Goal: Information Seeking & Learning: Learn about a topic

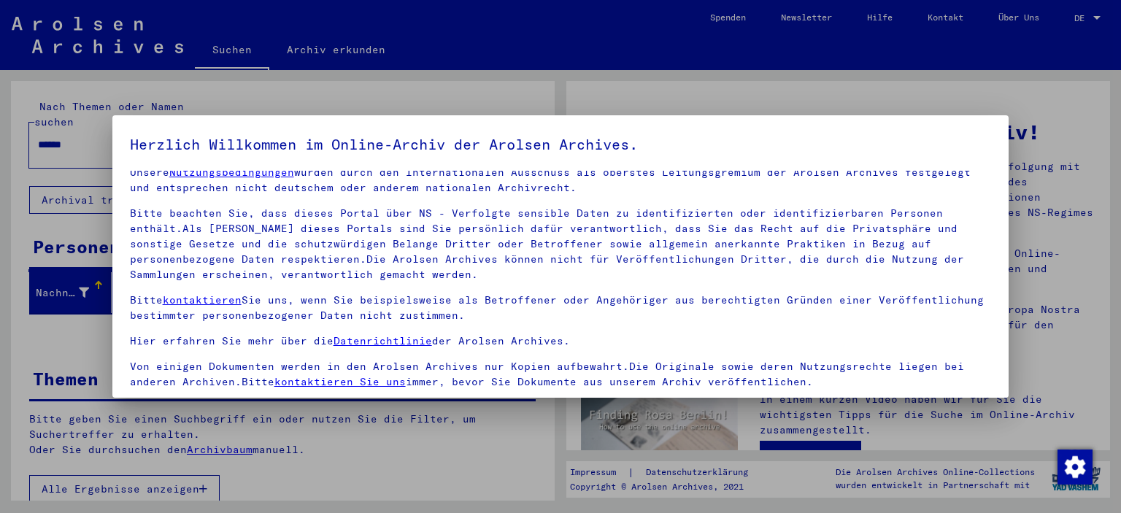
scroll to position [124, 0]
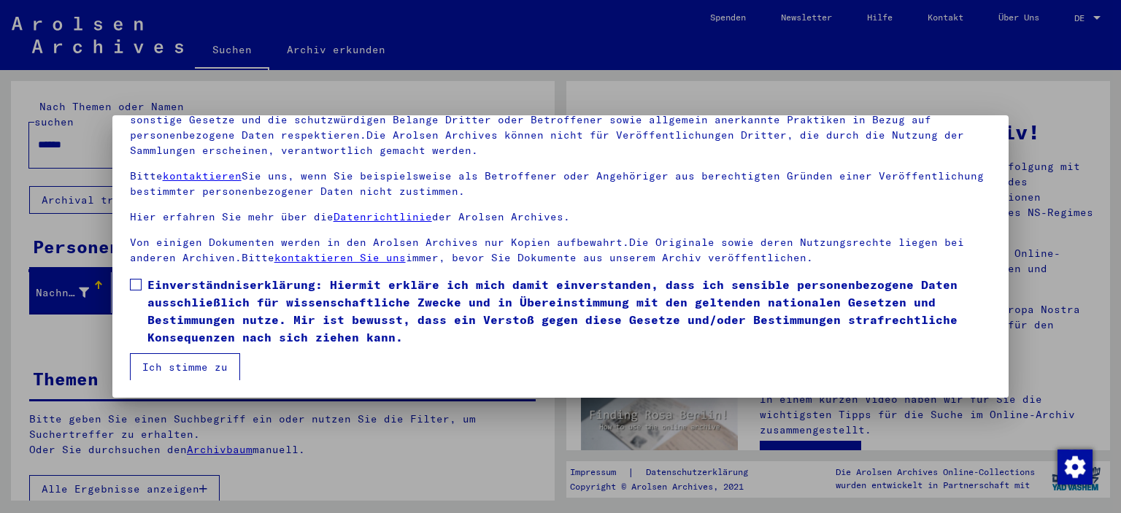
click at [133, 288] on span at bounding box center [136, 285] width 12 height 12
click at [178, 358] on button "Ich stimme zu" at bounding box center [185, 367] width 110 height 28
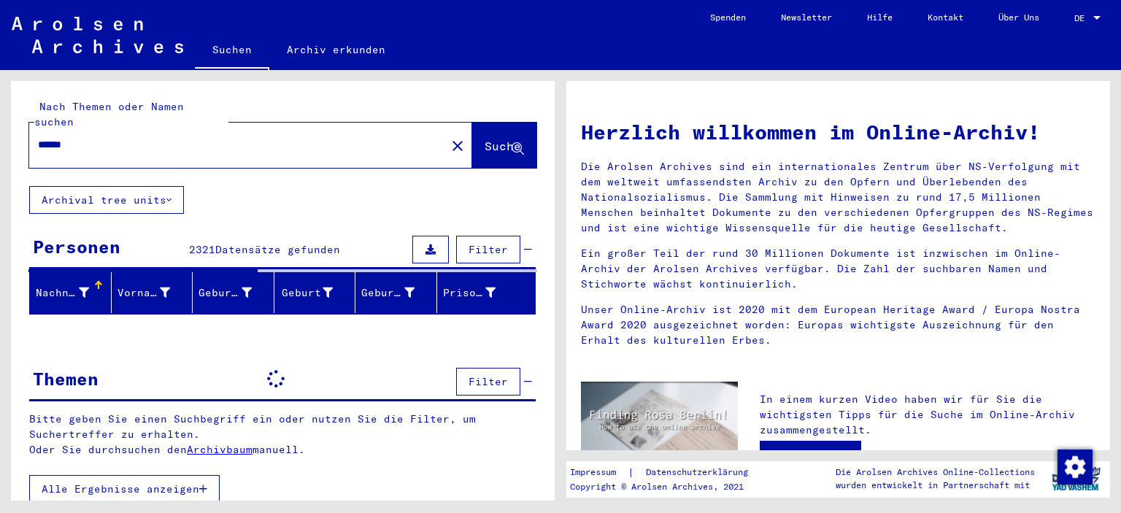
click at [1092, 16] on div at bounding box center [1096, 18] width 13 height 10
click at [1069, 26] on span "English" at bounding box center [1060, 25] width 36 height 11
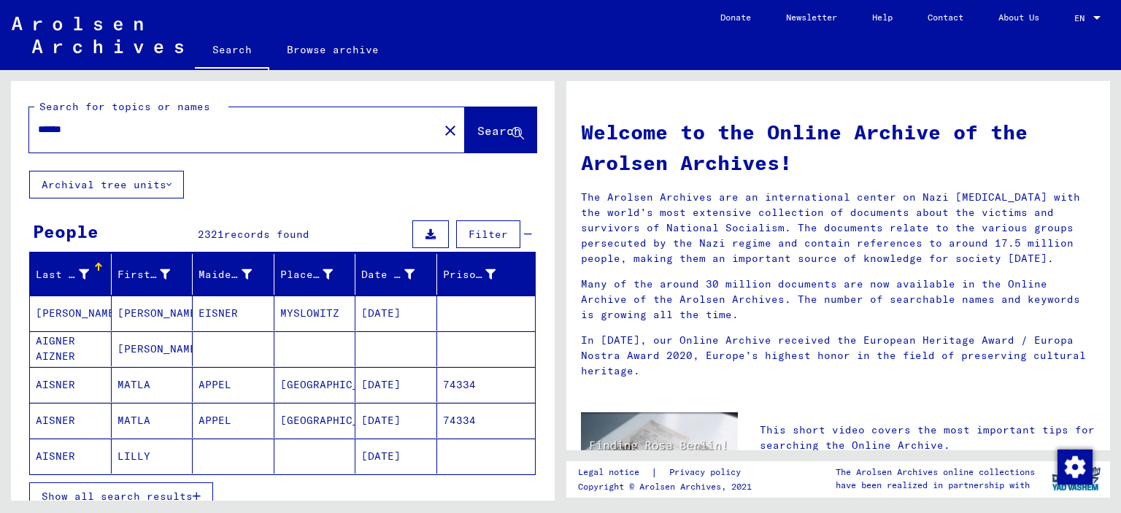
scroll to position [73, 0]
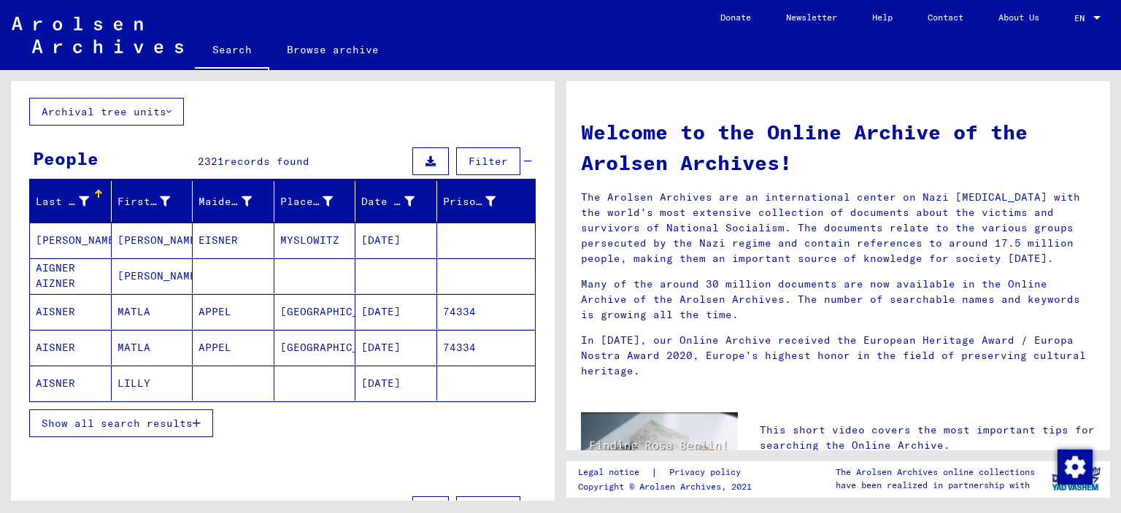
click at [168, 430] on span "Show all search results" at bounding box center [117, 423] width 151 height 13
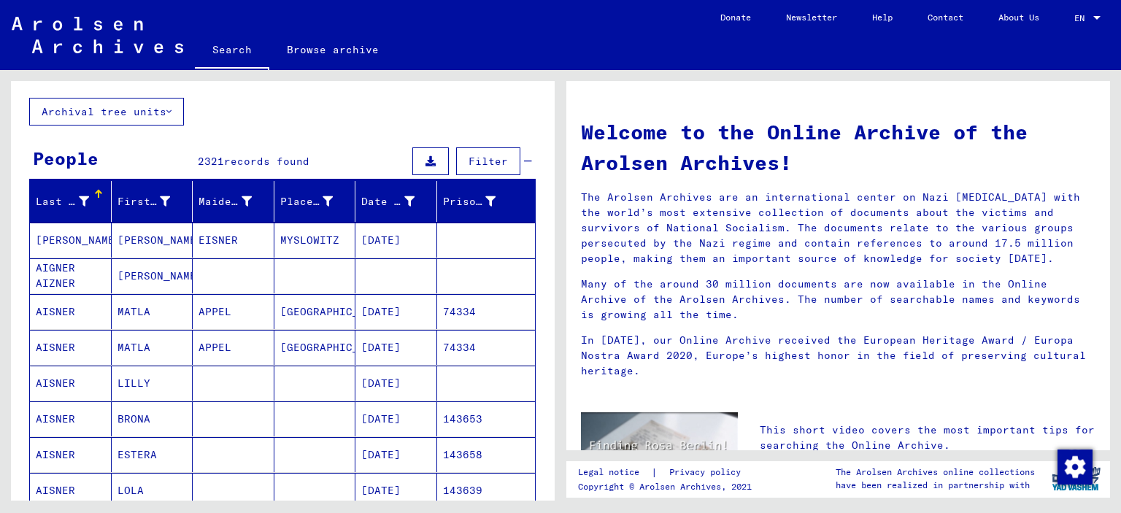
scroll to position [0, 0]
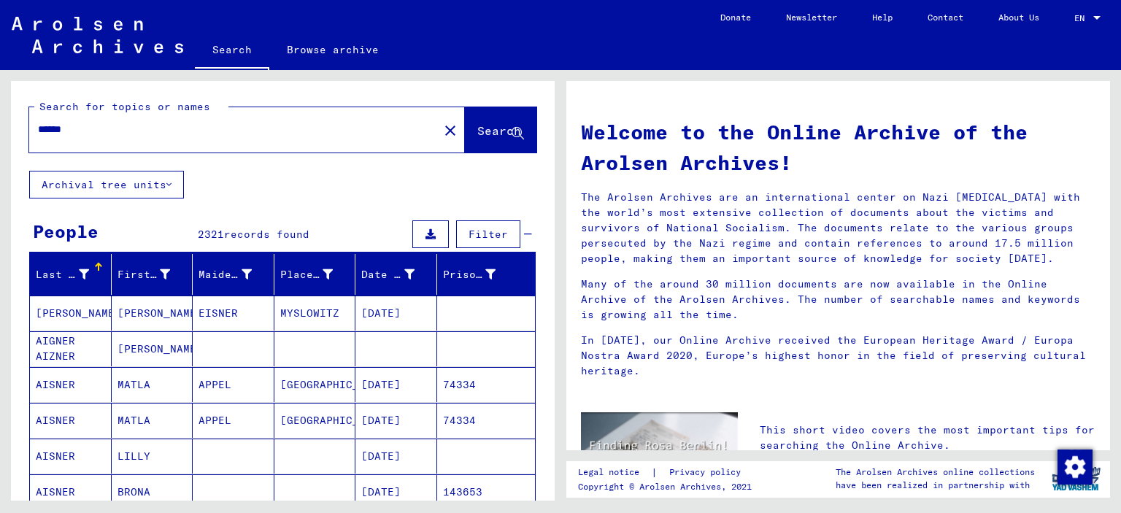
click at [104, 137] on input "******" at bounding box center [229, 129] width 383 height 15
type input "**********"
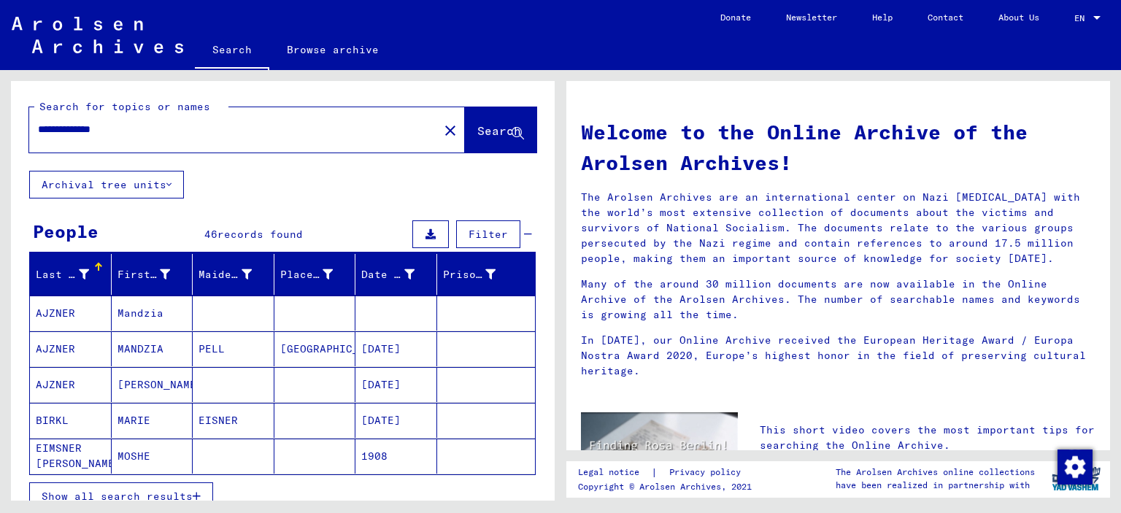
click at [93, 326] on mat-cell "AJZNER" at bounding box center [71, 313] width 82 height 35
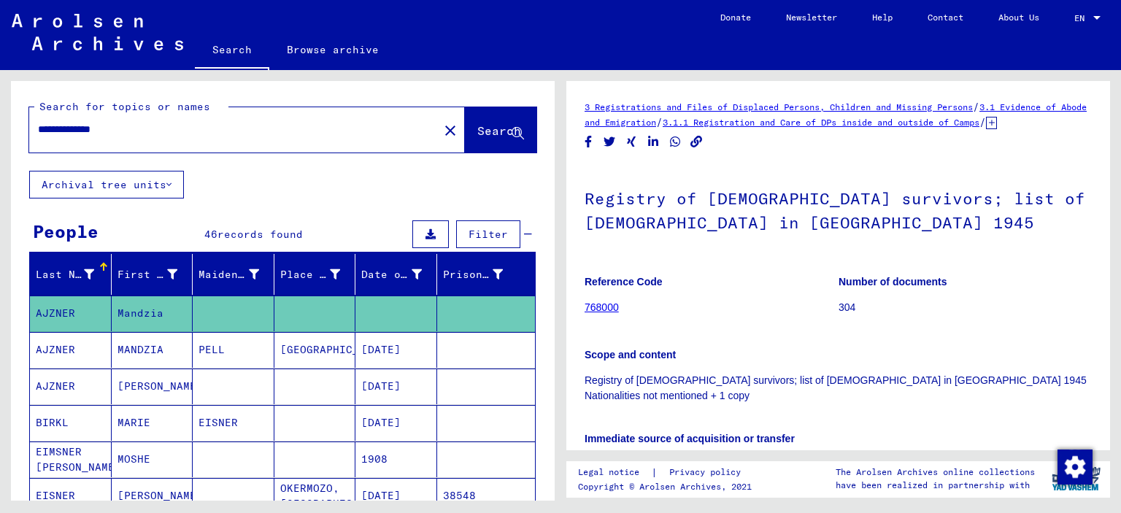
scroll to position [292, 0]
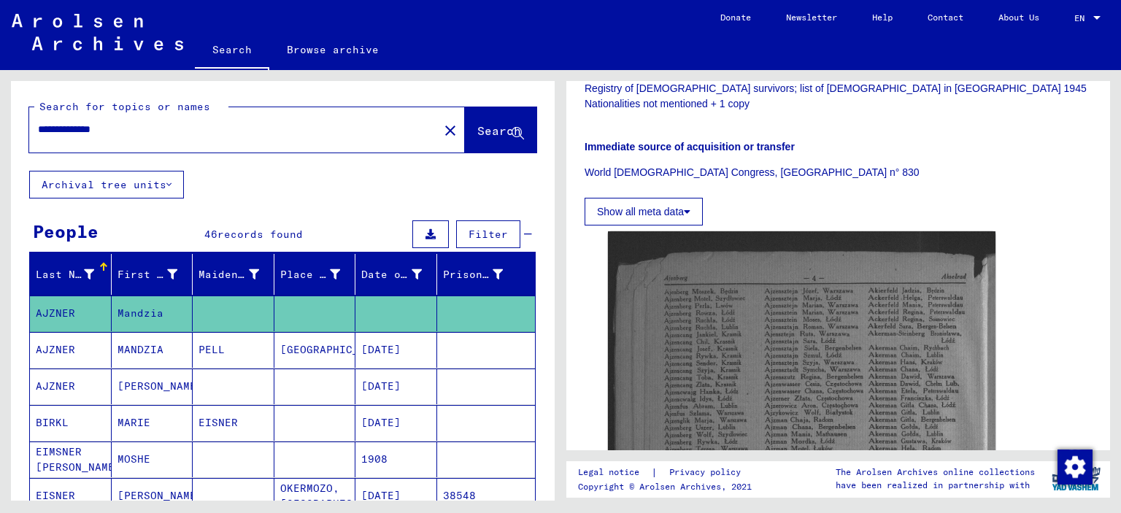
click at [150, 360] on mat-cell "MANDZIA" at bounding box center [153, 350] width 82 height 36
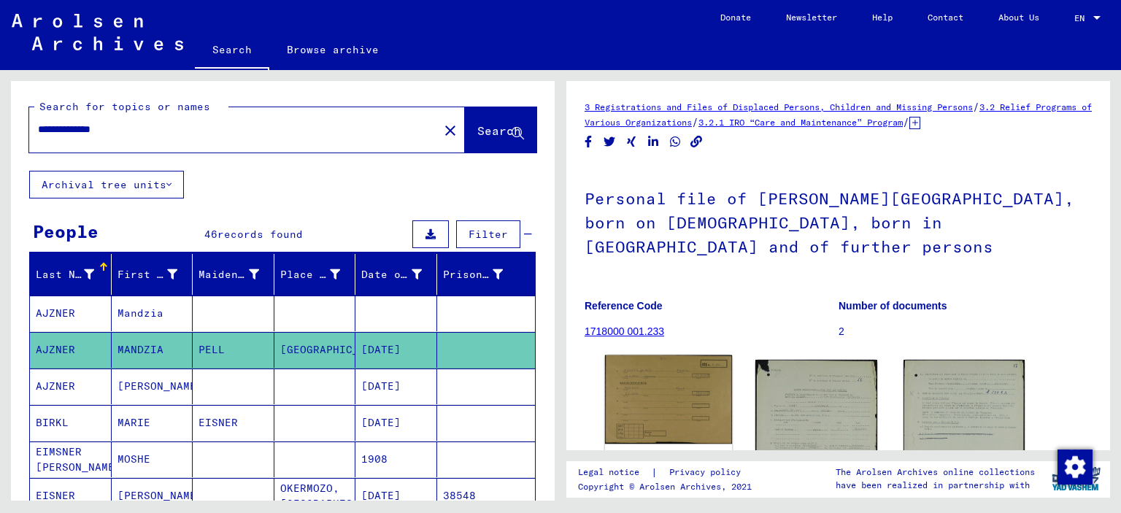
scroll to position [146, 0]
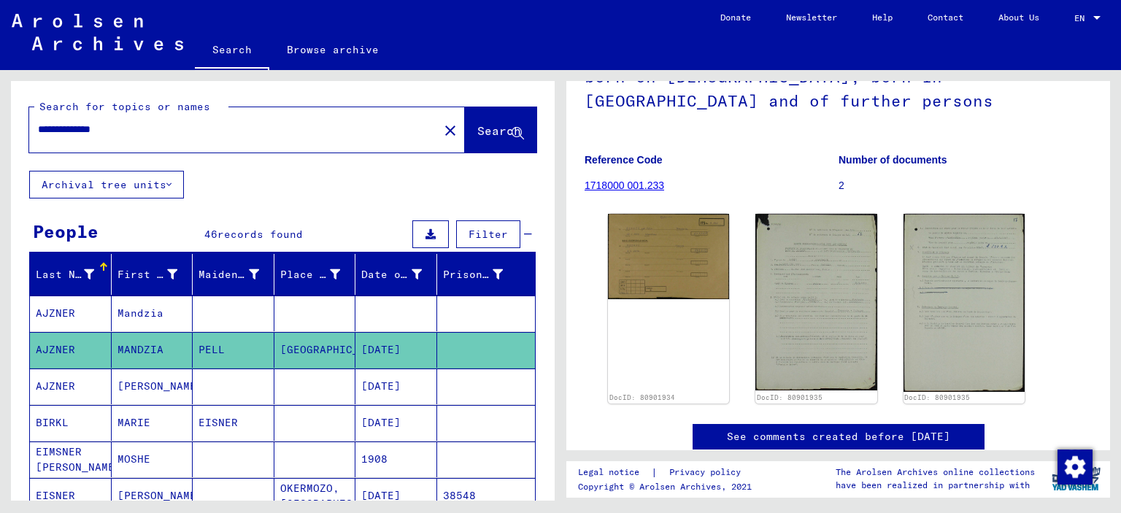
click at [133, 397] on mat-cell "[PERSON_NAME]" at bounding box center [153, 387] width 82 height 36
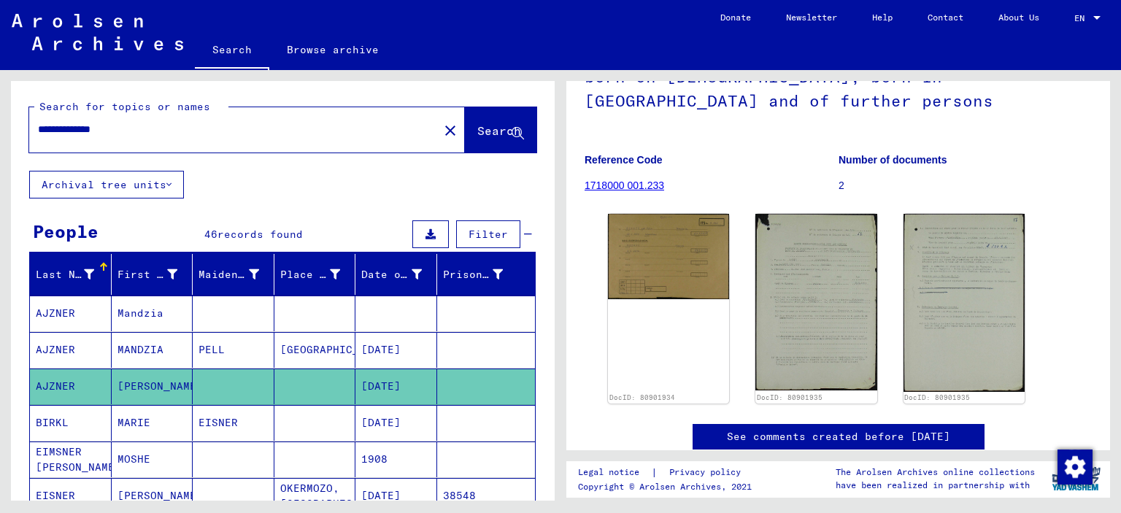
click at [133, 397] on mat-cell "[PERSON_NAME]" at bounding box center [153, 387] width 82 height 36
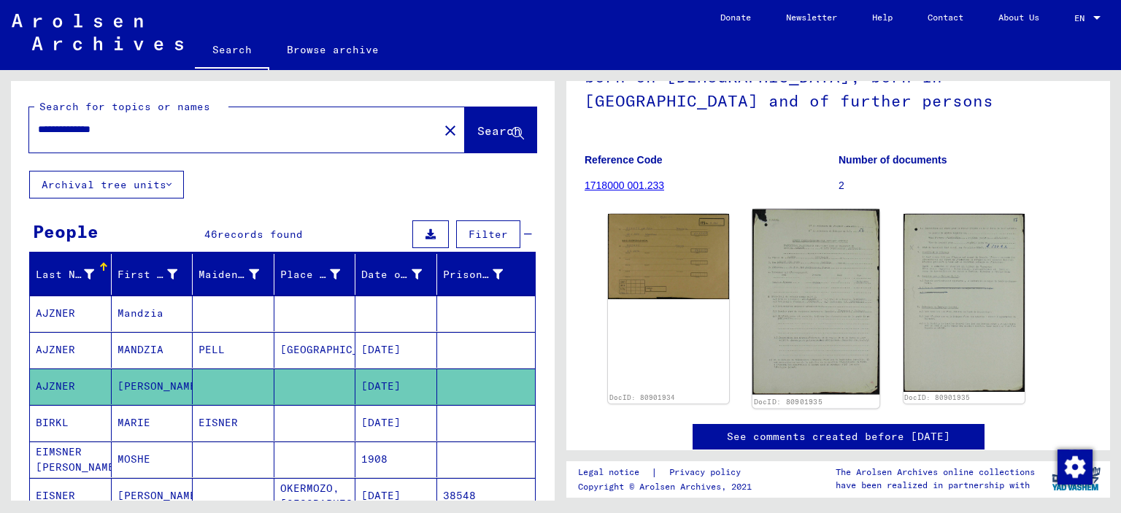
click at [800, 274] on img at bounding box center [817, 301] width 128 height 185
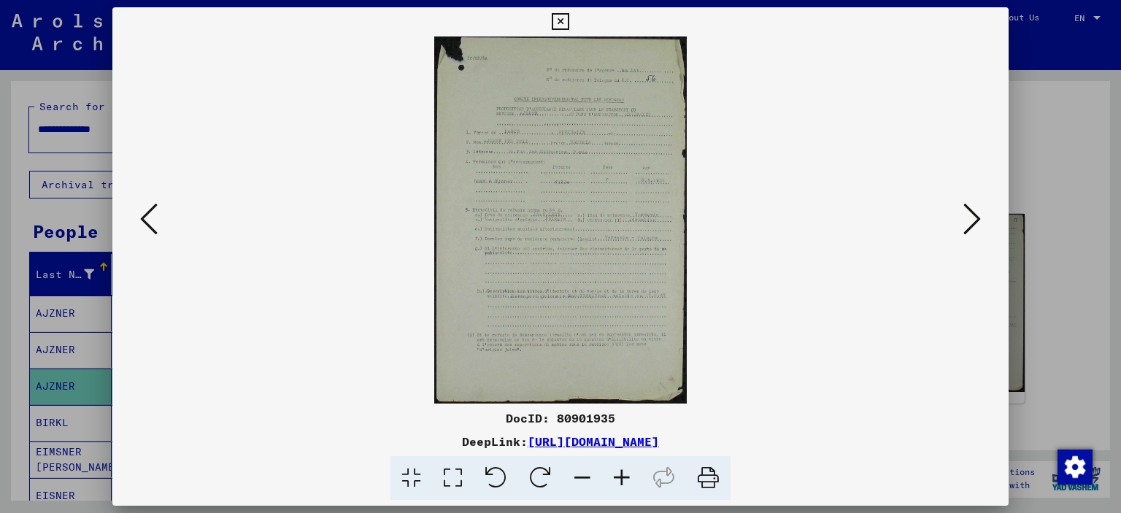
click at [628, 475] on icon at bounding box center [621, 478] width 39 height 45
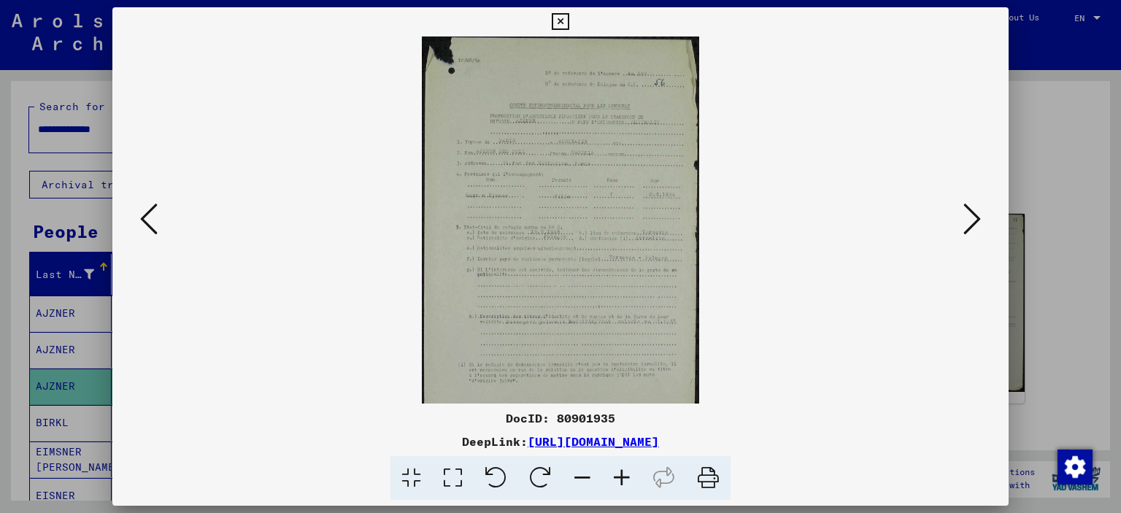
click at [628, 475] on icon at bounding box center [621, 478] width 39 height 45
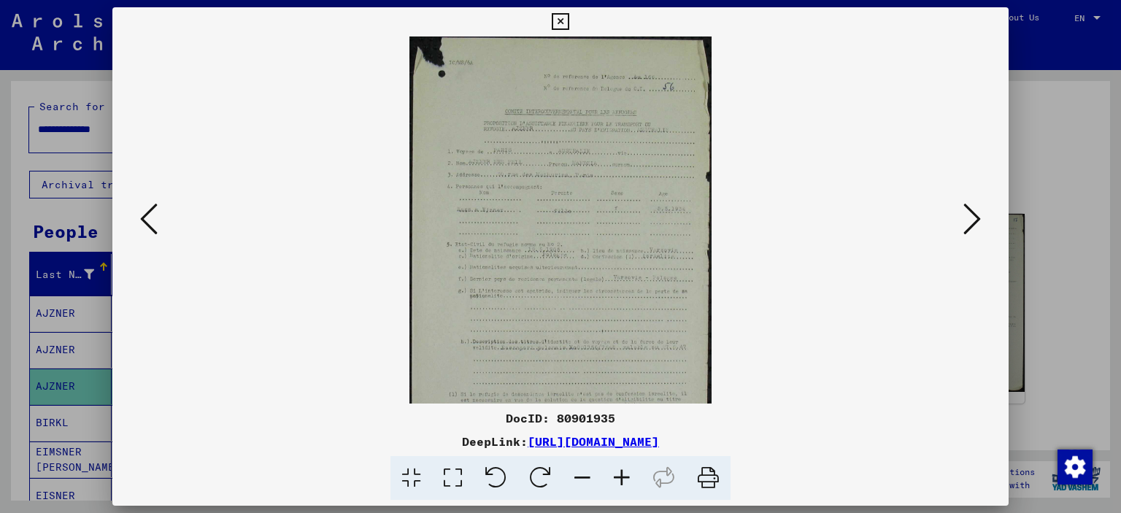
click at [628, 475] on icon at bounding box center [621, 478] width 39 height 45
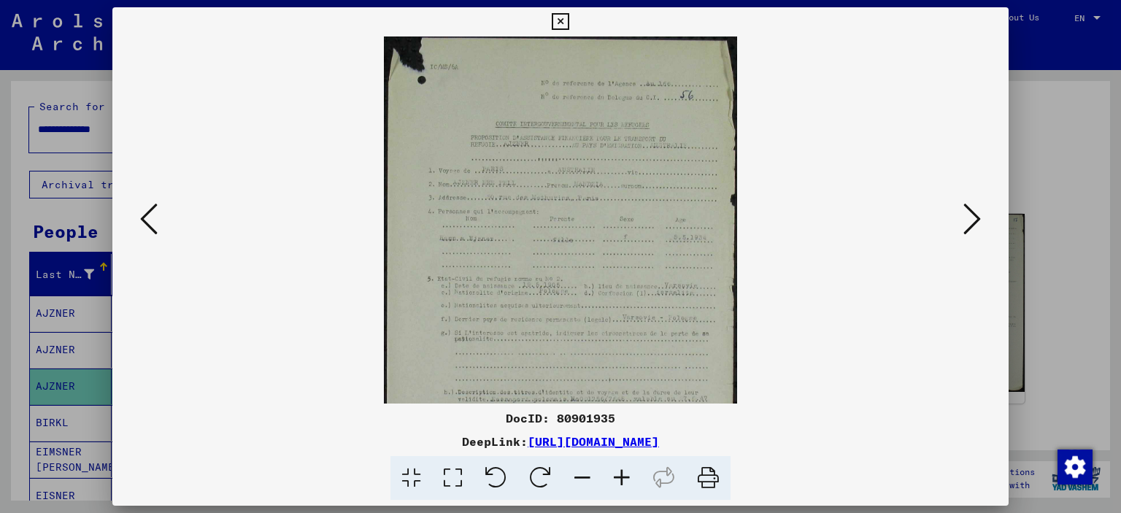
click at [628, 475] on icon at bounding box center [621, 478] width 39 height 45
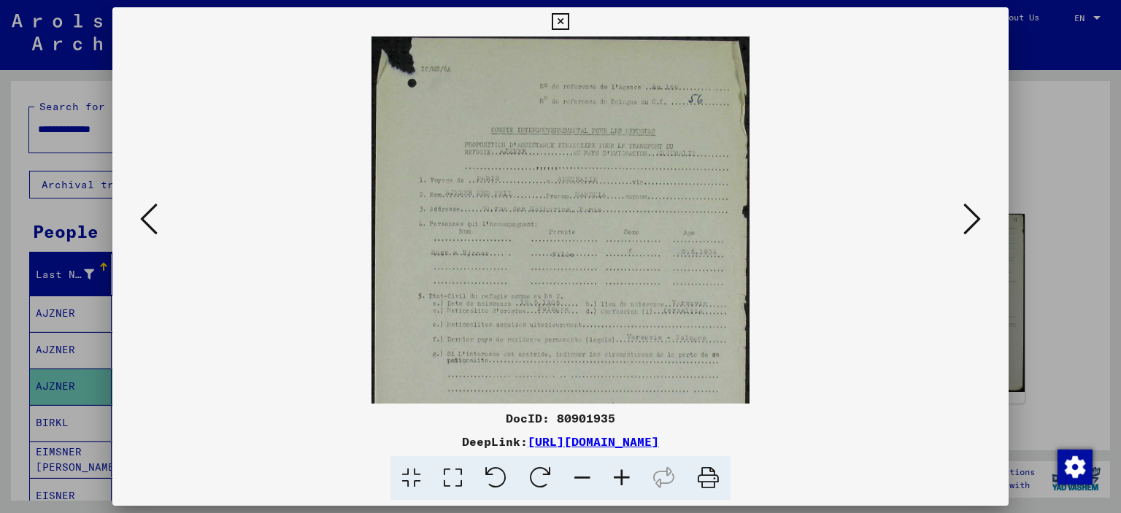
click at [628, 475] on icon at bounding box center [621, 478] width 39 height 45
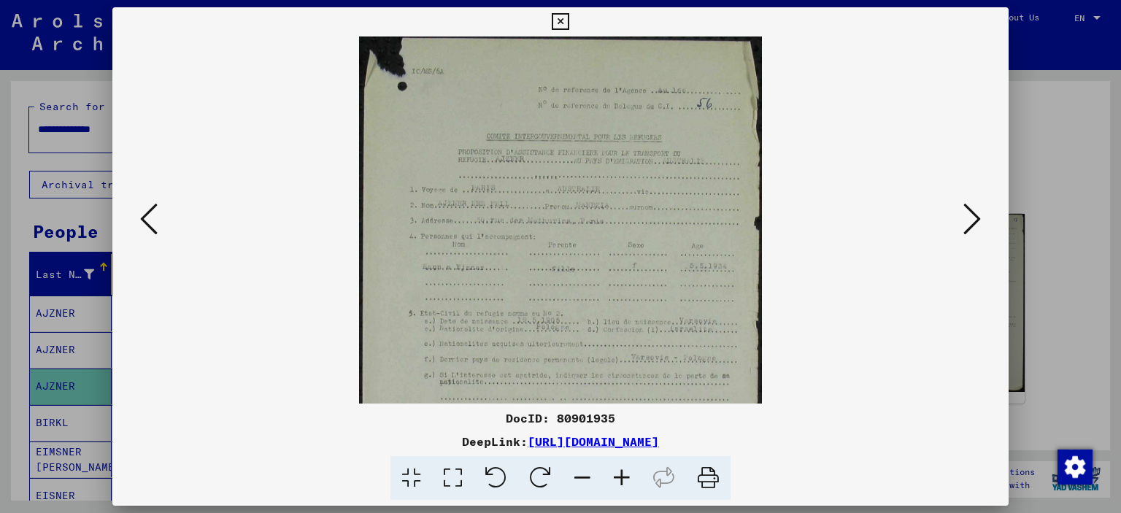
click at [628, 475] on icon at bounding box center [621, 478] width 39 height 45
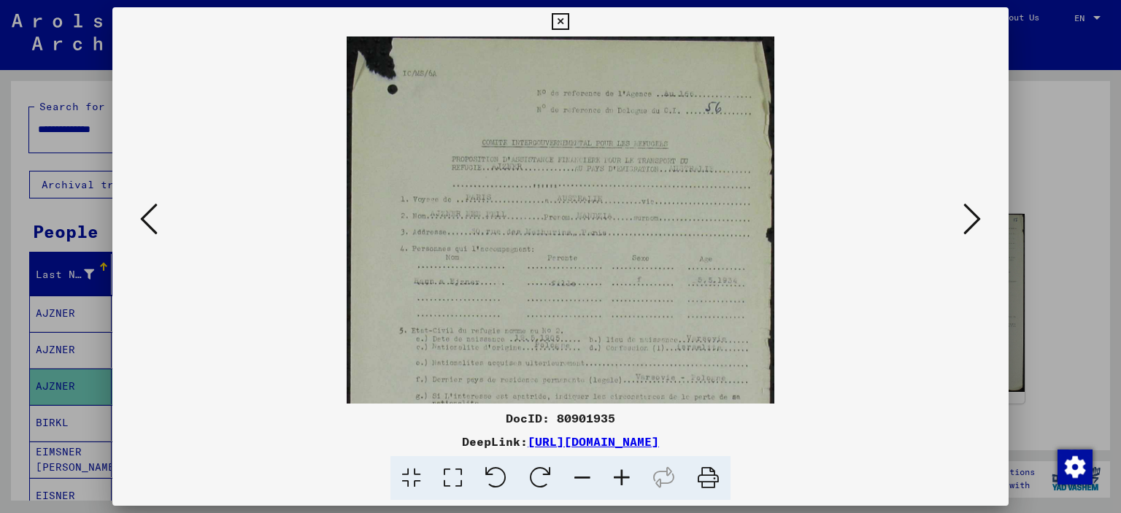
click at [628, 475] on icon at bounding box center [621, 478] width 39 height 45
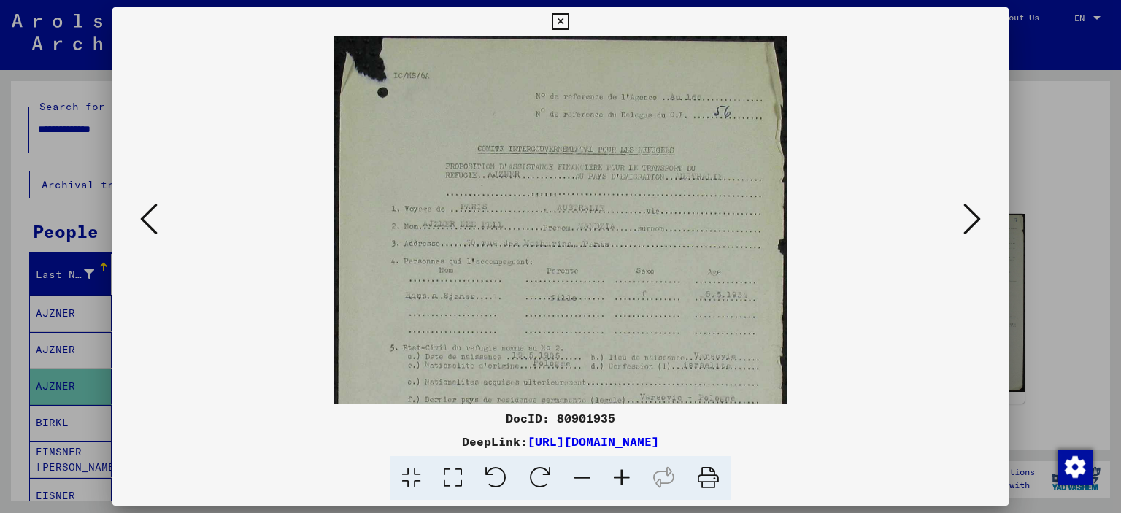
click at [628, 475] on icon at bounding box center [621, 478] width 39 height 45
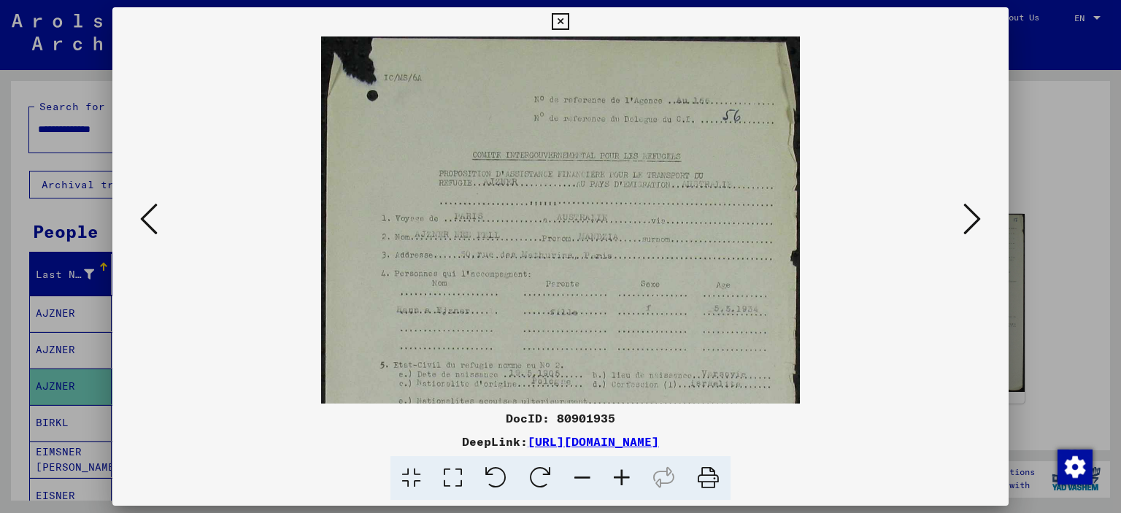
click at [628, 475] on icon at bounding box center [621, 478] width 39 height 45
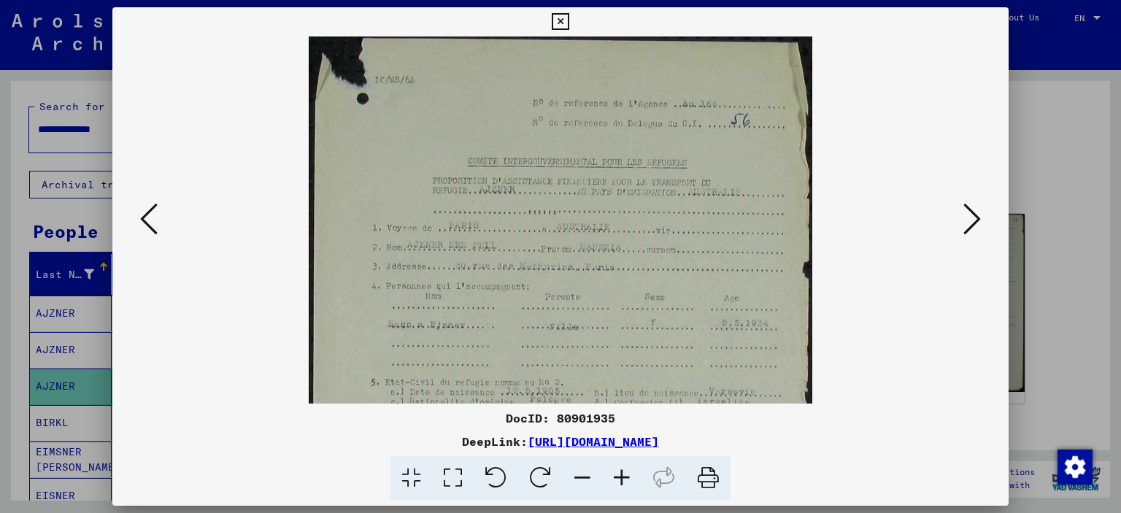
click at [628, 475] on icon at bounding box center [621, 478] width 39 height 45
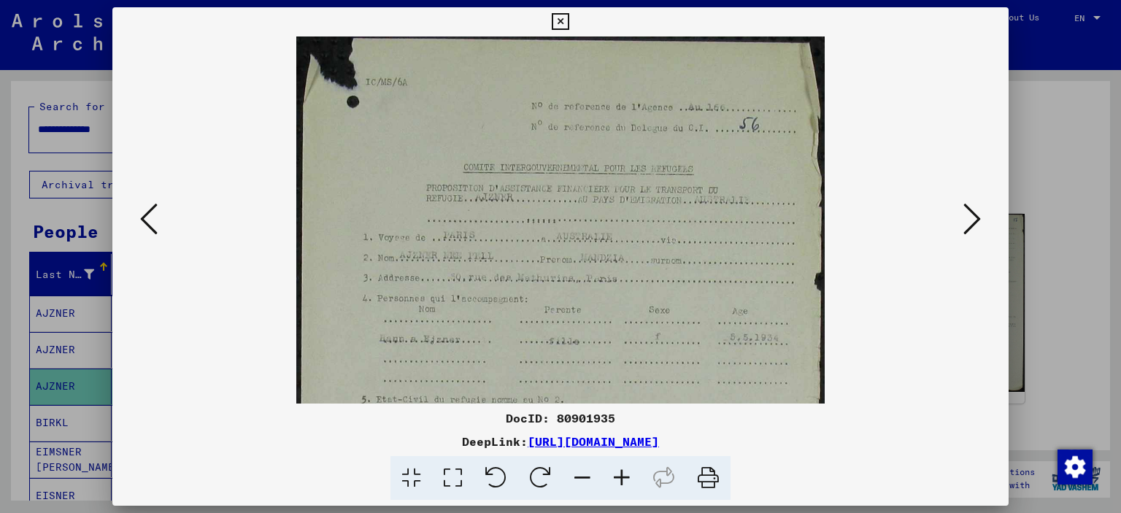
click at [628, 475] on icon at bounding box center [621, 478] width 39 height 45
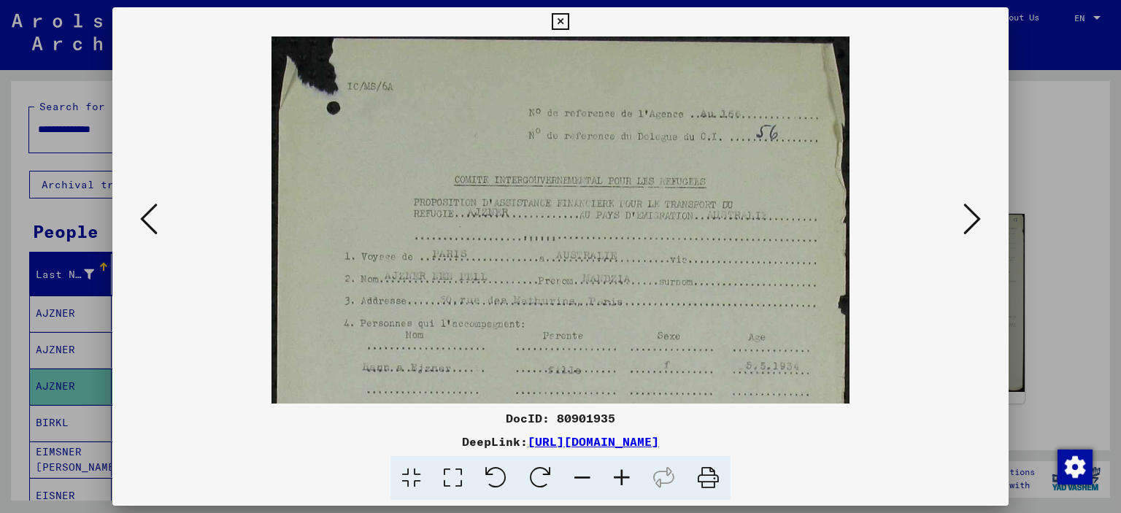
click at [628, 475] on icon at bounding box center [621, 478] width 39 height 45
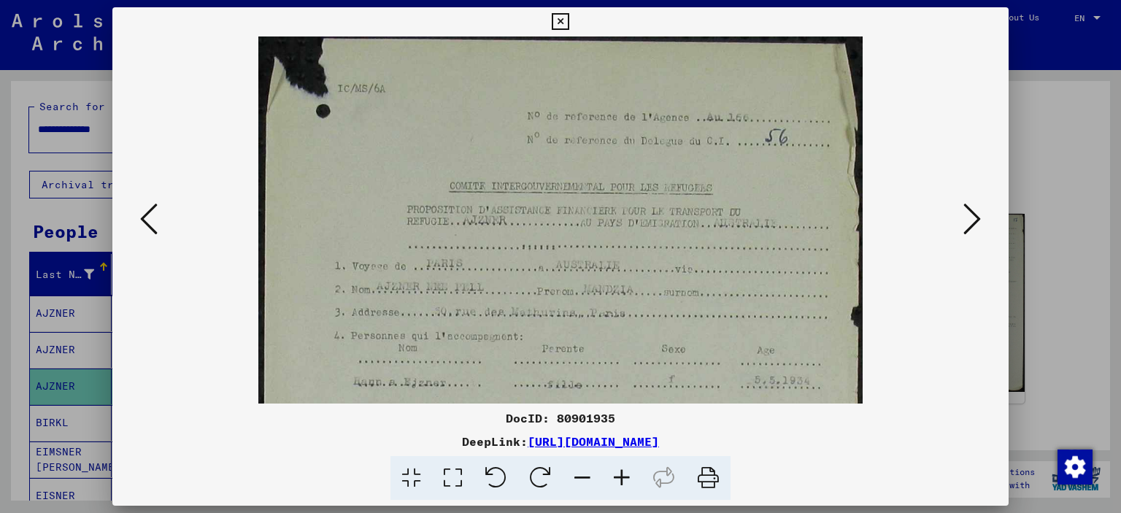
click at [628, 475] on icon at bounding box center [621, 478] width 39 height 45
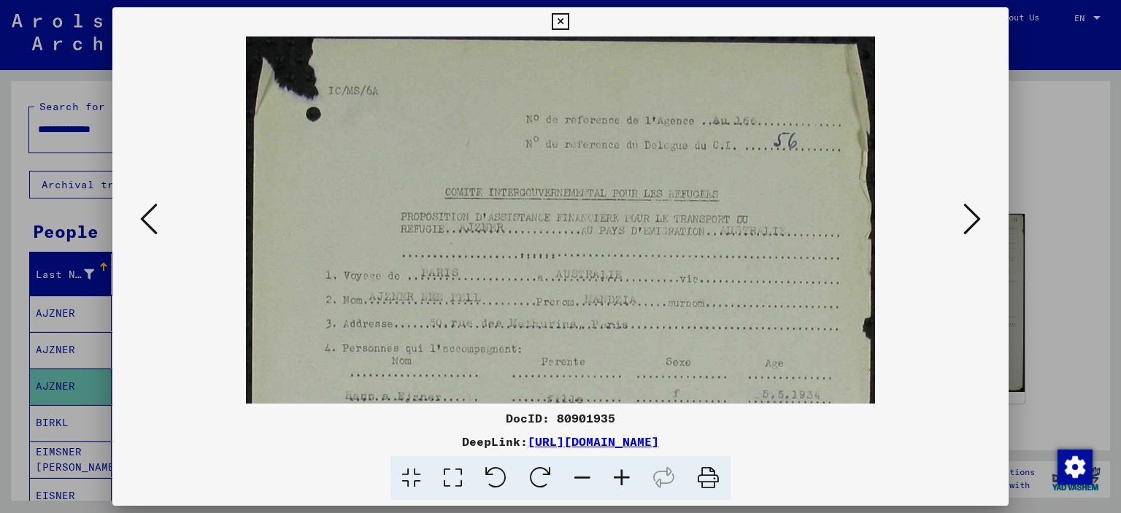
click at [628, 475] on icon at bounding box center [621, 478] width 39 height 45
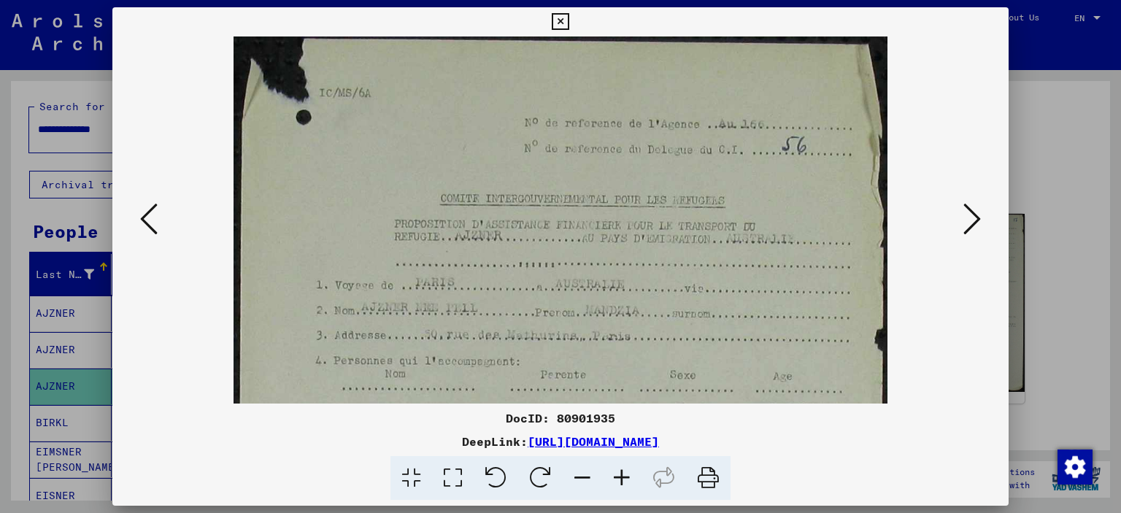
click at [628, 475] on icon at bounding box center [621, 478] width 39 height 45
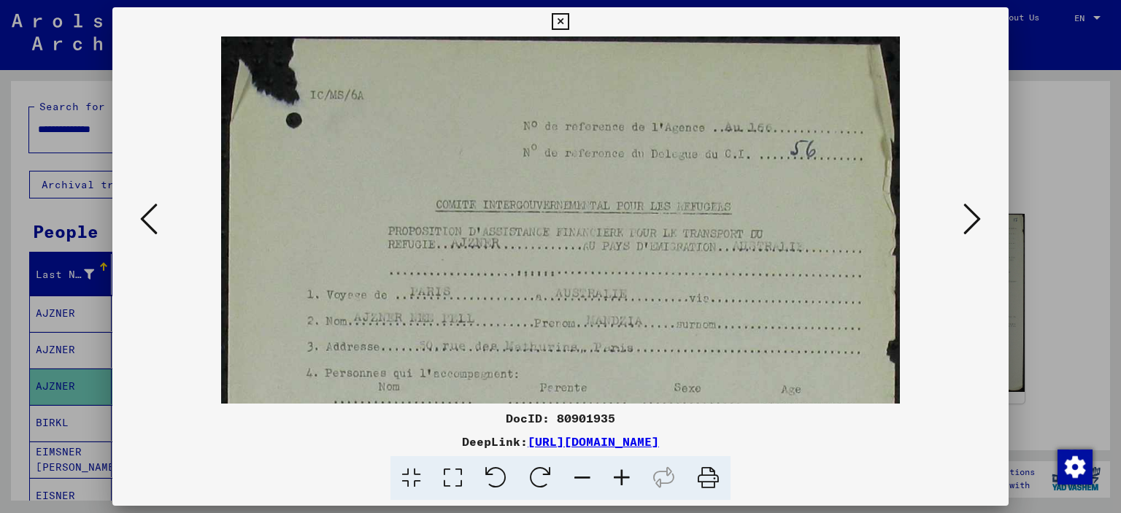
click at [628, 475] on icon at bounding box center [621, 478] width 39 height 45
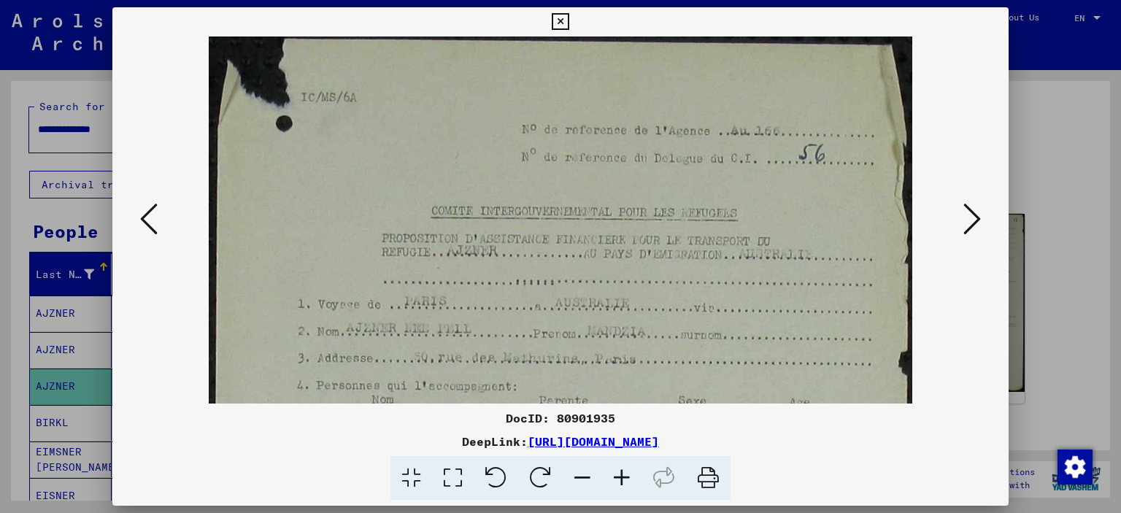
click at [628, 475] on icon at bounding box center [621, 478] width 39 height 45
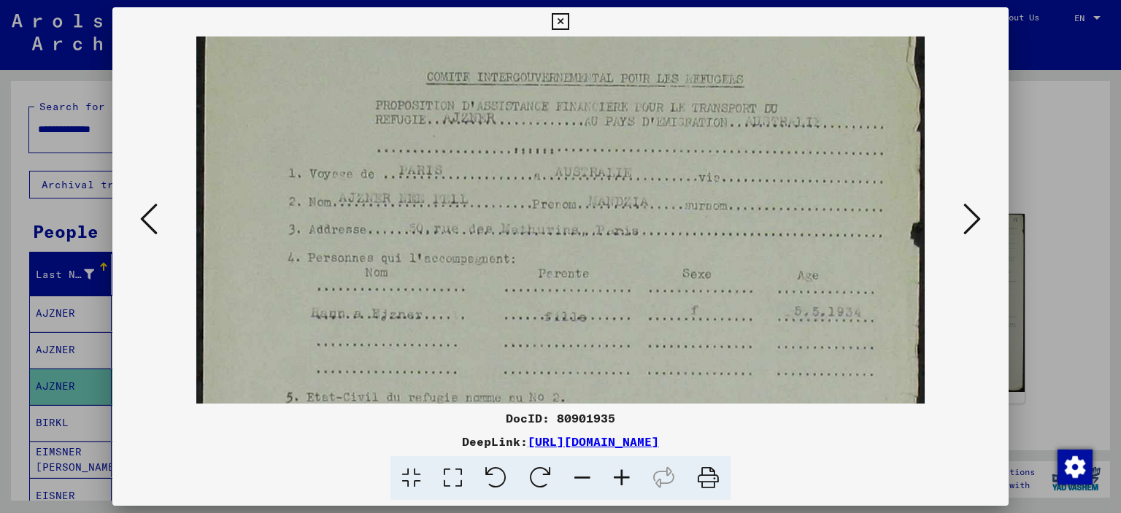
scroll to position [142, 0]
drag, startPoint x: 690, startPoint y: 357, endPoint x: 654, endPoint y: 218, distance: 144.1
click at [654, 218] on img at bounding box center [560, 424] width 729 height 1061
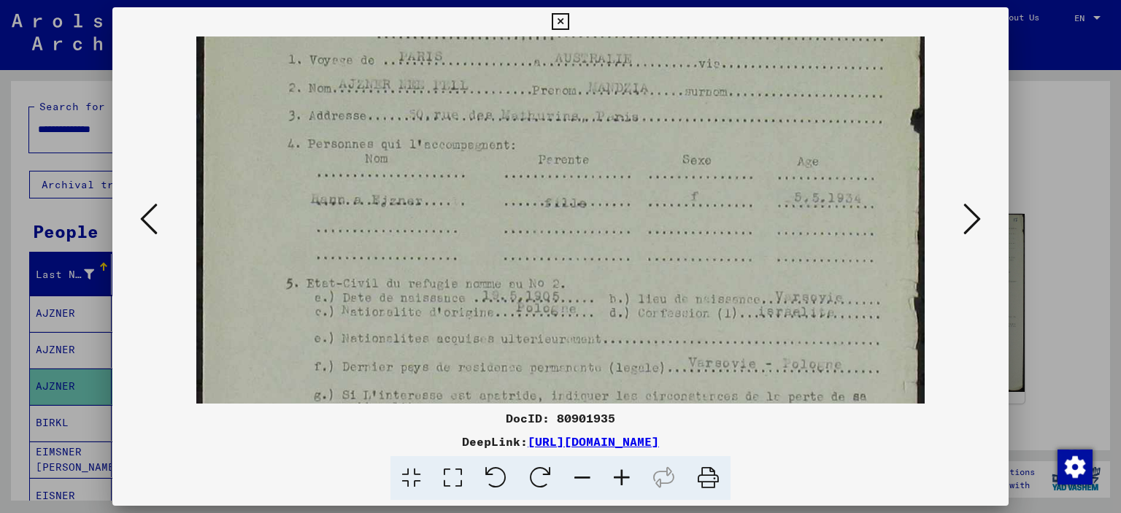
scroll to position [262, 0]
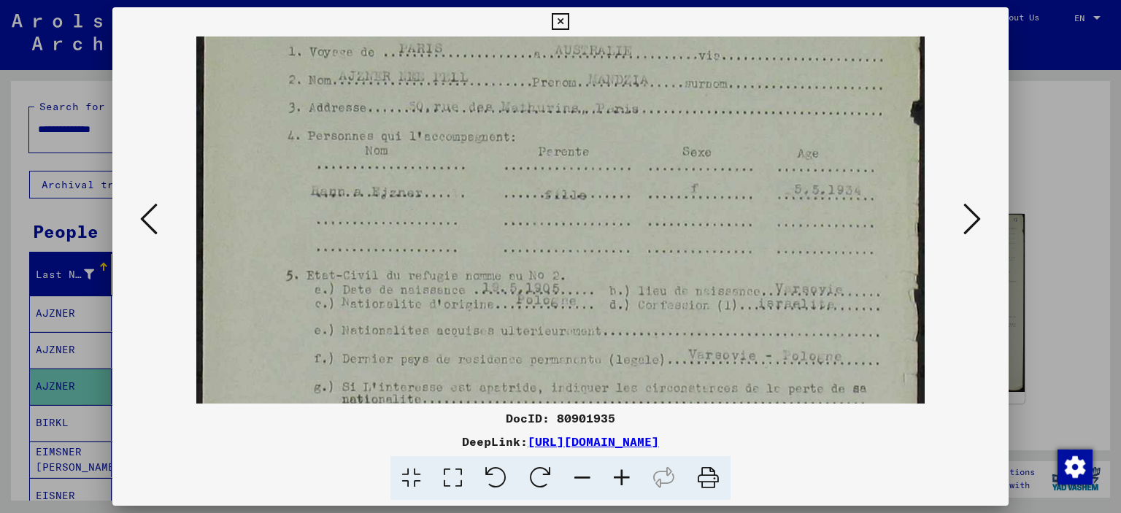
drag, startPoint x: 680, startPoint y: 303, endPoint x: 652, endPoint y: 185, distance: 121.5
click at [652, 185] on img at bounding box center [560, 304] width 729 height 1061
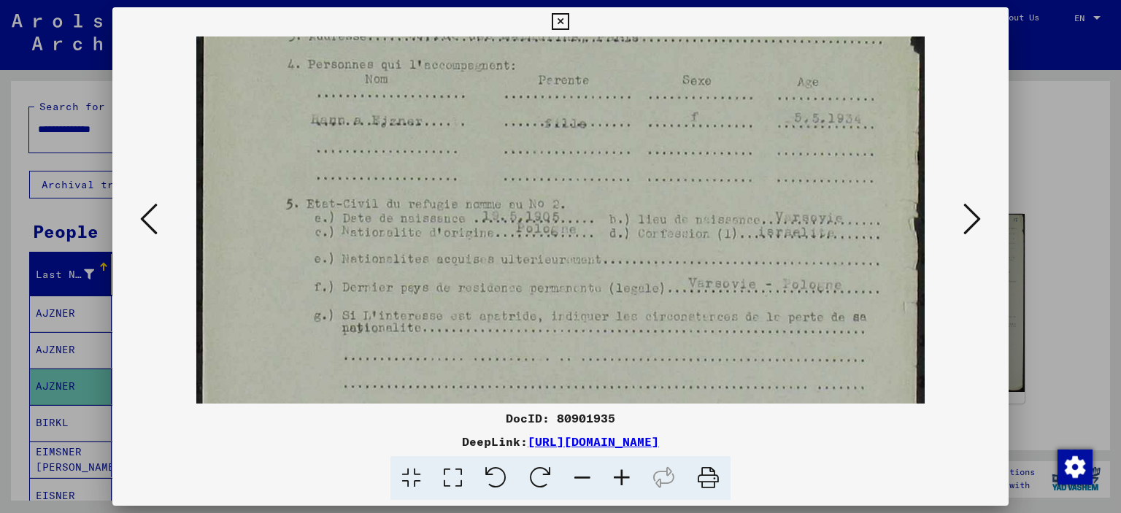
scroll to position [341, 0]
drag, startPoint x: 655, startPoint y: 309, endPoint x: 628, endPoint y: 231, distance: 81.7
click at [628, 231] on img at bounding box center [560, 226] width 729 height 1061
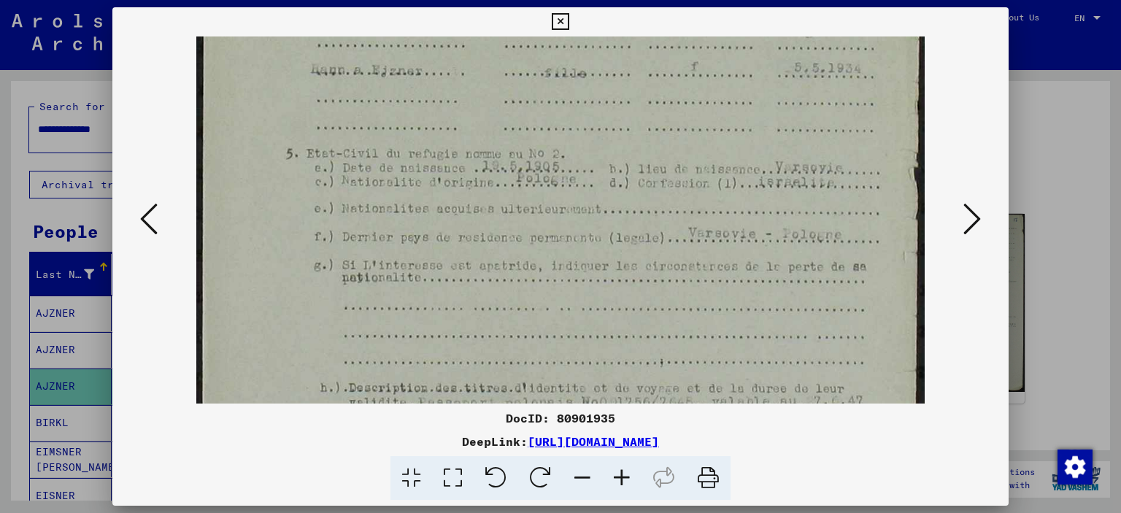
scroll to position [393, 0]
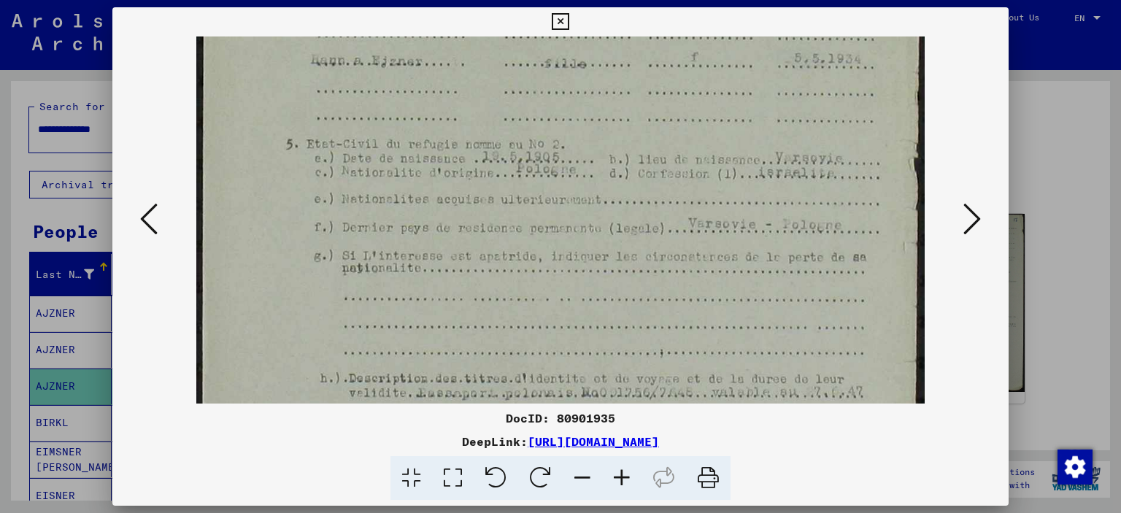
drag, startPoint x: 669, startPoint y: 284, endPoint x: 655, endPoint y: 232, distance: 53.6
click at [655, 232] on img at bounding box center [560, 173] width 729 height 1061
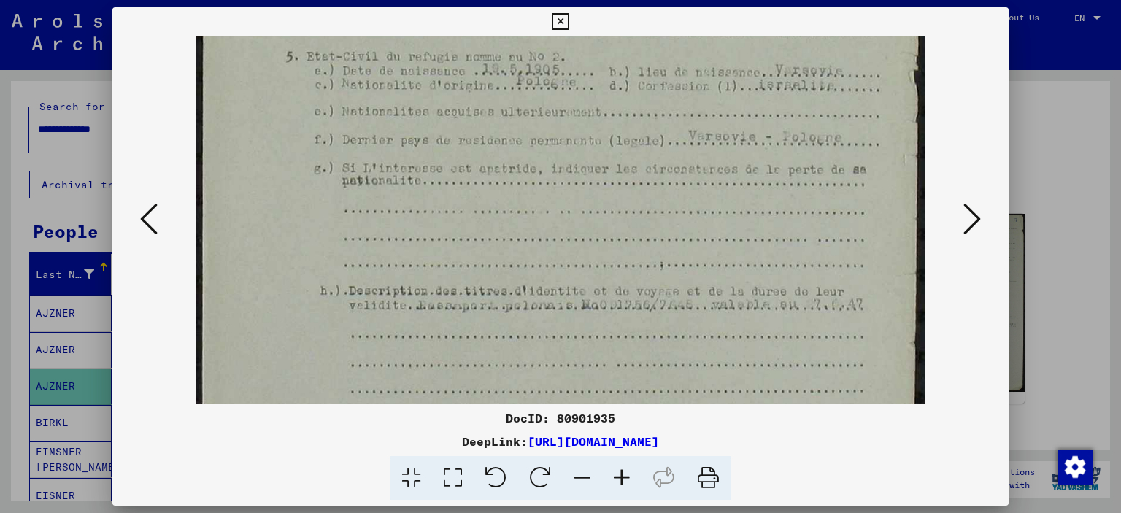
scroll to position [484, 0]
drag, startPoint x: 644, startPoint y: 280, endPoint x: 638, endPoint y: 195, distance: 84.9
click at [638, 195] on img at bounding box center [560, 83] width 729 height 1061
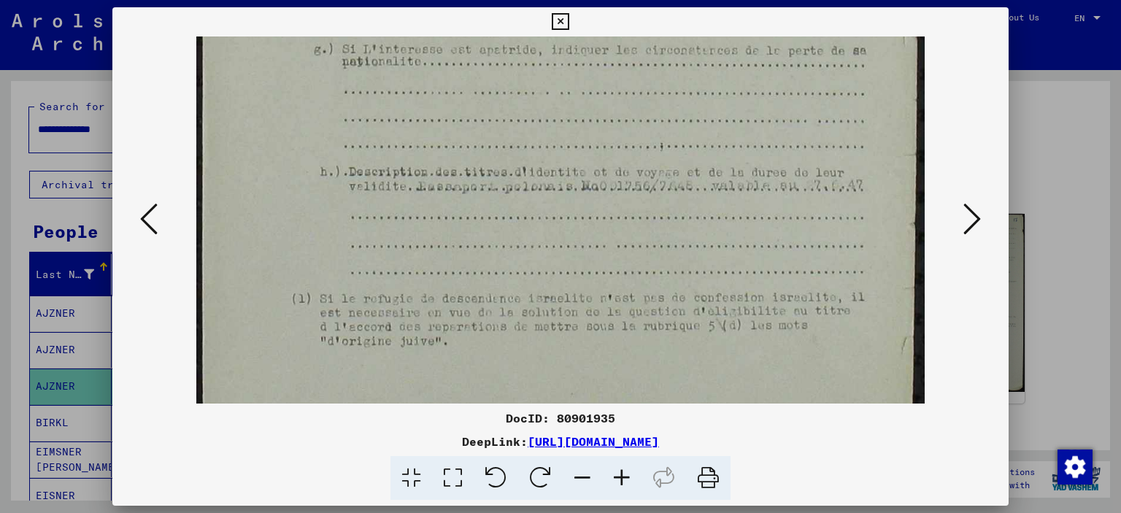
scroll to position [607, 0]
drag, startPoint x: 629, startPoint y: 263, endPoint x: 601, endPoint y: 142, distance: 124.3
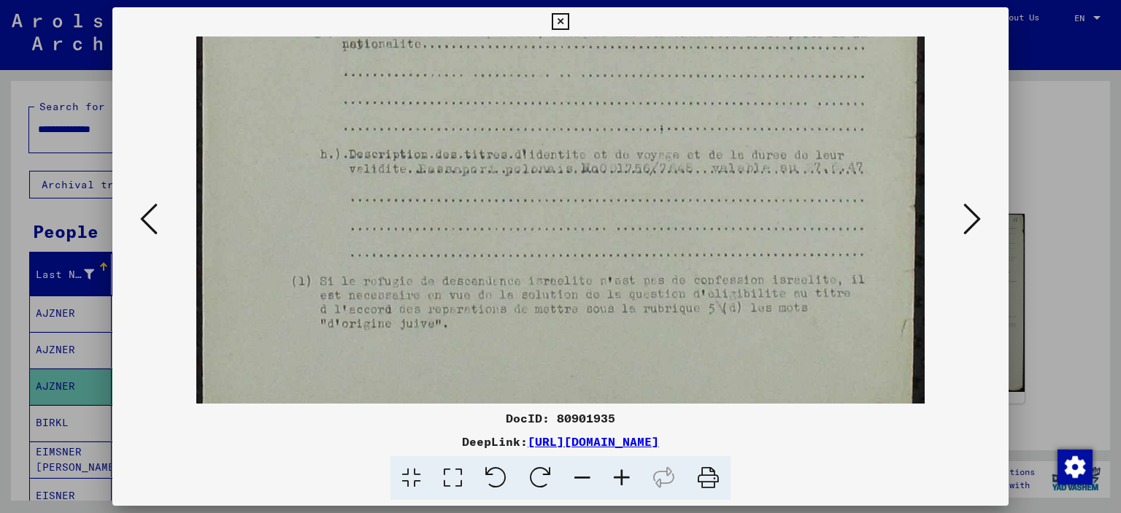
scroll to position [693, 0]
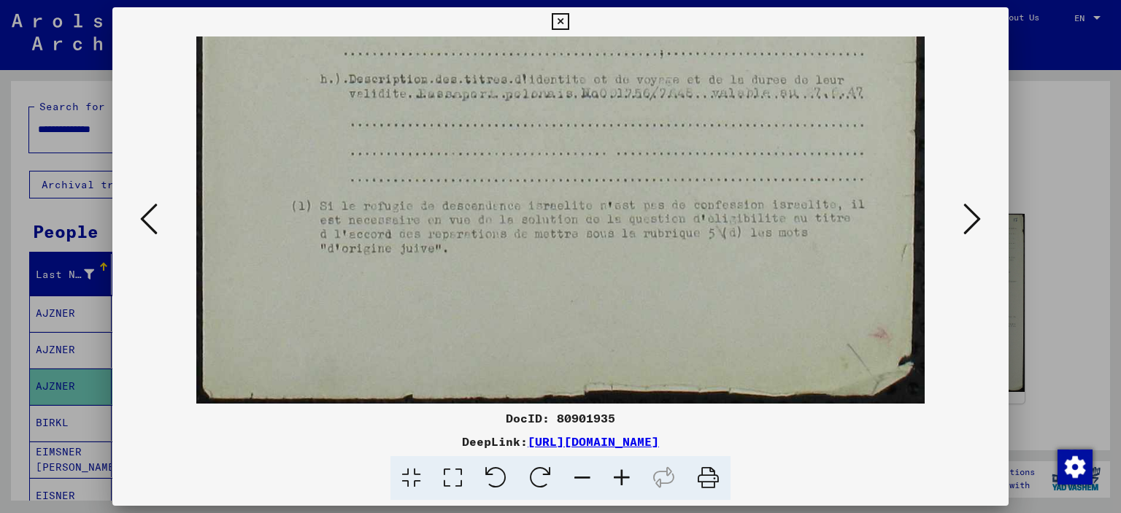
drag, startPoint x: 640, startPoint y: 314, endPoint x: 601, endPoint y: 176, distance: 143.3
click at [971, 221] on icon at bounding box center [972, 218] width 18 height 35
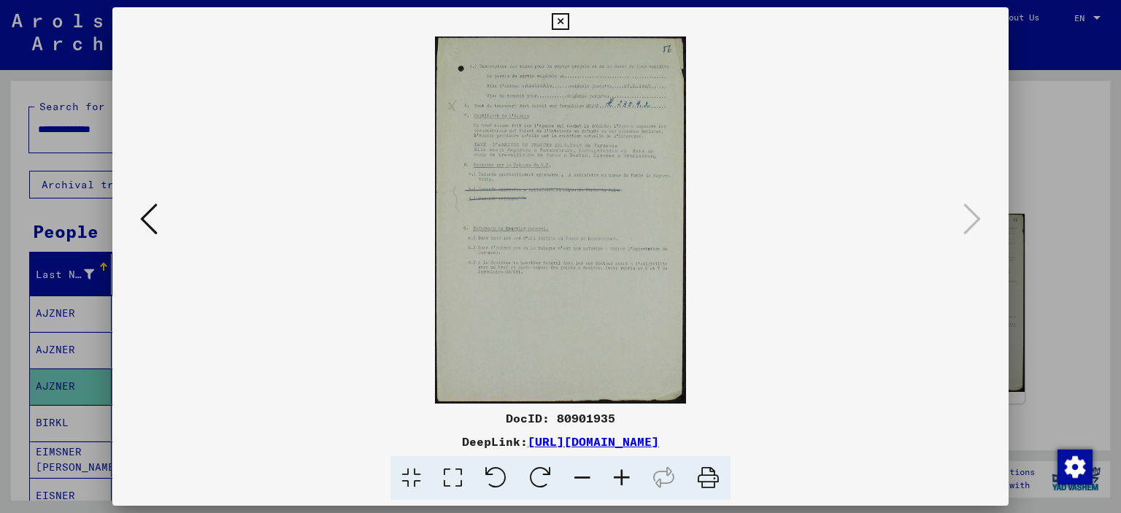
scroll to position [0, 0]
click at [629, 478] on icon at bounding box center [621, 478] width 39 height 45
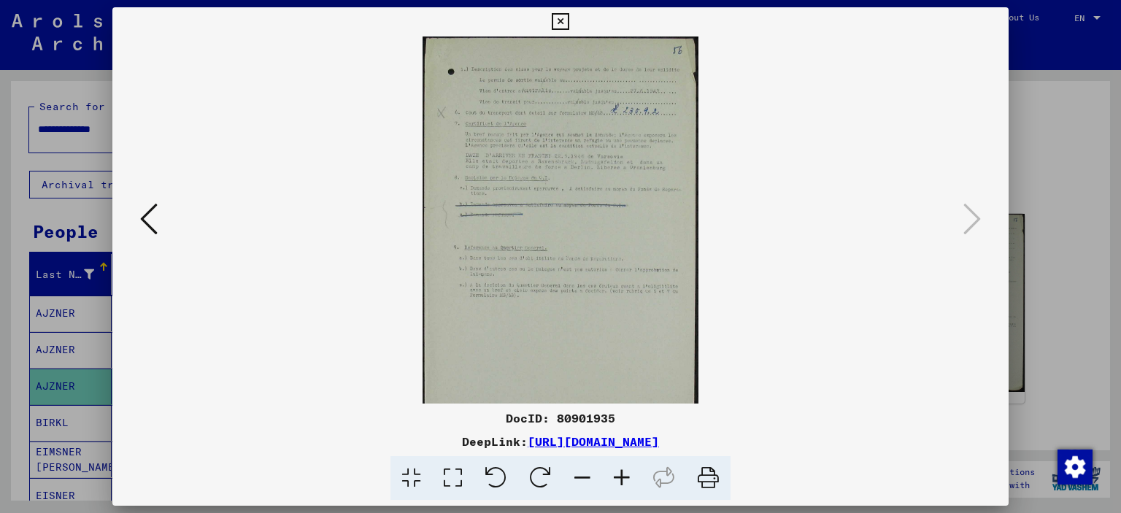
click at [629, 478] on icon at bounding box center [621, 478] width 39 height 45
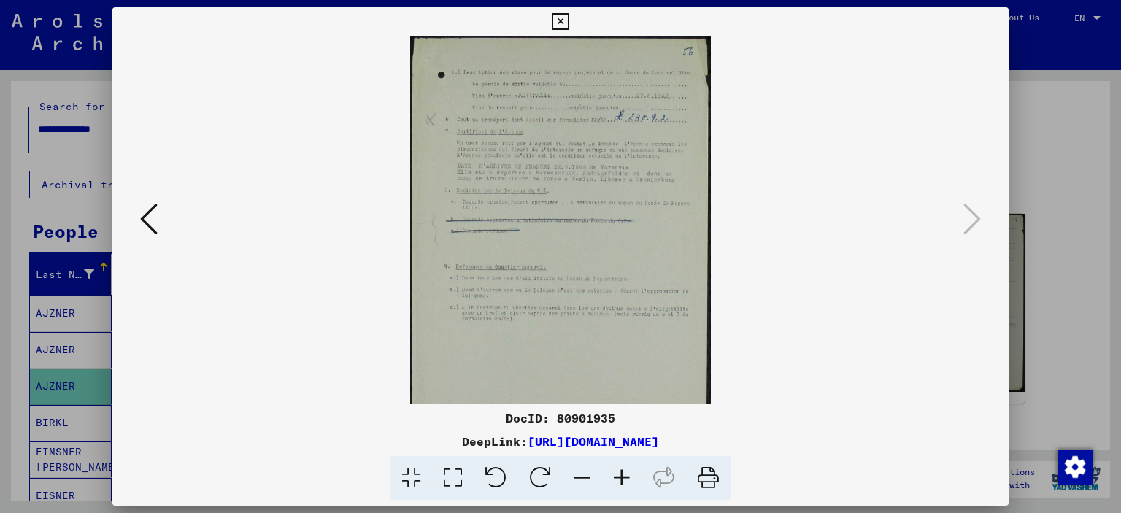
click at [629, 478] on icon at bounding box center [621, 478] width 39 height 45
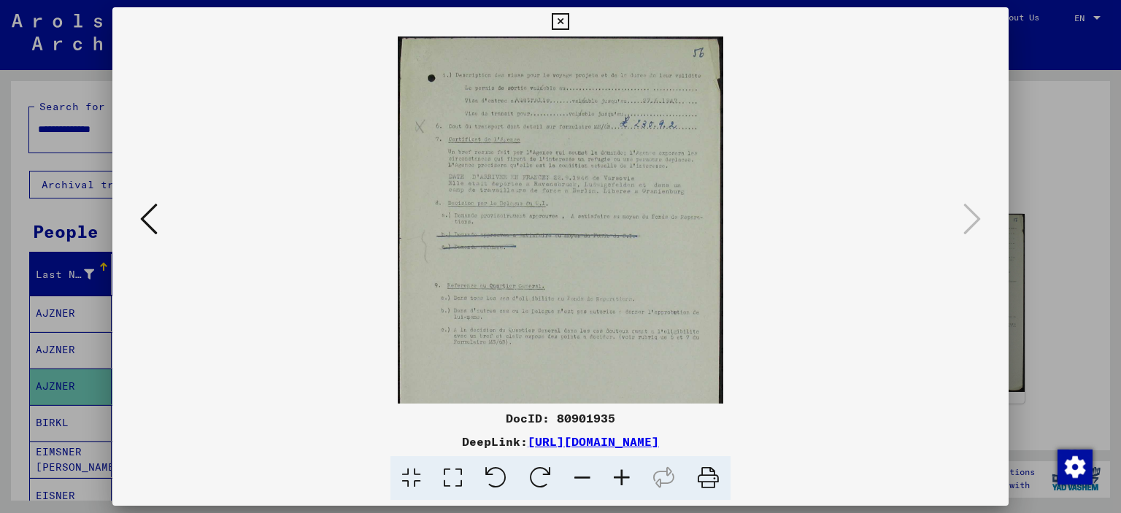
click at [629, 478] on icon at bounding box center [621, 478] width 39 height 45
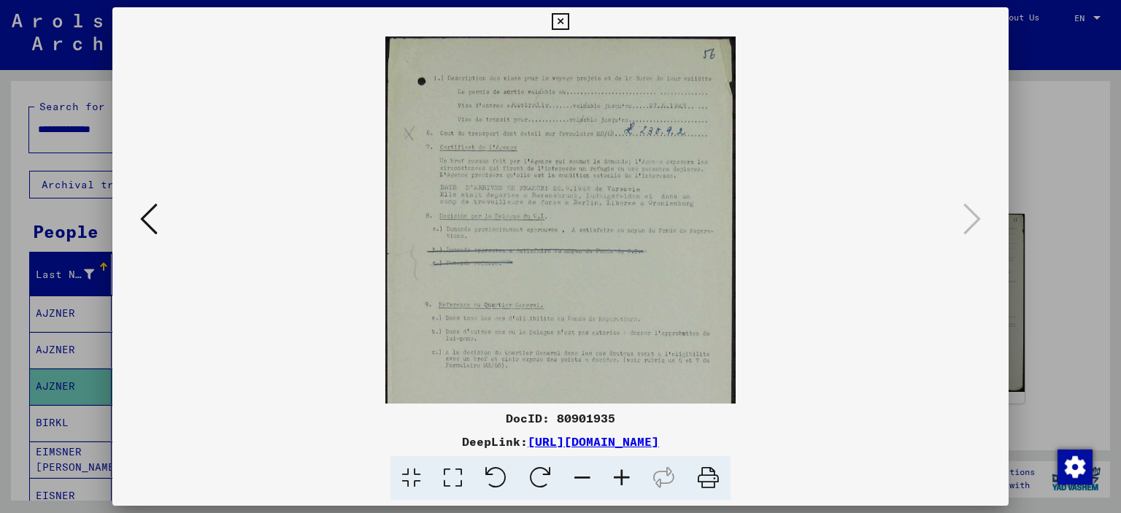
click at [629, 478] on icon at bounding box center [621, 478] width 39 height 45
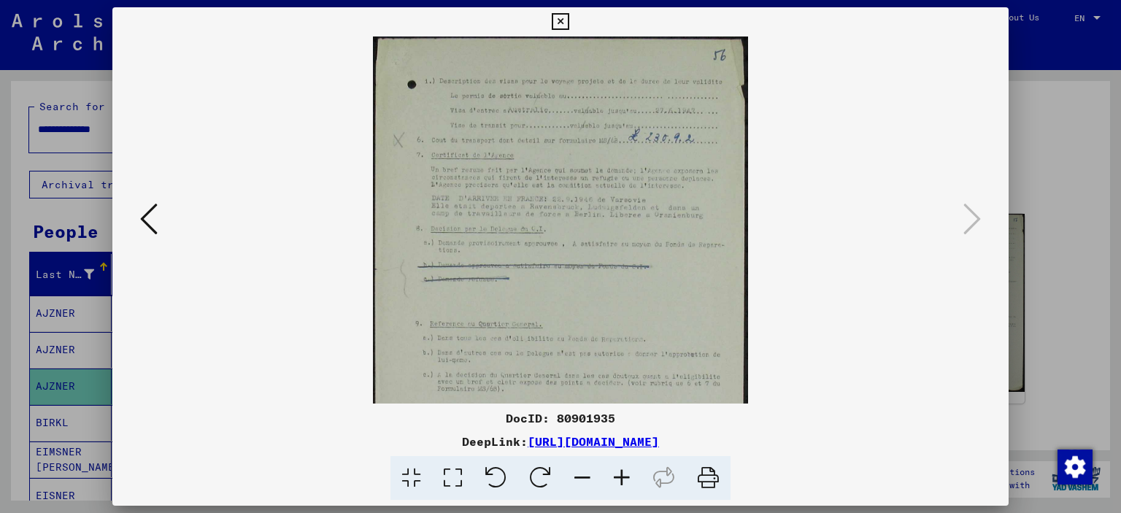
click at [629, 478] on icon at bounding box center [621, 478] width 39 height 45
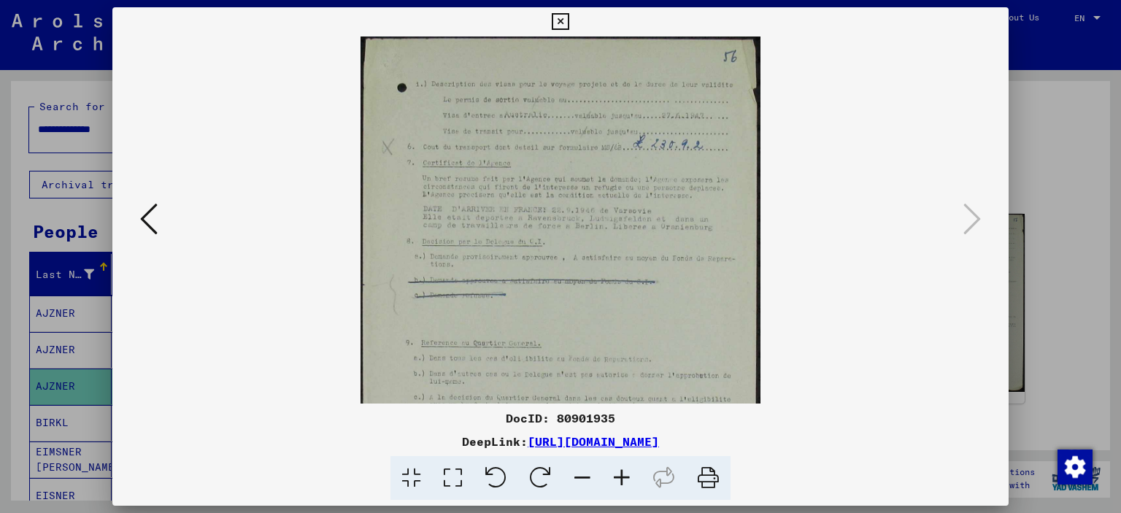
click at [629, 478] on icon at bounding box center [621, 478] width 39 height 45
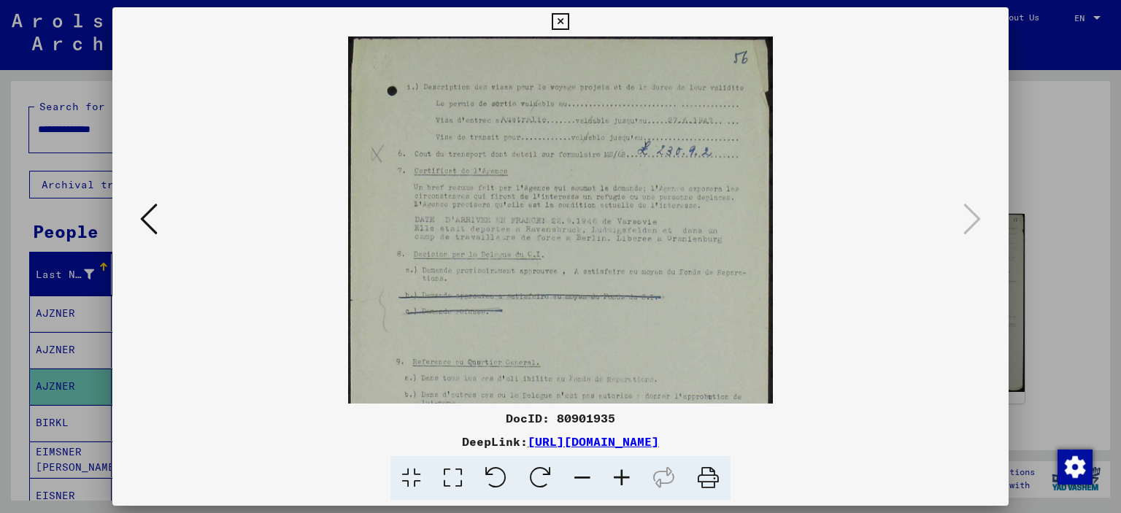
click at [558, 13] on icon at bounding box center [560, 22] width 17 height 18
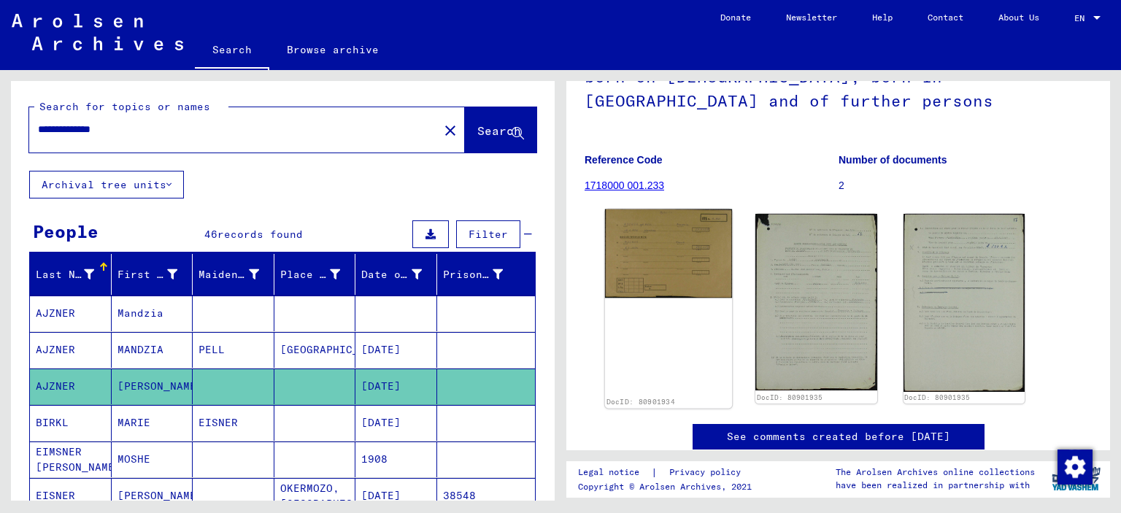
click at [656, 229] on img at bounding box center [669, 253] width 128 height 89
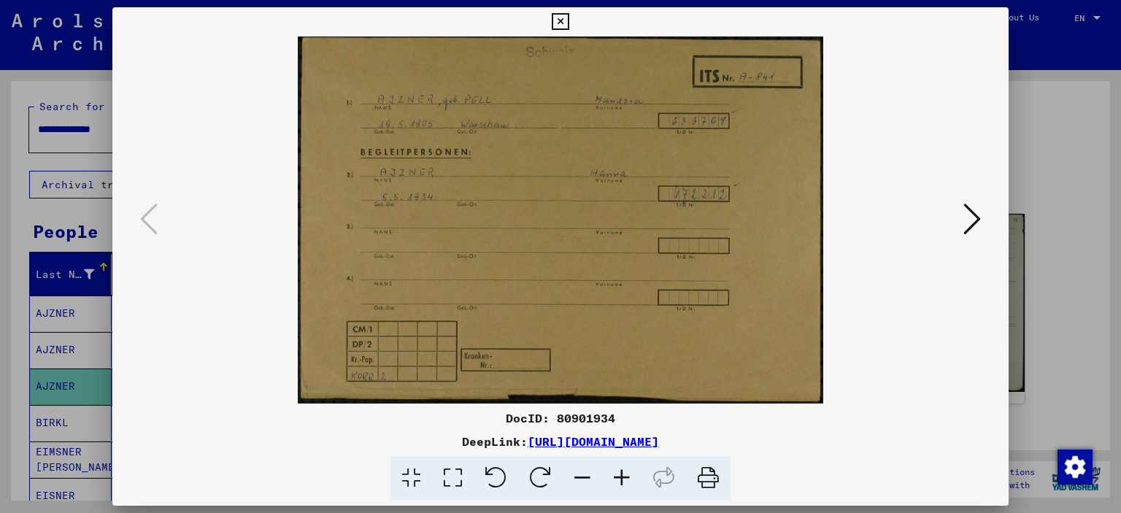
click at [560, 17] on icon at bounding box center [560, 22] width 17 height 18
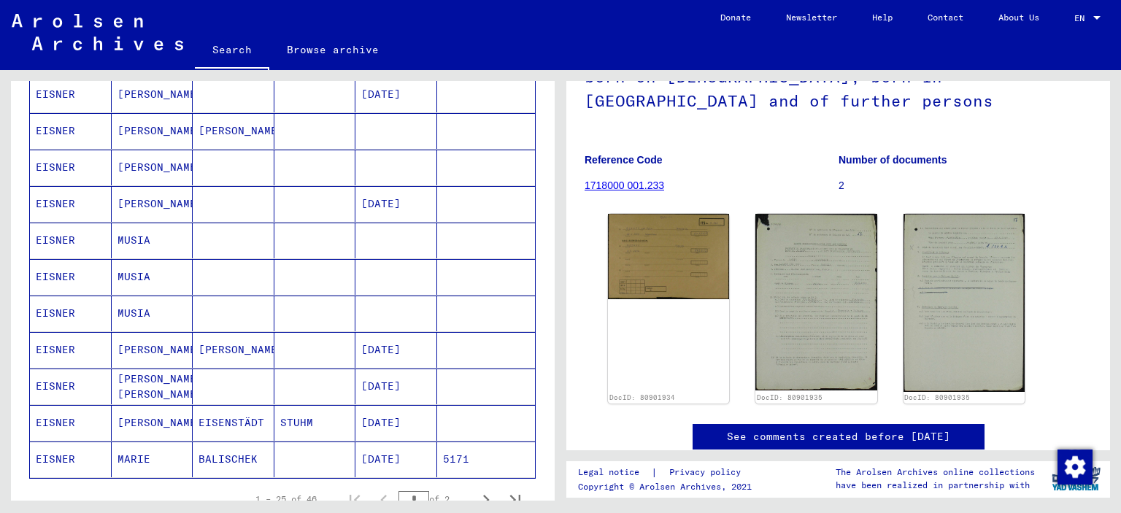
scroll to position [876, 0]
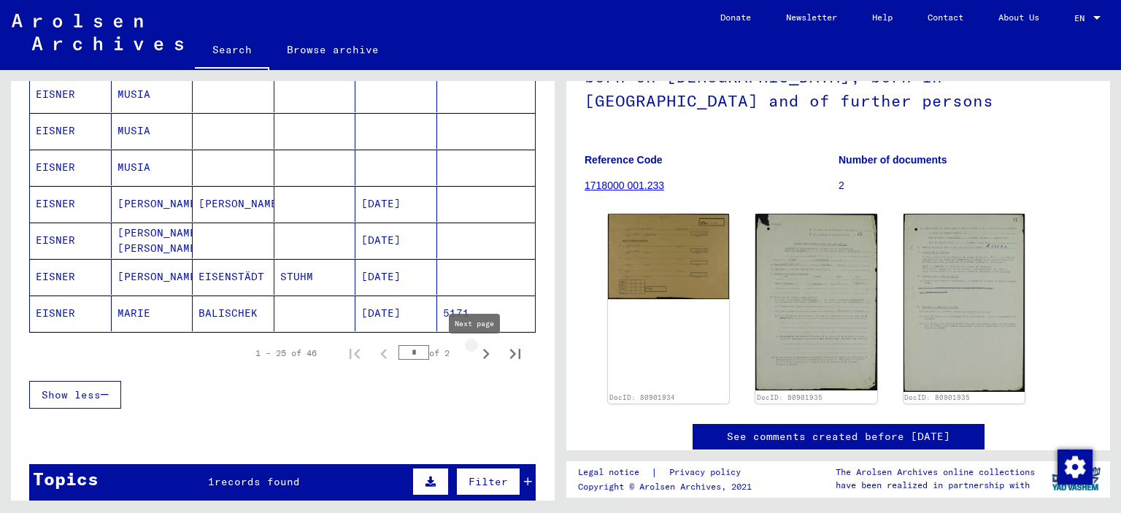
click at [476, 364] on icon "Next page" at bounding box center [486, 354] width 20 height 20
type input "*"
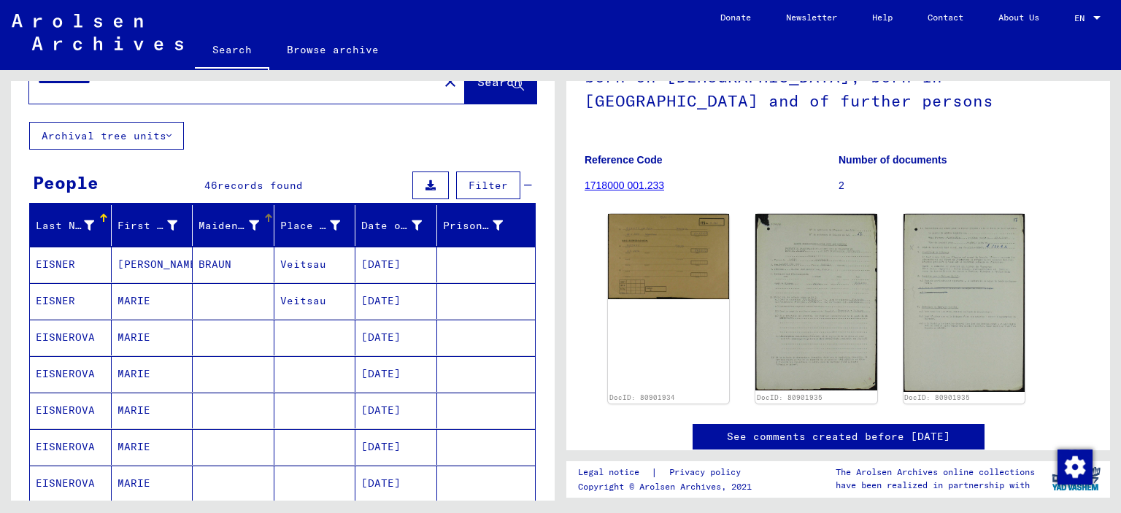
scroll to position [0, 0]
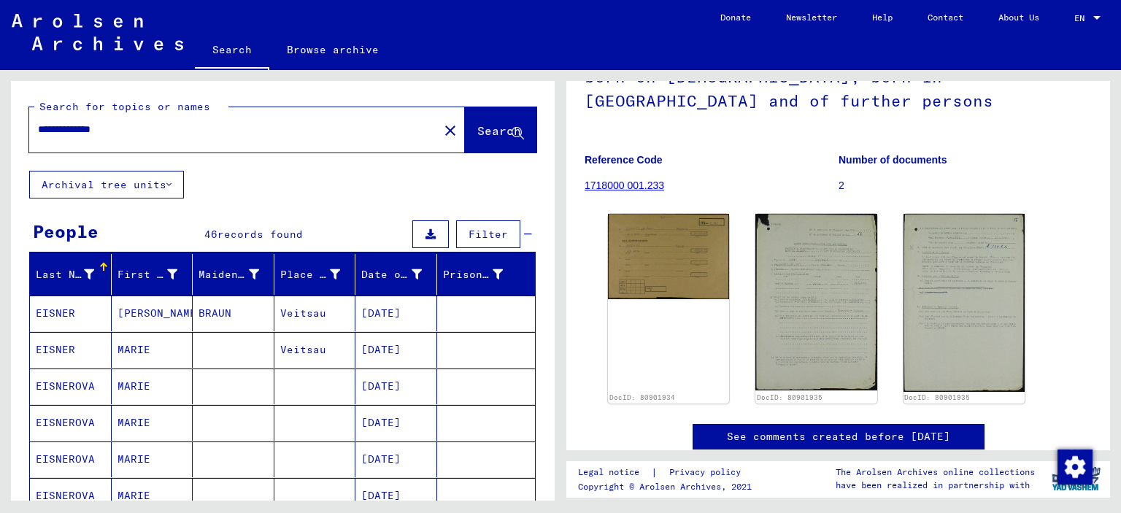
click at [111, 137] on input "**********" at bounding box center [234, 129] width 392 height 15
type input "**********"
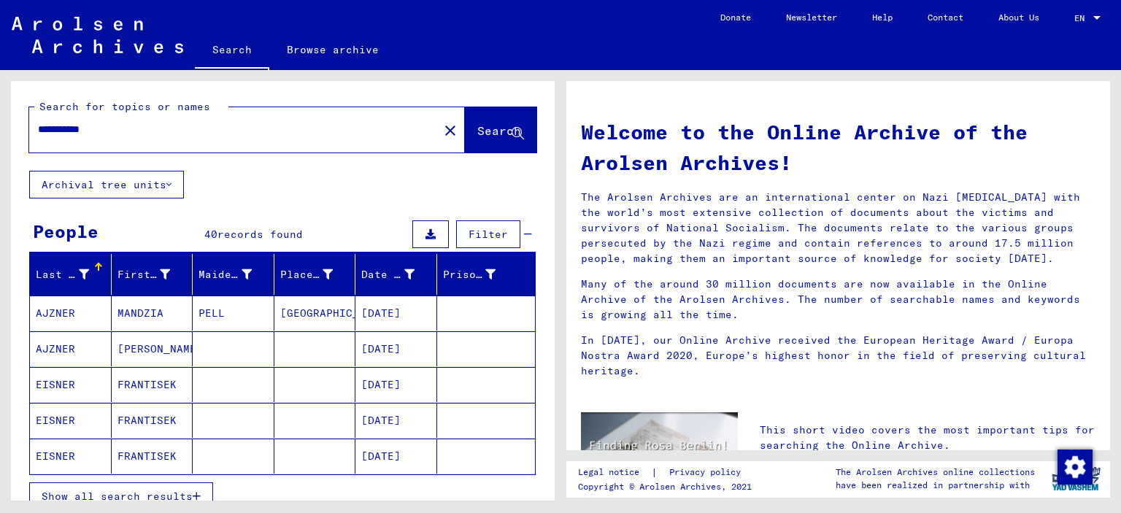
scroll to position [219, 0]
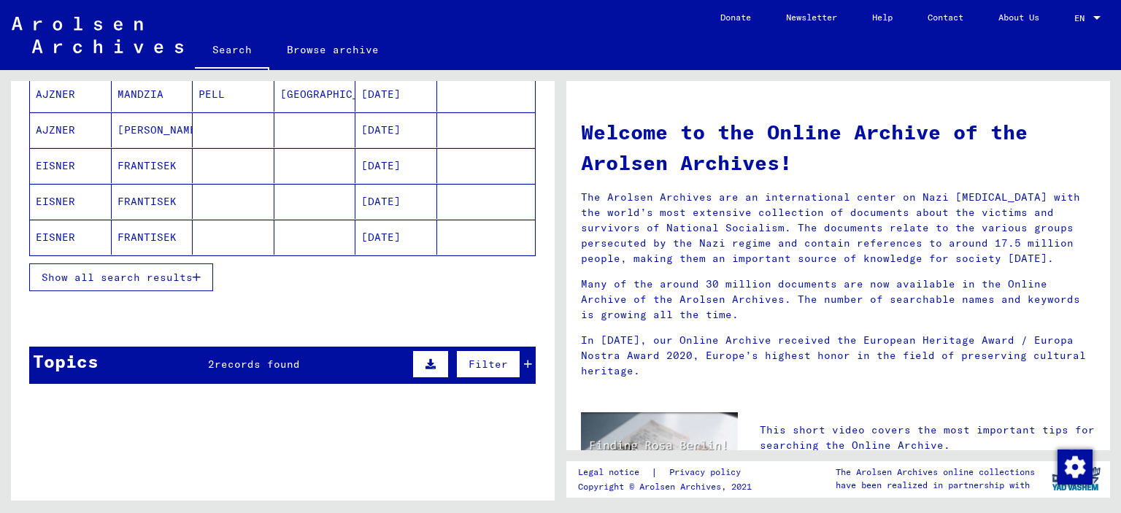
click at [193, 291] on button "Show all search results" at bounding box center [121, 277] width 184 height 28
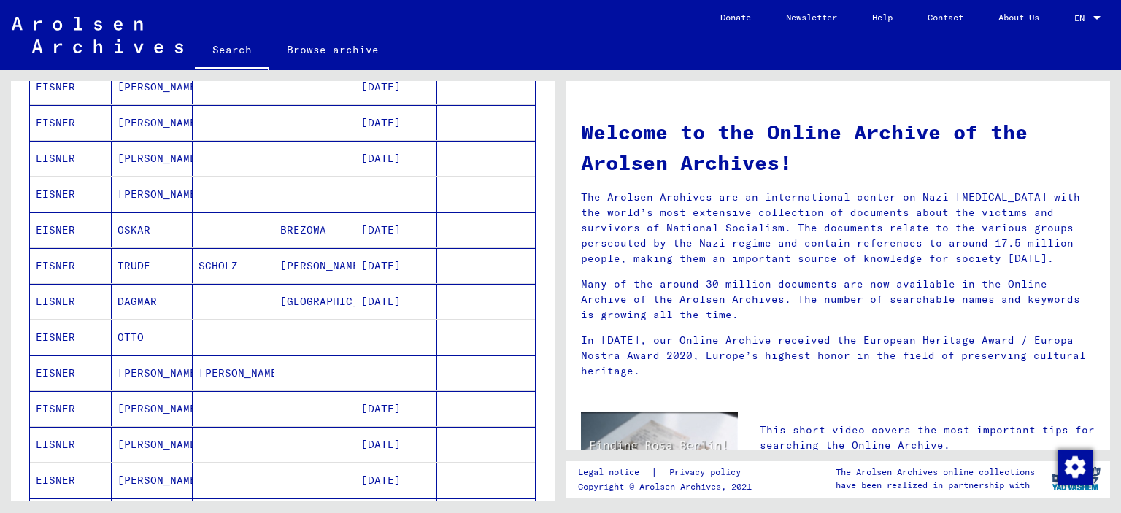
scroll to position [803, 0]
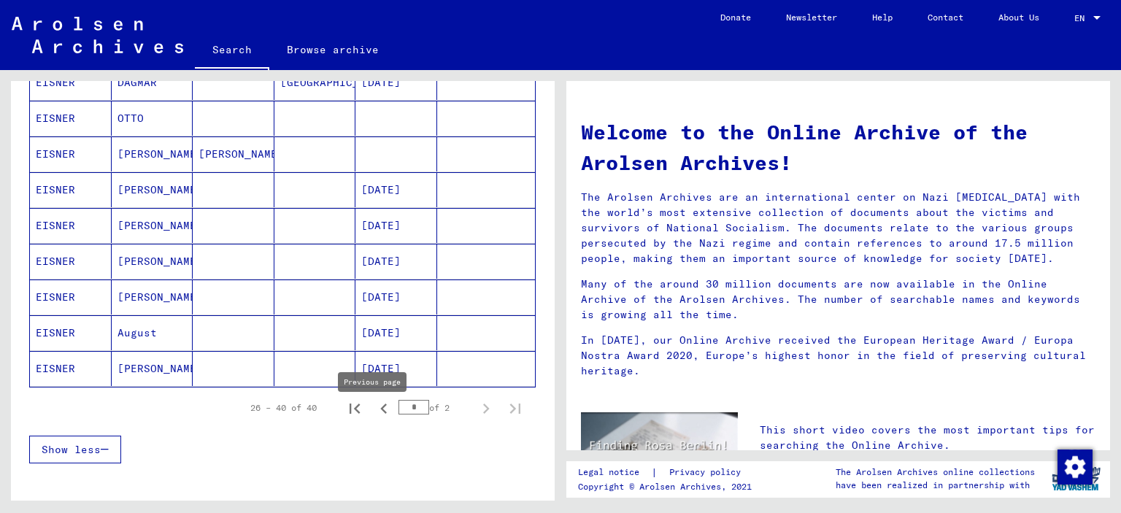
click at [375, 419] on icon "Previous page" at bounding box center [384, 409] width 20 height 20
type input "*"
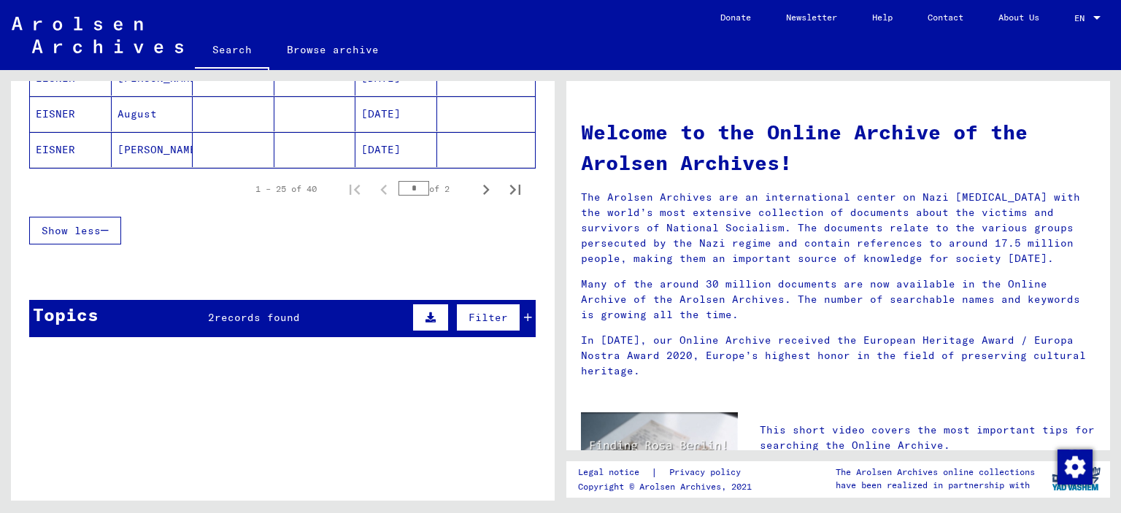
click at [524, 323] on icon at bounding box center [528, 317] width 8 height 10
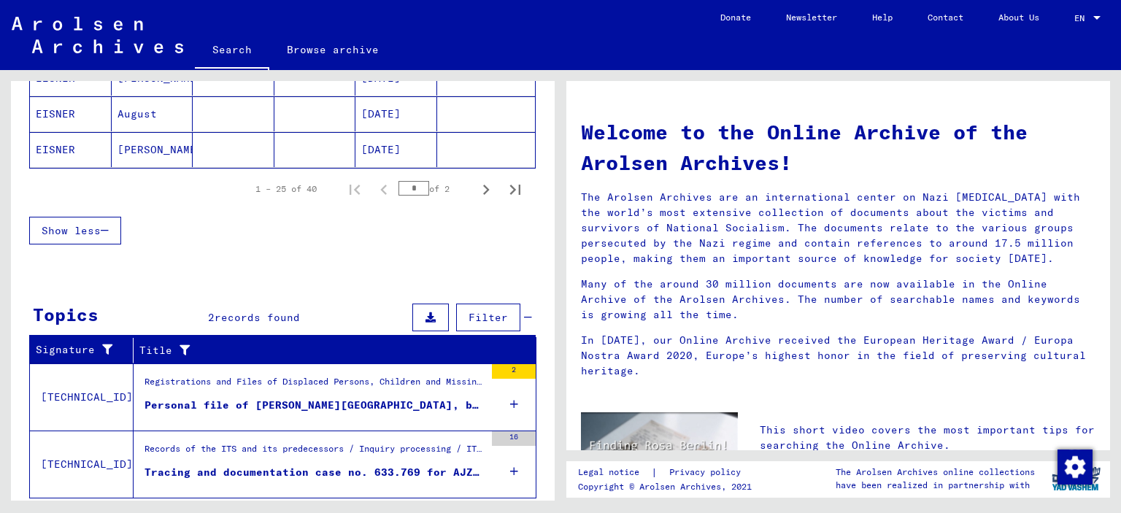
click at [446, 407] on div "Personal file of [PERSON_NAME][GEOGRAPHIC_DATA], born on [DEMOGRAPHIC_DATA], bo…" at bounding box center [315, 405] width 340 height 15
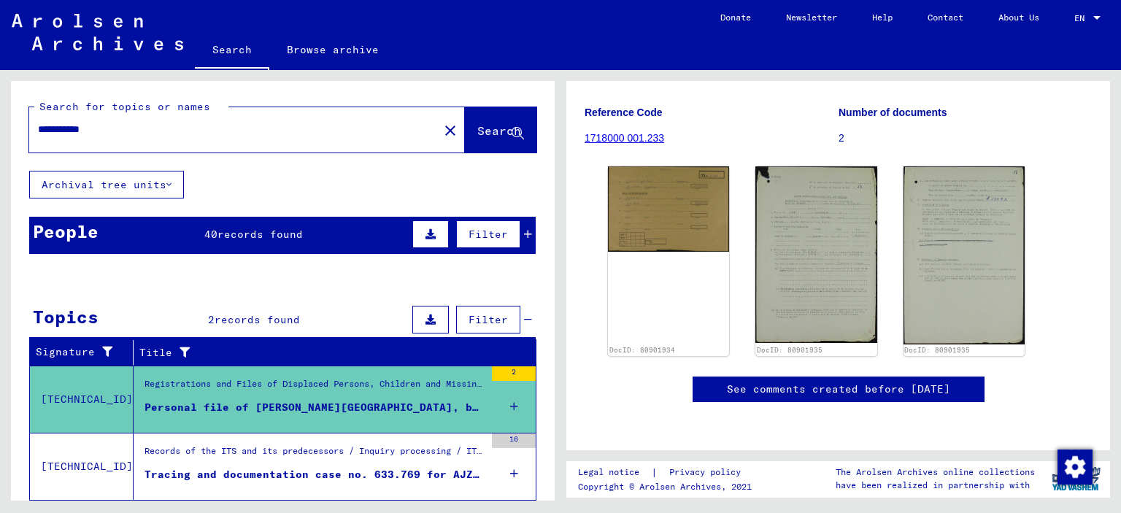
drag, startPoint x: 82, startPoint y: 143, endPoint x: 105, endPoint y: 144, distance: 22.6
click at [105, 137] on input "**********" at bounding box center [234, 129] width 392 height 15
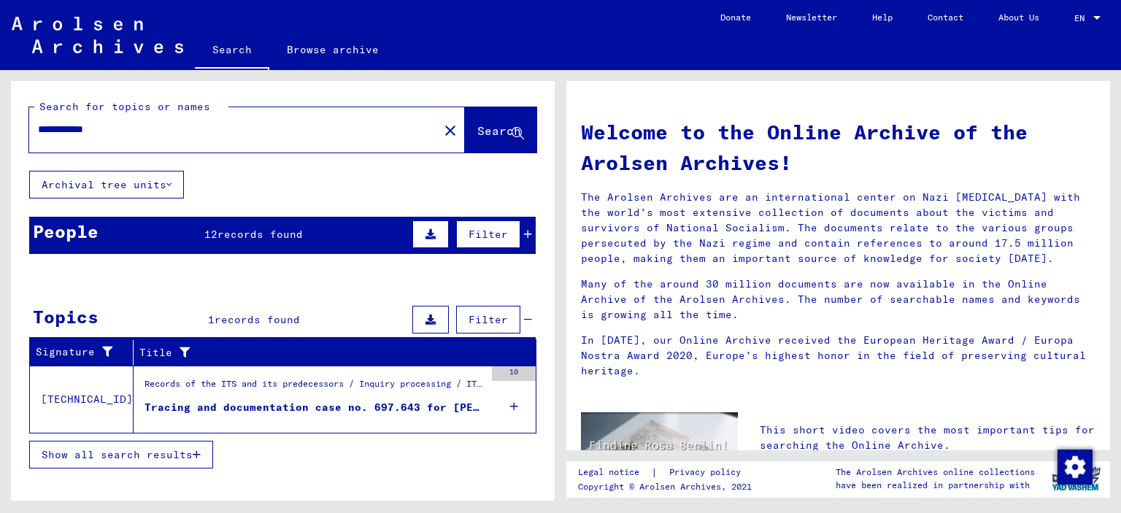
click at [461, 415] on div "Tracing and documentation case no. 697.643 for [PERSON_NAME] born [DEMOGRAPHIC_…" at bounding box center [315, 407] width 340 height 15
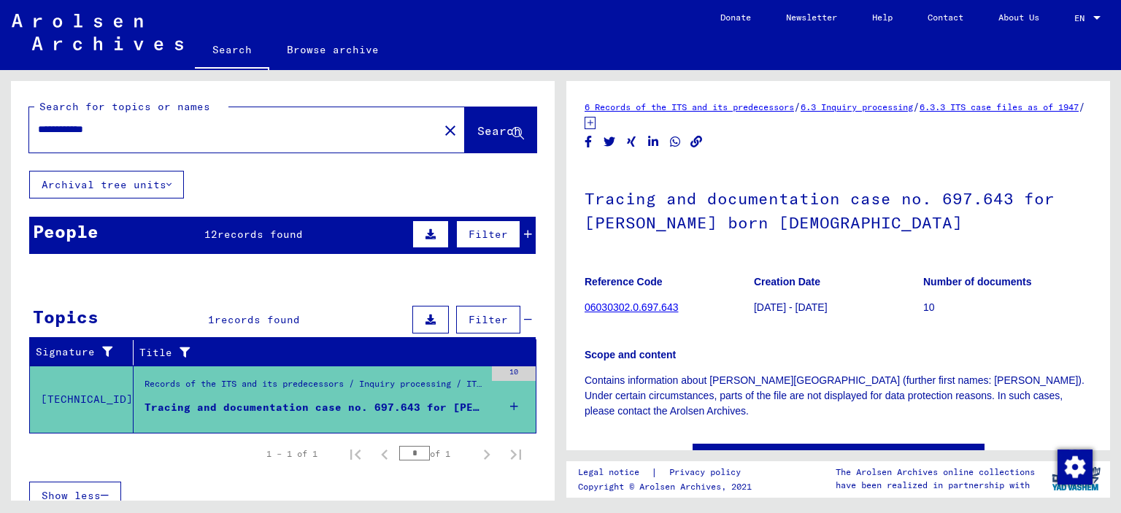
scroll to position [146, 0]
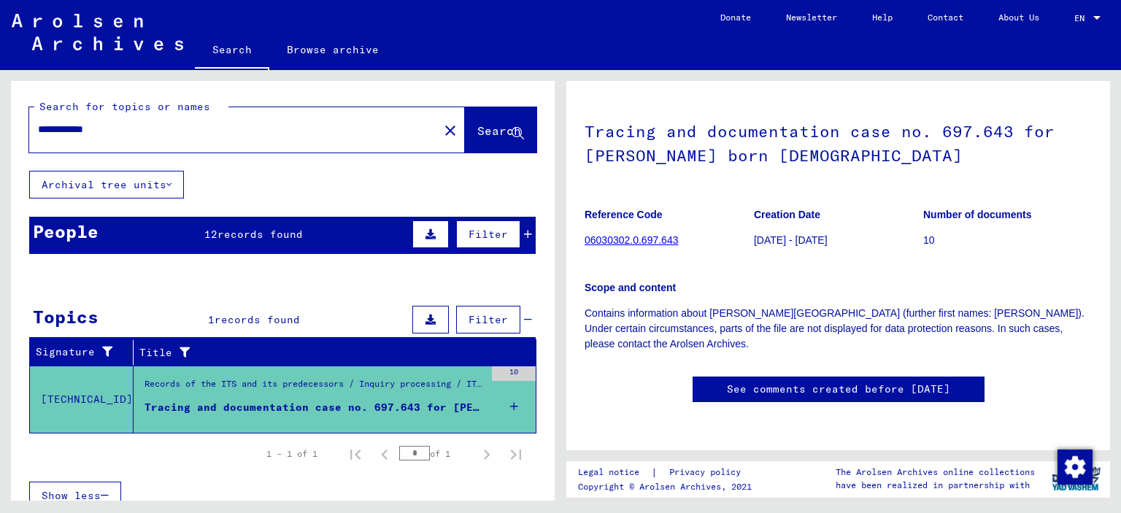
click at [524, 239] on icon at bounding box center [528, 234] width 8 height 10
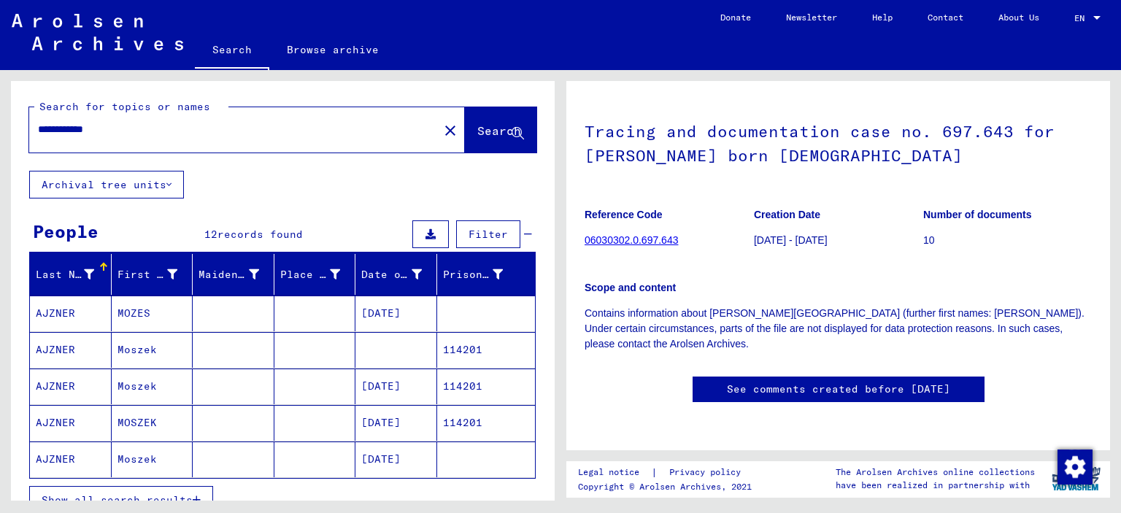
click at [53, 324] on mat-cell "AJZNER" at bounding box center [71, 314] width 82 height 36
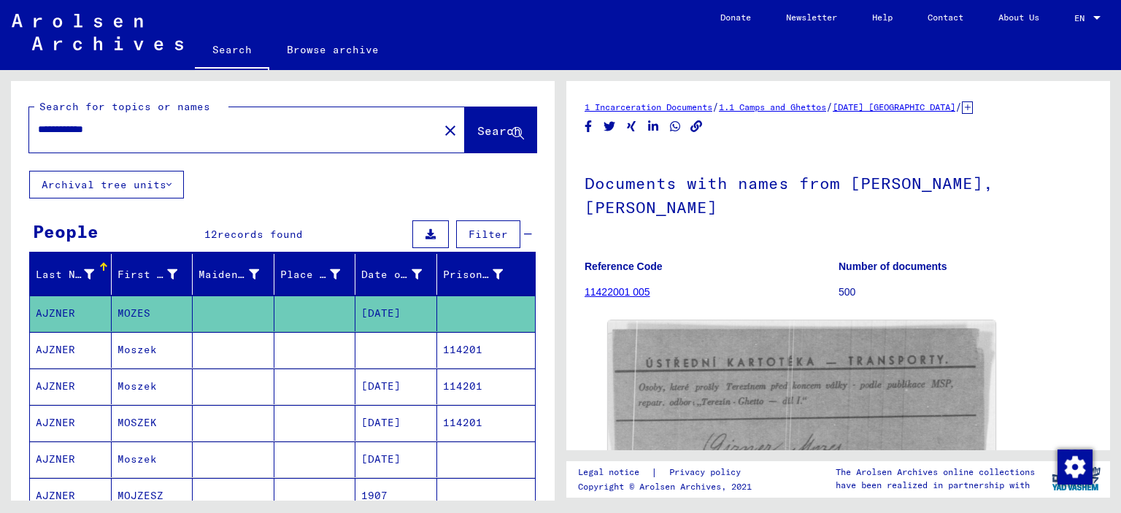
scroll to position [219, 0]
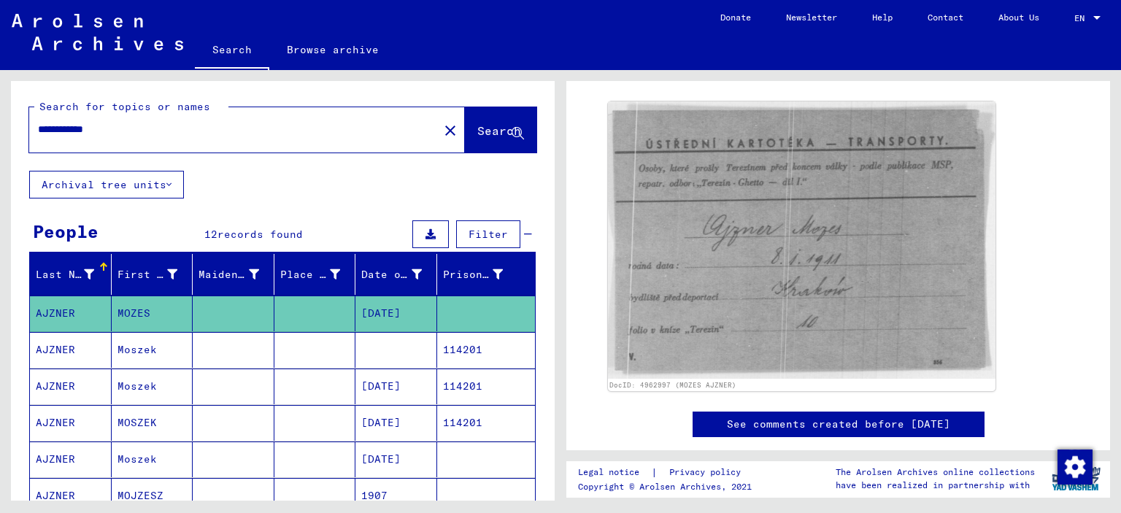
click at [143, 364] on mat-cell "Moszek" at bounding box center [153, 350] width 82 height 36
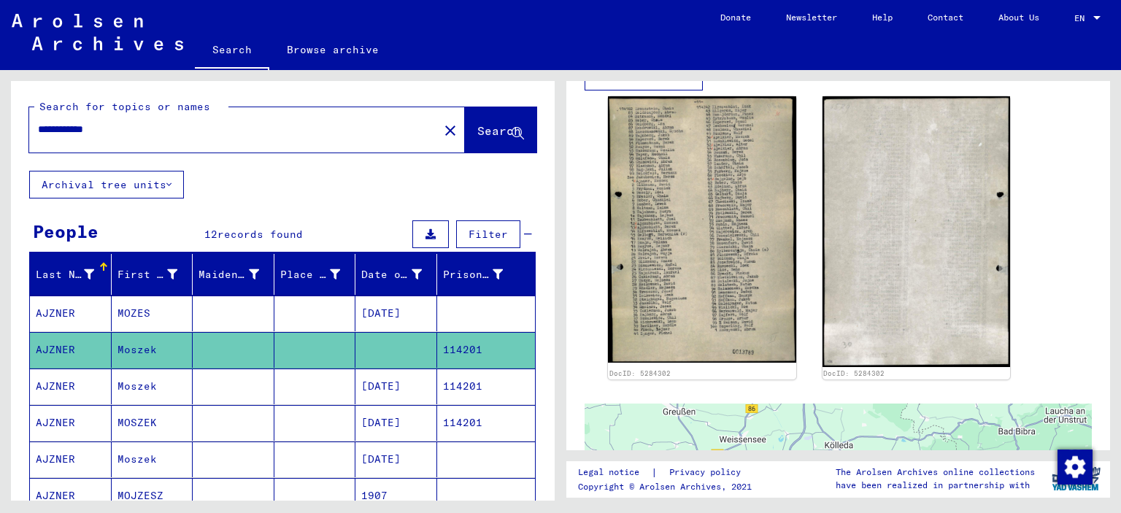
scroll to position [365, 0]
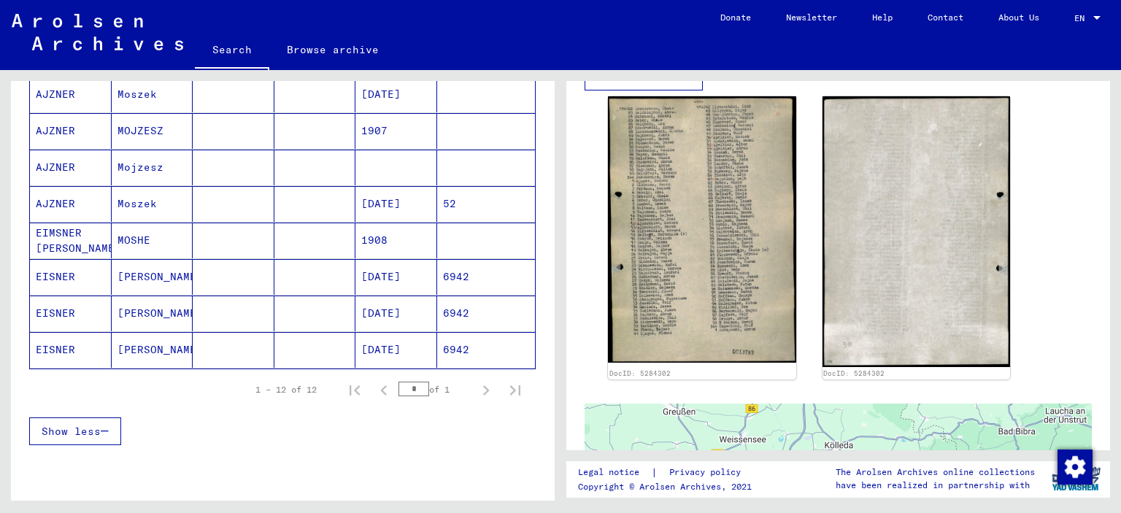
click at [127, 258] on mat-cell "MOSHE" at bounding box center [153, 241] width 82 height 36
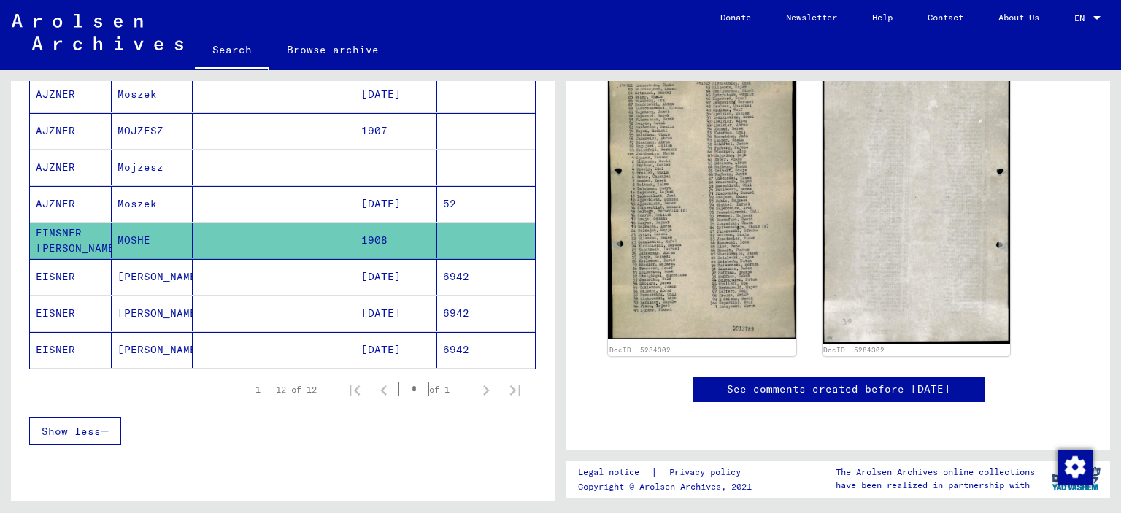
scroll to position [180, 0]
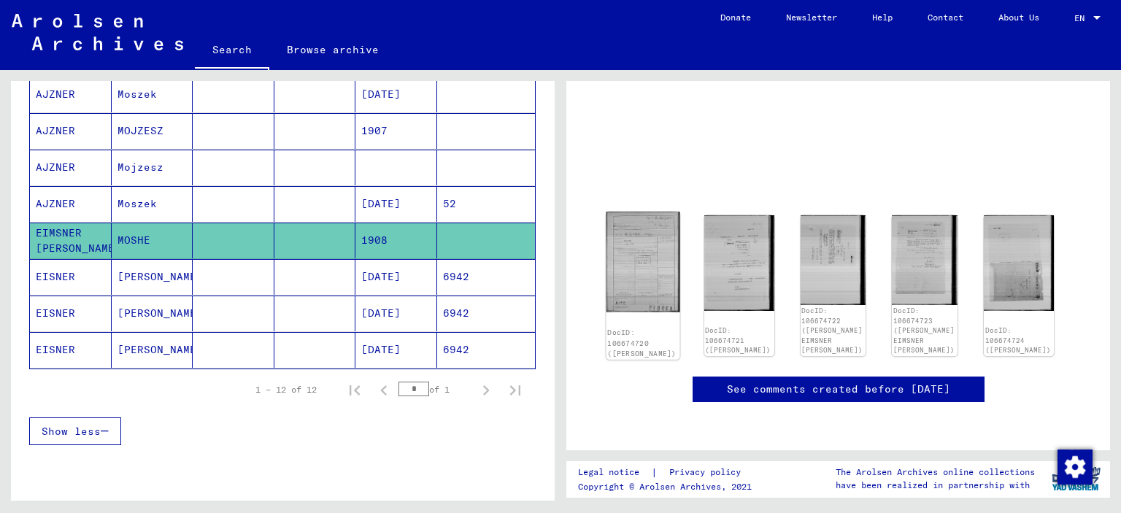
click at [629, 212] on img at bounding box center [644, 262] width 74 height 100
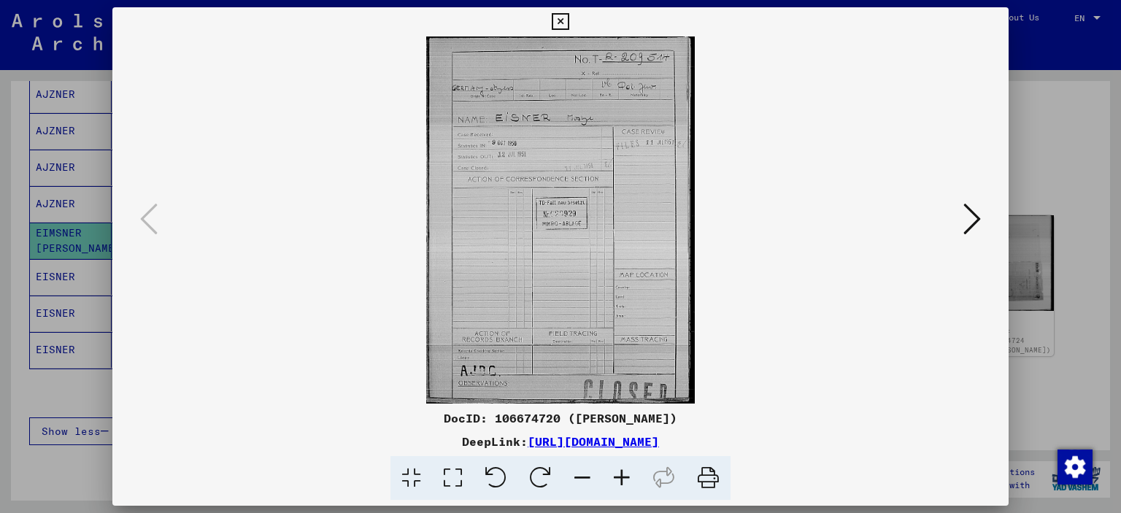
click at [974, 218] on icon at bounding box center [972, 218] width 18 height 35
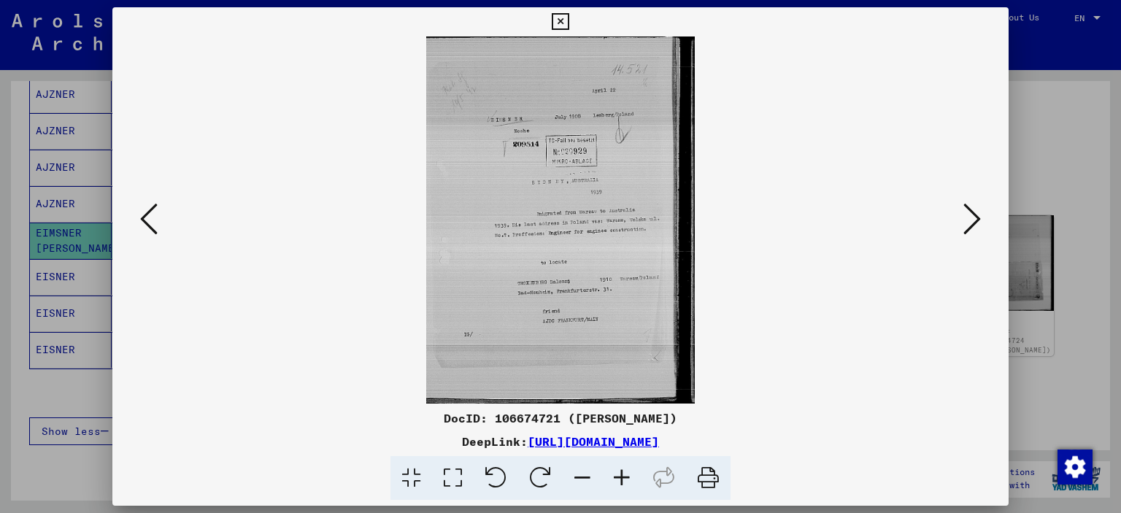
click at [974, 218] on icon at bounding box center [972, 218] width 18 height 35
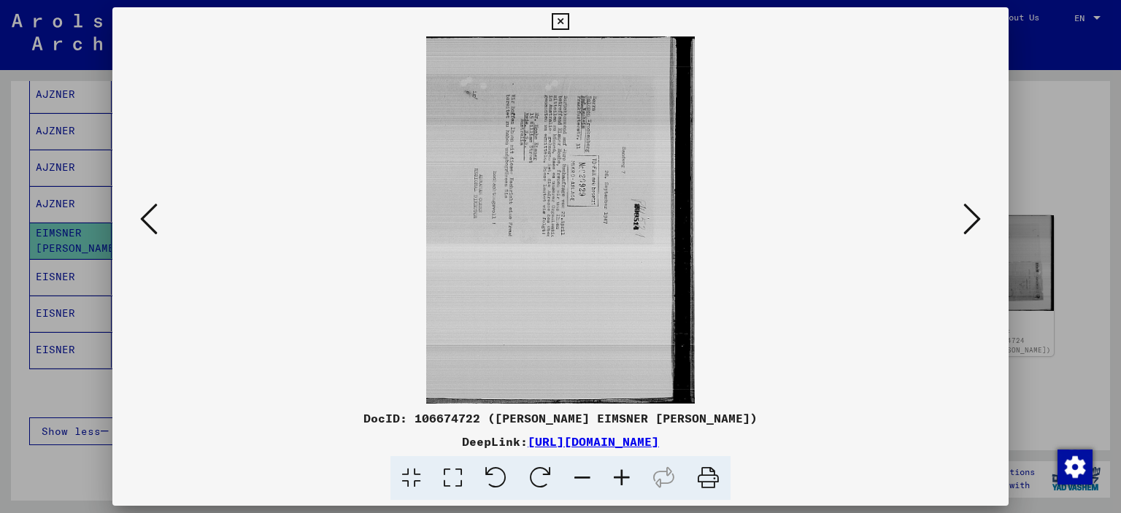
click at [974, 218] on icon at bounding box center [972, 218] width 18 height 35
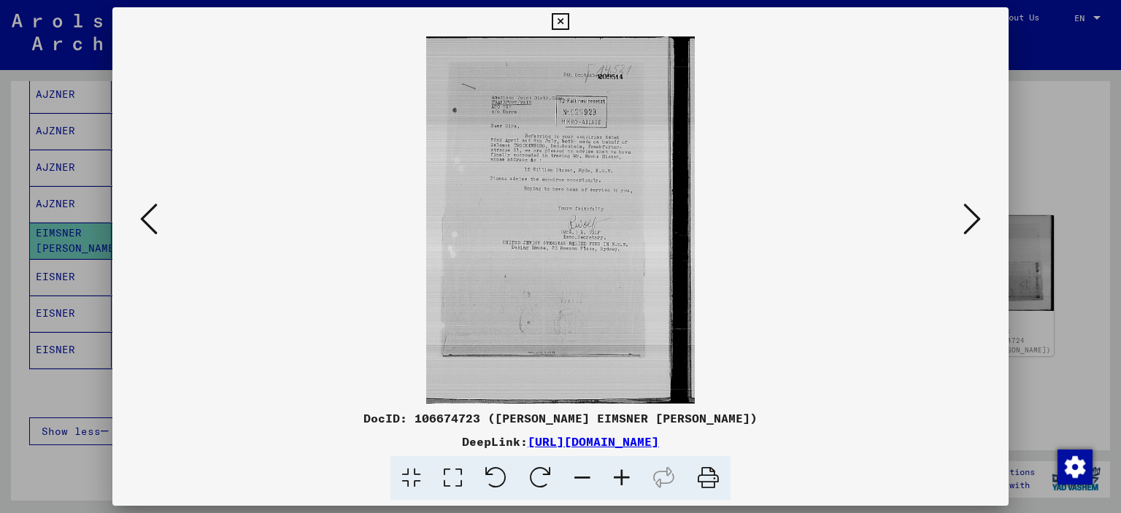
click at [974, 218] on icon at bounding box center [972, 218] width 18 height 35
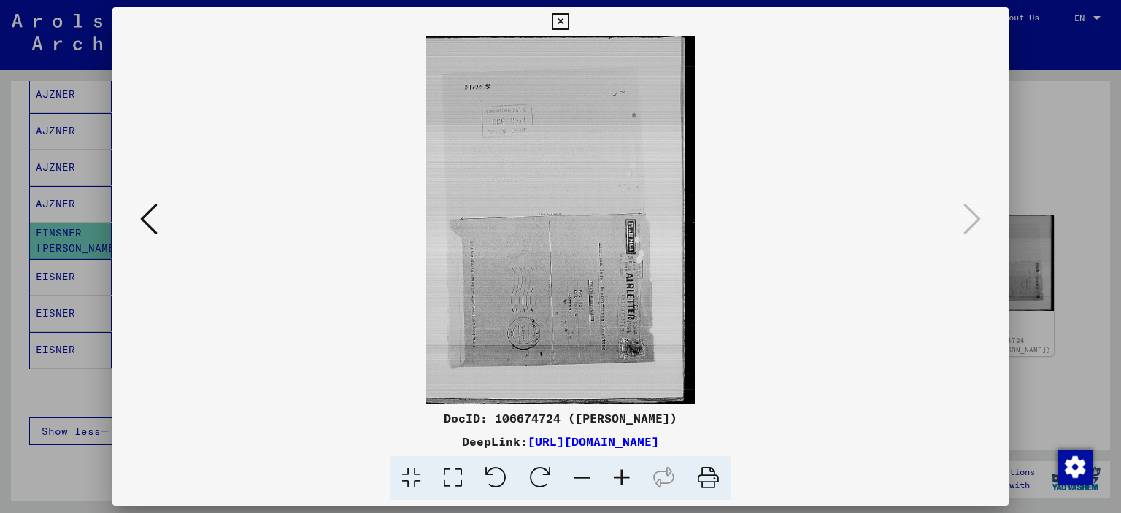
click at [560, 17] on icon at bounding box center [560, 22] width 17 height 18
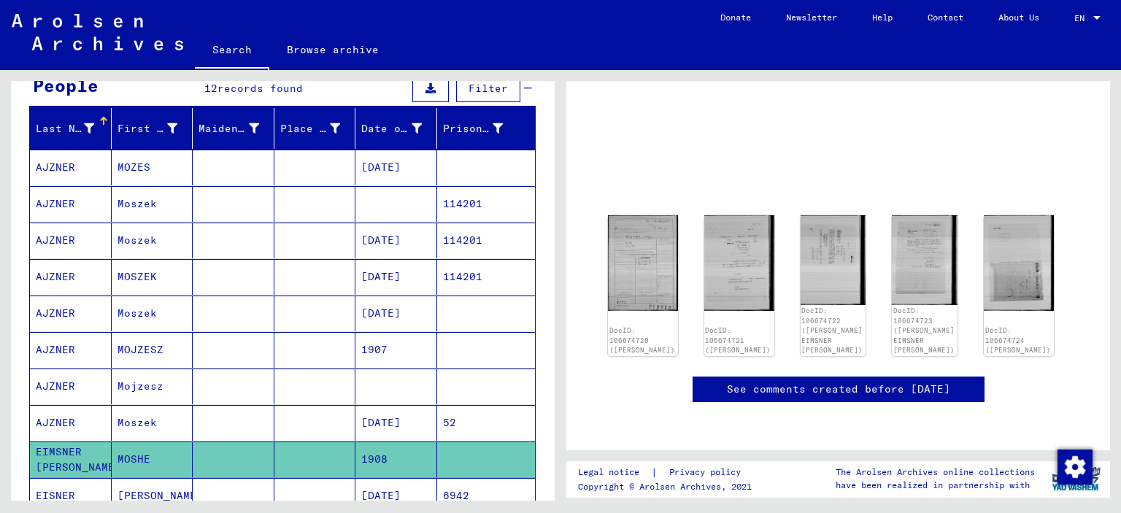
scroll to position [0, 0]
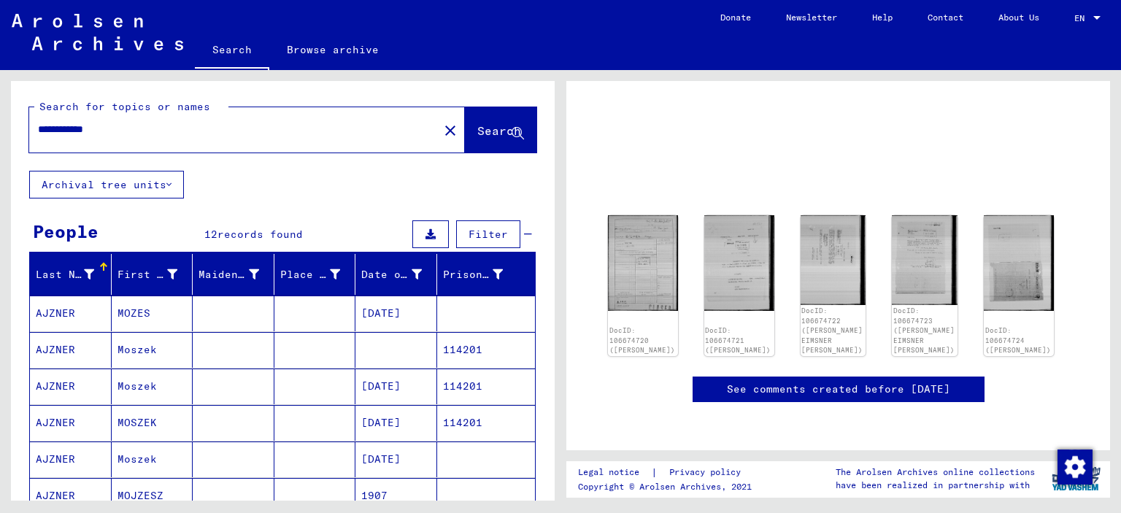
drag, startPoint x: 84, startPoint y: 141, endPoint x: 123, endPoint y: 145, distance: 38.9
click at [123, 137] on input "**********" at bounding box center [234, 129] width 392 height 15
type input "**********"
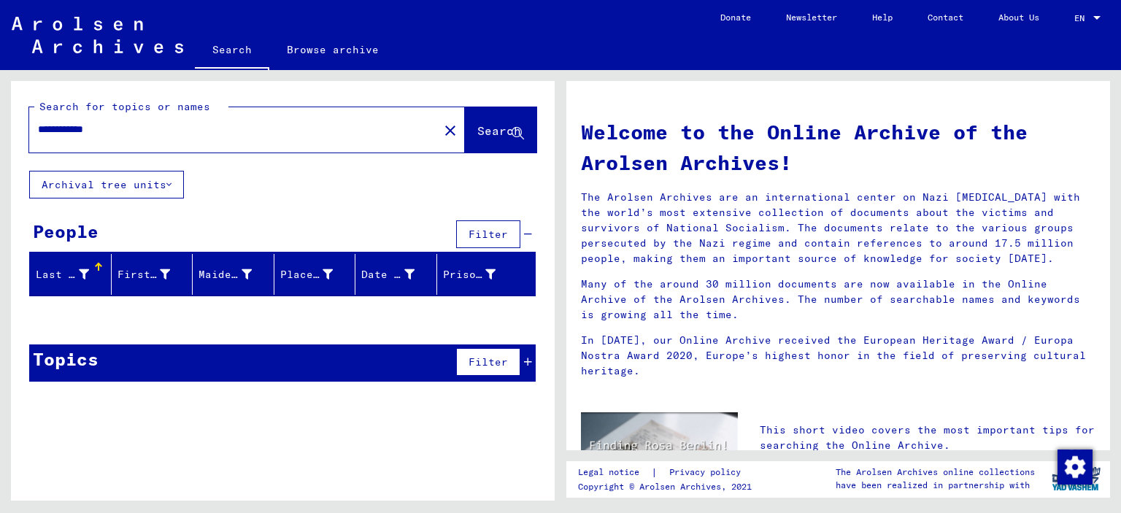
drag, startPoint x: 82, startPoint y: 141, endPoint x: 111, endPoint y: 142, distance: 28.5
click at [111, 137] on input "**********" at bounding box center [229, 129] width 383 height 15
click at [442, 139] on mat-icon "close" at bounding box center [451, 131] width 18 height 18
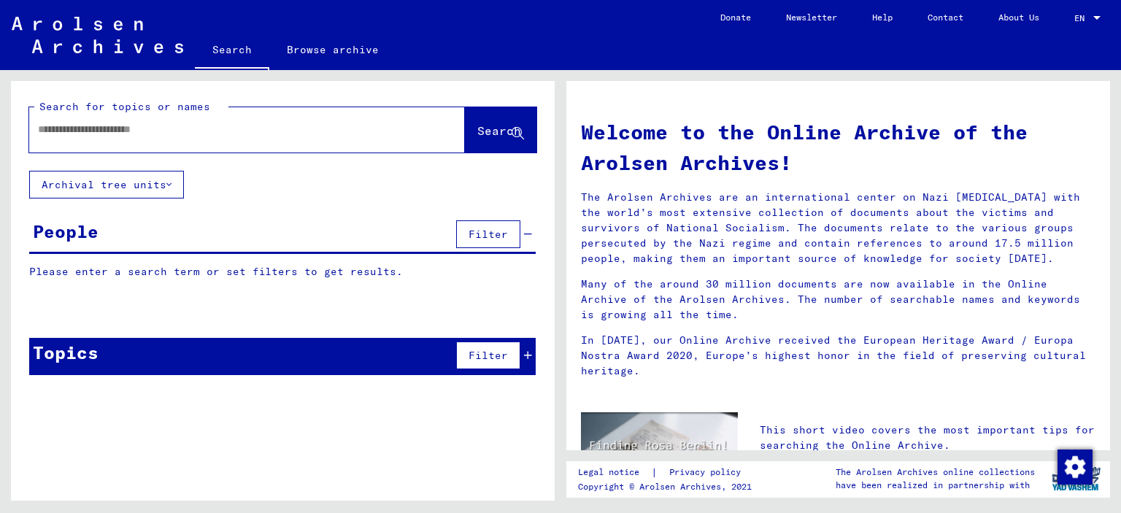
click at [126, 137] on input "text" at bounding box center [229, 129] width 383 height 15
type input "**********"
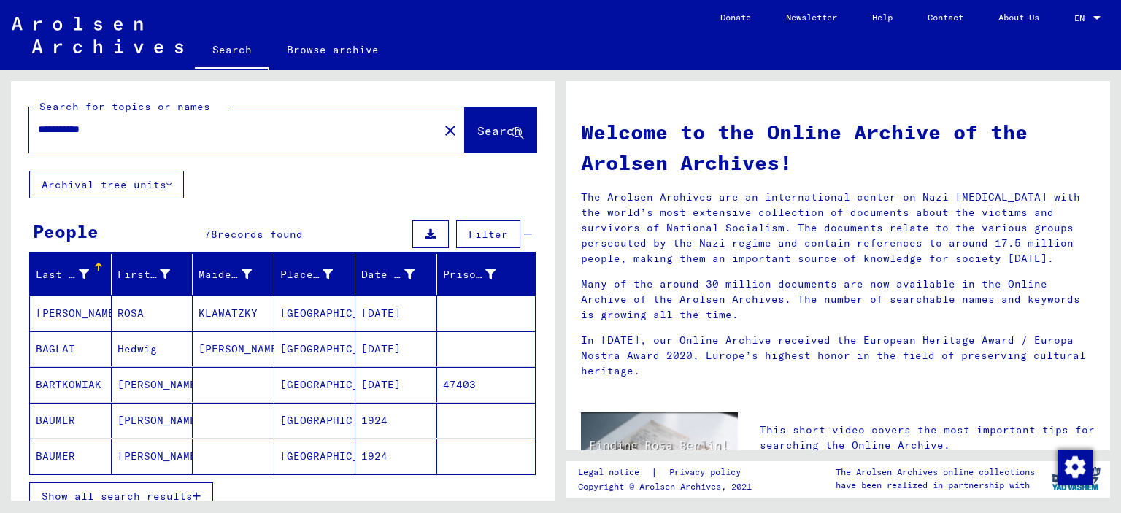
scroll to position [219, 0]
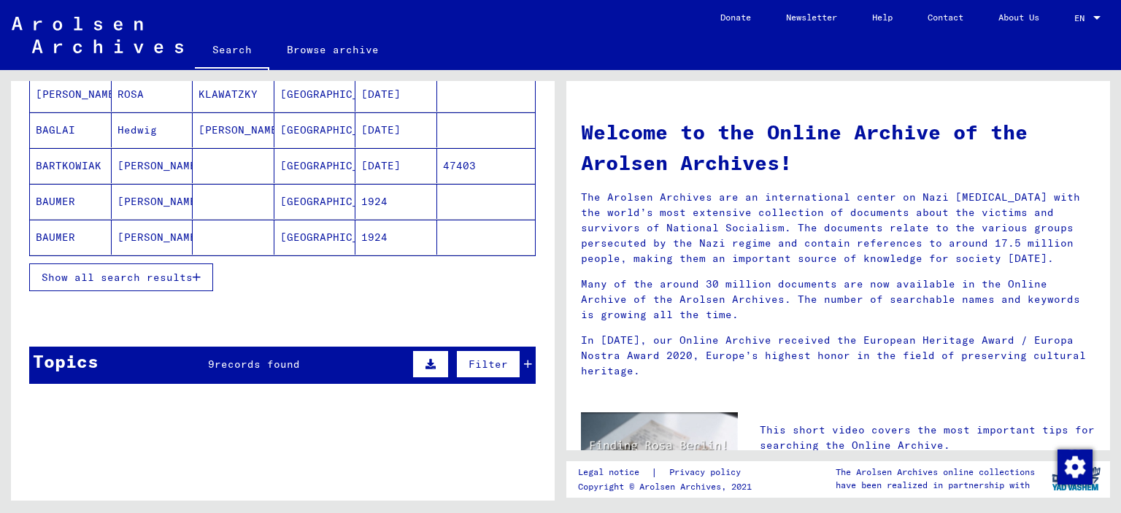
click at [161, 284] on span "Show all search results" at bounding box center [117, 277] width 151 height 13
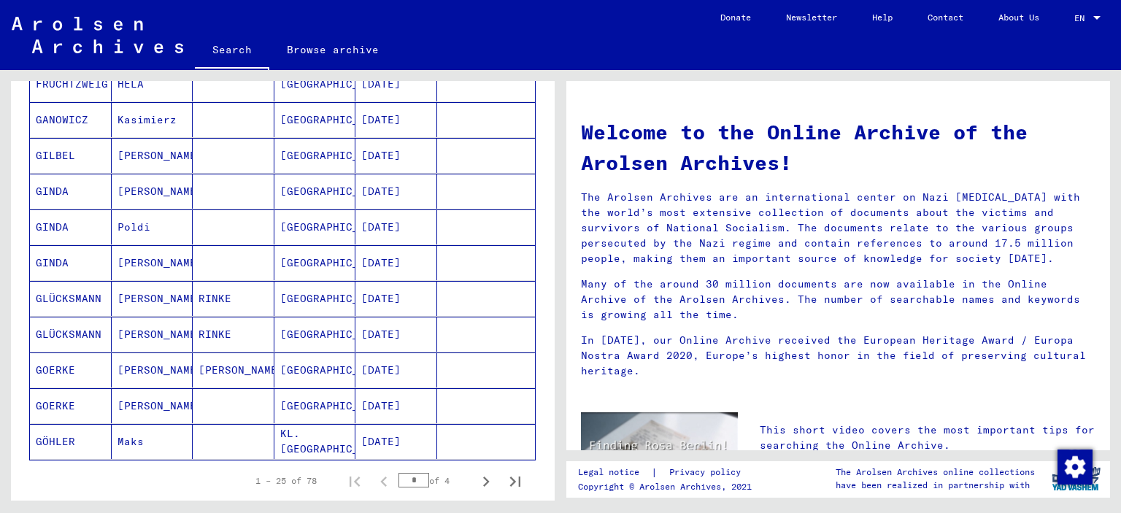
scroll to position [876, 0]
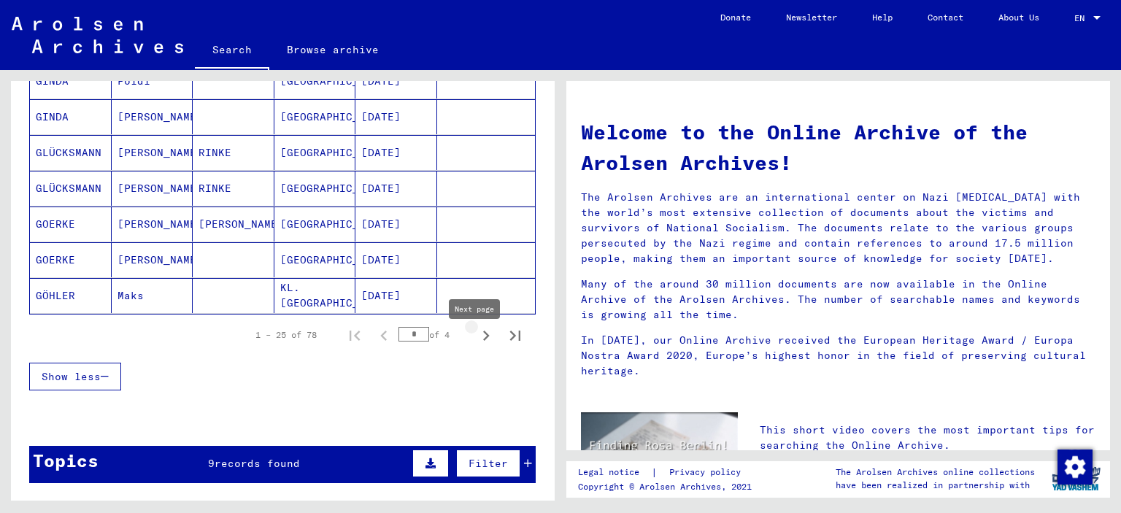
click at [483, 341] on icon "Next page" at bounding box center [486, 336] width 7 height 10
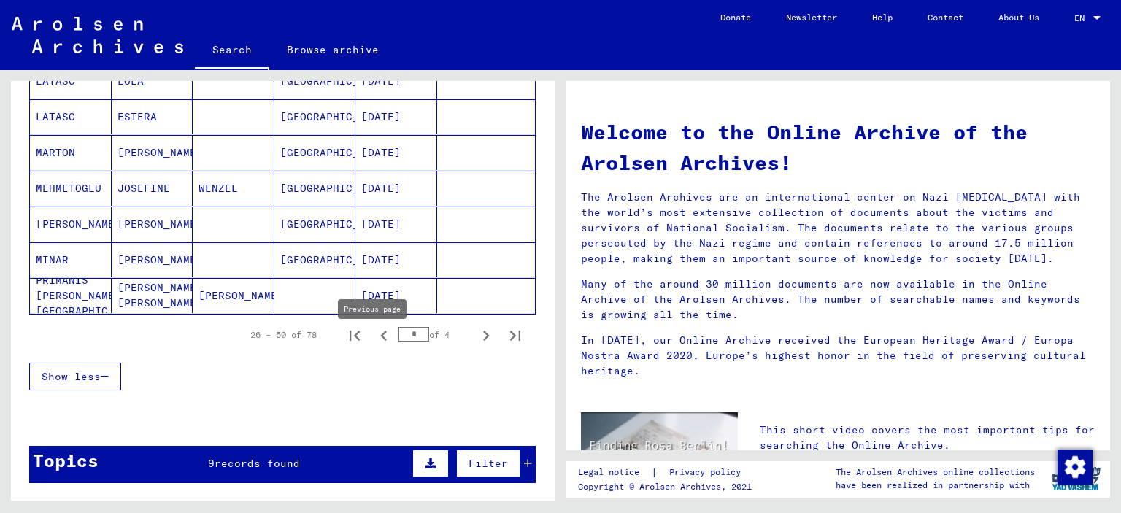
click at [380, 341] on icon "Previous page" at bounding box center [383, 336] width 7 height 10
type input "*"
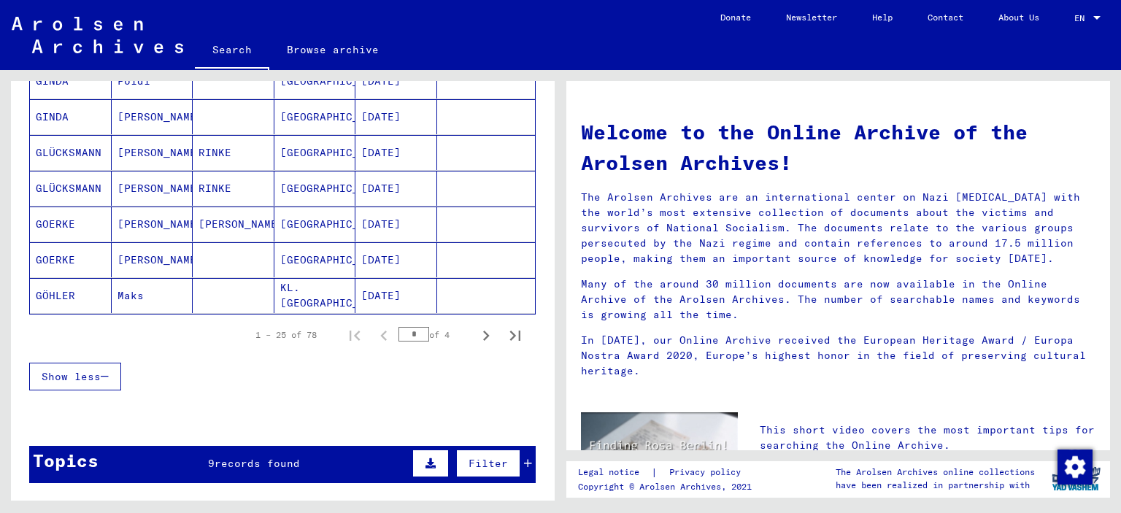
click at [300, 307] on mat-cell "KL. [GEOGRAPHIC_DATA]" at bounding box center [315, 295] width 82 height 35
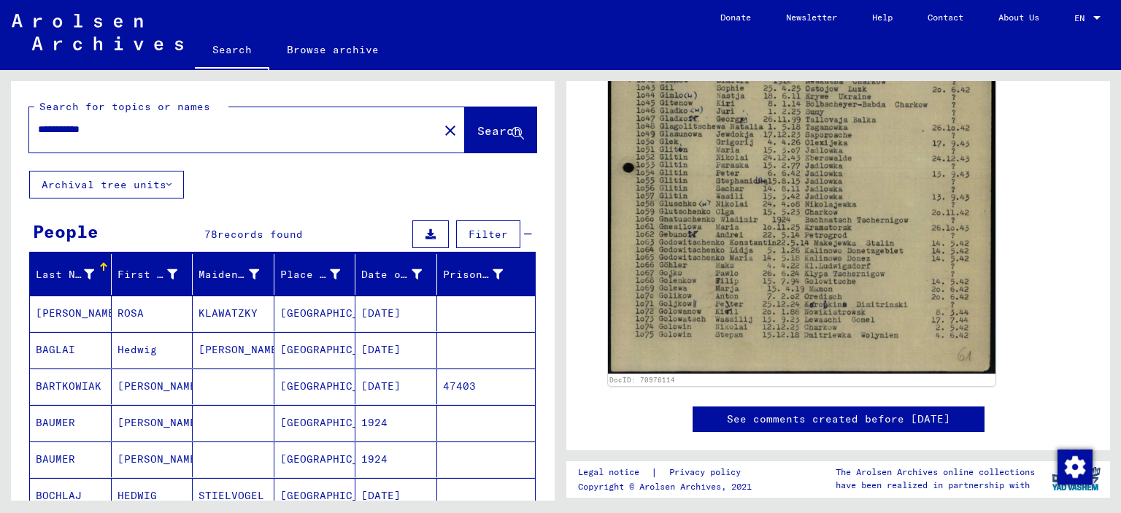
drag, startPoint x: 146, startPoint y: 145, endPoint x: 0, endPoint y: 134, distance: 146.4
click at [0, 134] on div "**********" at bounding box center [280, 285] width 561 height 431
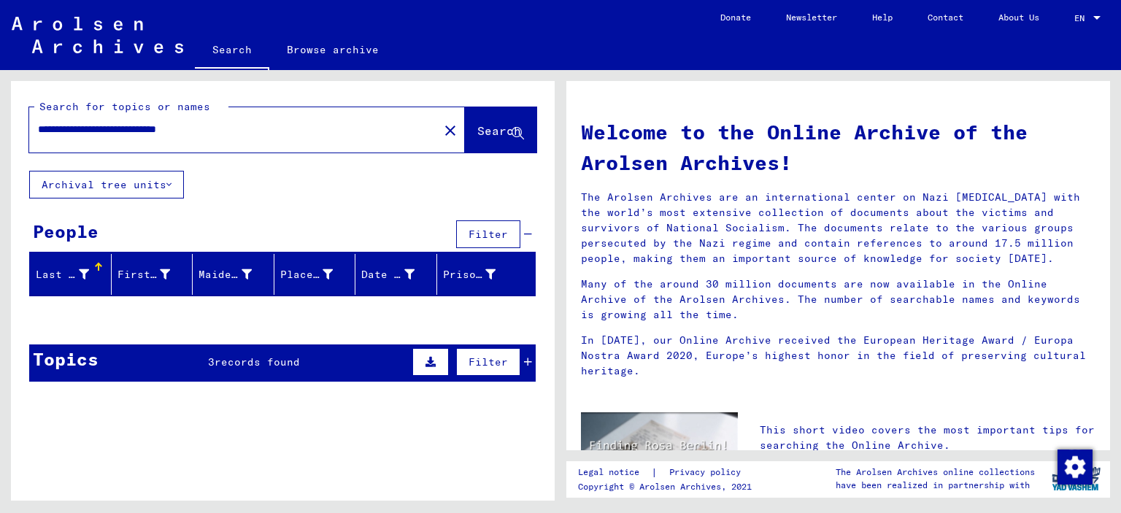
click at [524, 367] on icon at bounding box center [528, 362] width 8 height 10
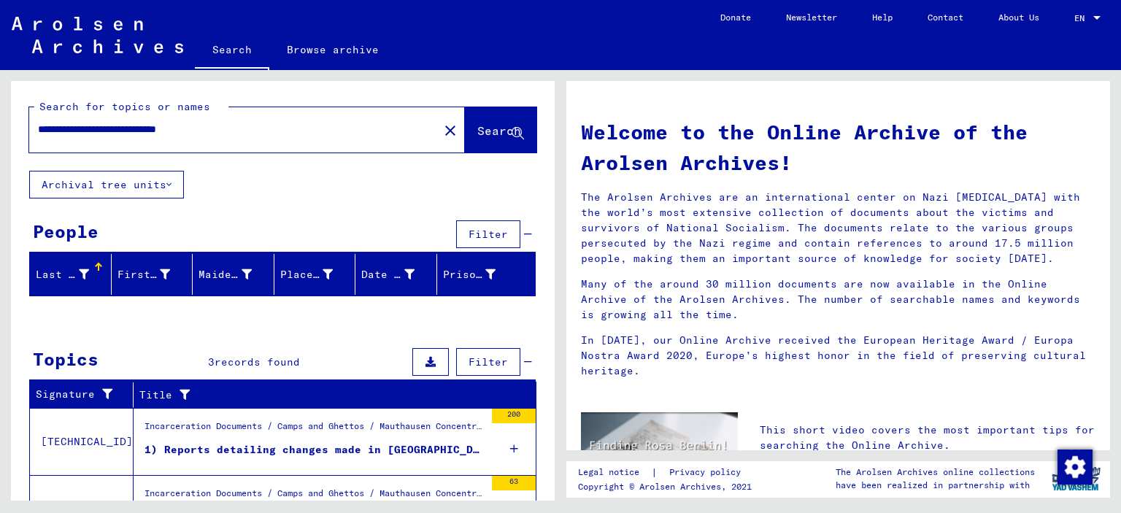
scroll to position [154, 0]
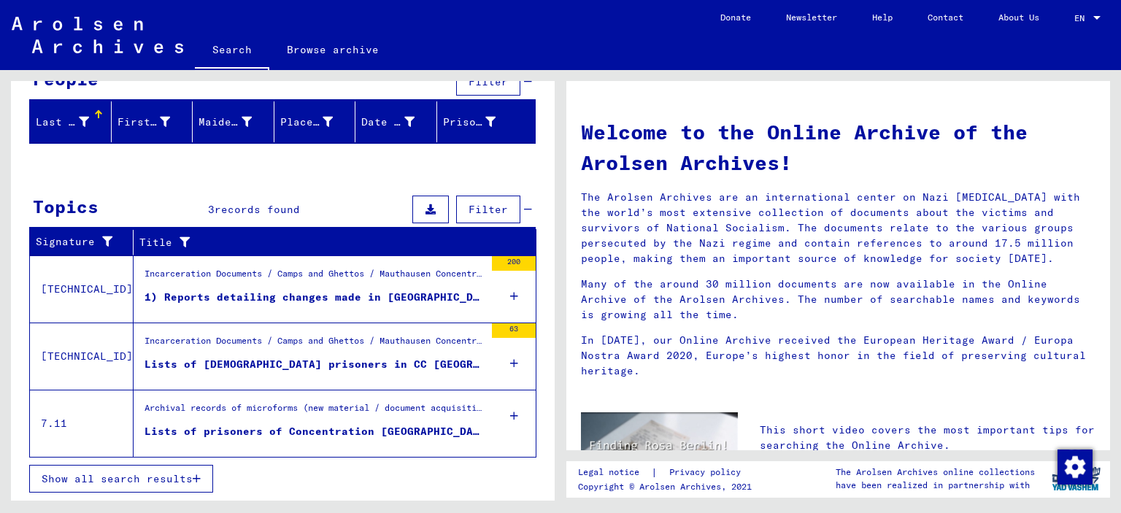
click at [355, 305] on div "1) Reports detailing changes made in [GEOGRAPHIC_DATA] [DATE] - [DATE] - 2) Nam…" at bounding box center [315, 297] width 340 height 15
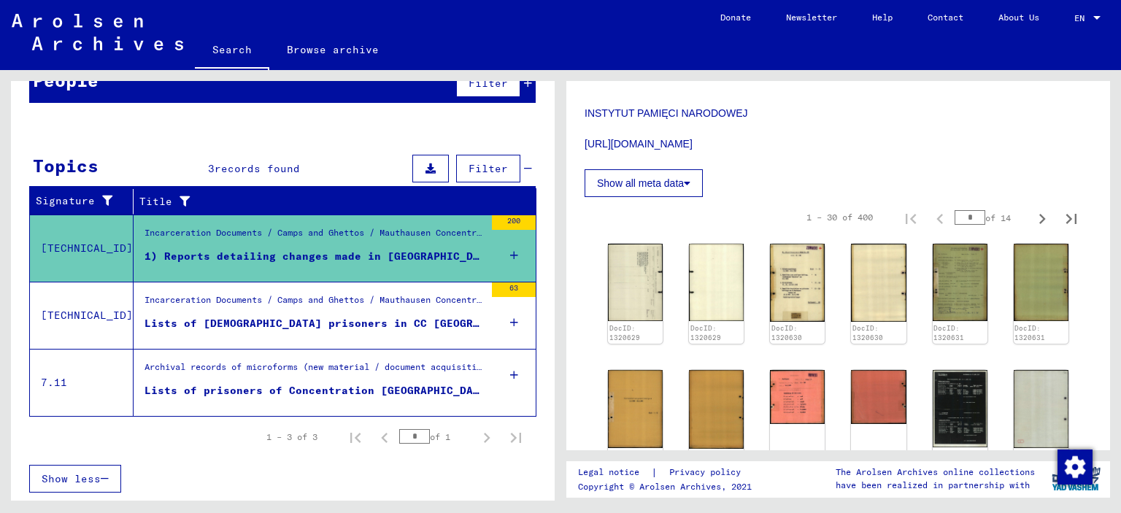
scroll to position [803, 0]
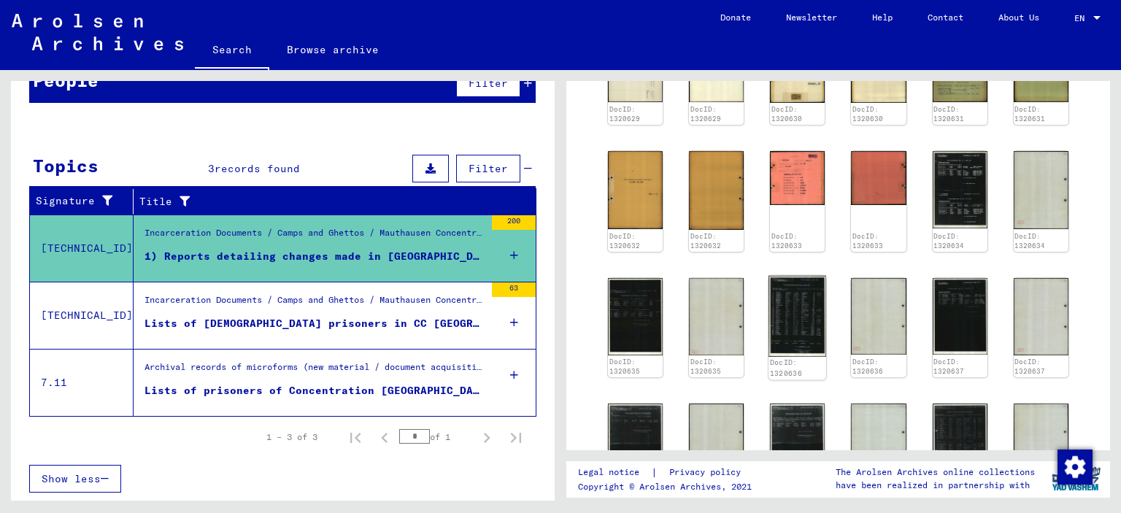
click at [779, 291] on img at bounding box center [798, 316] width 58 height 81
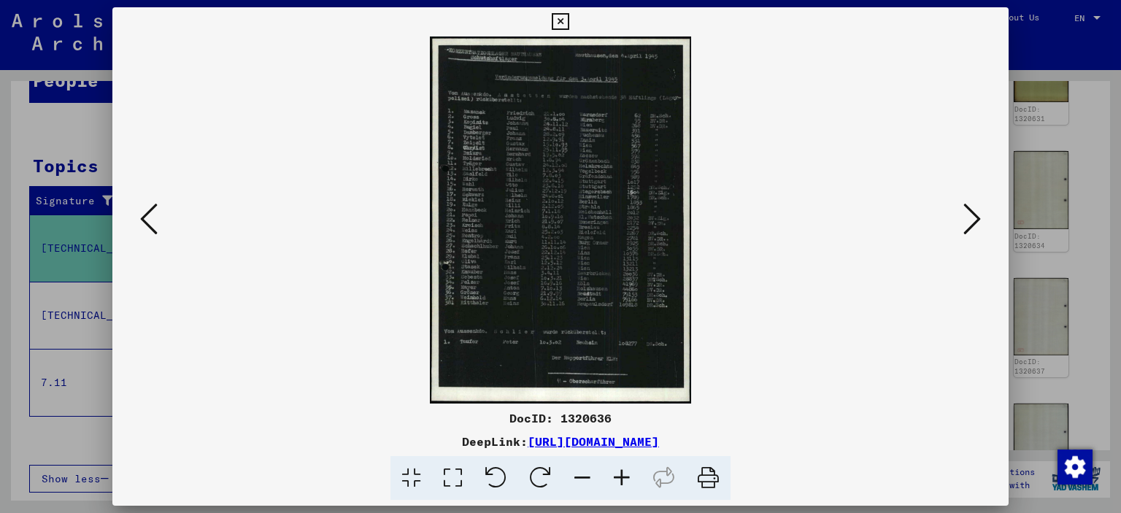
click at [631, 480] on icon at bounding box center [621, 478] width 39 height 45
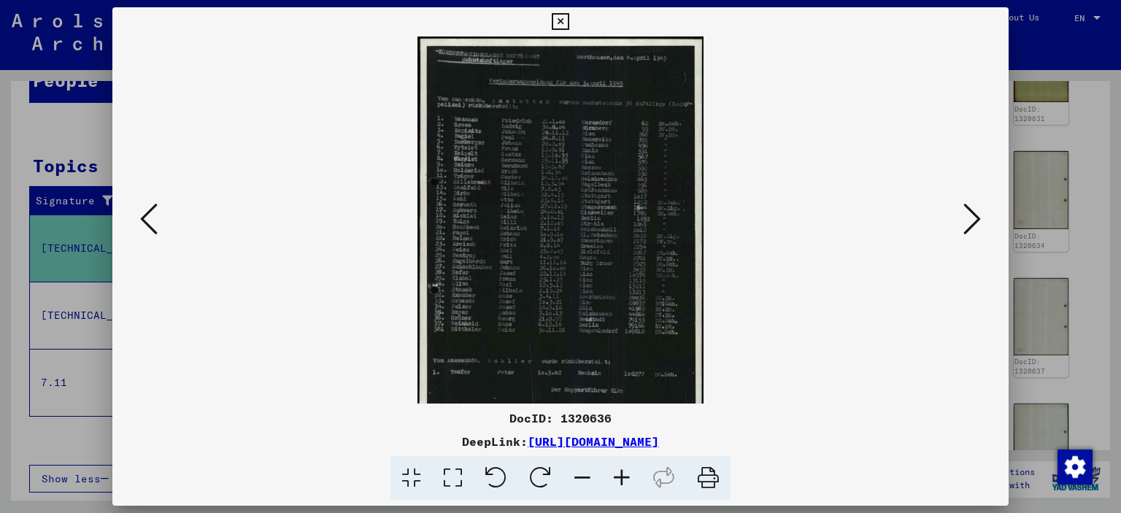
click at [631, 480] on icon at bounding box center [621, 478] width 39 height 45
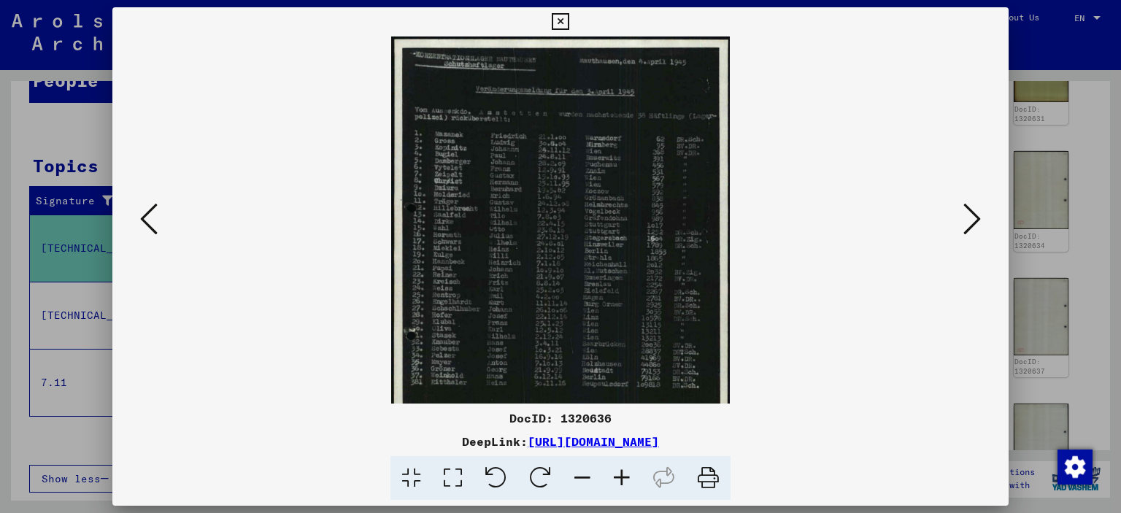
click at [631, 480] on icon at bounding box center [621, 478] width 39 height 45
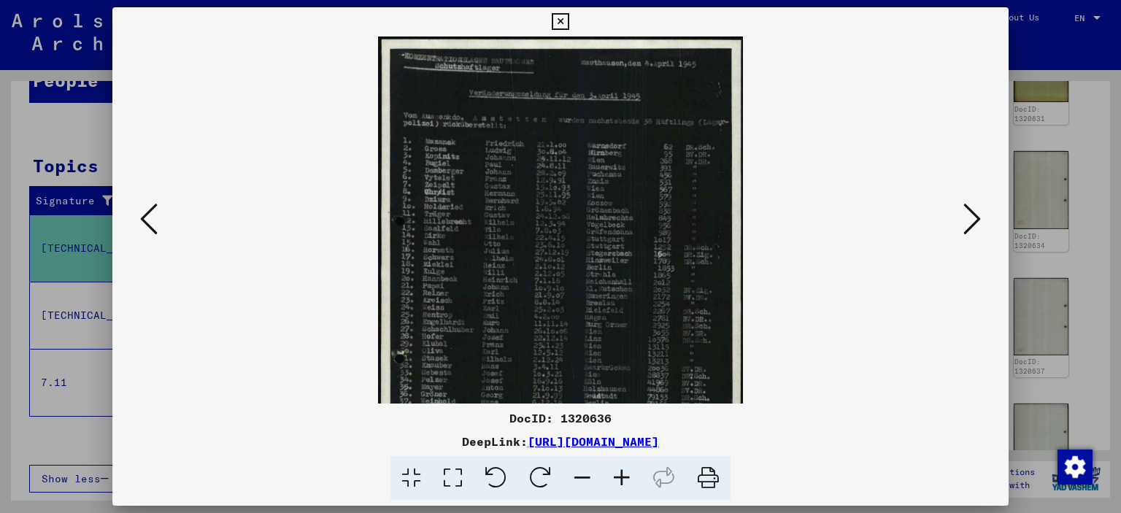
click at [631, 480] on icon at bounding box center [621, 478] width 39 height 45
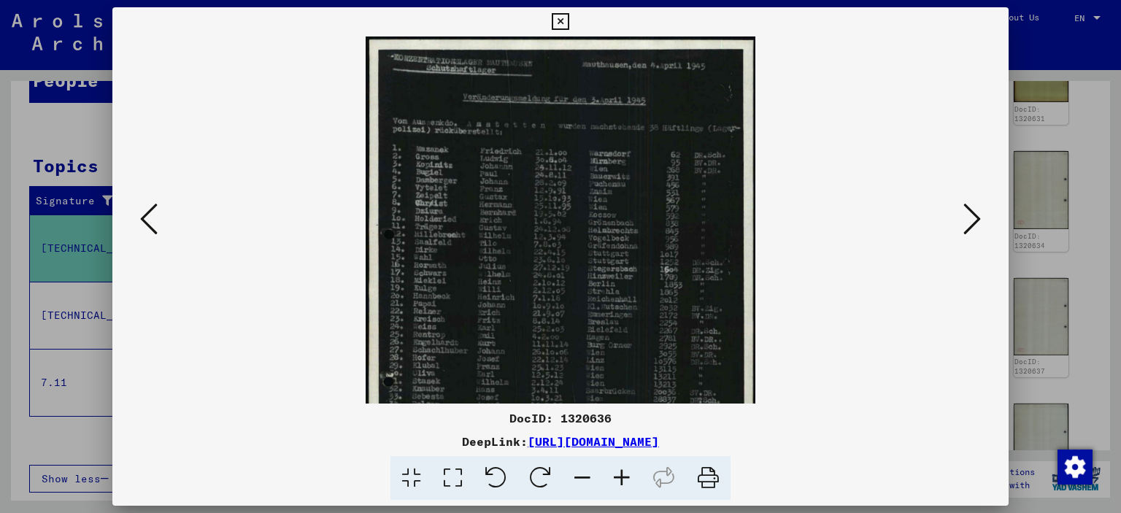
click at [631, 480] on icon at bounding box center [621, 478] width 39 height 45
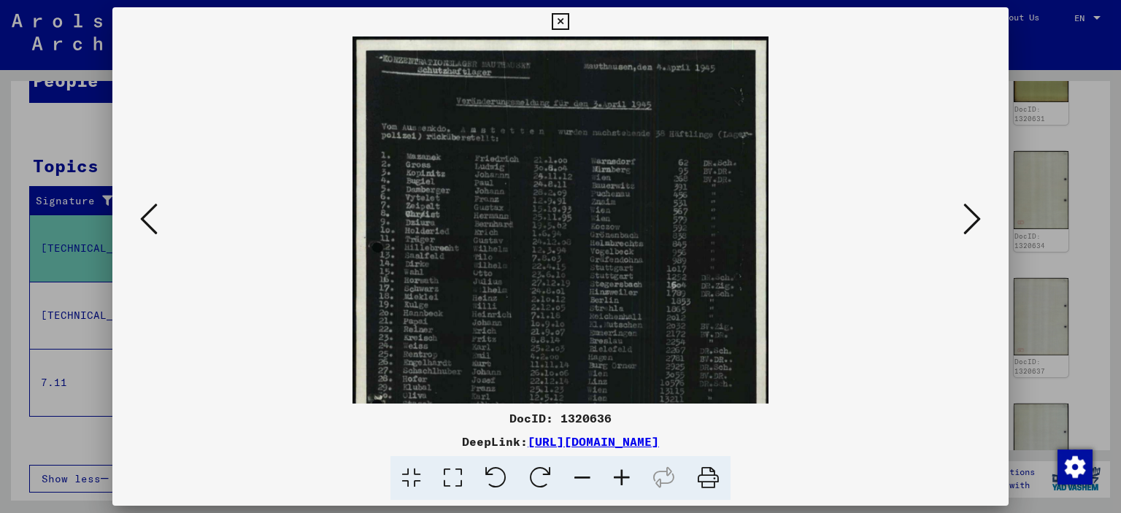
click at [631, 480] on icon at bounding box center [621, 478] width 39 height 45
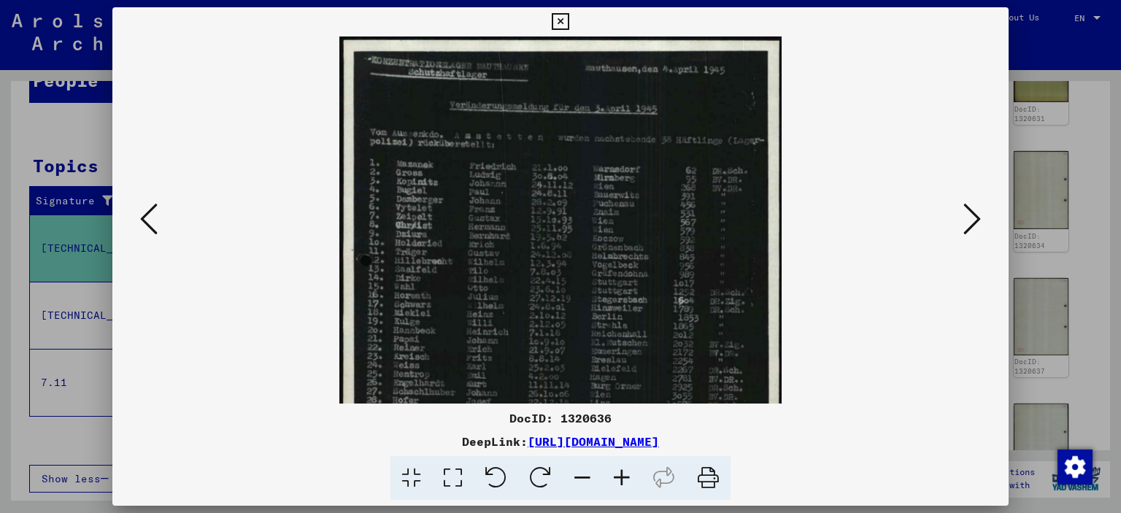
click at [631, 480] on icon at bounding box center [621, 478] width 39 height 45
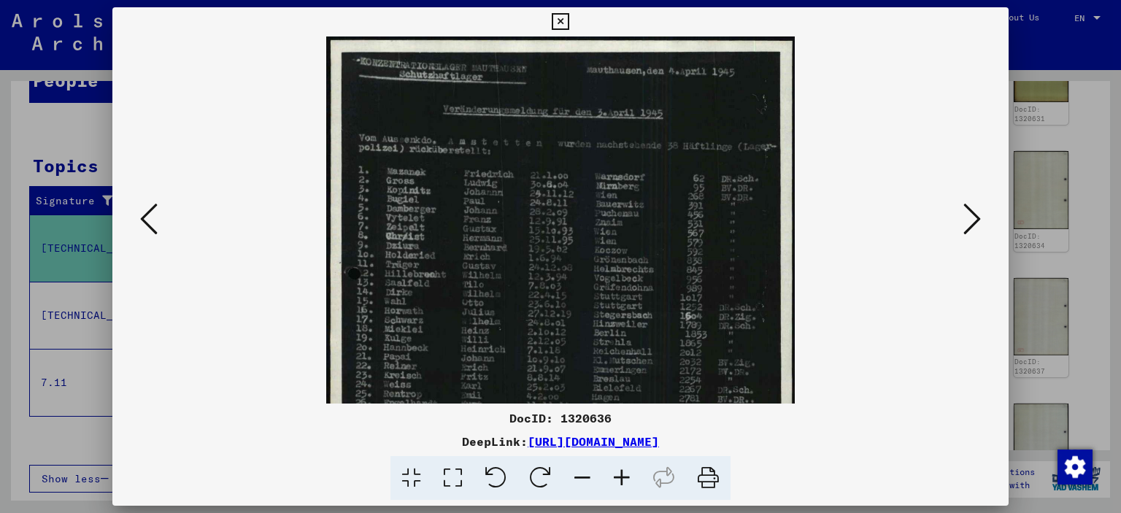
click at [631, 480] on icon at bounding box center [621, 478] width 39 height 45
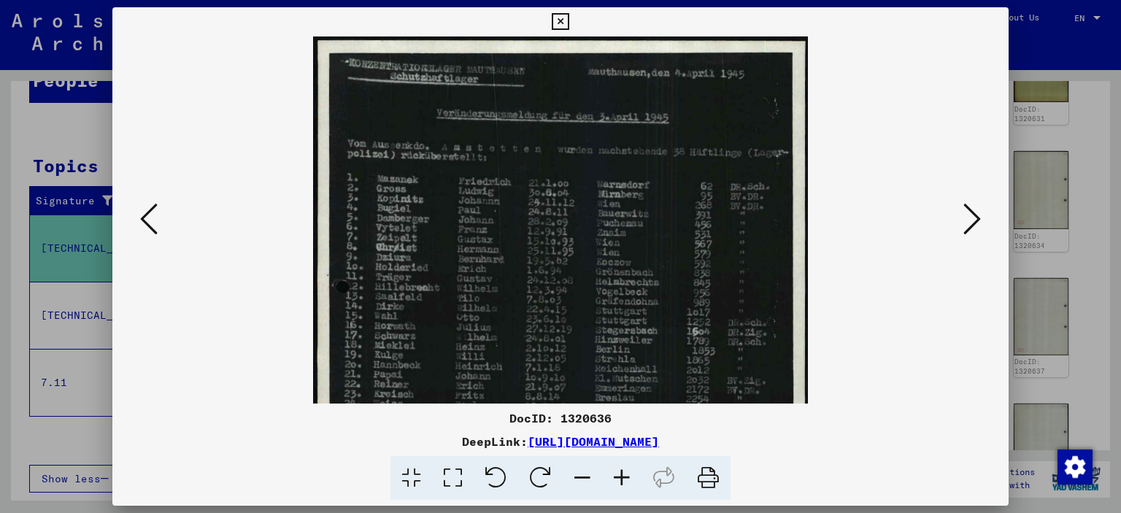
click at [631, 480] on icon at bounding box center [621, 478] width 39 height 45
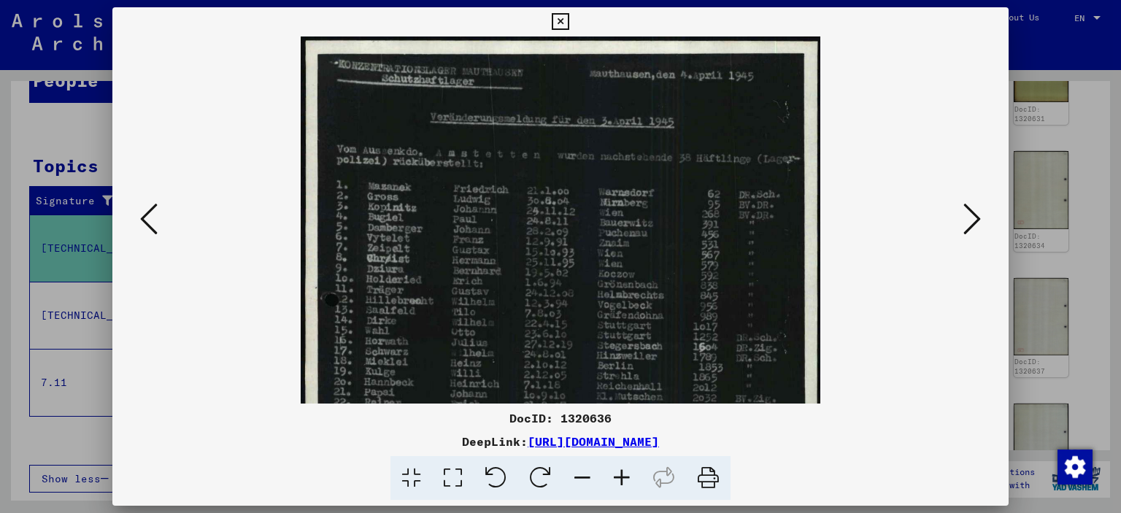
click at [631, 480] on icon at bounding box center [621, 478] width 39 height 45
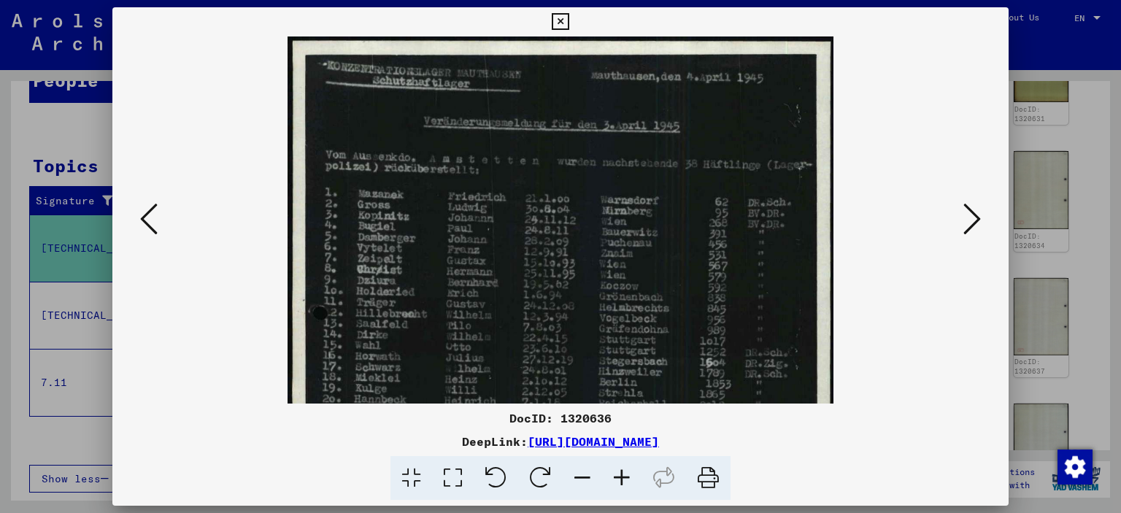
click at [631, 480] on icon at bounding box center [621, 478] width 39 height 45
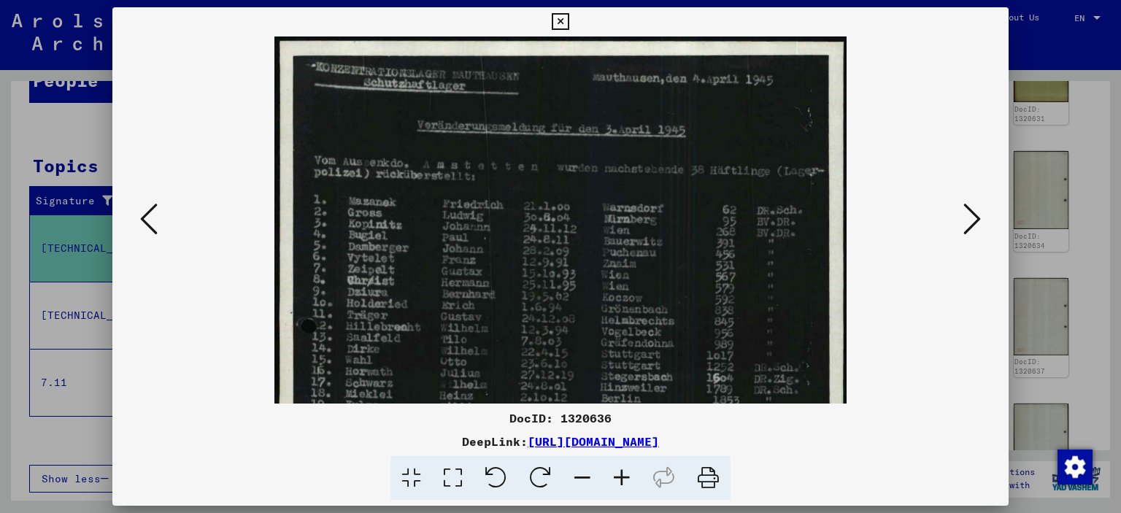
click at [631, 480] on icon at bounding box center [621, 478] width 39 height 45
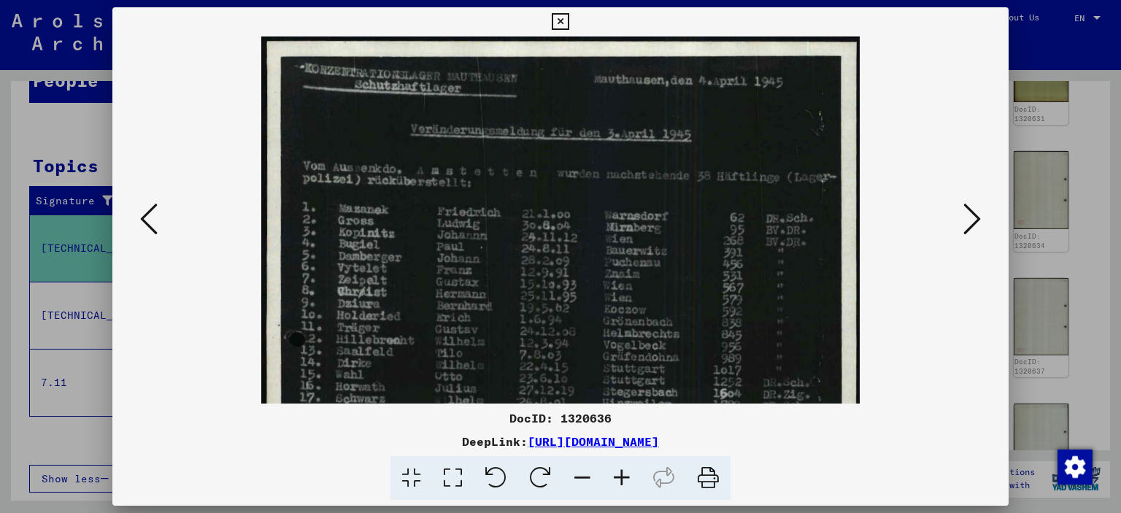
click at [631, 480] on icon at bounding box center [621, 478] width 39 height 45
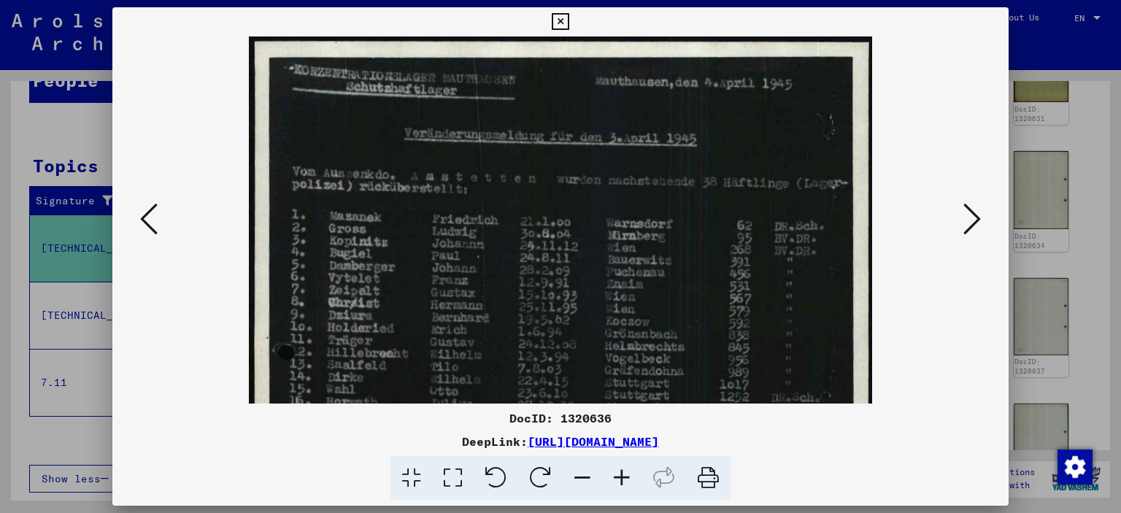
click at [631, 480] on icon at bounding box center [621, 478] width 39 height 45
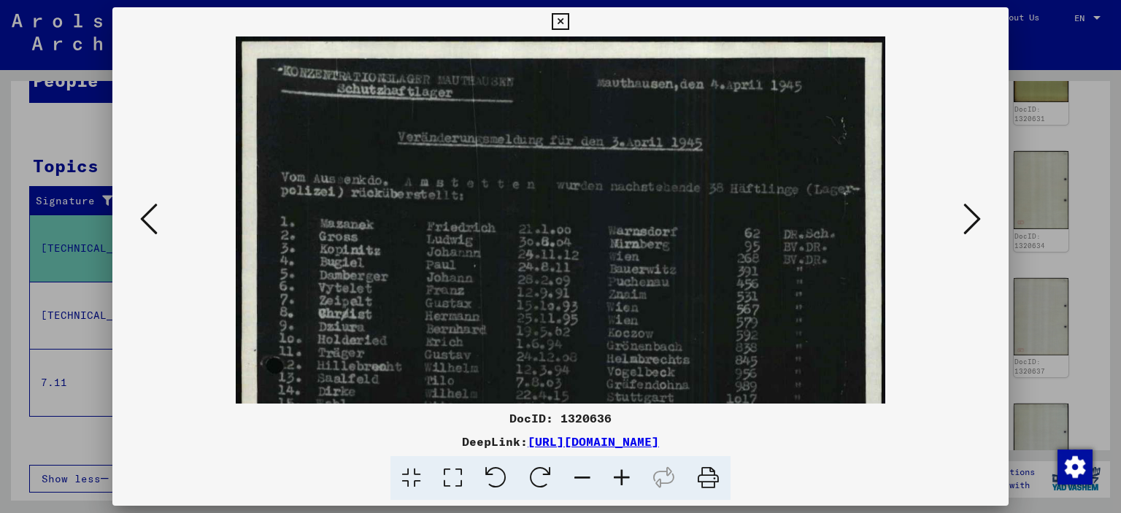
click at [631, 480] on icon at bounding box center [621, 478] width 39 height 45
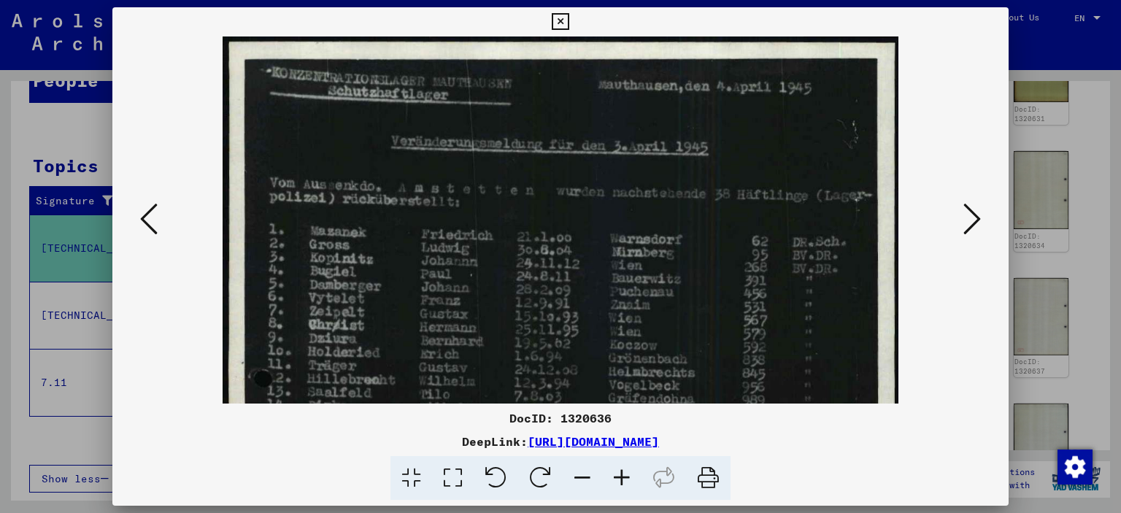
click at [631, 480] on icon at bounding box center [621, 478] width 39 height 45
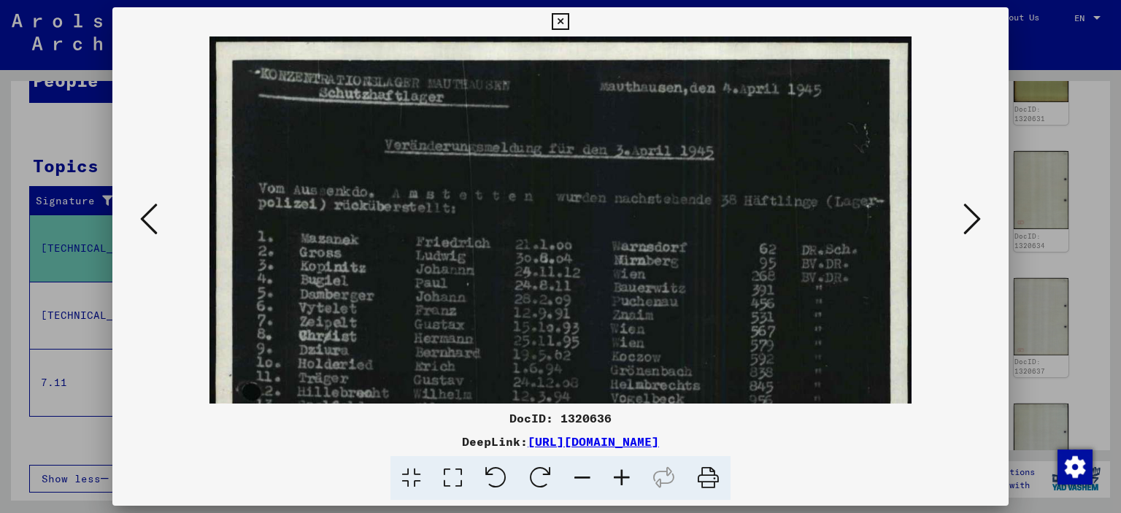
click at [631, 480] on icon at bounding box center [621, 478] width 39 height 45
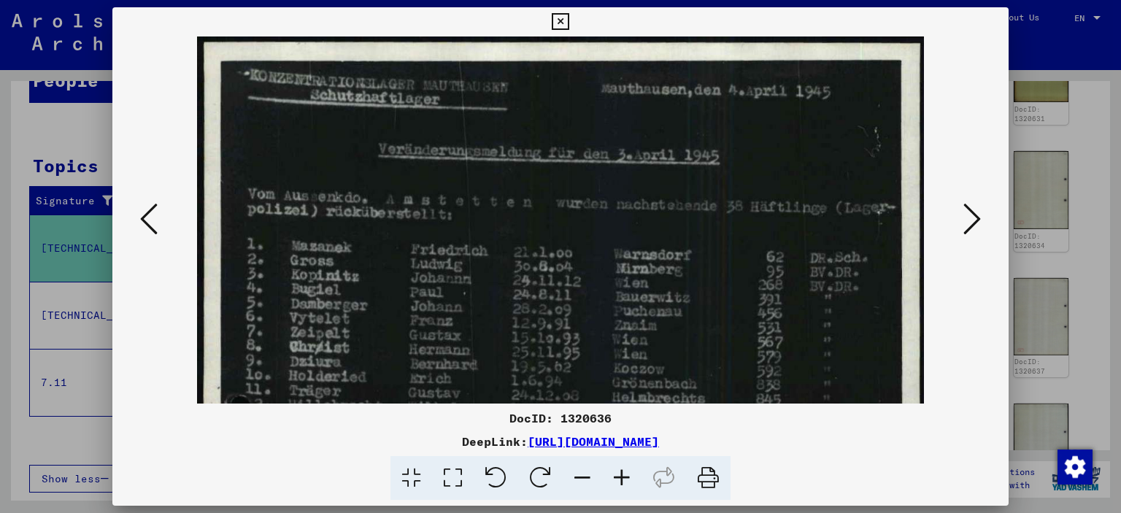
click at [631, 480] on icon at bounding box center [621, 478] width 39 height 45
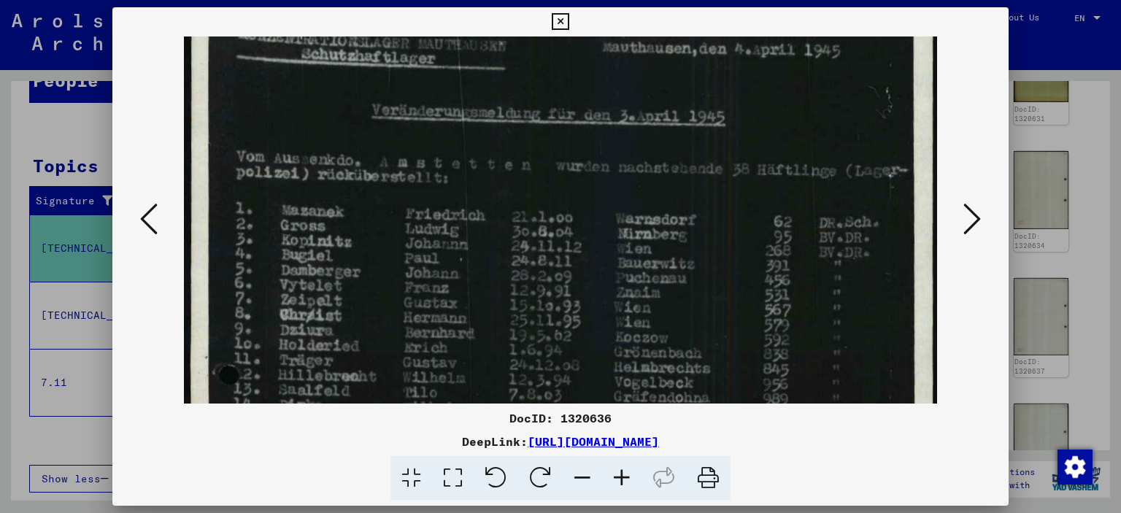
scroll to position [138, 0]
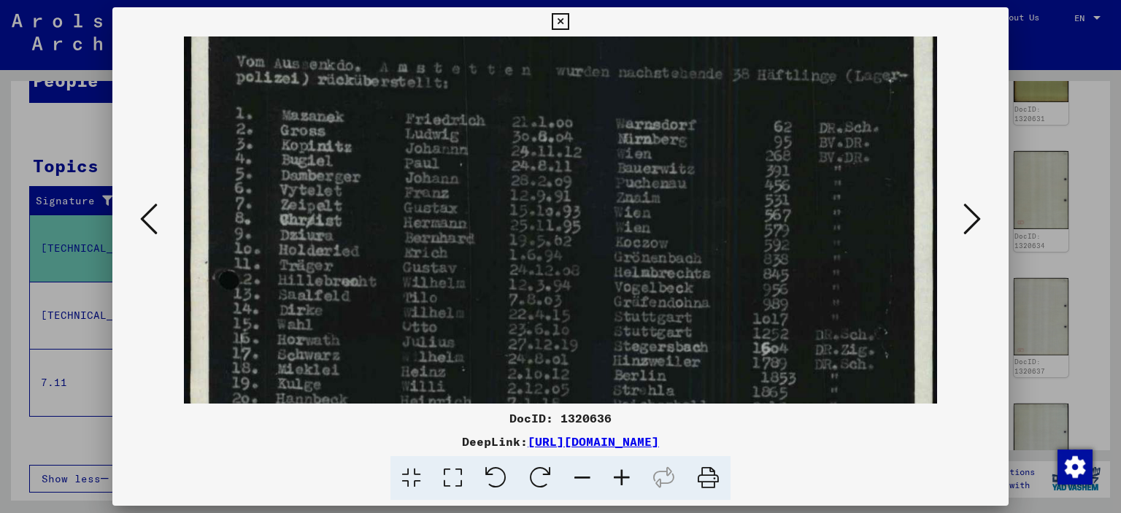
drag, startPoint x: 375, startPoint y: 328, endPoint x: 372, endPoint y: 191, distance: 136.5
click at [372, 191] on img at bounding box center [560, 429] width 753 height 1061
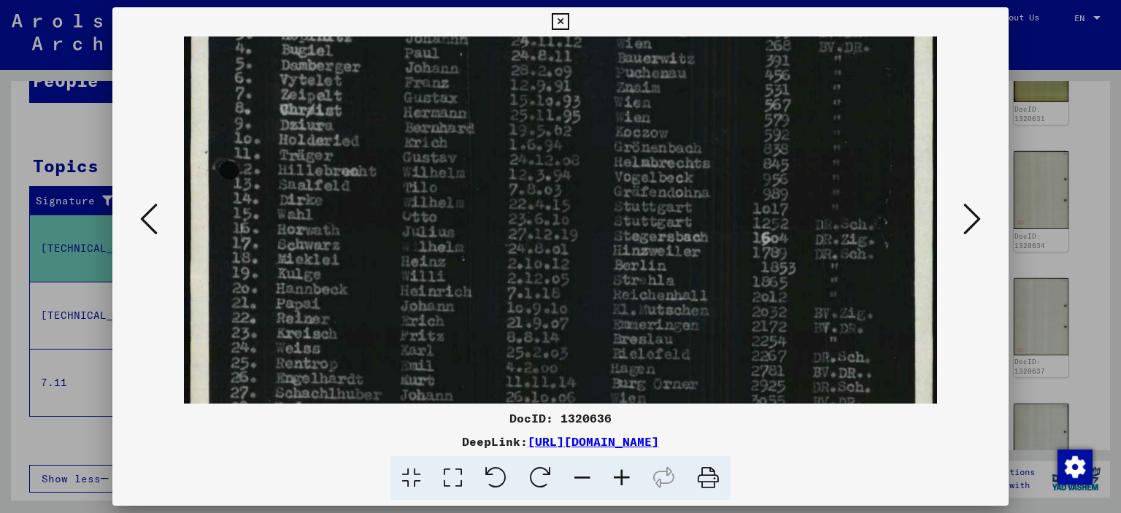
drag, startPoint x: 415, startPoint y: 308, endPoint x: 407, endPoint y: 199, distance: 109.1
click at [407, 199] on img at bounding box center [560, 318] width 753 height 1061
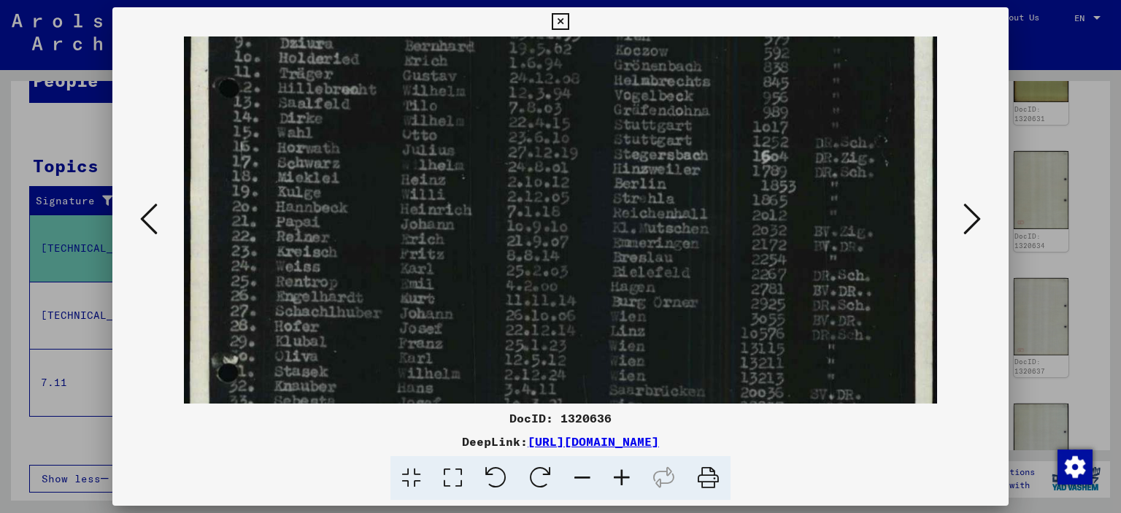
scroll to position [363, 0]
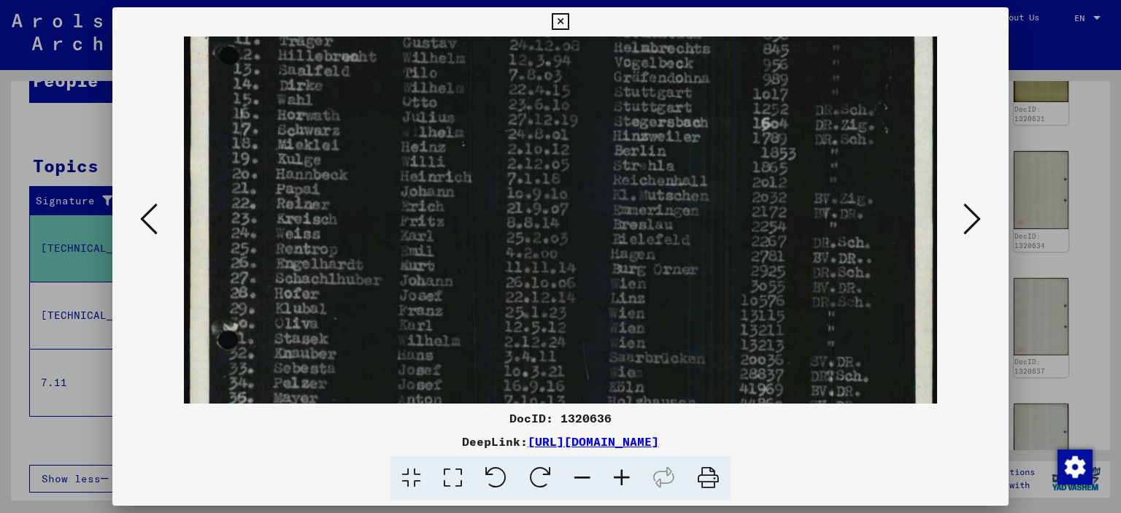
drag, startPoint x: 440, startPoint y: 305, endPoint x: 431, endPoint y: 193, distance: 112.8
click at [431, 193] on img at bounding box center [560, 204] width 753 height 1061
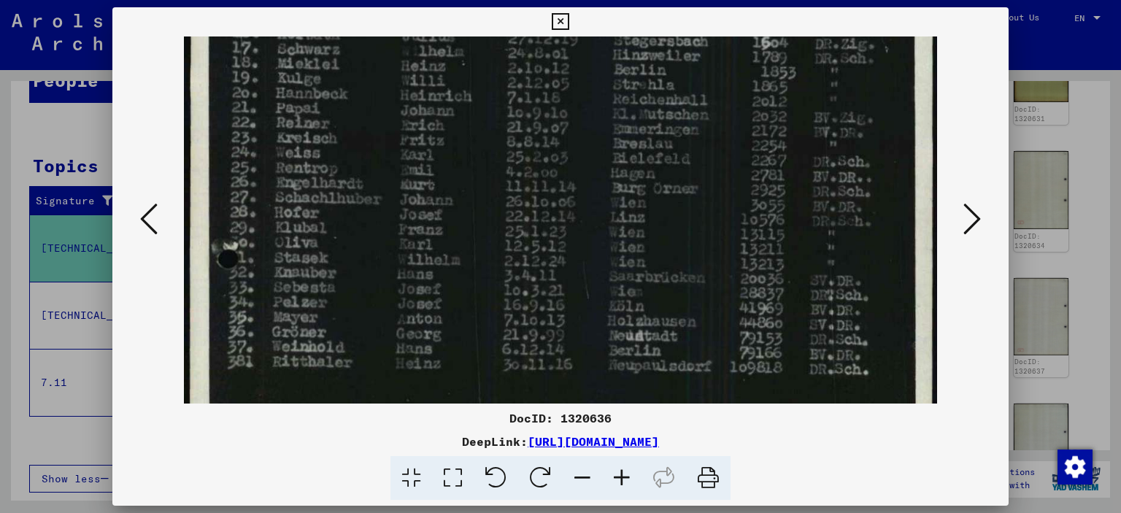
scroll to position [445, 0]
drag, startPoint x: 434, startPoint y: 310, endPoint x: 428, endPoint y: 230, distance: 80.5
click at [428, 230] on img at bounding box center [560, 122] width 753 height 1061
click at [969, 209] on icon at bounding box center [972, 218] width 18 height 35
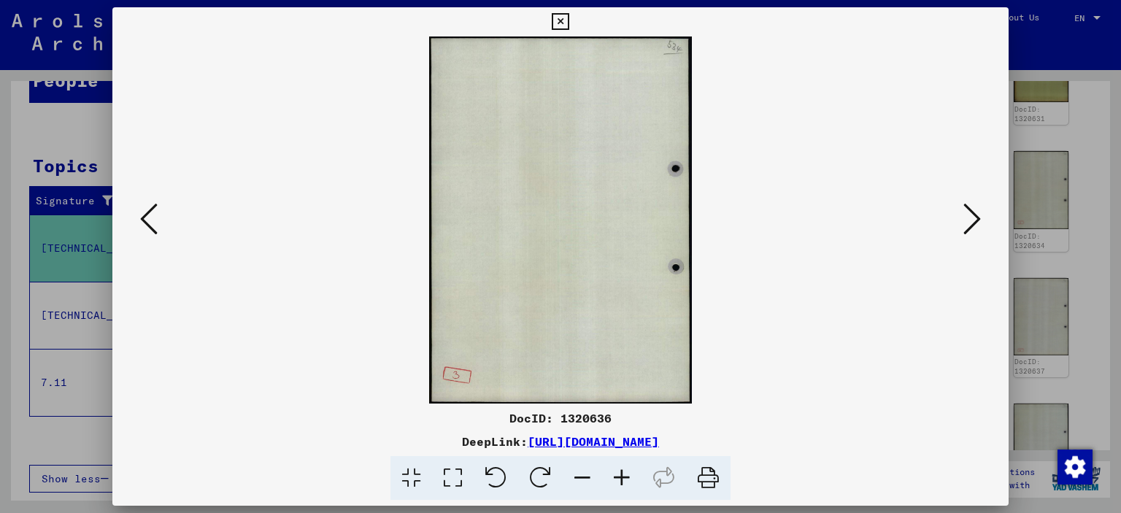
scroll to position [0, 0]
click at [969, 209] on icon at bounding box center [972, 218] width 18 height 35
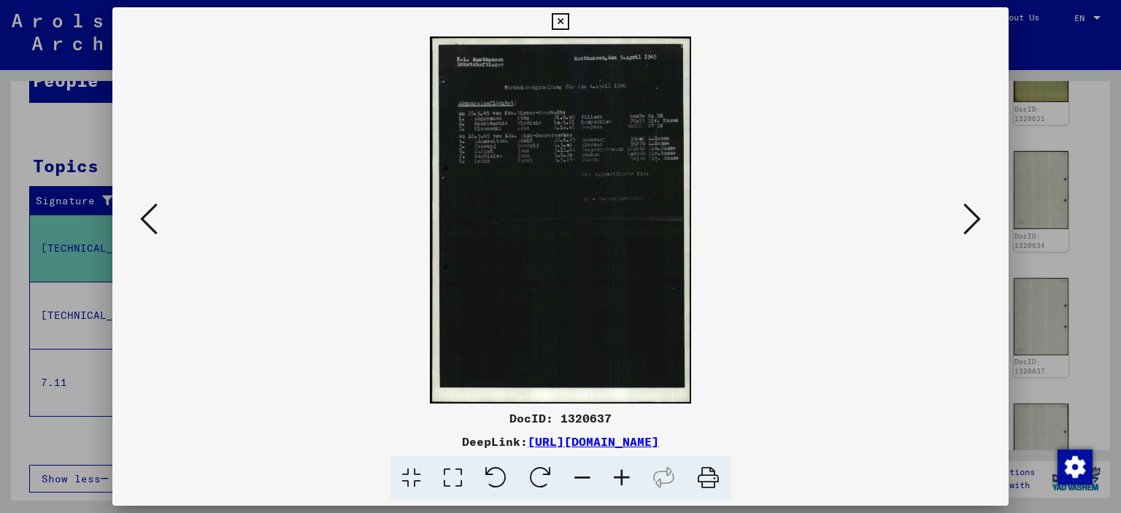
click at [637, 477] on icon at bounding box center [621, 478] width 39 height 45
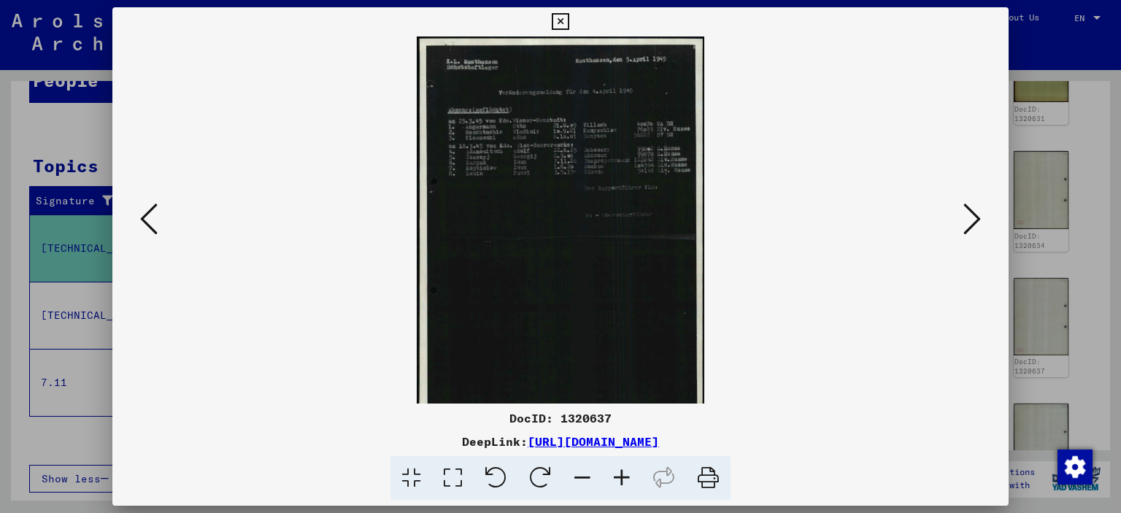
click at [637, 477] on icon at bounding box center [621, 478] width 39 height 45
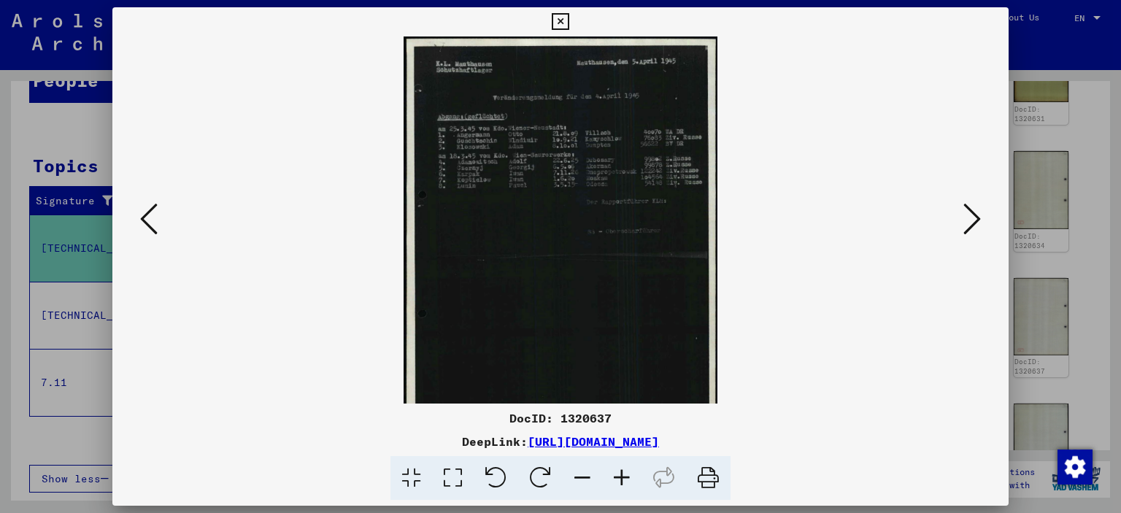
click at [637, 477] on icon at bounding box center [621, 478] width 39 height 45
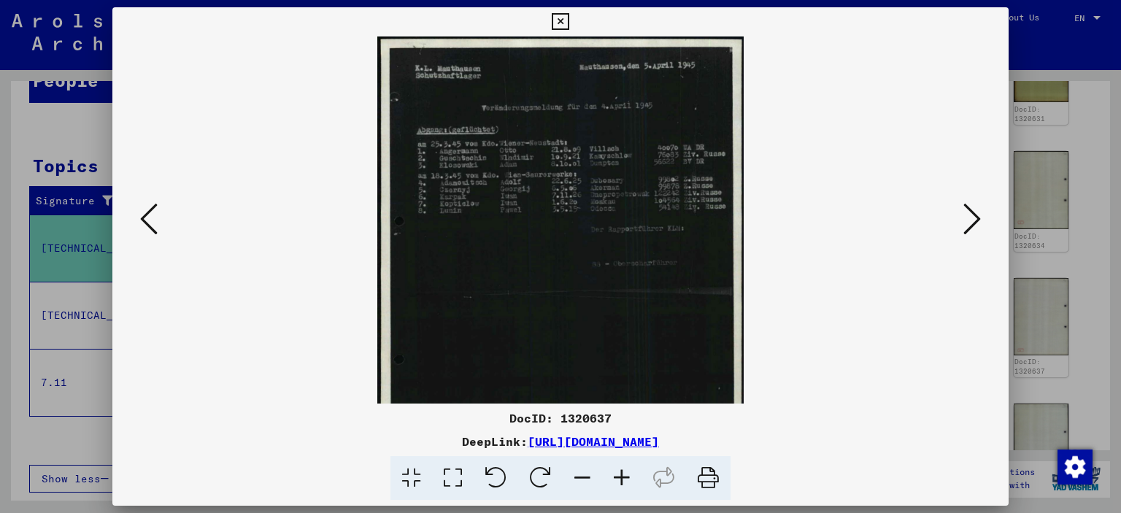
click at [637, 477] on icon at bounding box center [621, 478] width 39 height 45
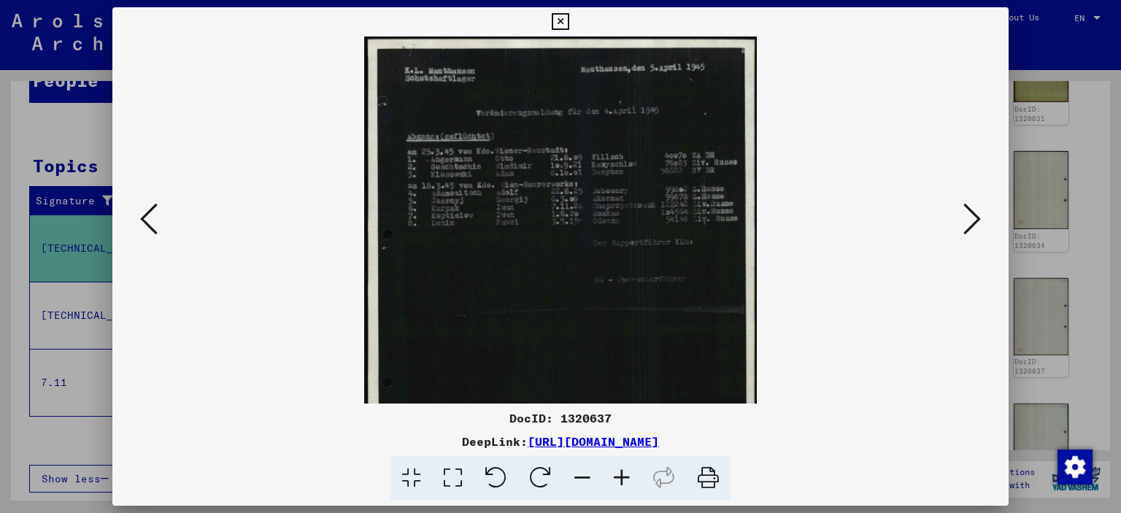
click at [637, 477] on icon at bounding box center [621, 478] width 39 height 45
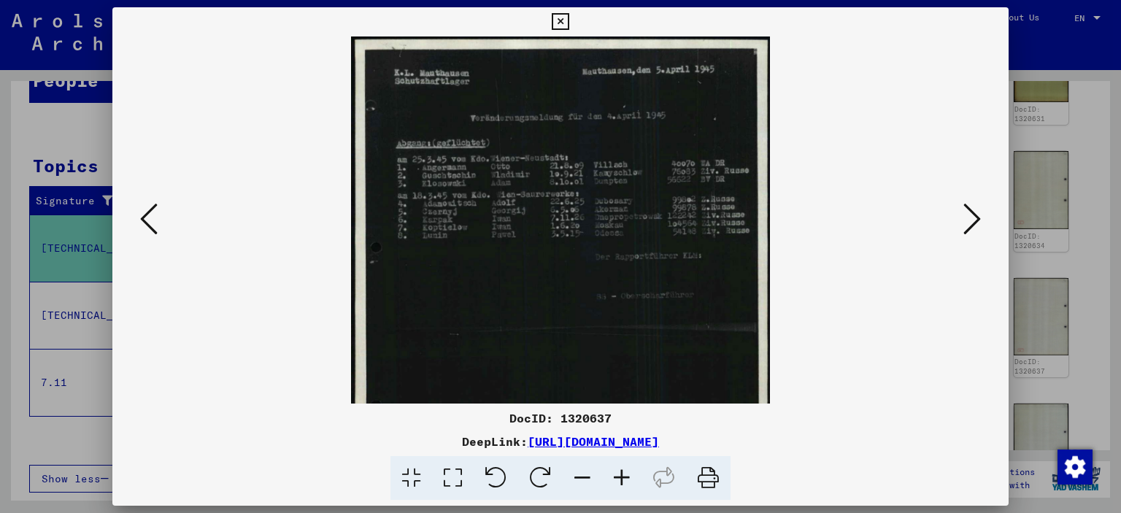
click at [637, 477] on icon at bounding box center [621, 478] width 39 height 45
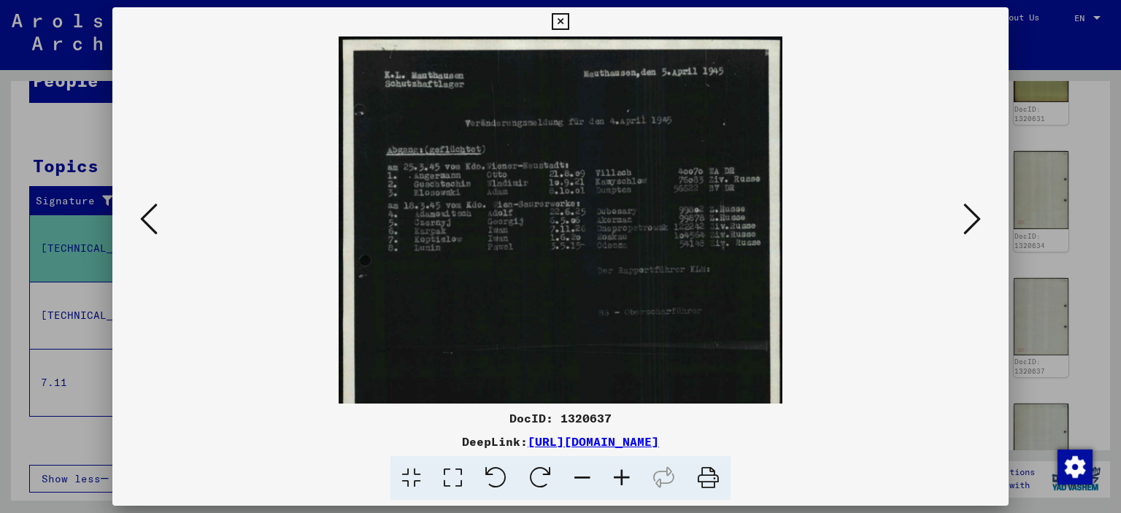
click at [637, 477] on icon at bounding box center [621, 478] width 39 height 45
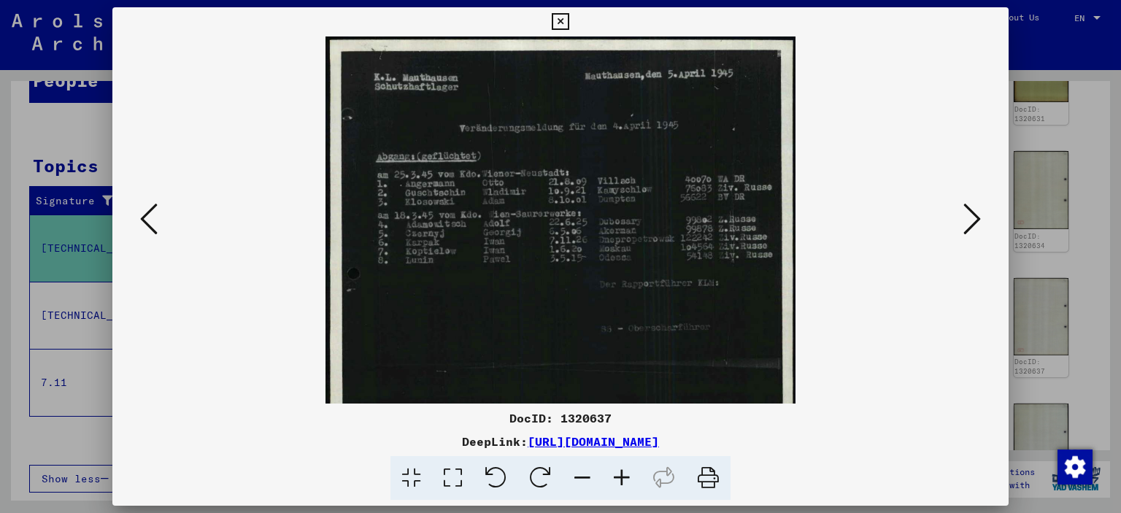
click at [637, 477] on icon at bounding box center [621, 478] width 39 height 45
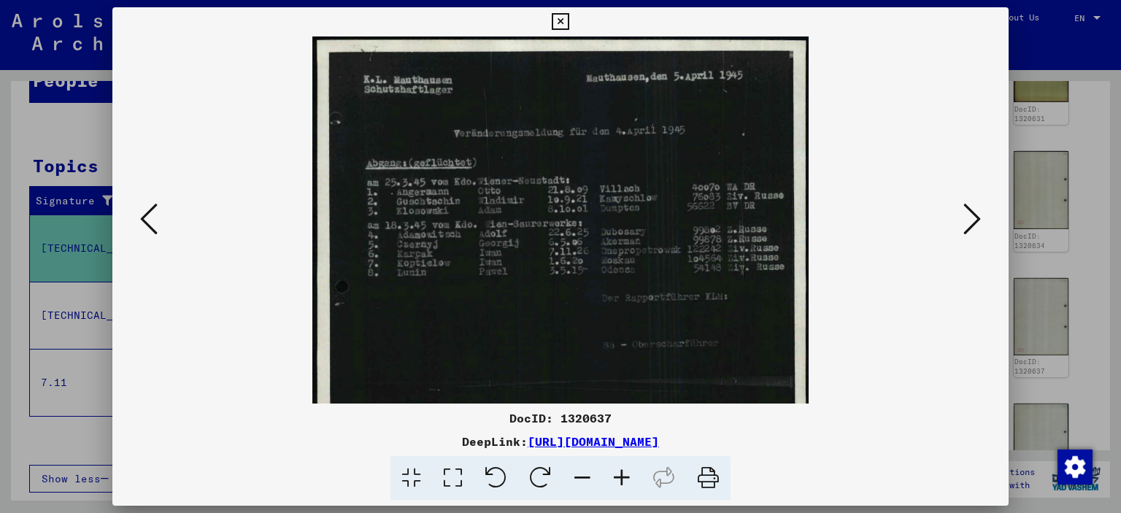
click at [637, 477] on icon at bounding box center [621, 478] width 39 height 45
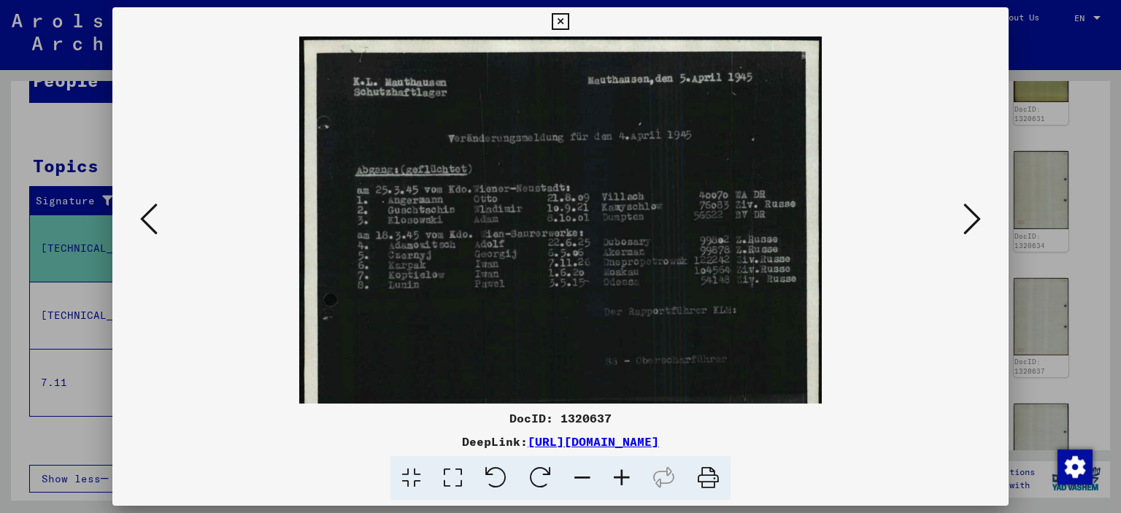
click at [637, 477] on icon at bounding box center [621, 478] width 39 height 45
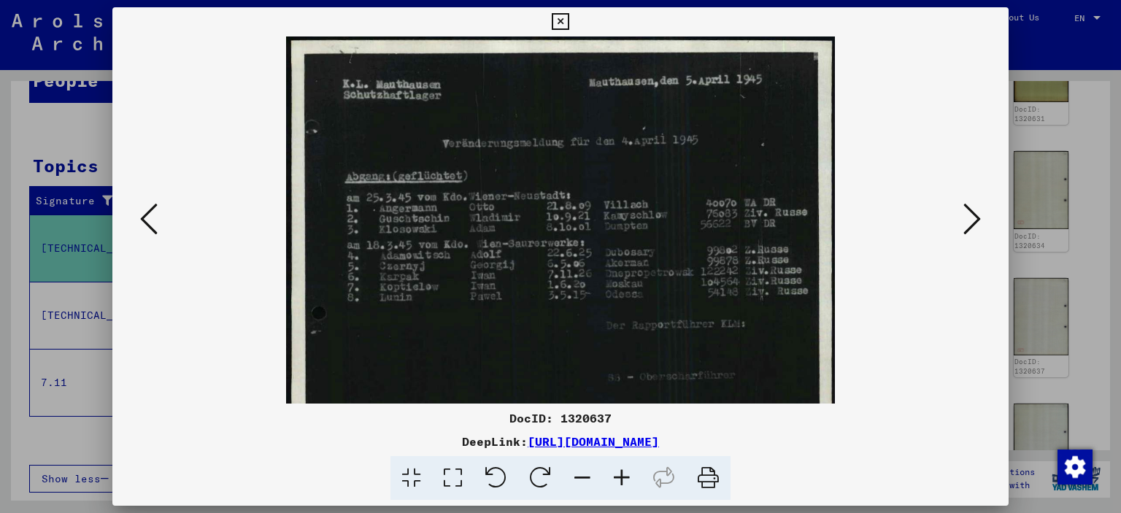
click at [637, 477] on icon at bounding box center [621, 478] width 39 height 45
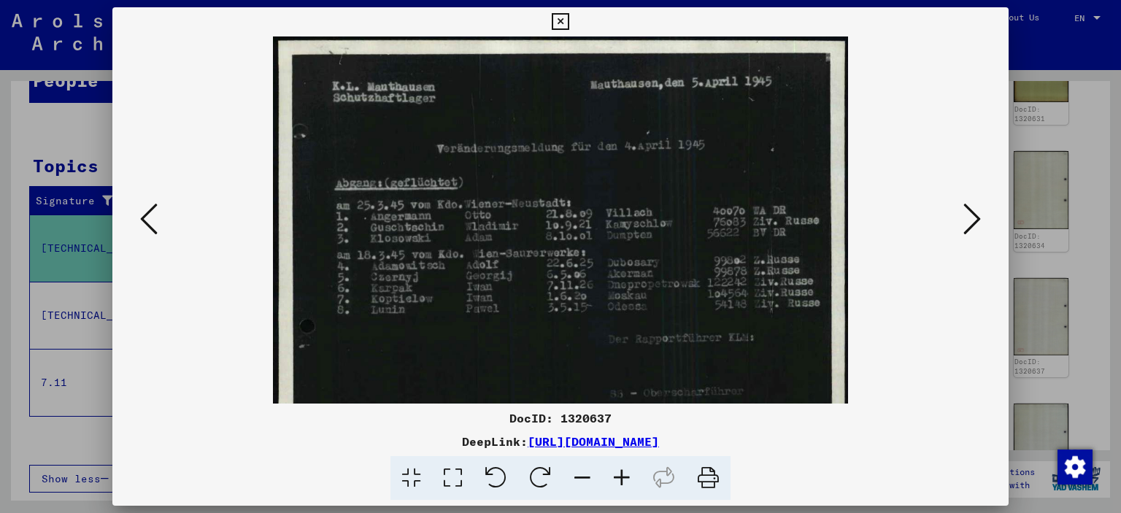
click at [53, 131] on div at bounding box center [560, 256] width 1121 height 513
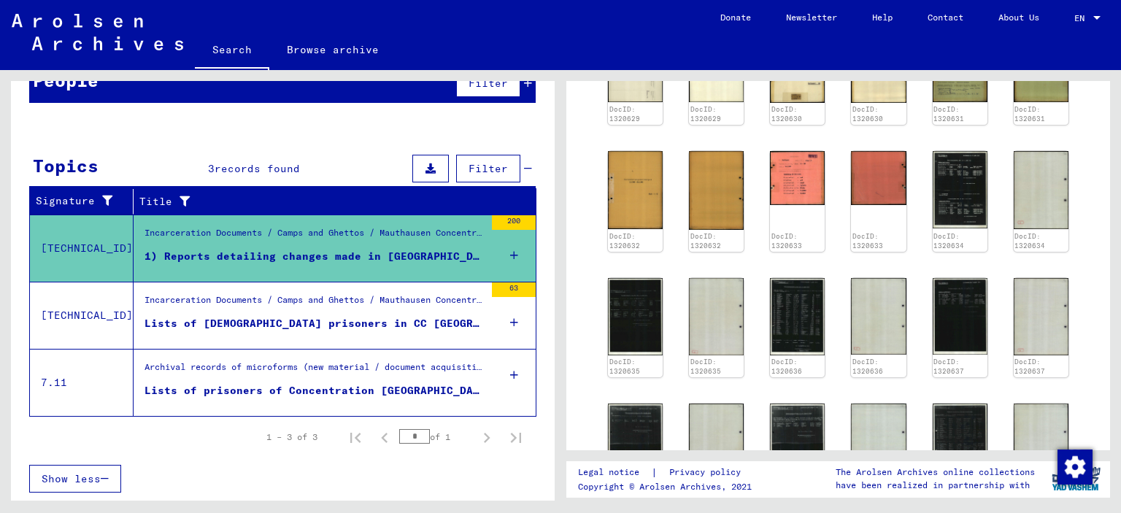
scroll to position [7, 0]
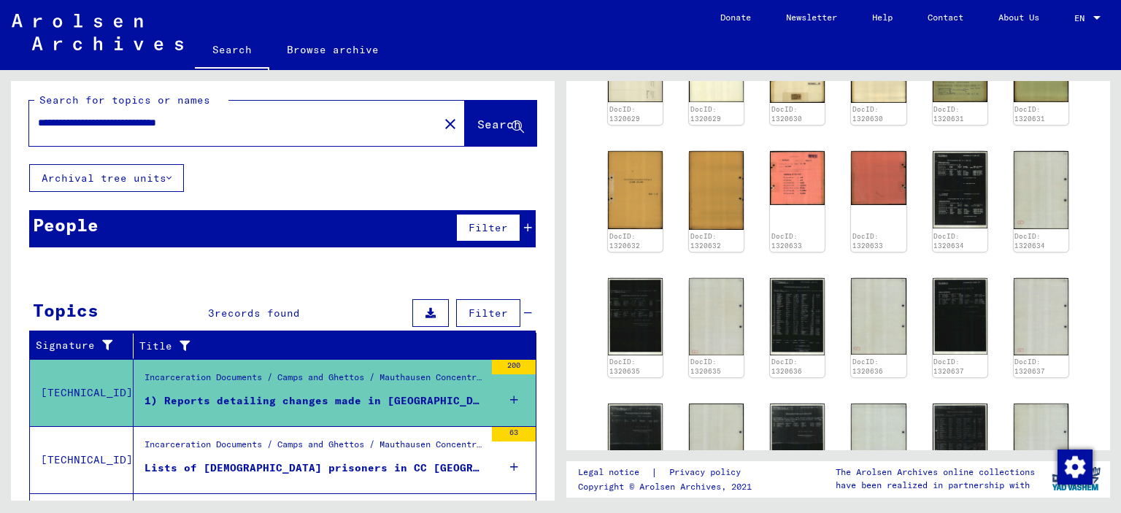
drag, startPoint x: 110, startPoint y: 135, endPoint x: 245, endPoint y: 143, distance: 135.3
click at [245, 139] on div "**********" at bounding box center [229, 123] width 401 height 33
type input "**********"
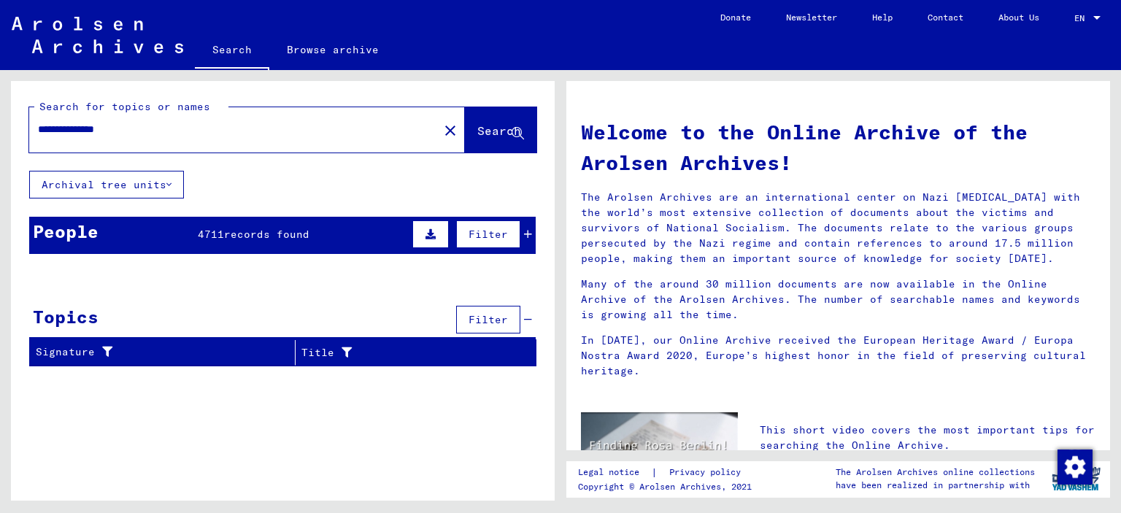
click at [524, 239] on icon at bounding box center [528, 234] width 8 height 10
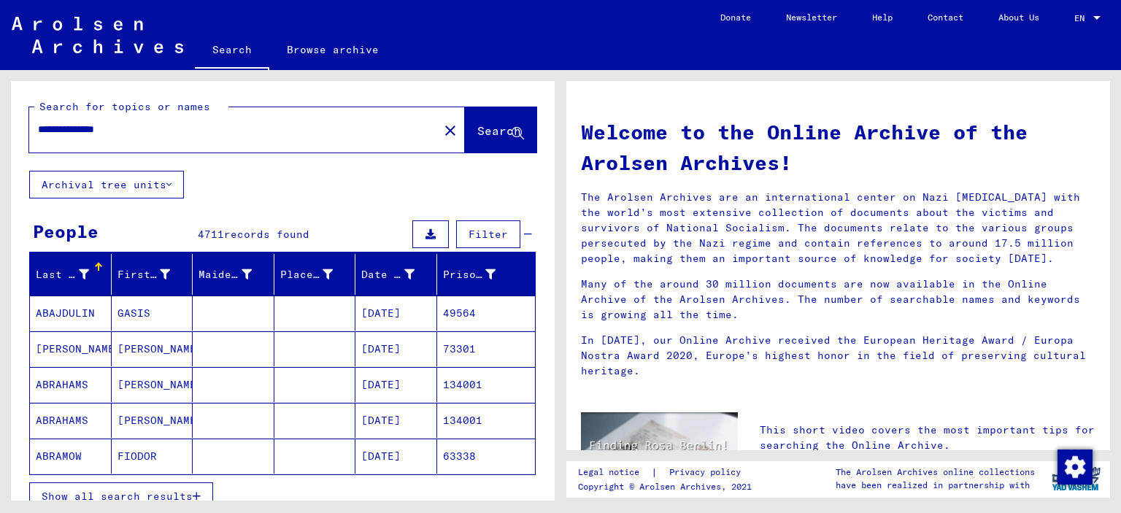
scroll to position [131, 0]
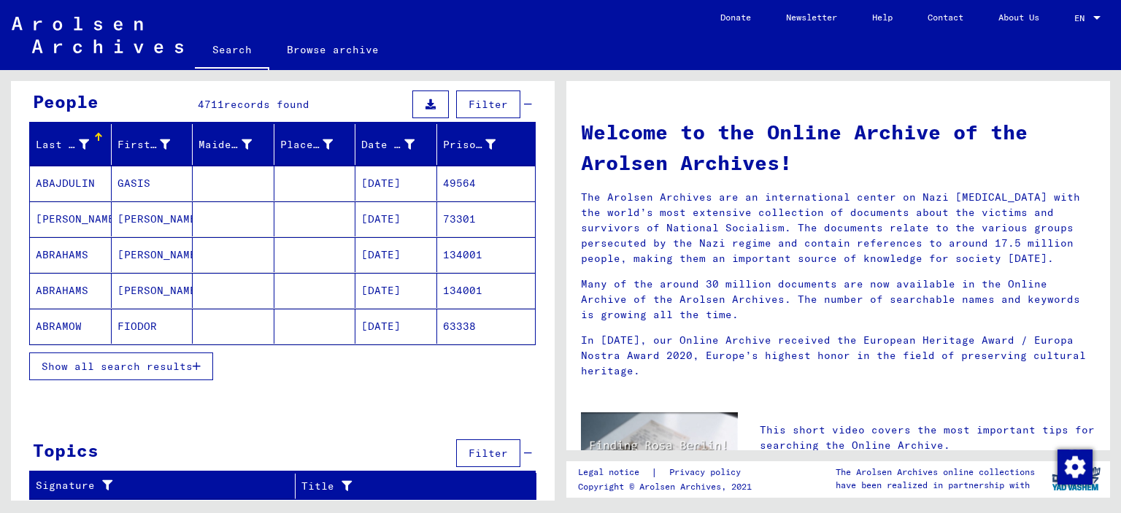
click at [172, 373] on span "Show all search results" at bounding box center [117, 366] width 151 height 13
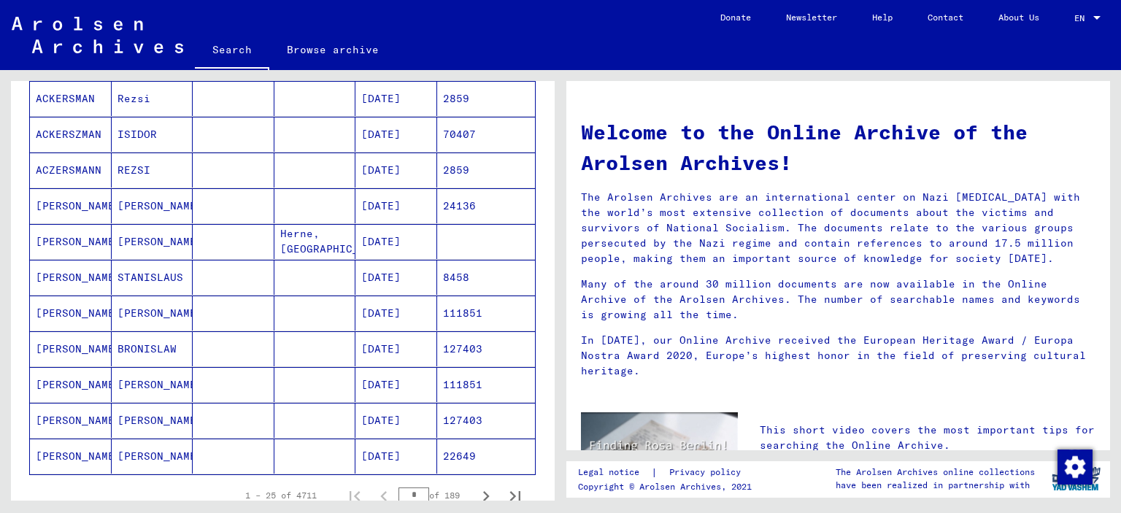
scroll to position [873, 0]
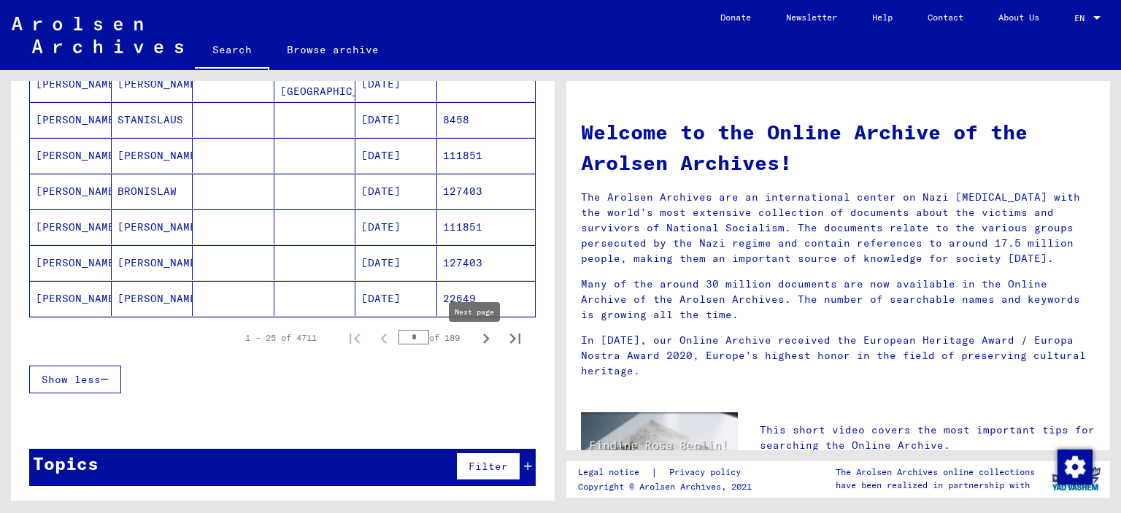
click at [483, 344] on icon "Next page" at bounding box center [486, 339] width 7 height 10
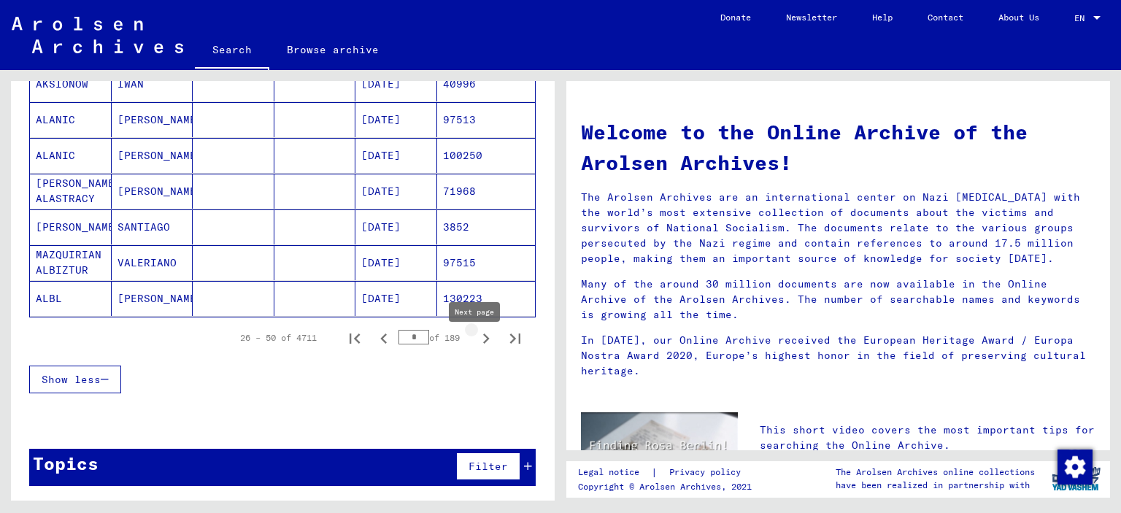
click at [483, 344] on icon "Next page" at bounding box center [486, 339] width 7 height 10
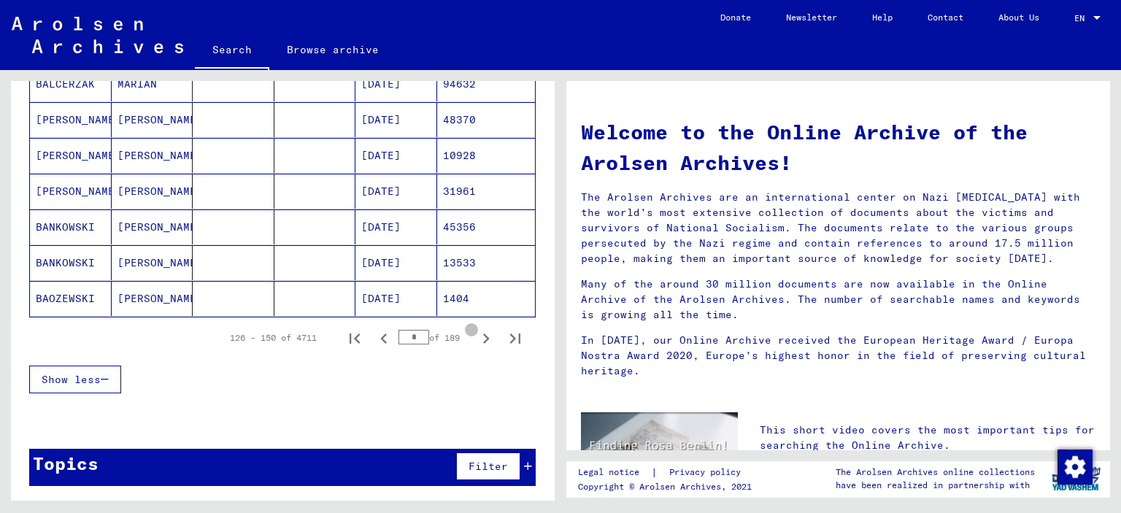
click at [483, 344] on icon "Next page" at bounding box center [486, 339] width 7 height 10
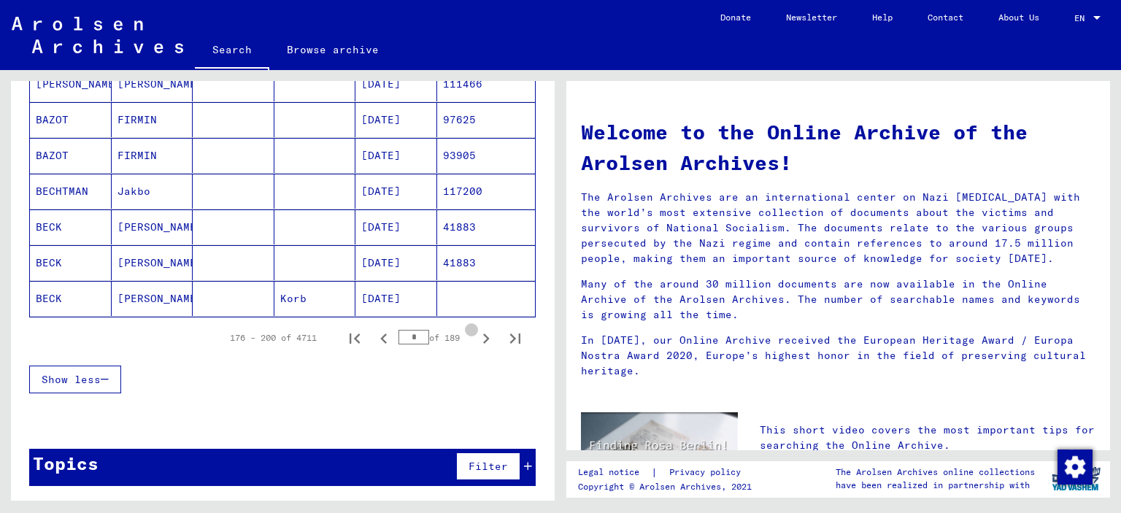
click at [483, 344] on icon "Next page" at bounding box center [486, 339] width 7 height 10
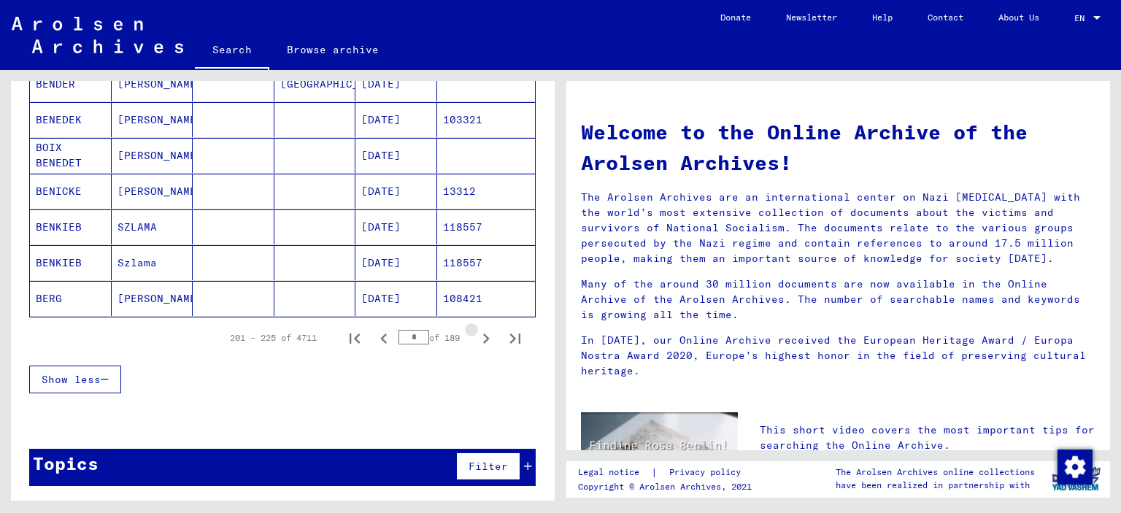
click at [483, 344] on icon "Next page" at bounding box center [486, 339] width 7 height 10
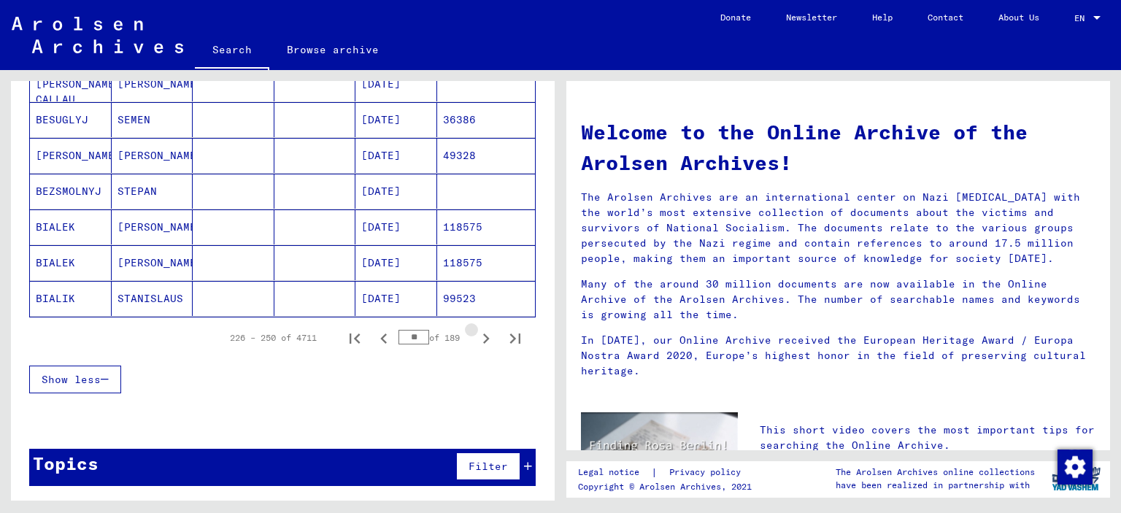
click at [483, 344] on icon "Next page" at bounding box center [486, 339] width 7 height 10
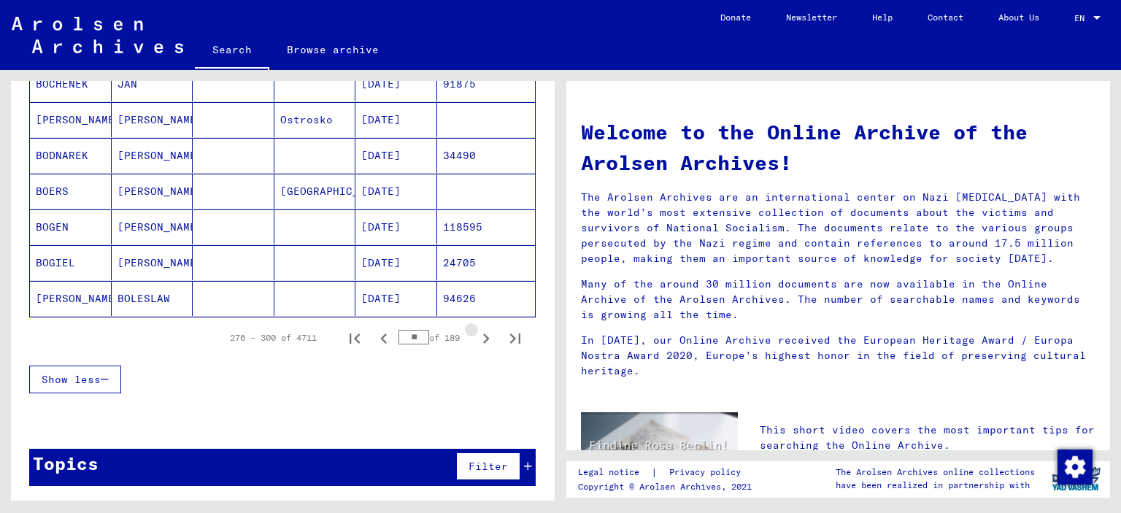
click at [483, 344] on icon "Next page" at bounding box center [486, 339] width 7 height 10
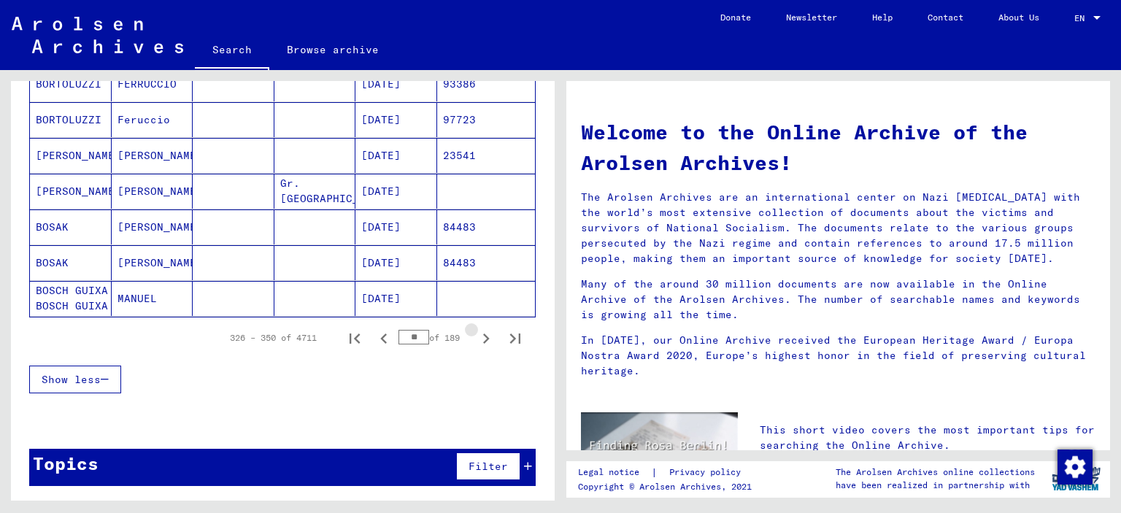
click at [483, 344] on icon "Next page" at bounding box center [486, 339] width 7 height 10
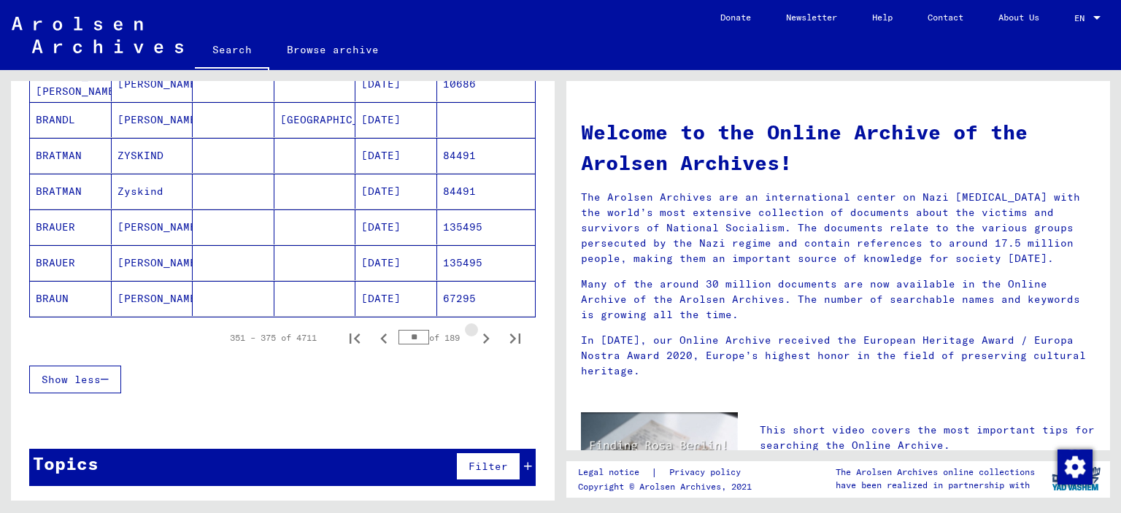
click at [483, 344] on icon "Next page" at bounding box center [486, 339] width 7 height 10
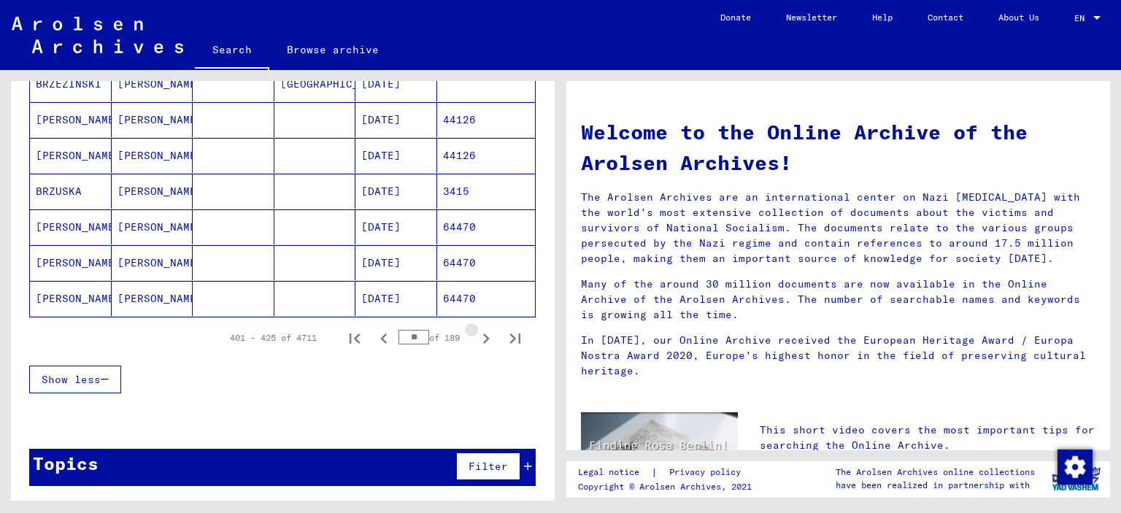
click at [483, 344] on icon "Next page" at bounding box center [486, 339] width 7 height 10
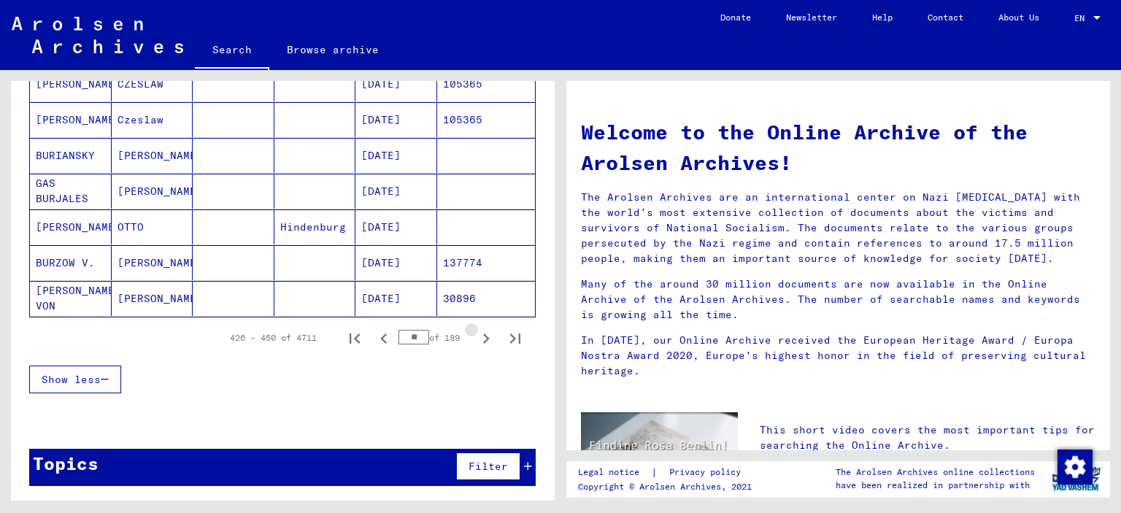
click at [483, 344] on icon "Next page" at bounding box center [486, 339] width 7 height 10
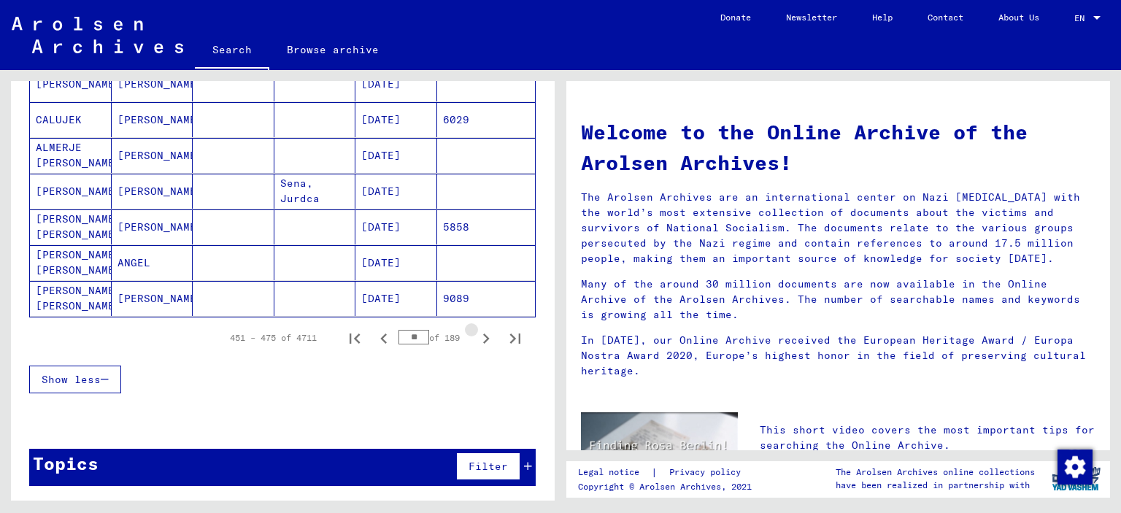
click at [483, 344] on icon "Next page" at bounding box center [486, 339] width 7 height 10
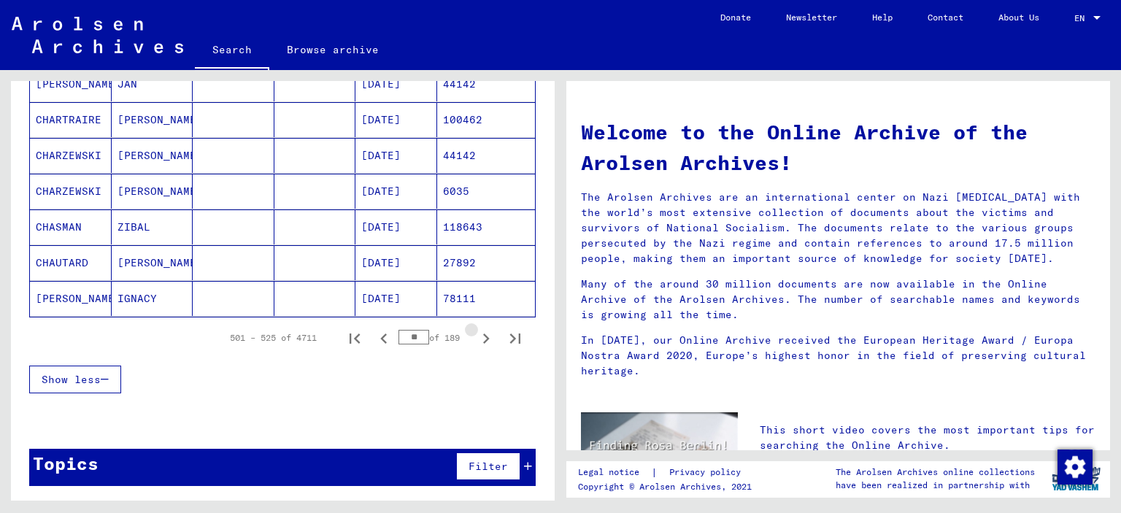
click at [483, 344] on icon "Next page" at bounding box center [486, 339] width 7 height 10
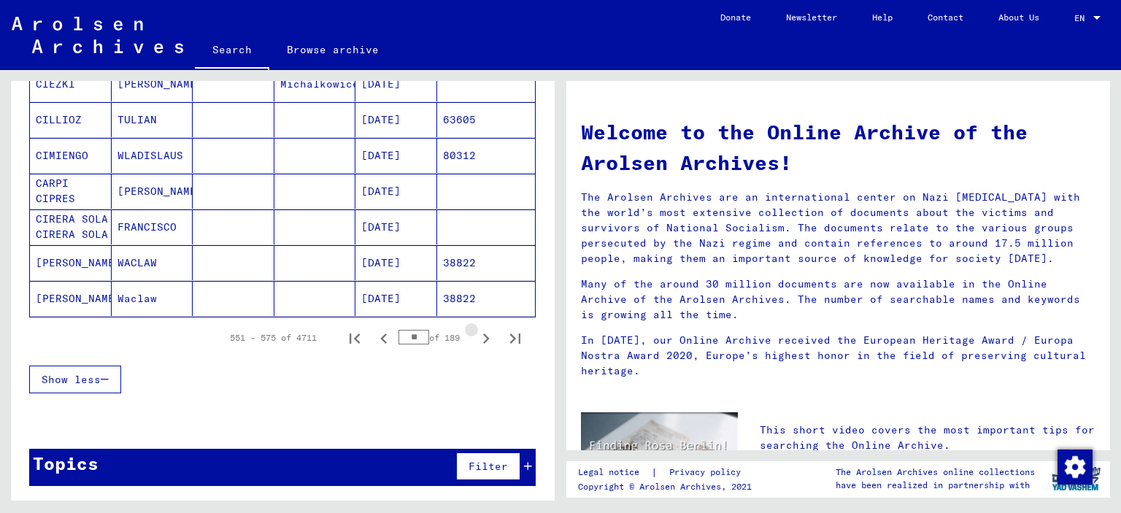
click at [483, 344] on icon "Next page" at bounding box center [486, 339] width 7 height 10
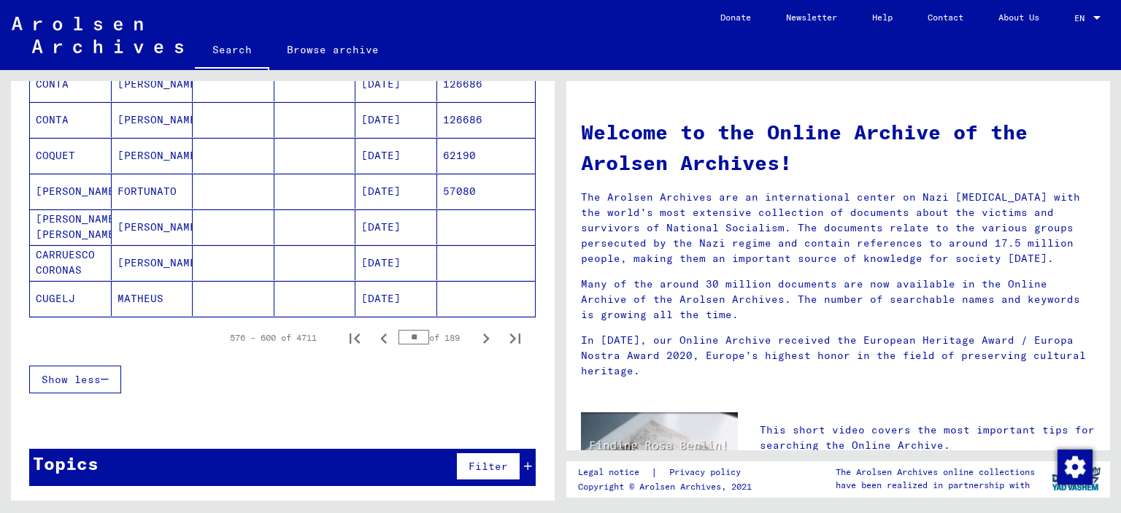
drag, startPoint x: 409, startPoint y: 352, endPoint x: 385, endPoint y: 350, distance: 24.2
click at [385, 350] on div "576 – 600 of 4711 ** of 189" at bounding box center [371, 337] width 318 height 29
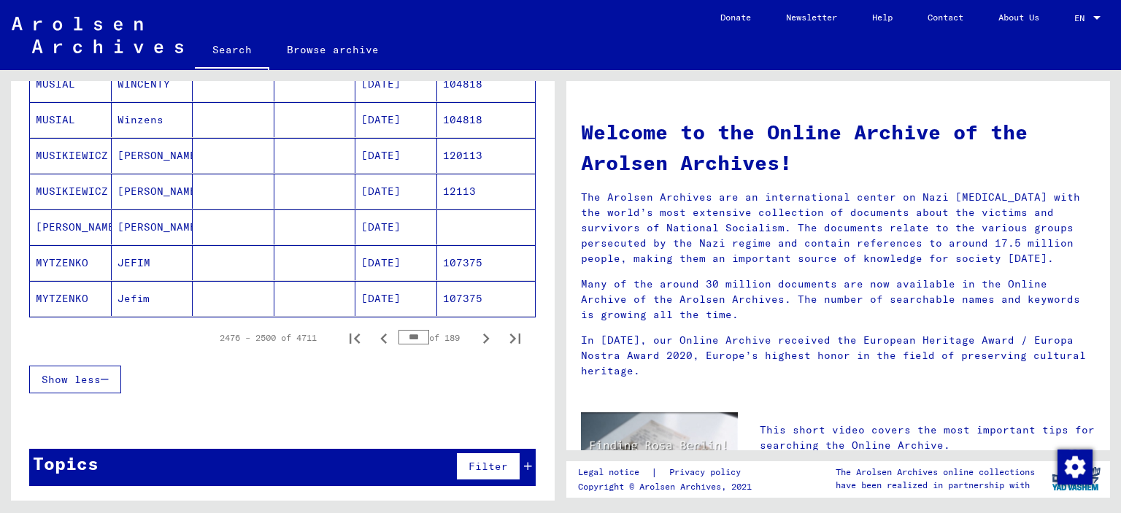
drag, startPoint x: 395, startPoint y: 343, endPoint x: 403, endPoint y: 345, distance: 8.2
click at [403, 345] on input "***" at bounding box center [414, 337] width 31 height 15
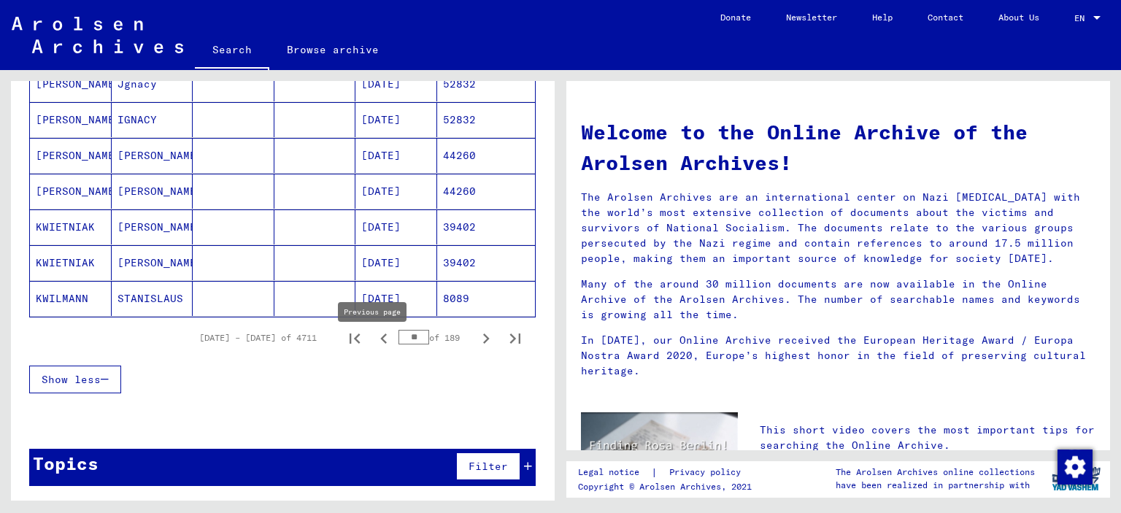
click at [379, 349] on icon "Previous page" at bounding box center [384, 338] width 20 height 20
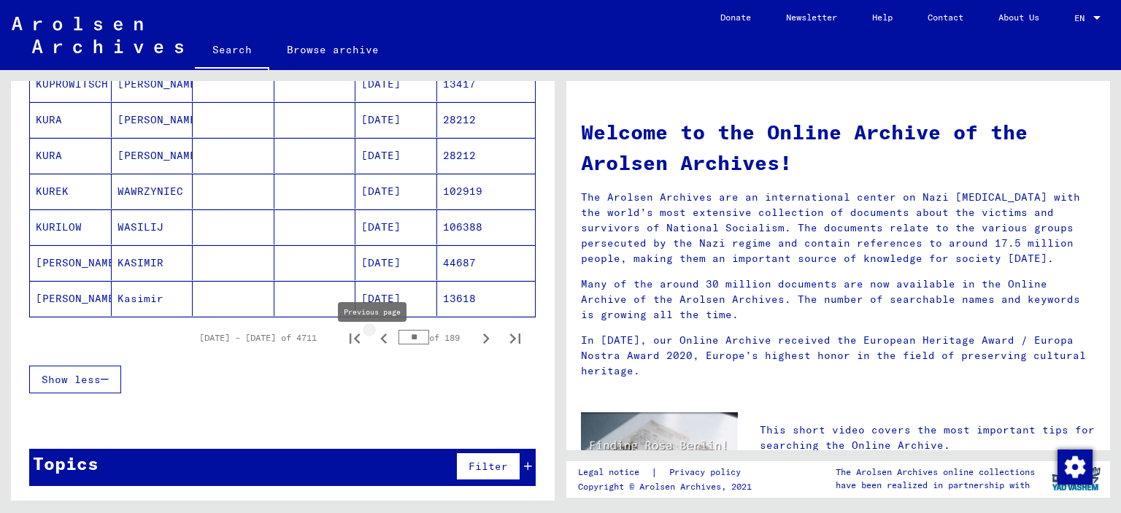
click at [375, 349] on icon "Previous page" at bounding box center [384, 338] width 20 height 20
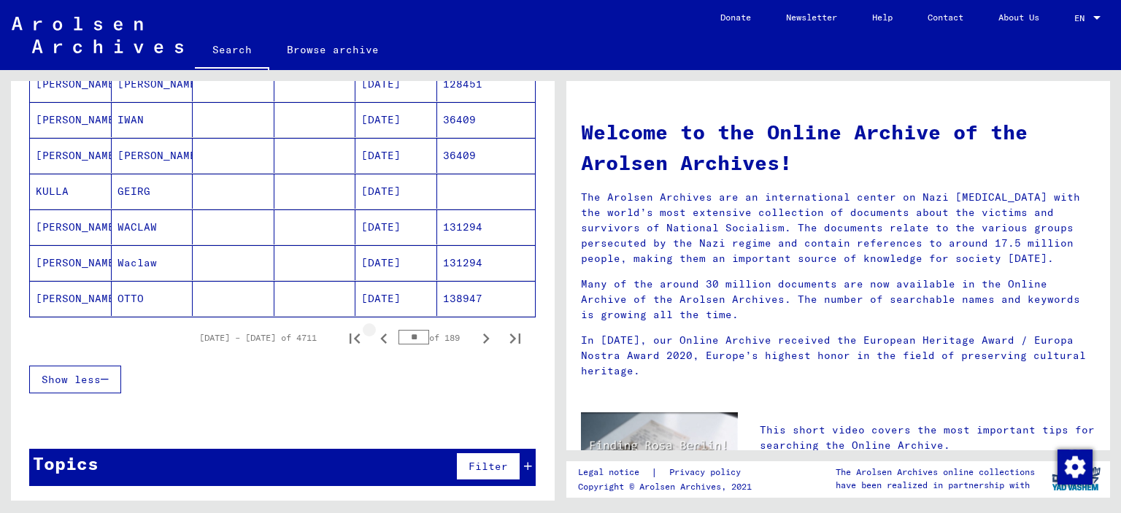
click at [375, 349] on icon "Previous page" at bounding box center [384, 338] width 20 height 20
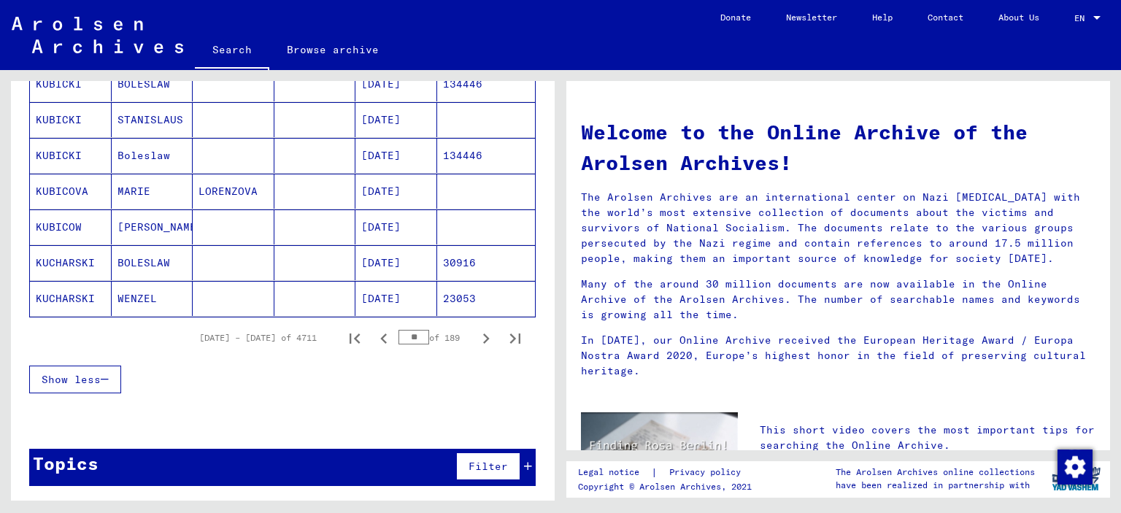
click at [375, 349] on icon "Previous page" at bounding box center [384, 338] width 20 height 20
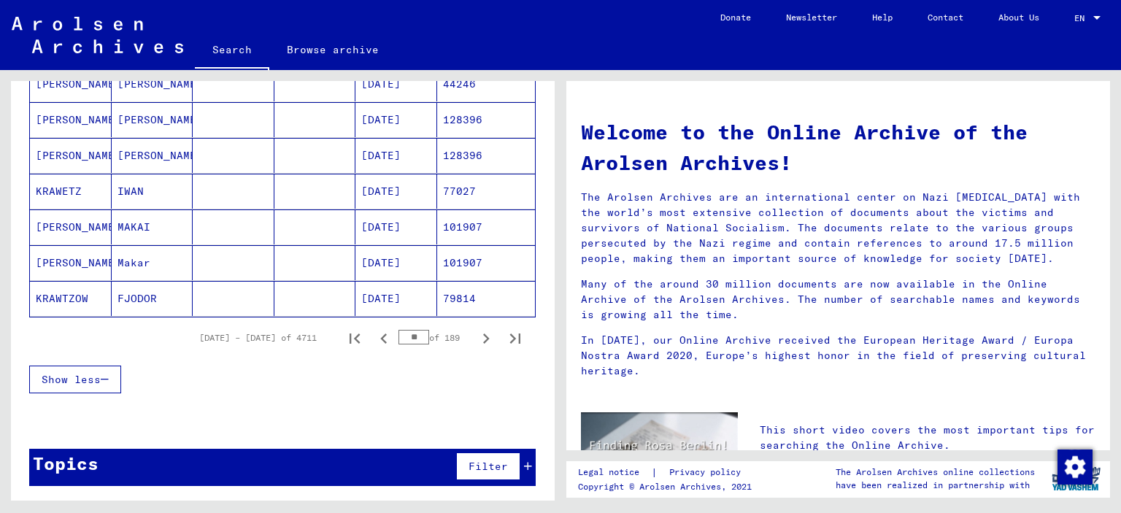
click at [375, 349] on icon "Previous page" at bounding box center [384, 338] width 20 height 20
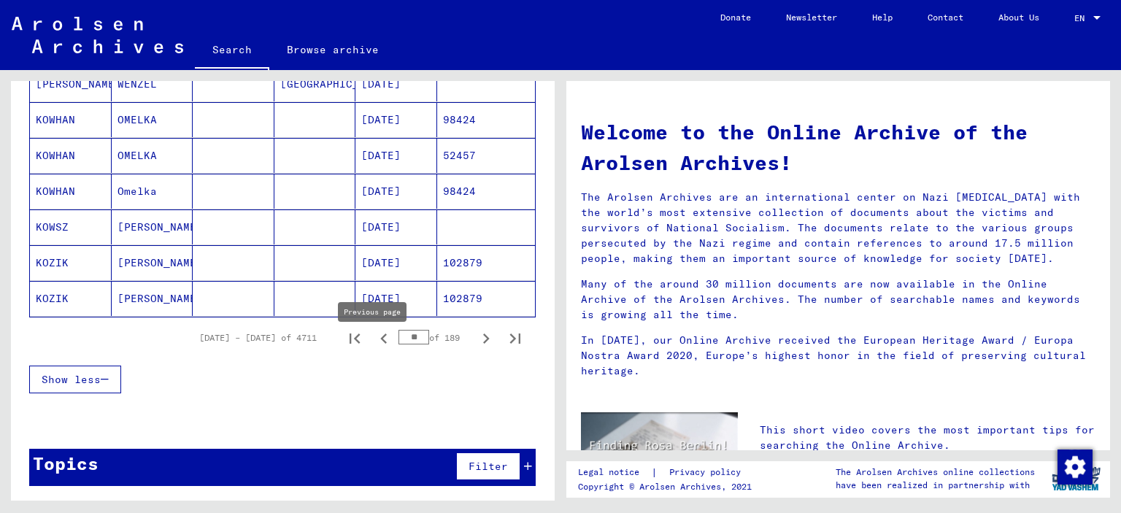
click at [375, 346] on icon "Previous page" at bounding box center [384, 338] width 20 height 20
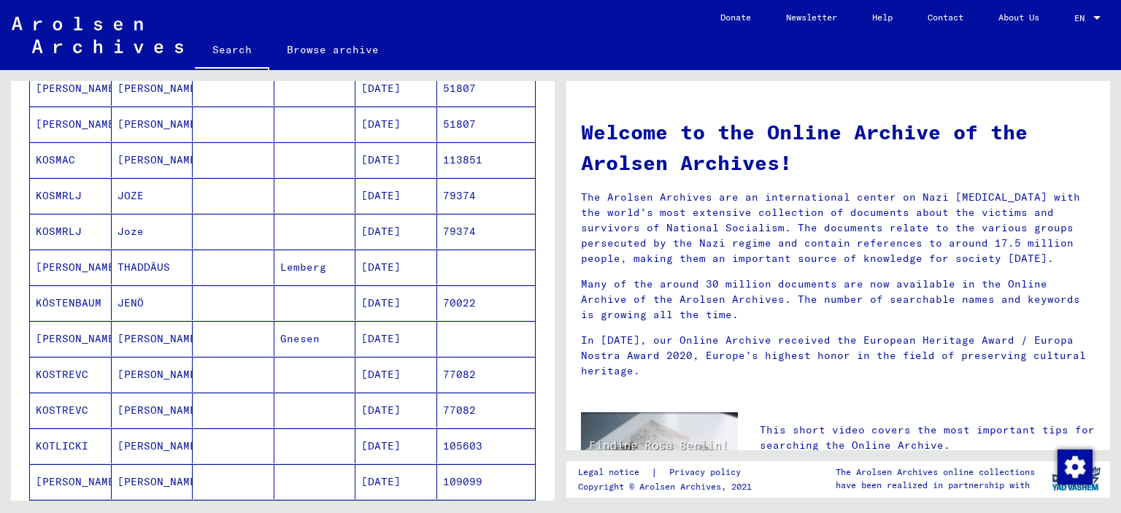
scroll to position [803, 0]
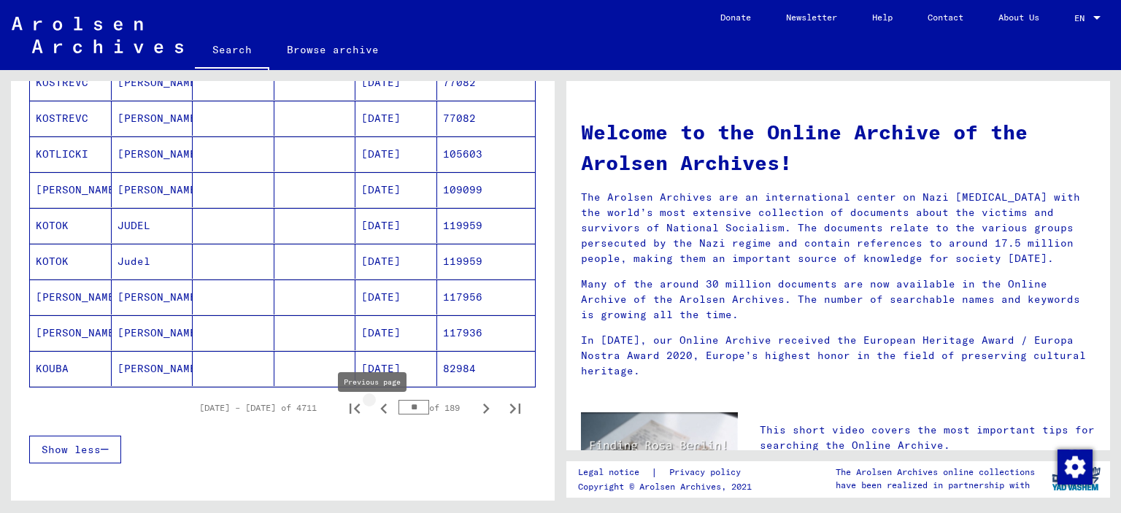
click at [380, 414] on icon "Previous page" at bounding box center [383, 409] width 7 height 10
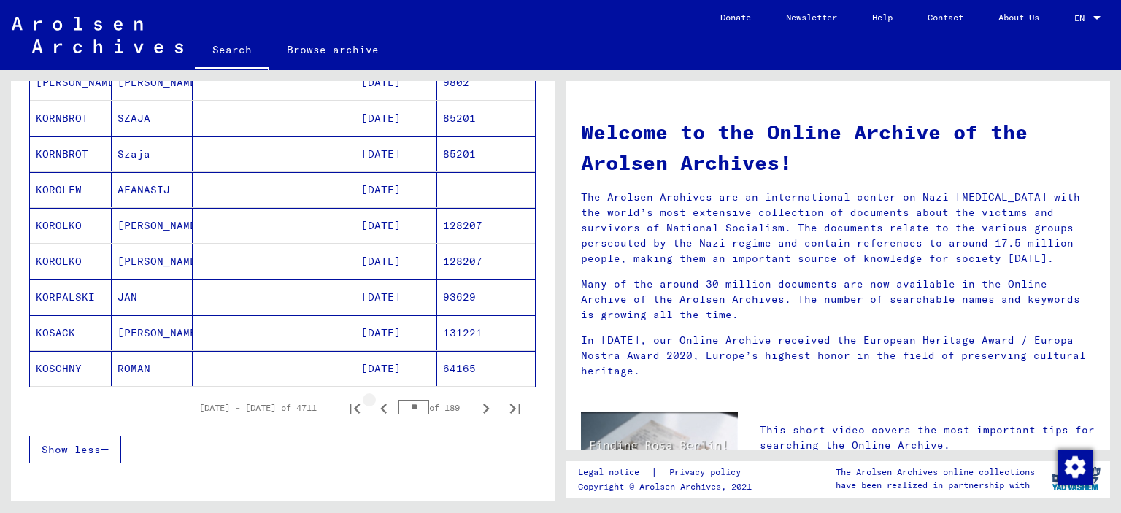
click at [380, 414] on icon "Previous page" at bounding box center [383, 409] width 7 height 10
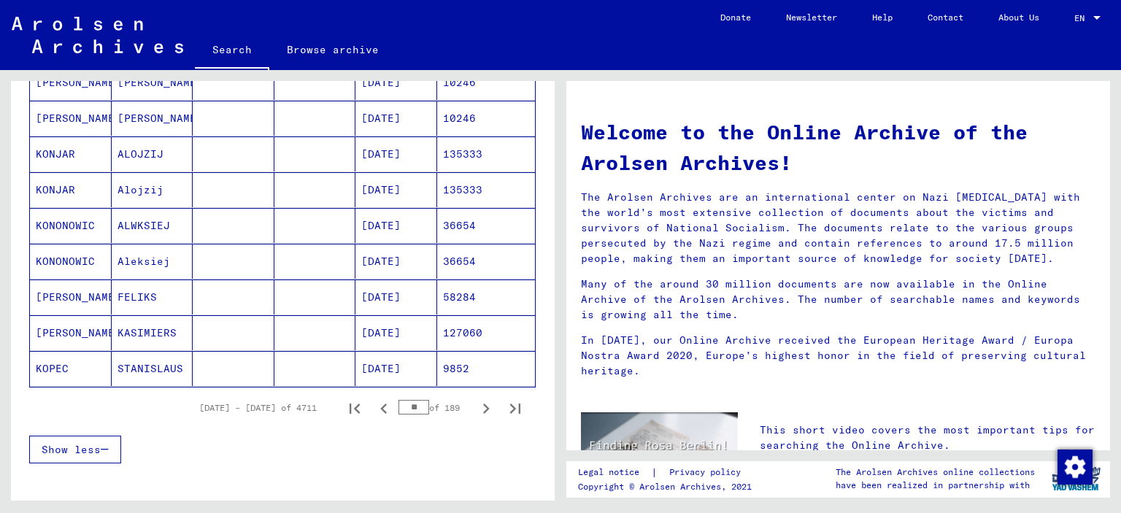
click at [380, 414] on icon "Previous page" at bounding box center [383, 409] width 7 height 10
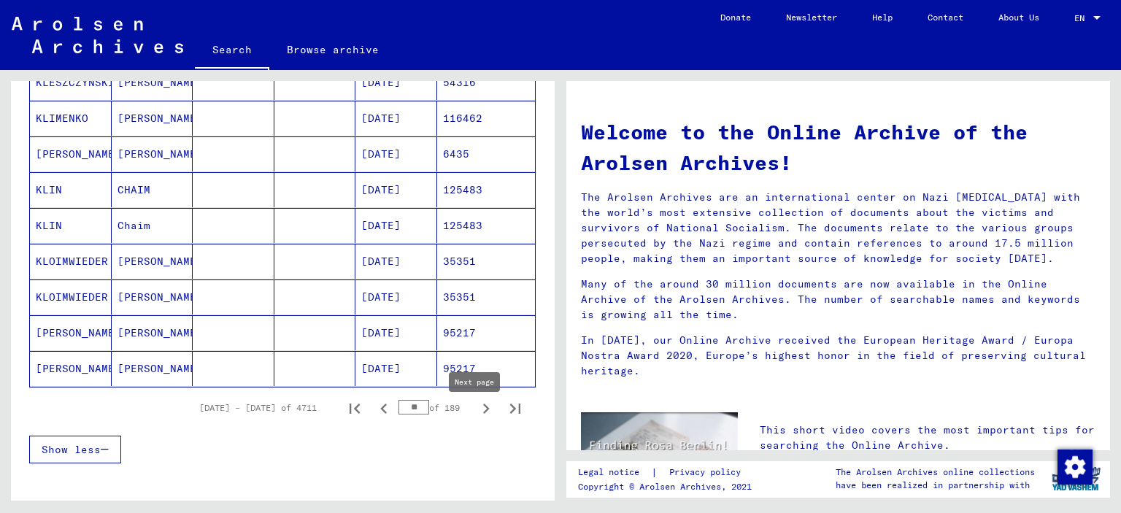
click at [483, 414] on icon "Next page" at bounding box center [486, 409] width 7 height 10
type input "**"
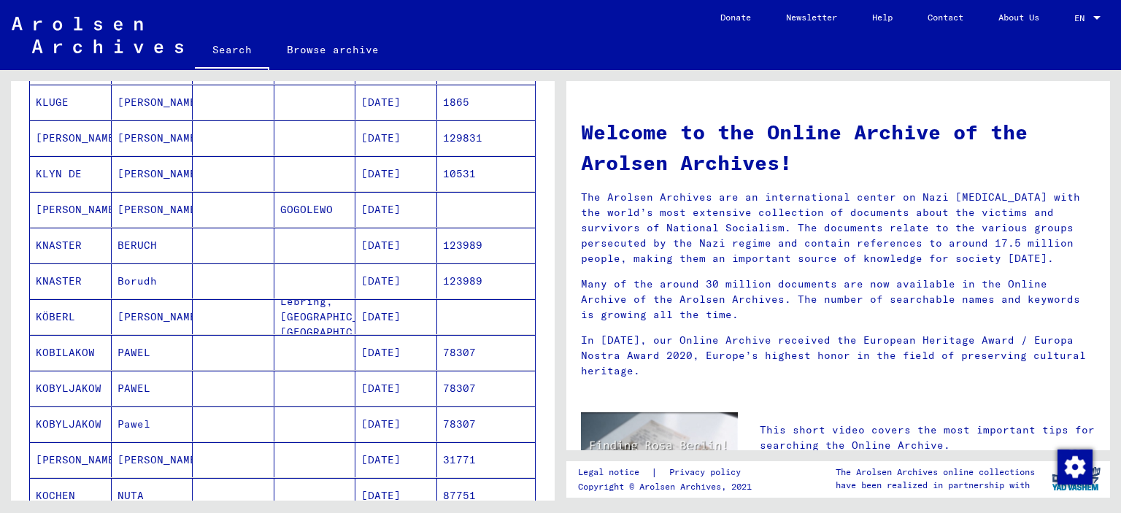
scroll to position [0, 0]
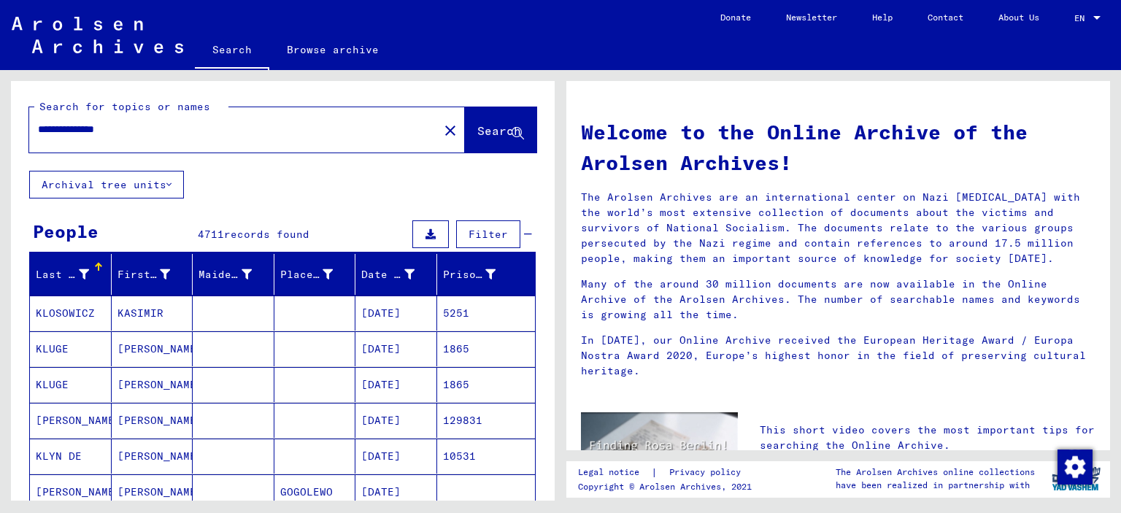
drag, startPoint x: 205, startPoint y: 147, endPoint x: 108, endPoint y: 135, distance: 97.9
click at [108, 135] on input "**********" at bounding box center [229, 129] width 383 height 15
type input "**********"
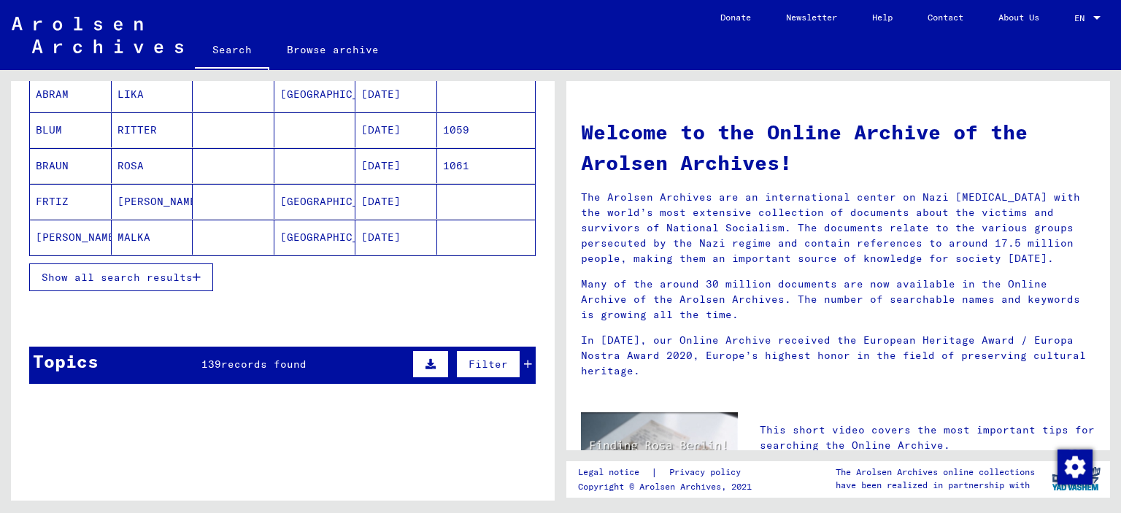
scroll to position [292, 0]
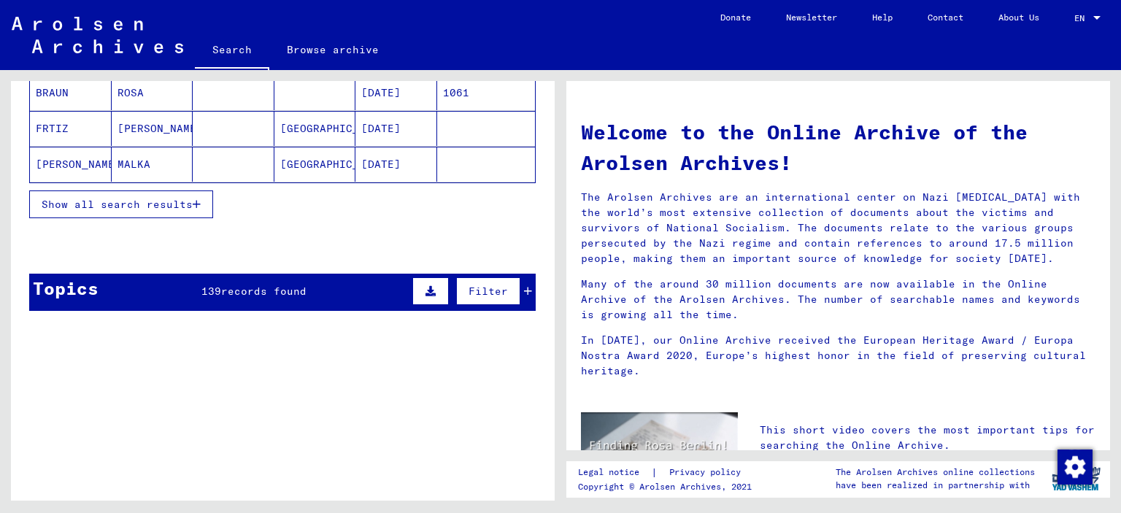
click at [524, 296] on icon at bounding box center [528, 291] width 8 height 10
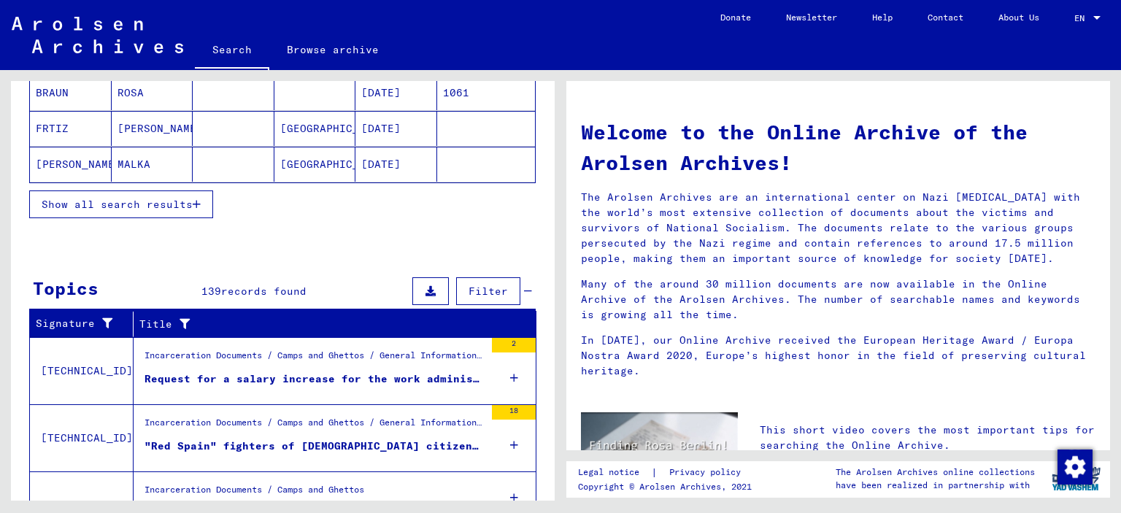
scroll to position [508, 0]
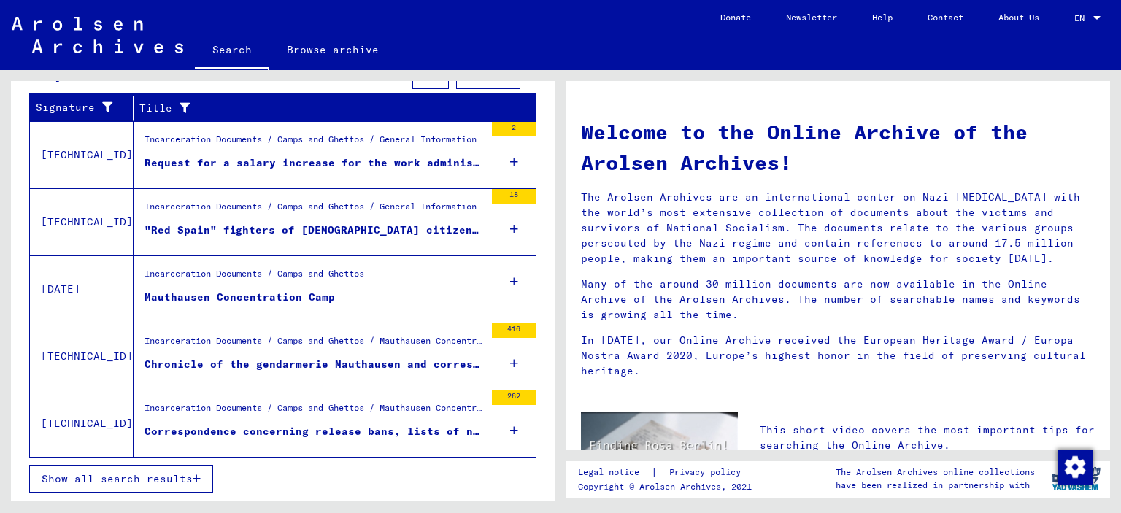
click at [190, 481] on span "Show all search results" at bounding box center [117, 478] width 151 height 13
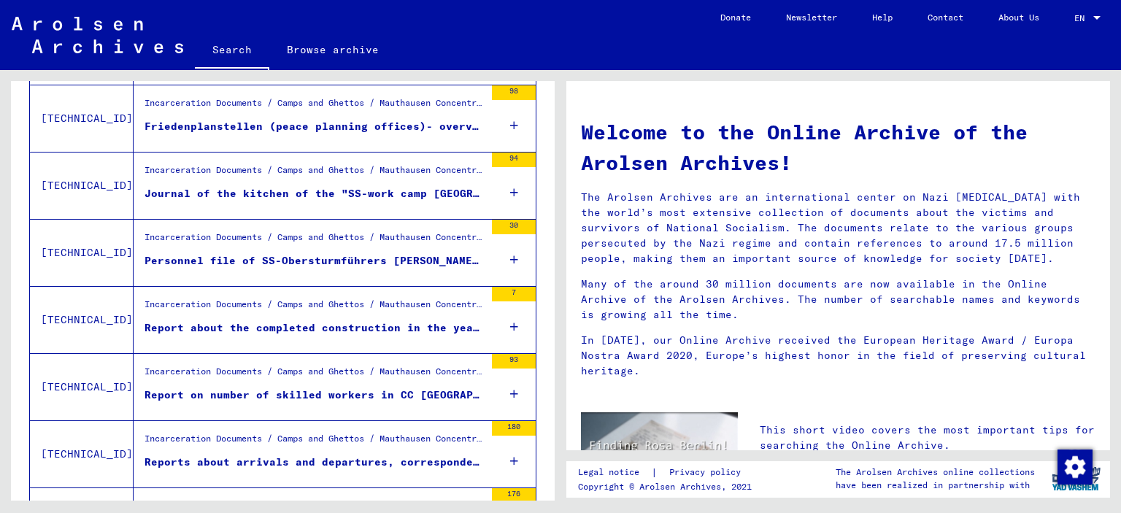
scroll to position [830, 0]
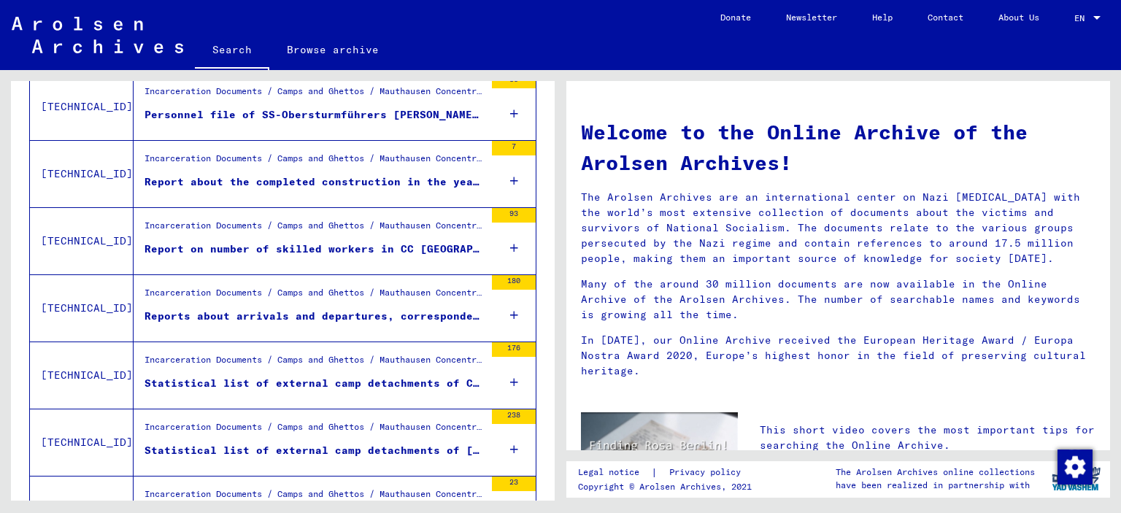
click at [344, 324] on div "Reports about arrivals and departures, correspondence concerning prisoners empl…" at bounding box center [315, 316] width 340 height 15
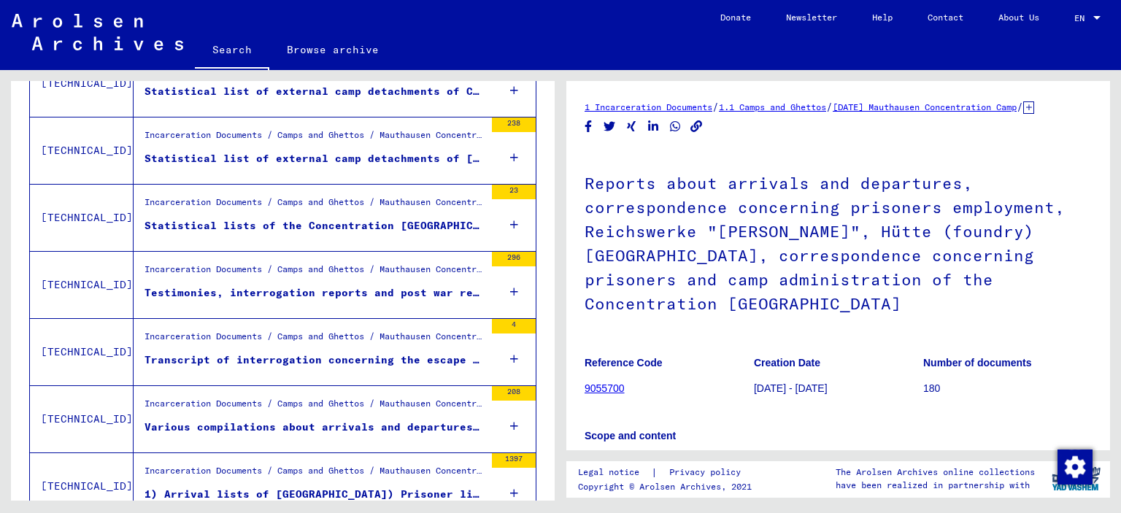
scroll to position [1341, 0]
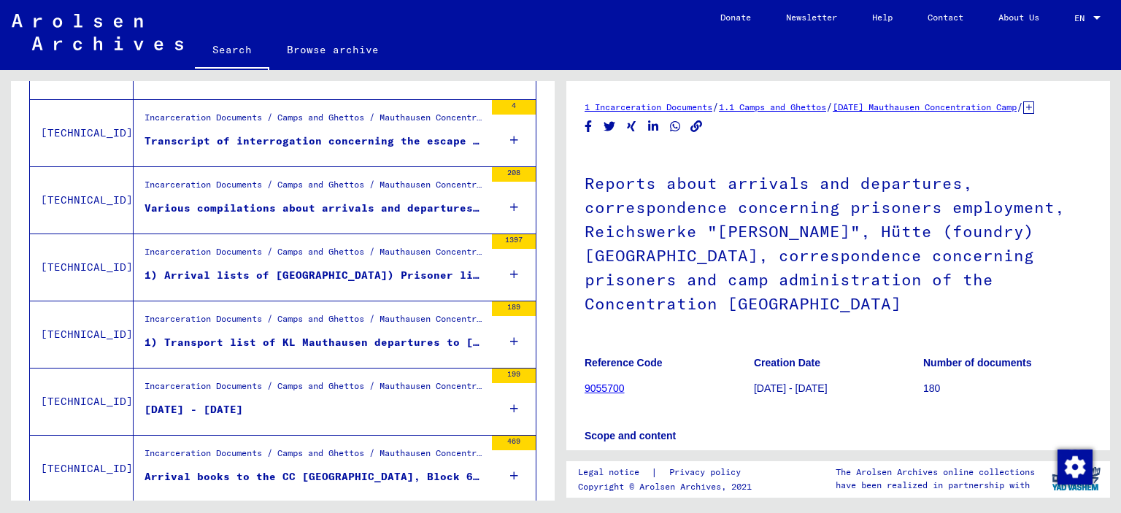
click at [353, 267] on figure "Incarceration Documents / Camps and Ghettos / Mauthausen Concentration Camp / L…" at bounding box center [315, 256] width 340 height 22
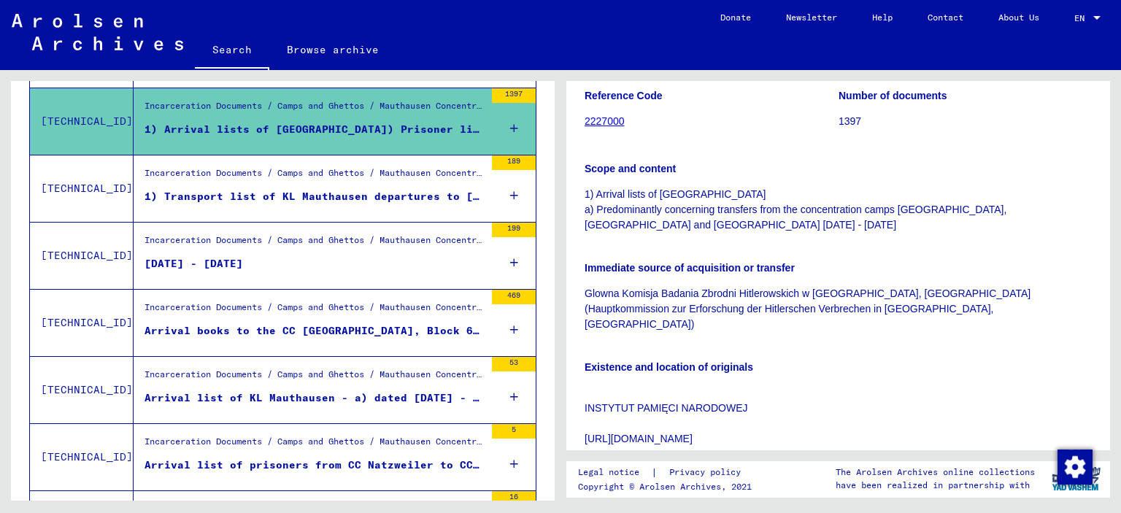
scroll to position [1627, 0]
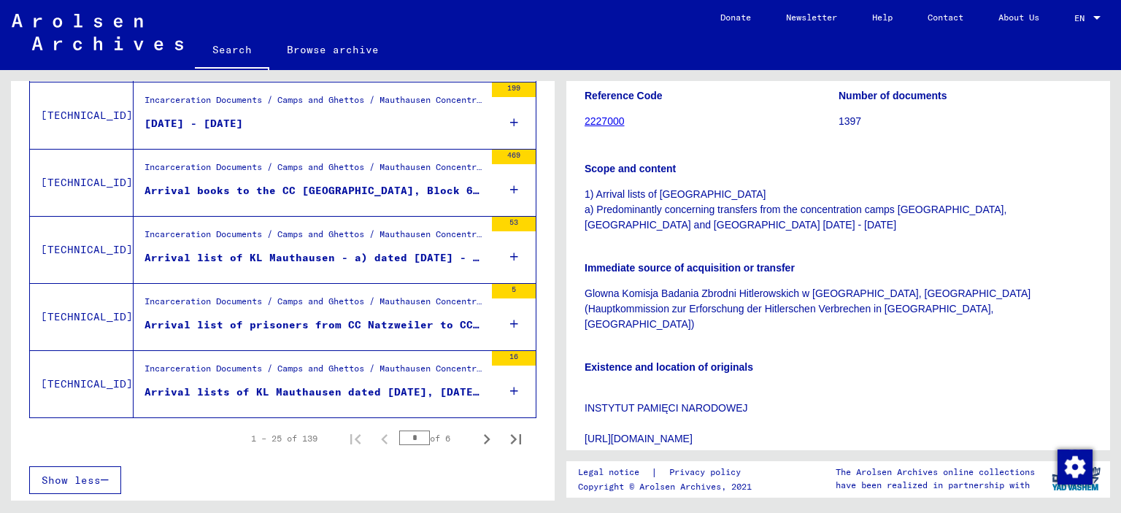
click at [323, 339] on figure "Arrival list of prisoners from CC Natzweiler to CC [GEOGRAPHIC_DATA] on [DATE]" at bounding box center [315, 329] width 340 height 22
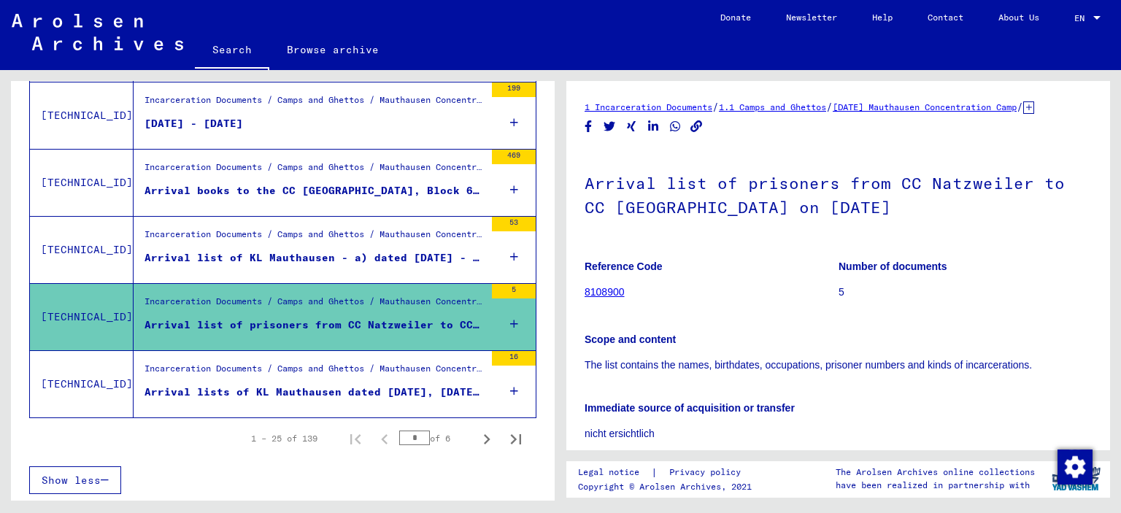
click at [320, 395] on div "Arrival lists of KL Mauthausen dated [DATE], [DATE], [DATE], [DATE], [DATE], [D…" at bounding box center [315, 392] width 340 height 15
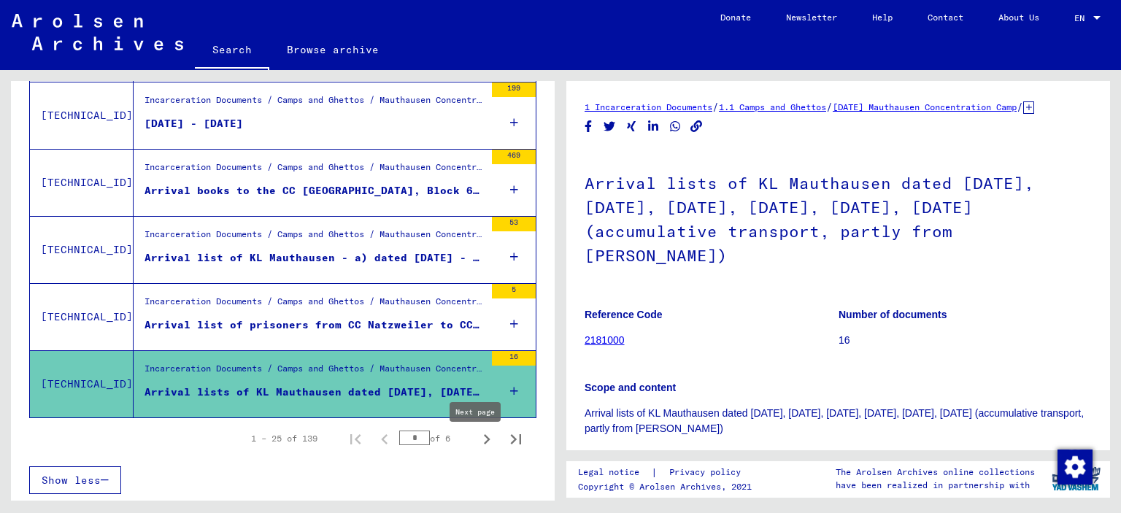
click at [484, 445] on icon "Next page" at bounding box center [487, 439] width 7 height 10
type input "*"
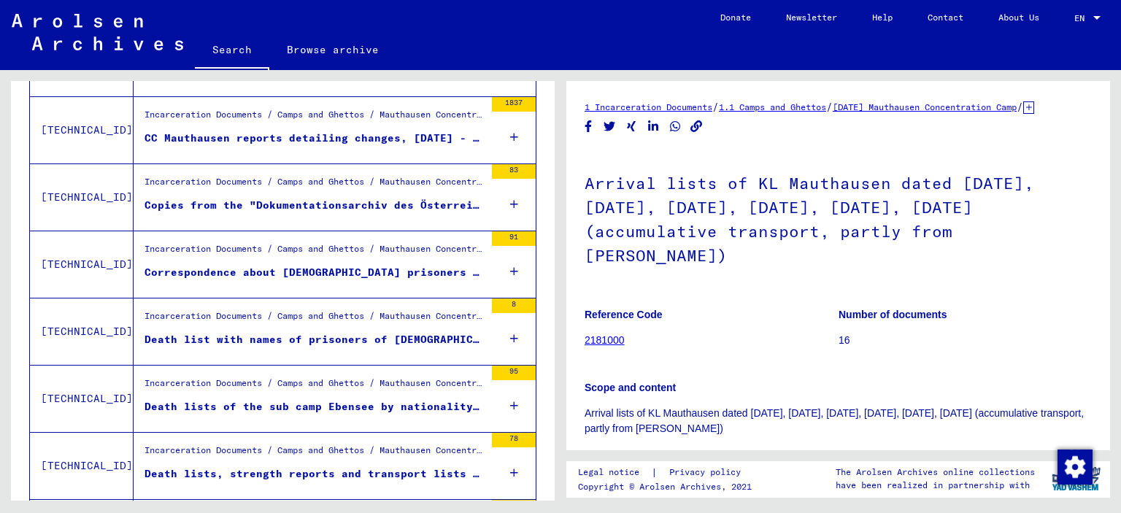
scroll to position [240, 0]
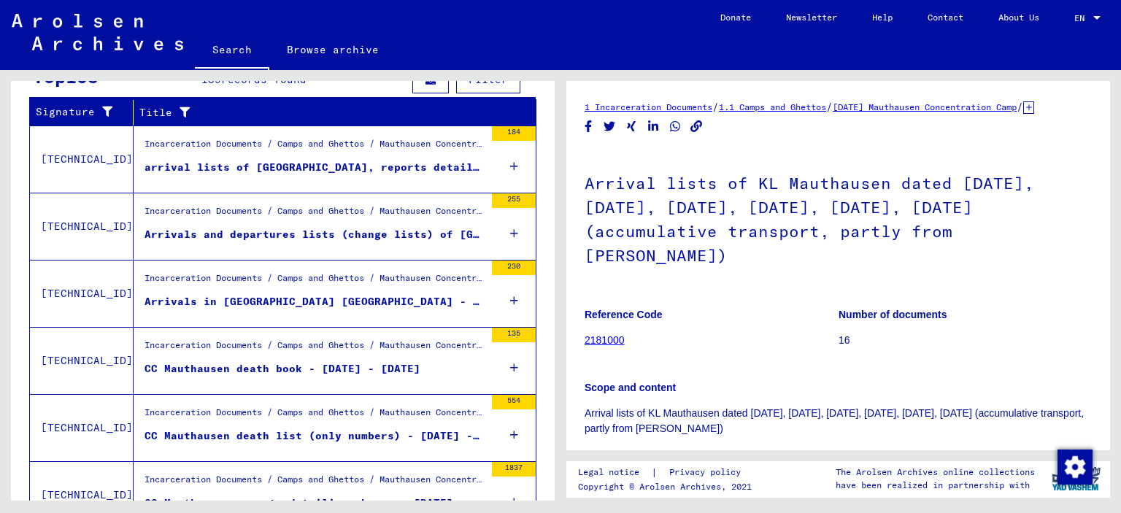
click at [378, 175] on div "arrival lists of [GEOGRAPHIC_DATA], reports detailing changes made, Name regist…" at bounding box center [315, 167] width 340 height 15
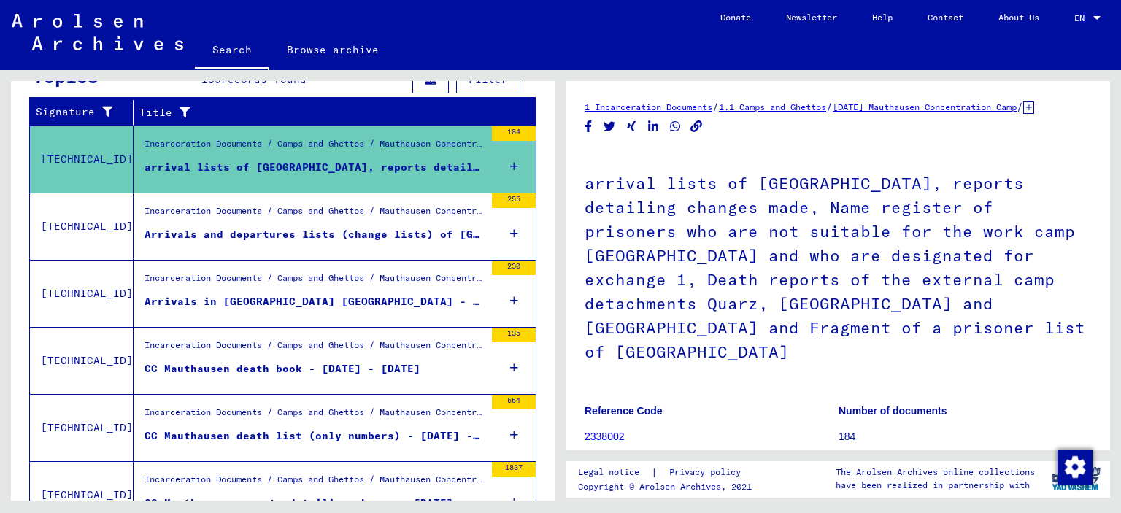
scroll to position [219, 0]
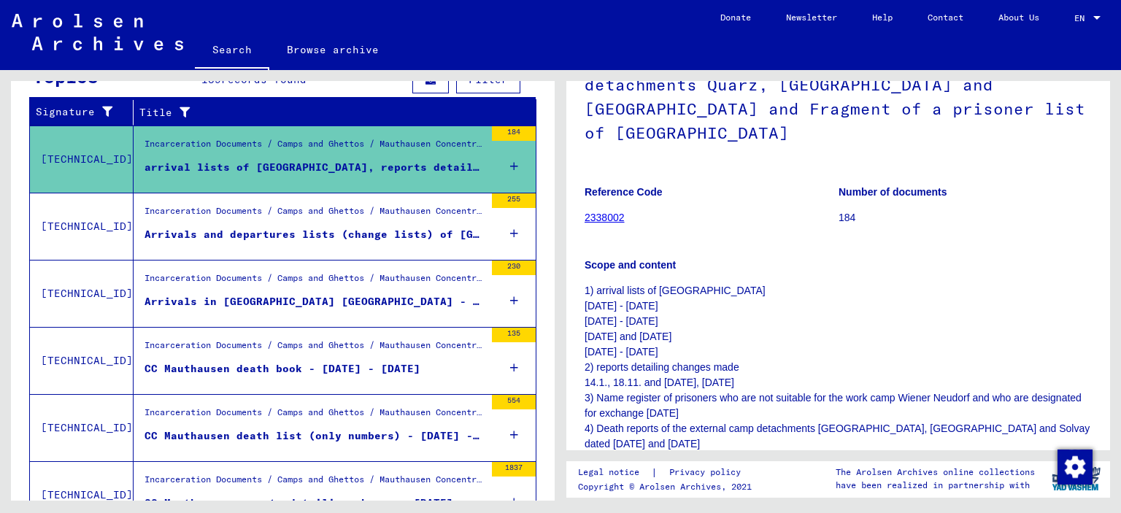
click at [324, 242] on div "Arrivals and departures lists (change lists) of [GEOGRAPHIC_DATA] 1944" at bounding box center [315, 234] width 340 height 15
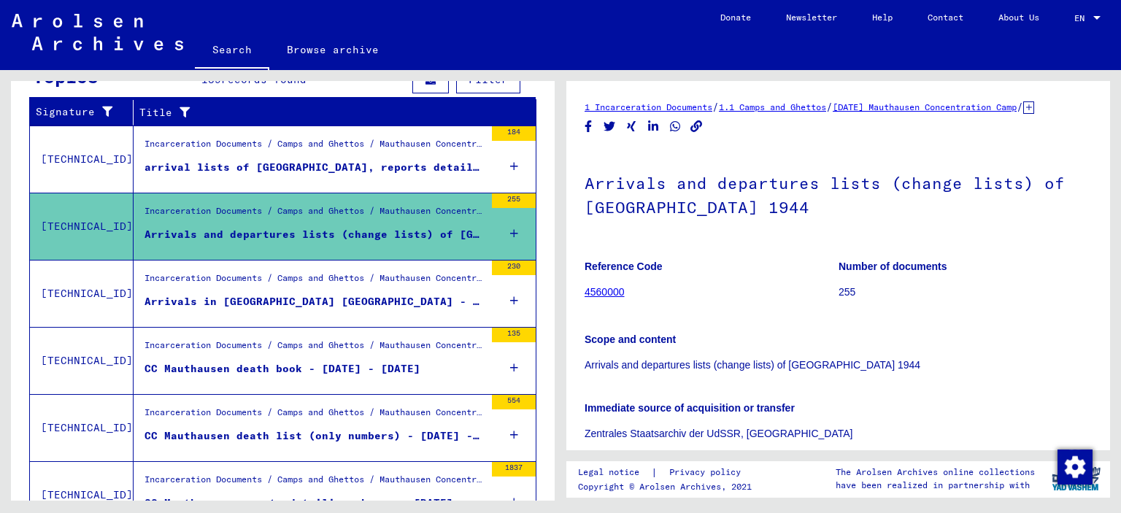
scroll to position [219, 0]
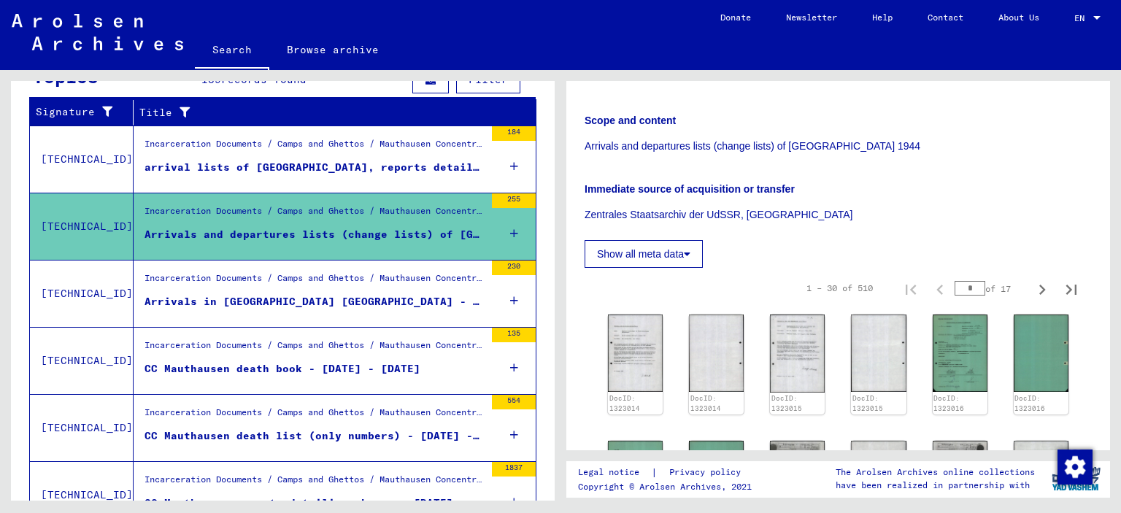
click at [339, 292] on div "Incarceration Documents / Camps and Ghettos / Mauthausen Concentration Camp / L…" at bounding box center [315, 282] width 340 height 20
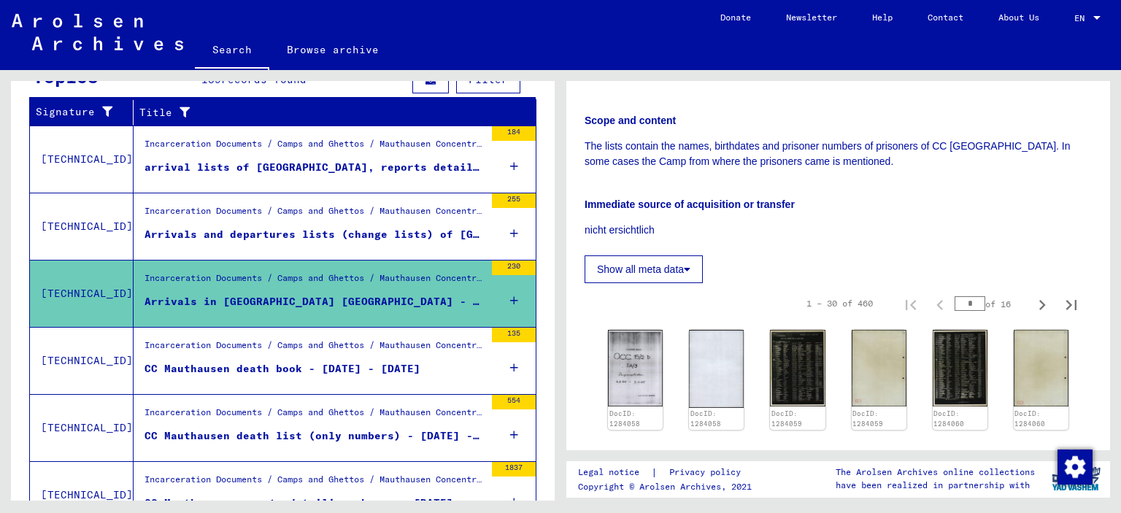
scroll to position [511, 0]
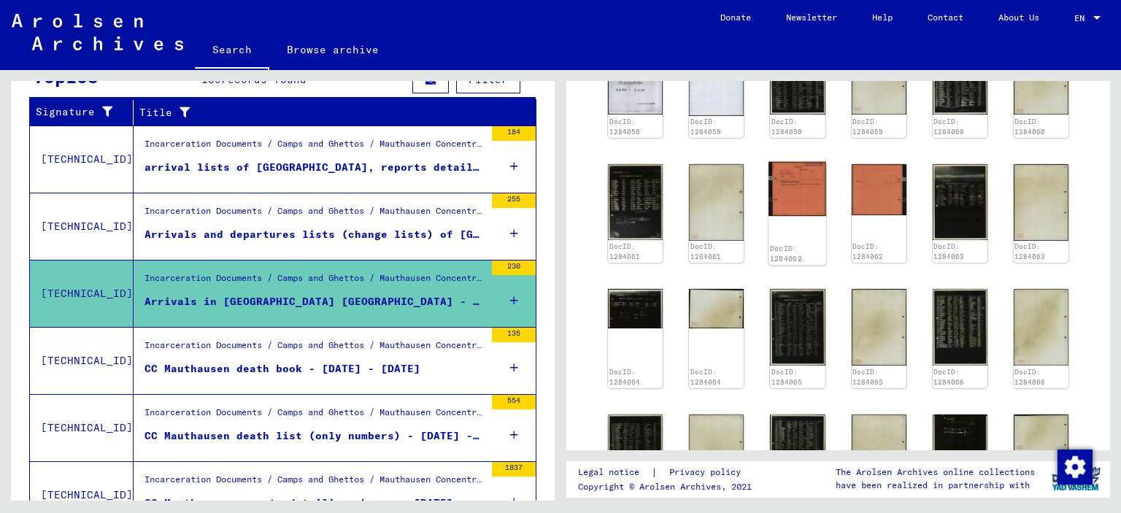
click at [794, 199] on img at bounding box center [798, 188] width 58 height 55
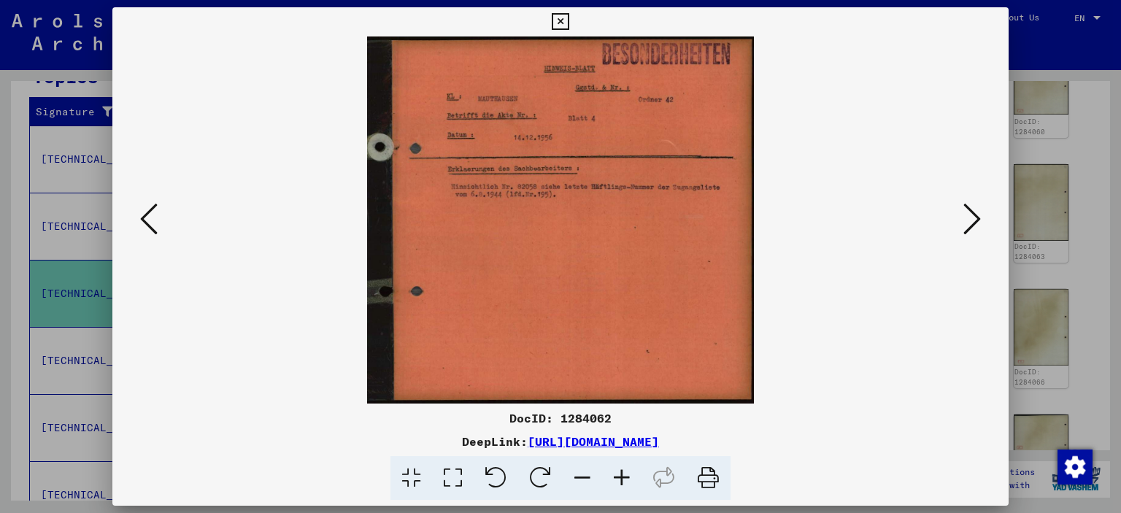
click at [632, 474] on icon at bounding box center [621, 478] width 39 height 45
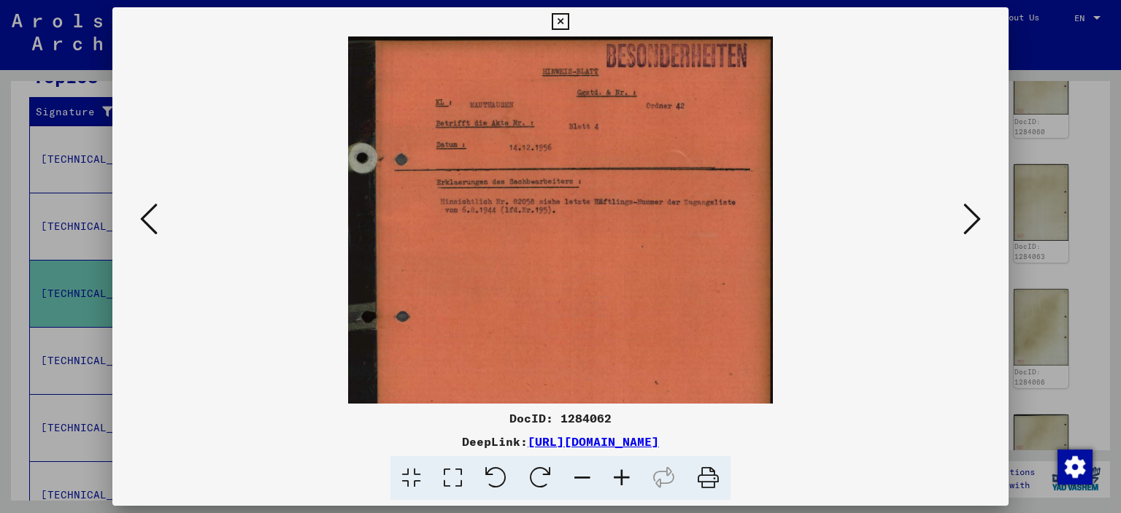
click at [632, 474] on icon at bounding box center [621, 478] width 39 height 45
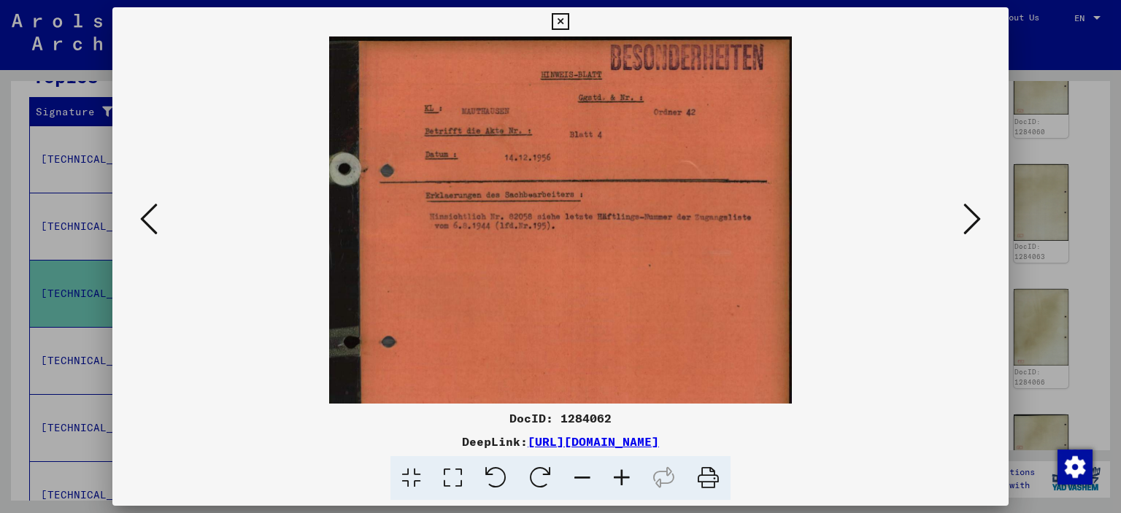
click at [632, 474] on icon at bounding box center [621, 478] width 39 height 45
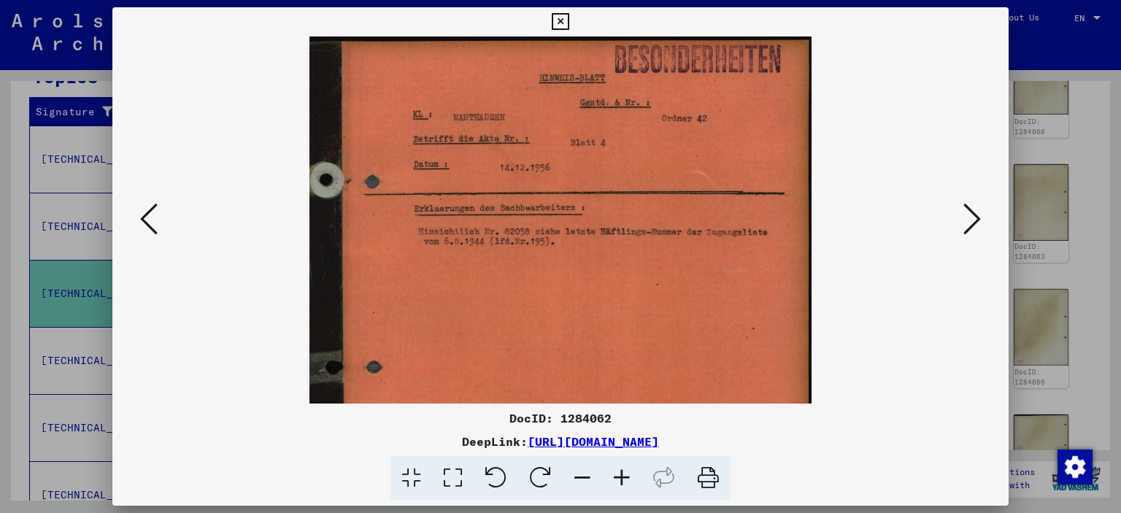
click at [632, 474] on icon at bounding box center [621, 478] width 39 height 45
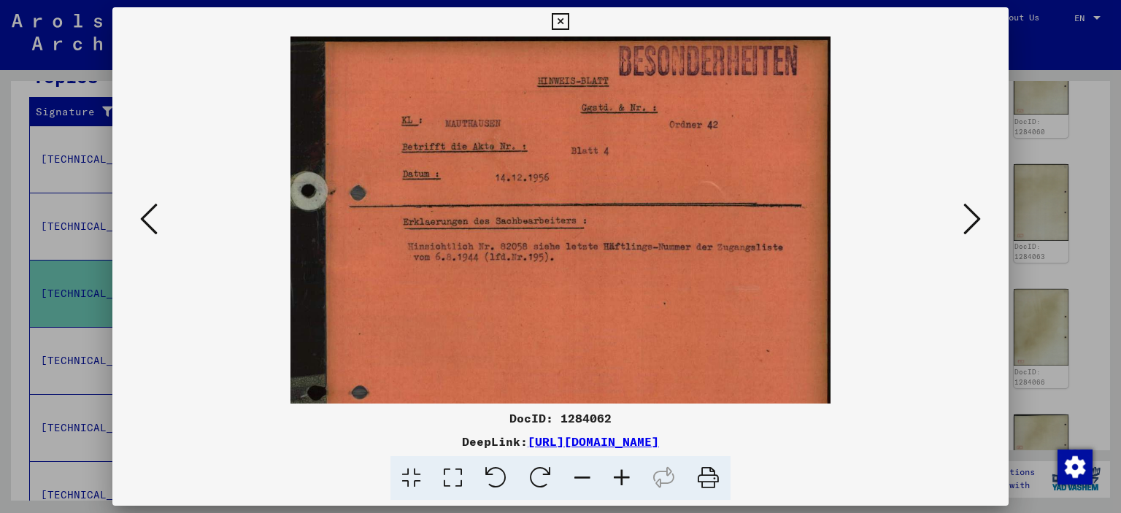
click at [632, 474] on icon at bounding box center [621, 478] width 39 height 45
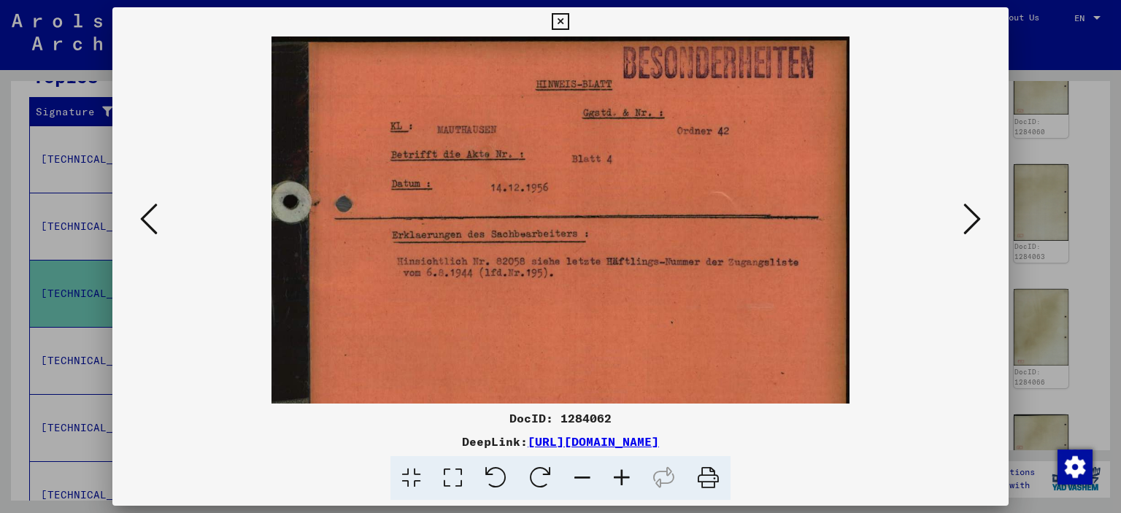
click at [553, 26] on icon at bounding box center [560, 22] width 17 height 18
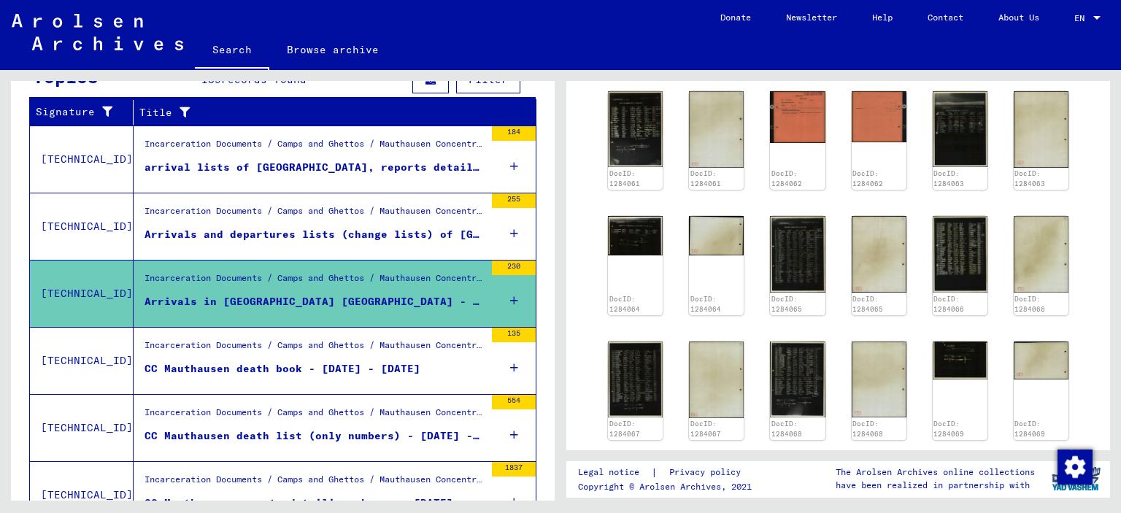
scroll to position [730, 0]
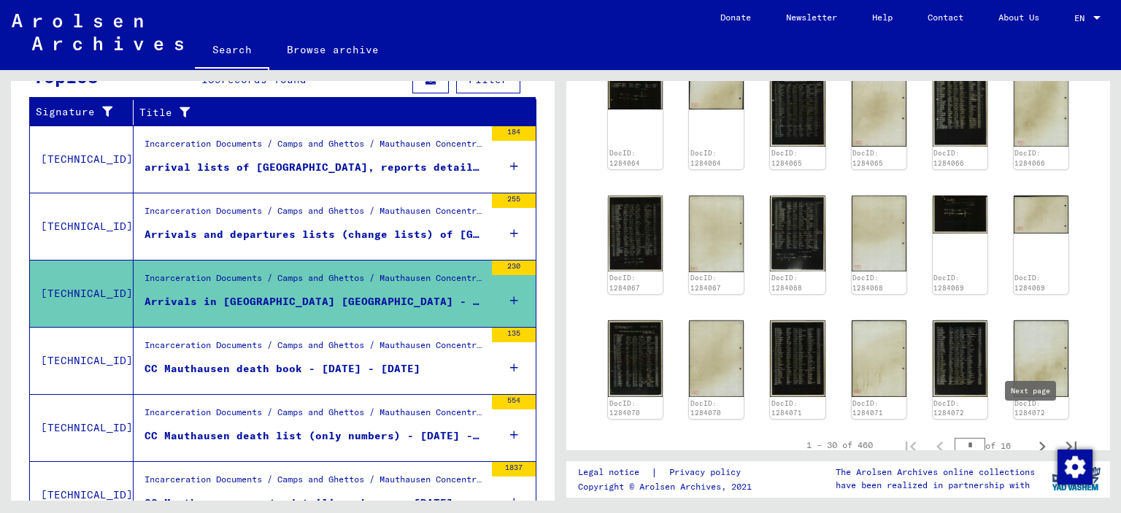
click at [1032, 436] on icon "Next page" at bounding box center [1042, 446] width 20 height 20
type input "*"
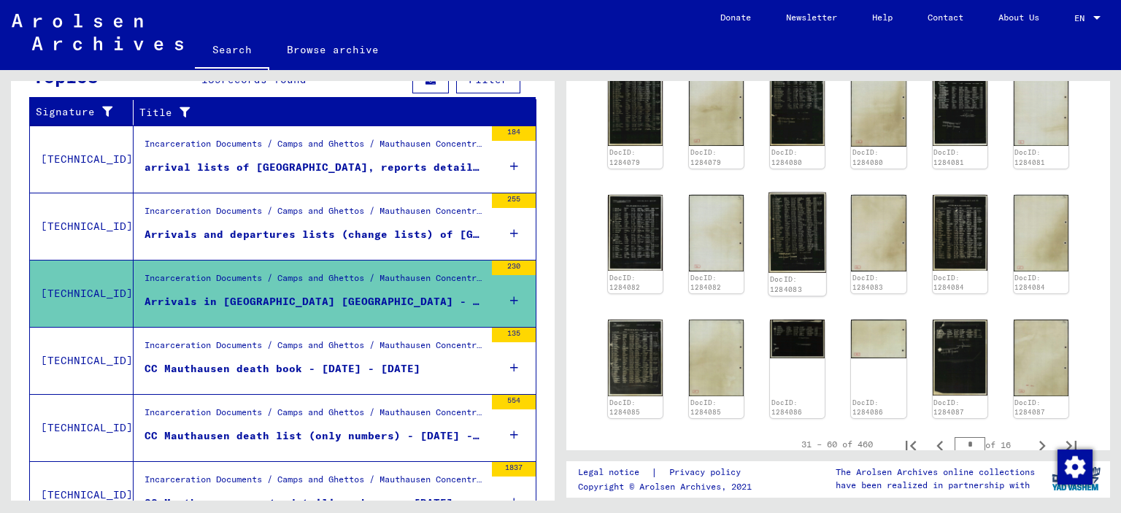
scroll to position [803, 0]
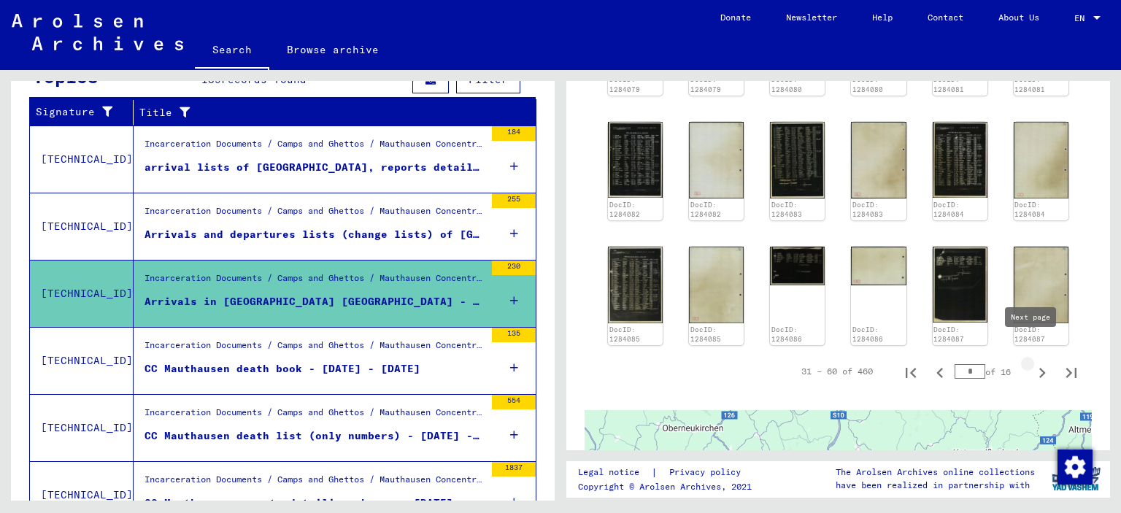
click at [1032, 363] on icon "Next page" at bounding box center [1042, 373] width 20 height 20
type input "*"
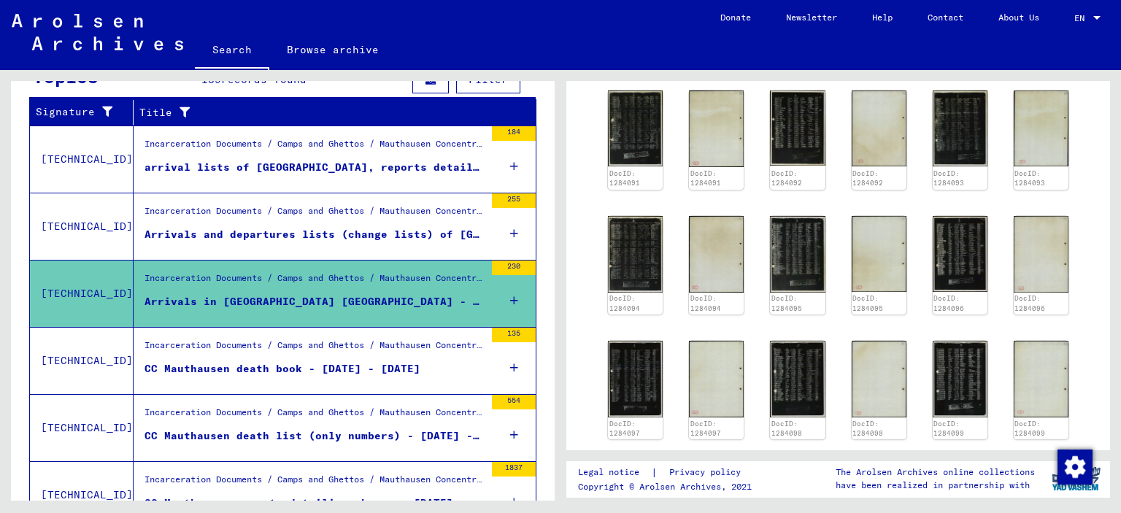
scroll to position [292, 0]
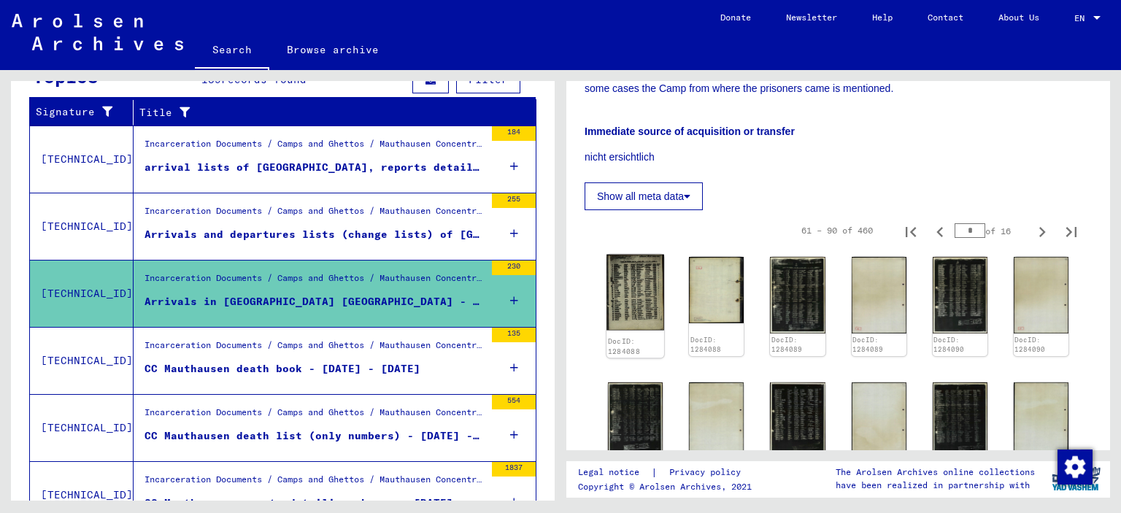
click at [627, 305] on img at bounding box center [636, 293] width 58 height 76
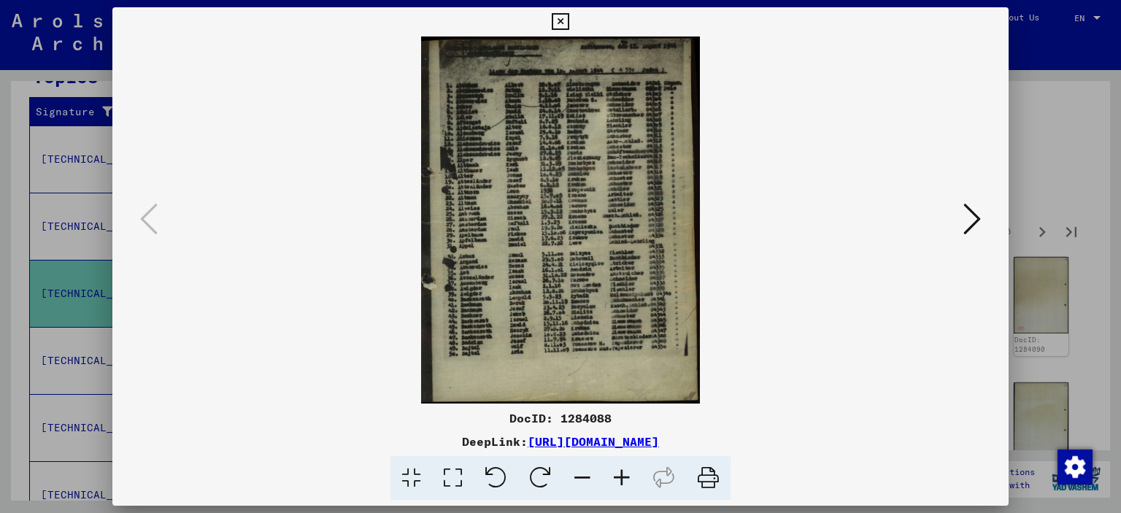
click at [625, 477] on icon at bounding box center [621, 478] width 39 height 45
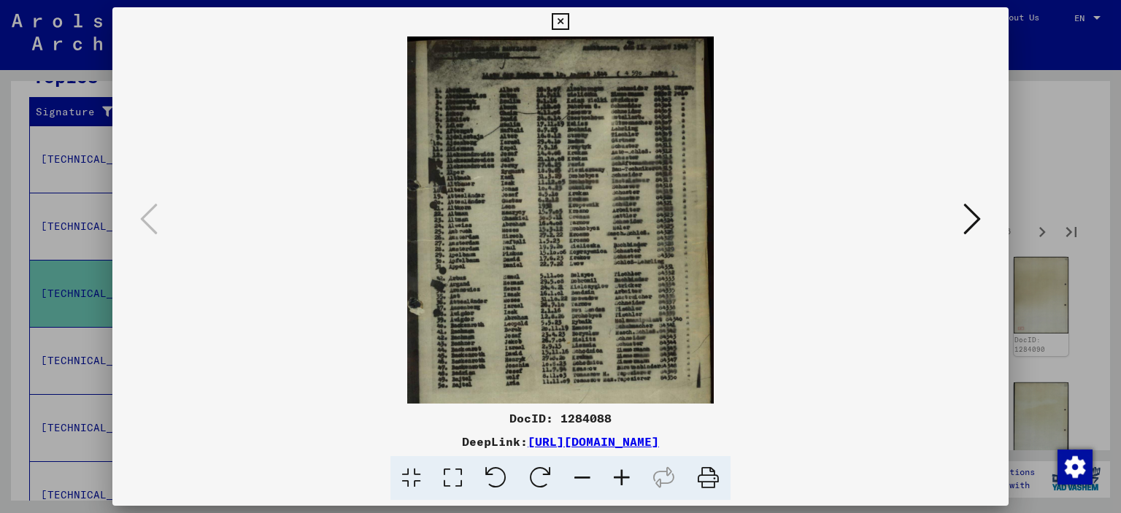
click at [625, 477] on icon at bounding box center [621, 478] width 39 height 45
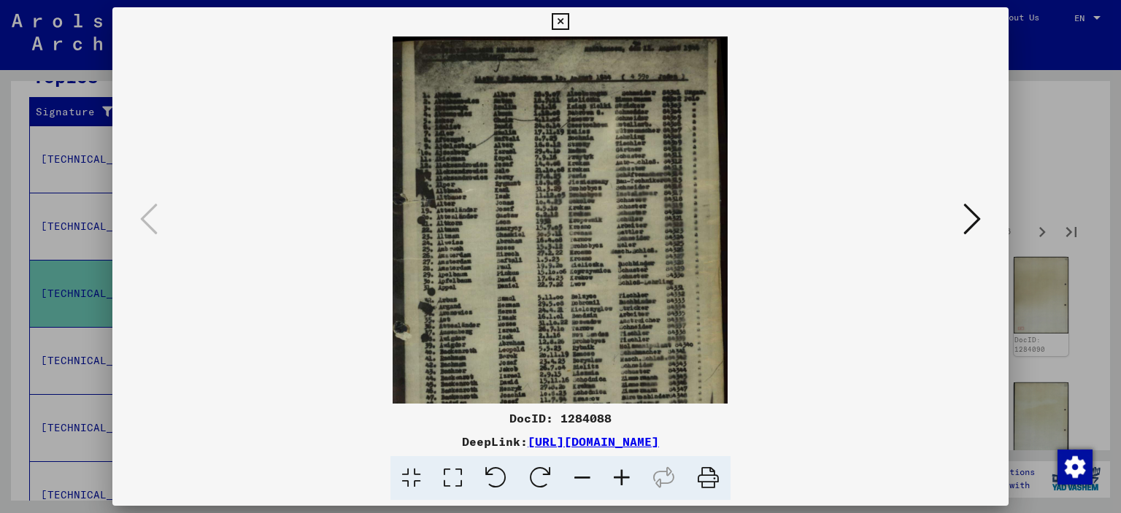
click at [625, 477] on icon at bounding box center [621, 478] width 39 height 45
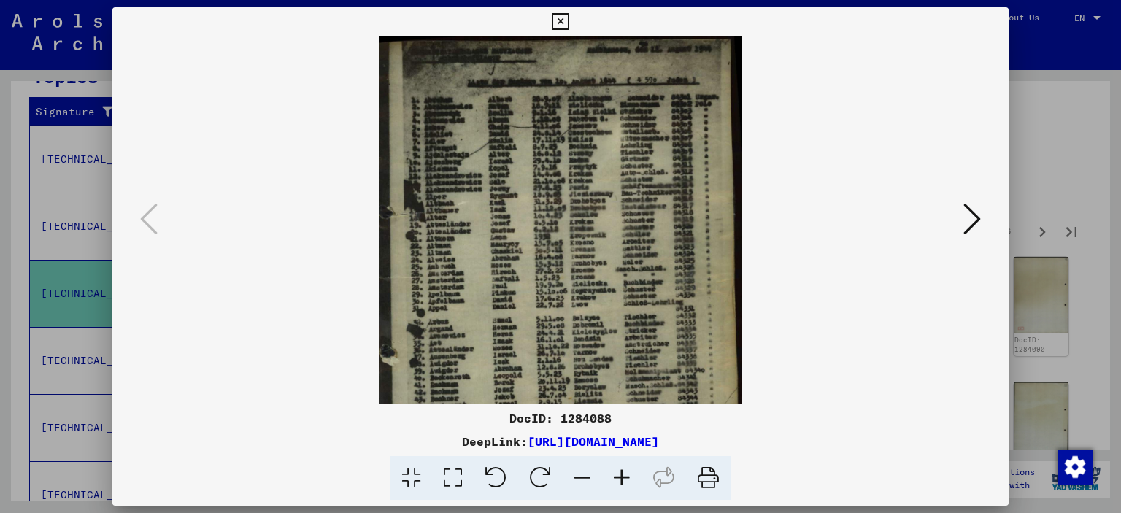
click at [625, 477] on icon at bounding box center [621, 478] width 39 height 45
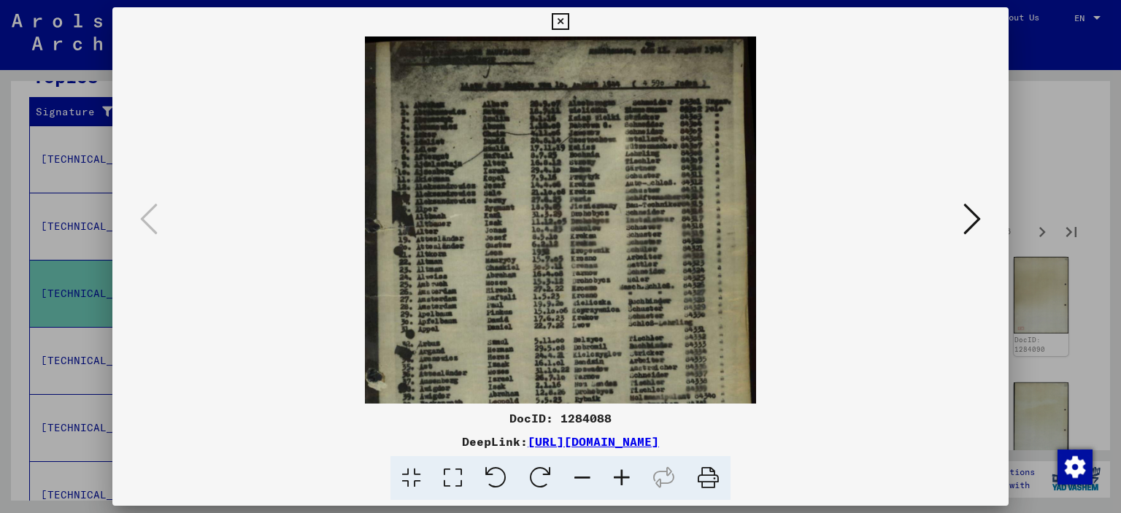
click at [625, 477] on icon at bounding box center [621, 478] width 39 height 45
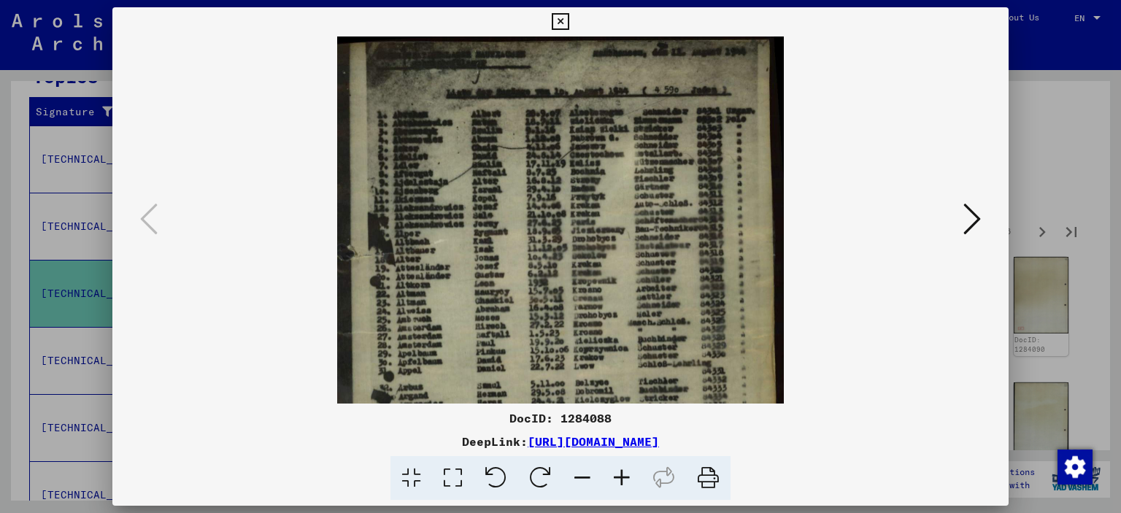
click at [625, 477] on icon at bounding box center [621, 478] width 39 height 45
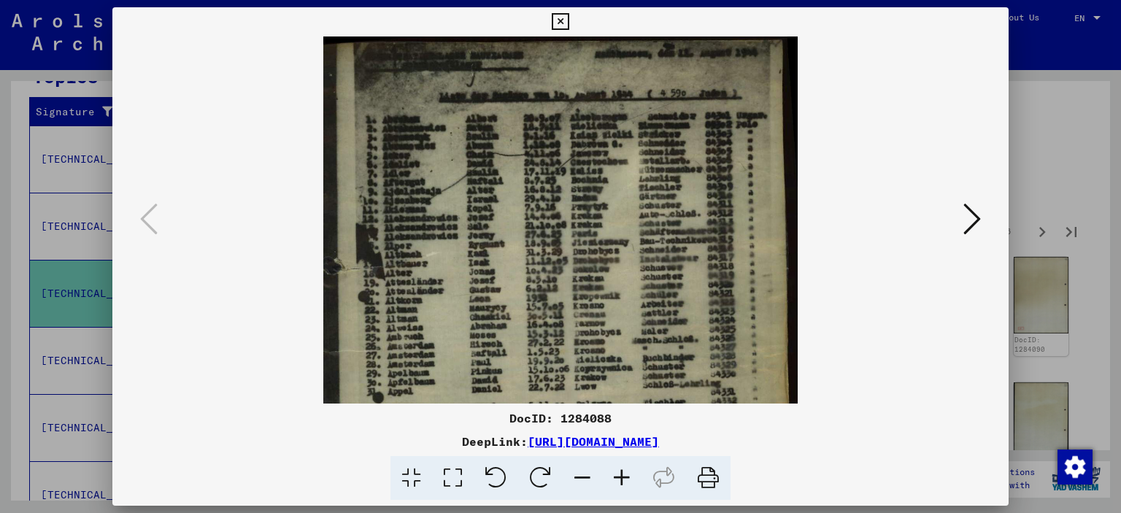
click at [625, 477] on icon at bounding box center [621, 478] width 39 height 45
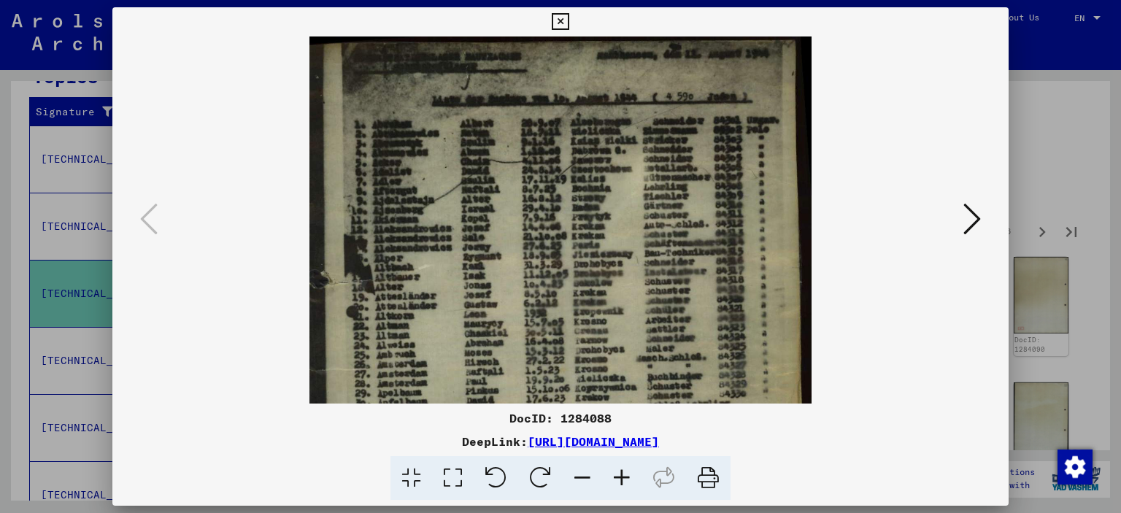
click at [625, 477] on icon at bounding box center [621, 478] width 39 height 45
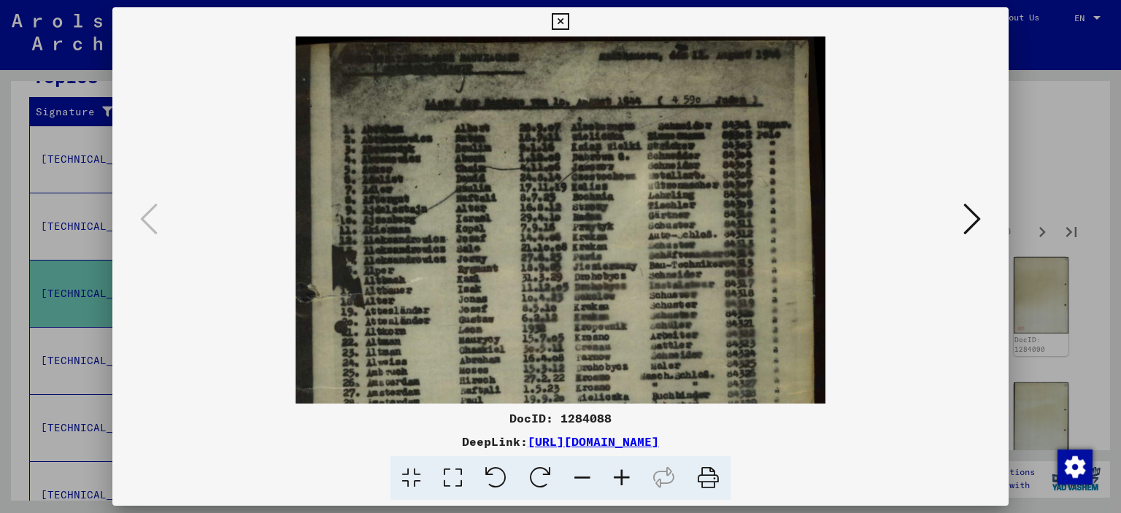
click at [625, 477] on icon at bounding box center [621, 478] width 39 height 45
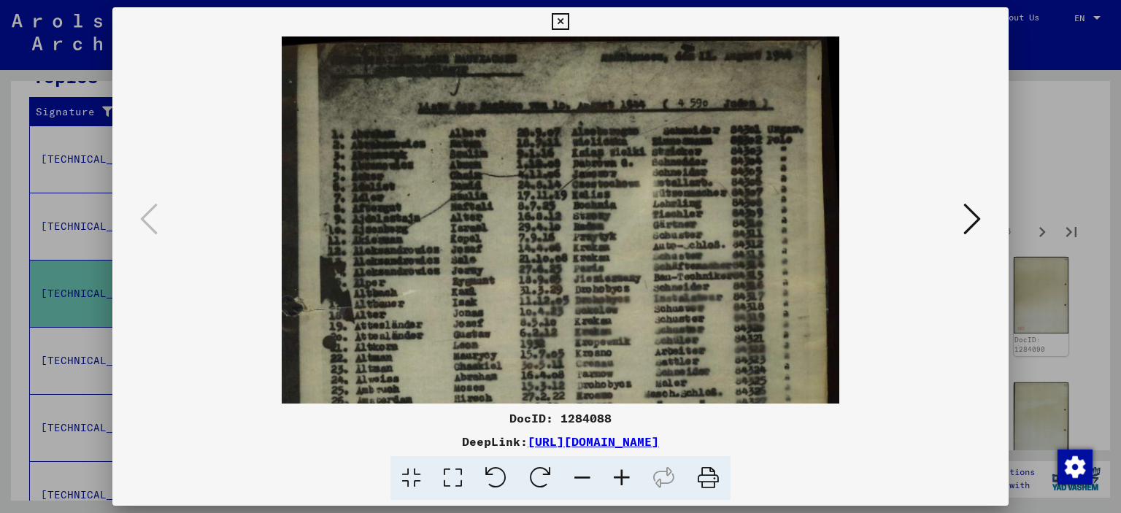
click at [625, 477] on icon at bounding box center [621, 478] width 39 height 45
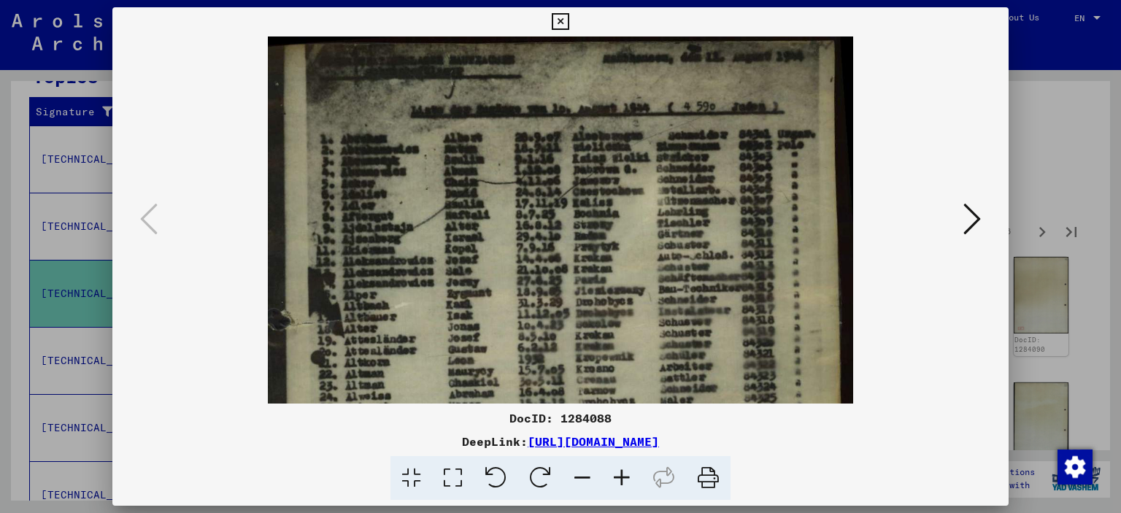
click at [625, 477] on icon at bounding box center [621, 478] width 39 height 45
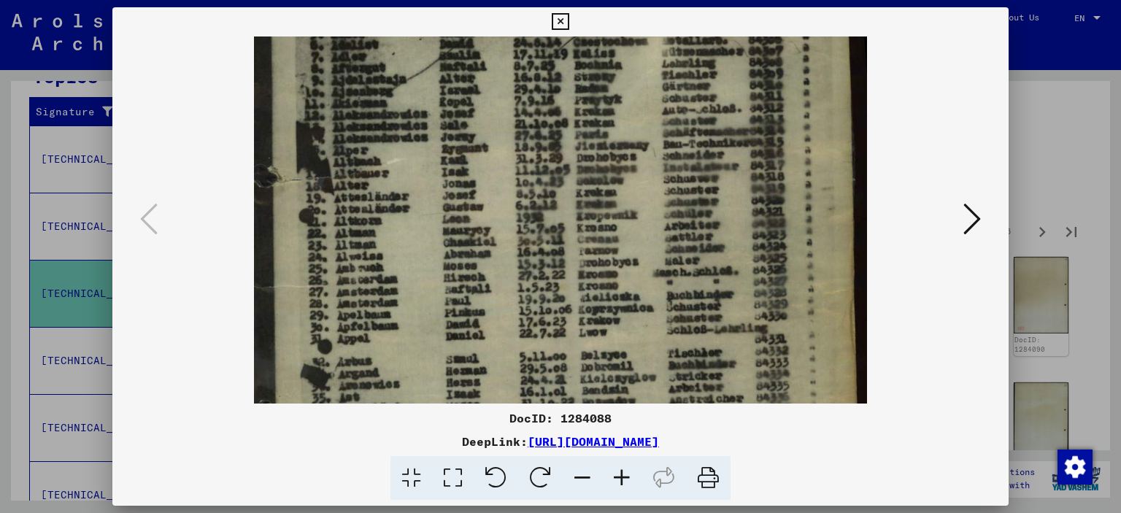
drag, startPoint x: 688, startPoint y: 345, endPoint x: 688, endPoint y: 189, distance: 156.2
click at [688, 189] on img at bounding box center [560, 282] width 613 height 805
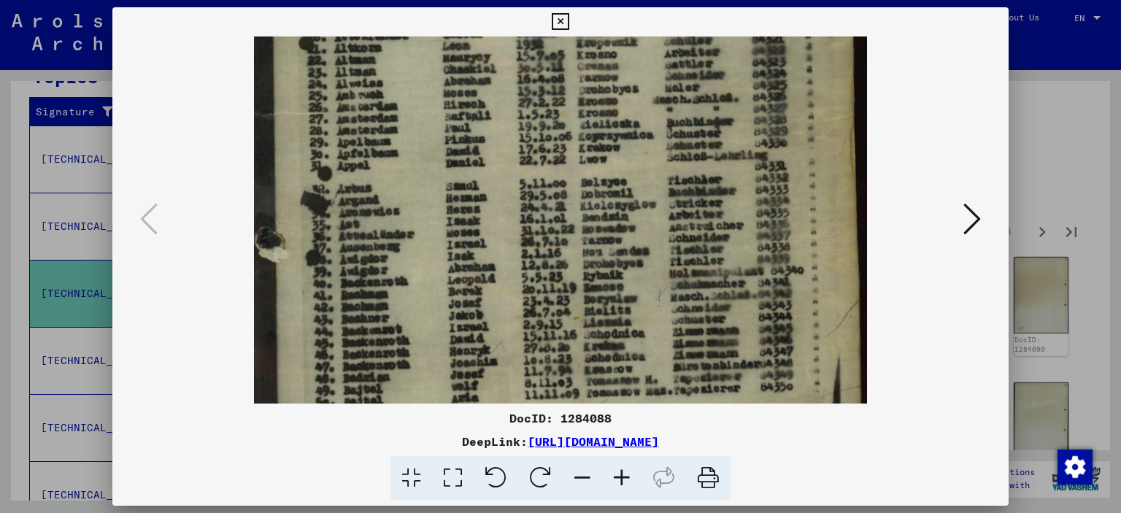
scroll to position [343, 0]
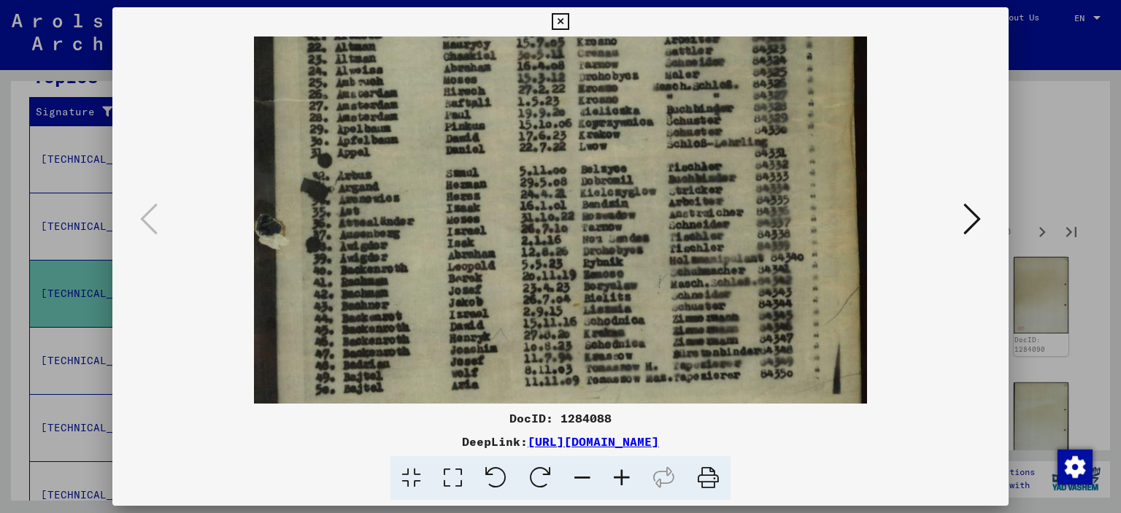
drag, startPoint x: 639, startPoint y: 341, endPoint x: 639, endPoint y: 155, distance: 185.4
click at [639, 155] on img at bounding box center [560, 95] width 613 height 805
click at [963, 215] on icon at bounding box center [972, 218] width 18 height 35
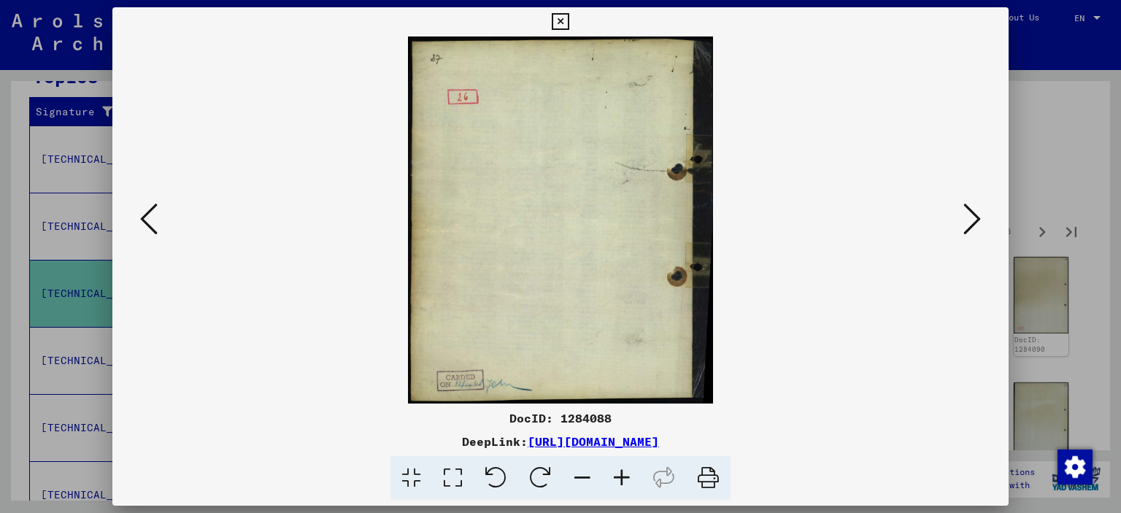
click at [563, 19] on icon at bounding box center [560, 22] width 17 height 18
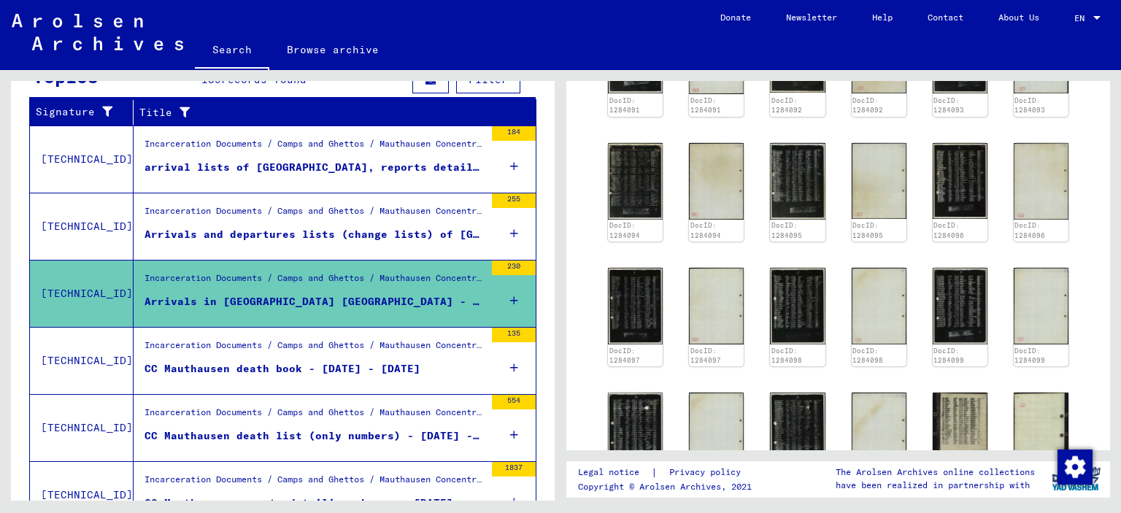
scroll to position [803, 0]
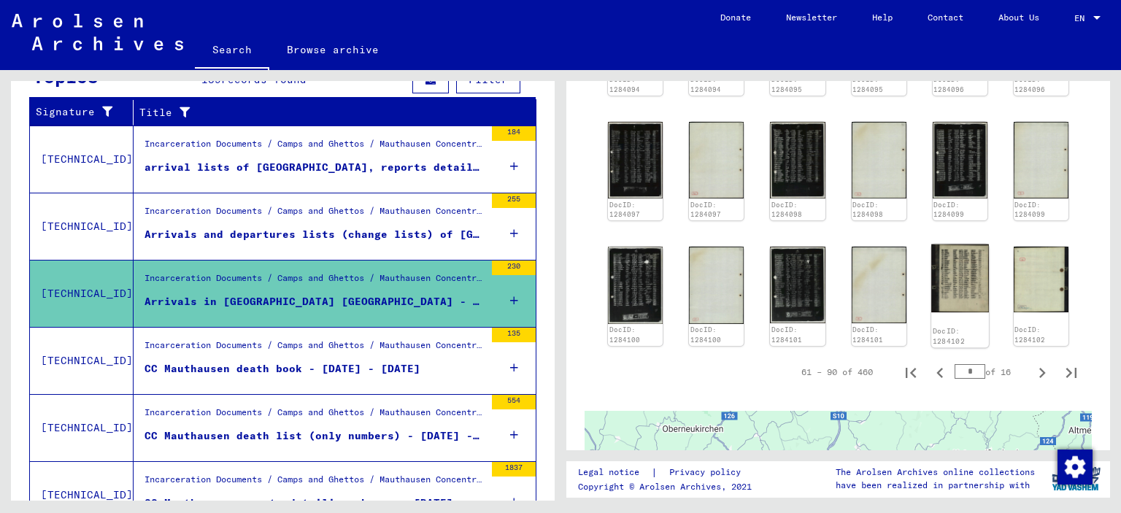
click at [946, 262] on img at bounding box center [960, 279] width 58 height 68
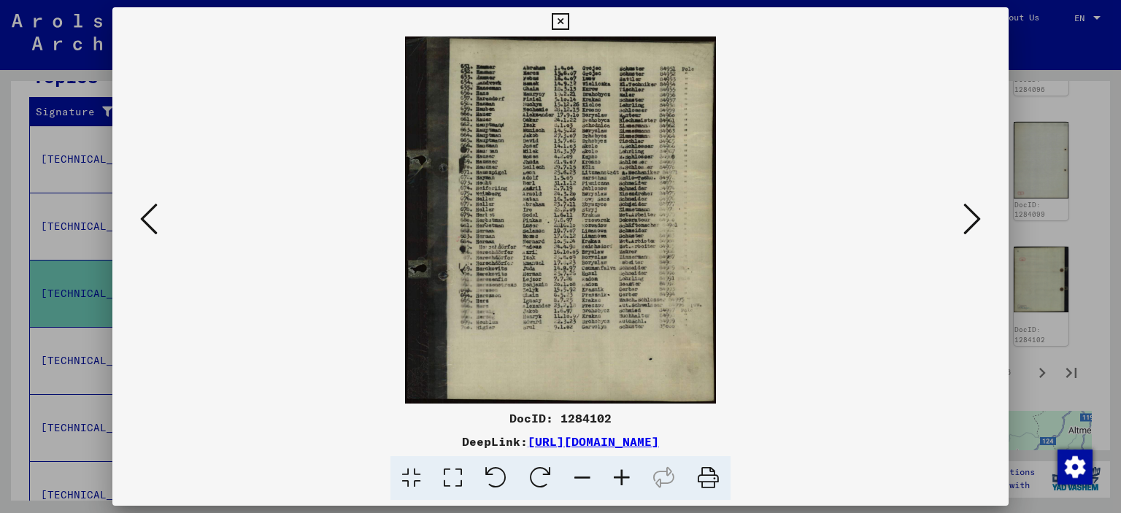
click at [631, 484] on icon at bounding box center [621, 478] width 39 height 45
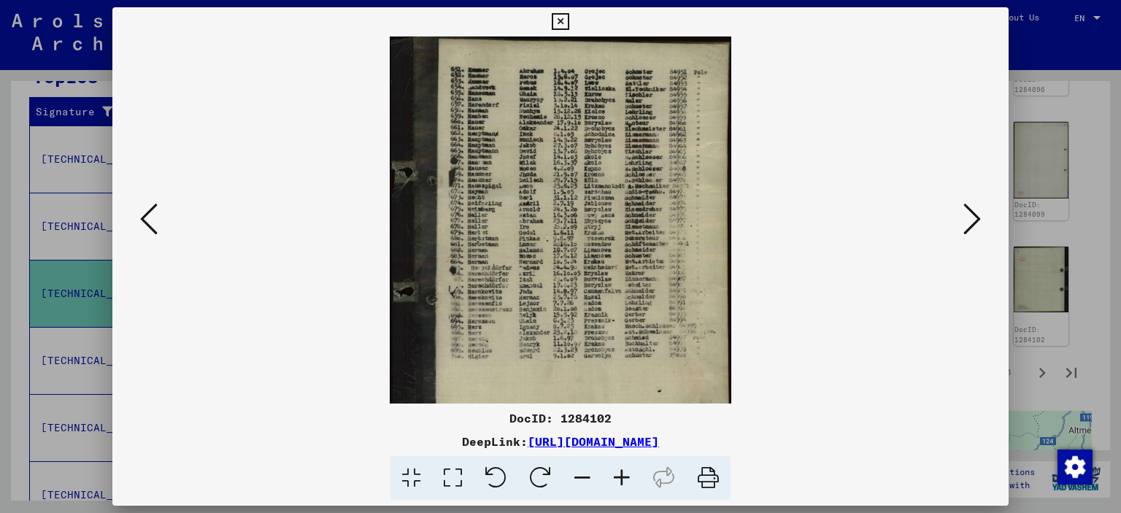
click at [631, 484] on icon at bounding box center [621, 478] width 39 height 45
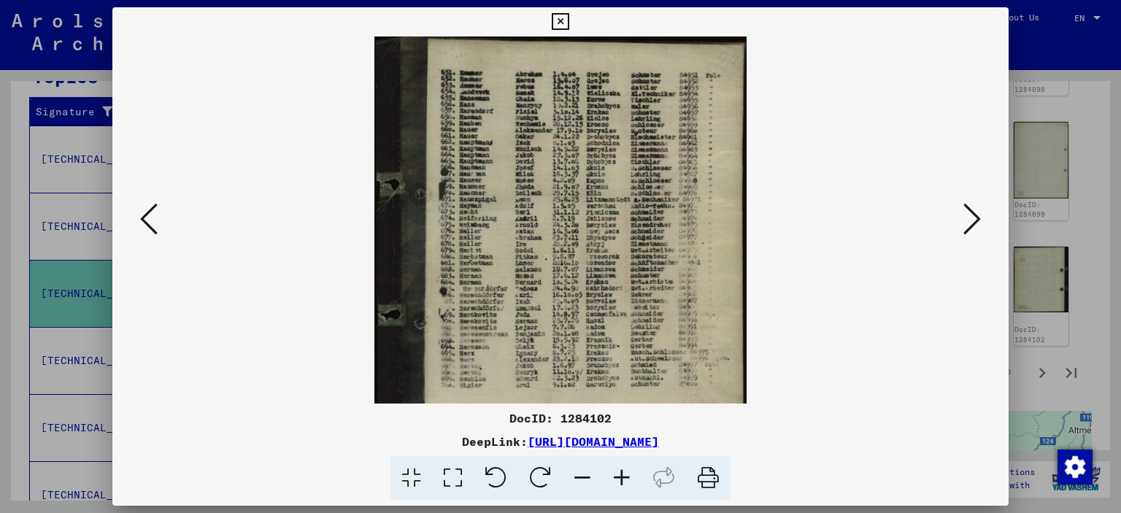
click at [631, 484] on icon at bounding box center [621, 478] width 39 height 45
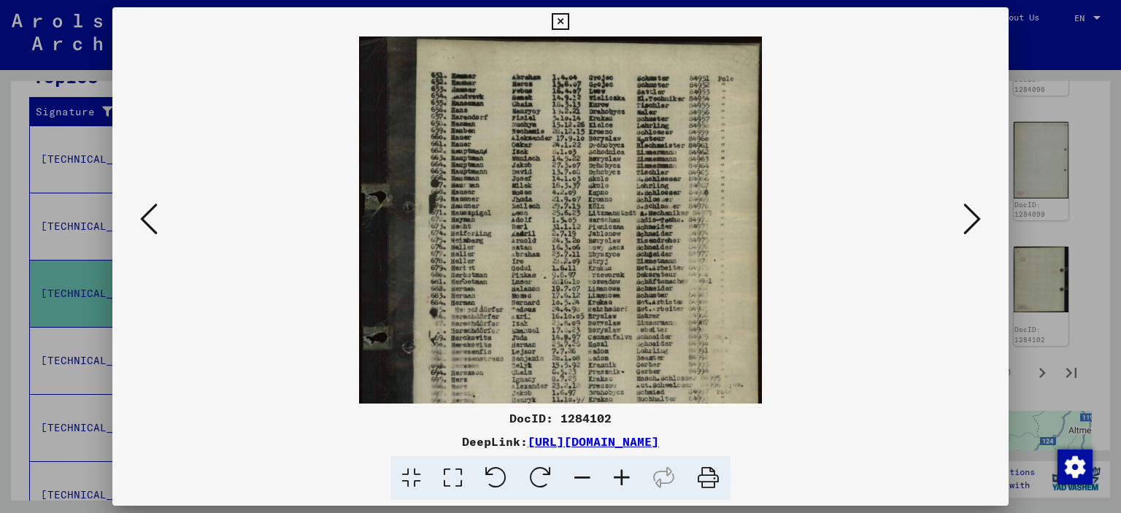
click at [631, 484] on icon at bounding box center [621, 478] width 39 height 45
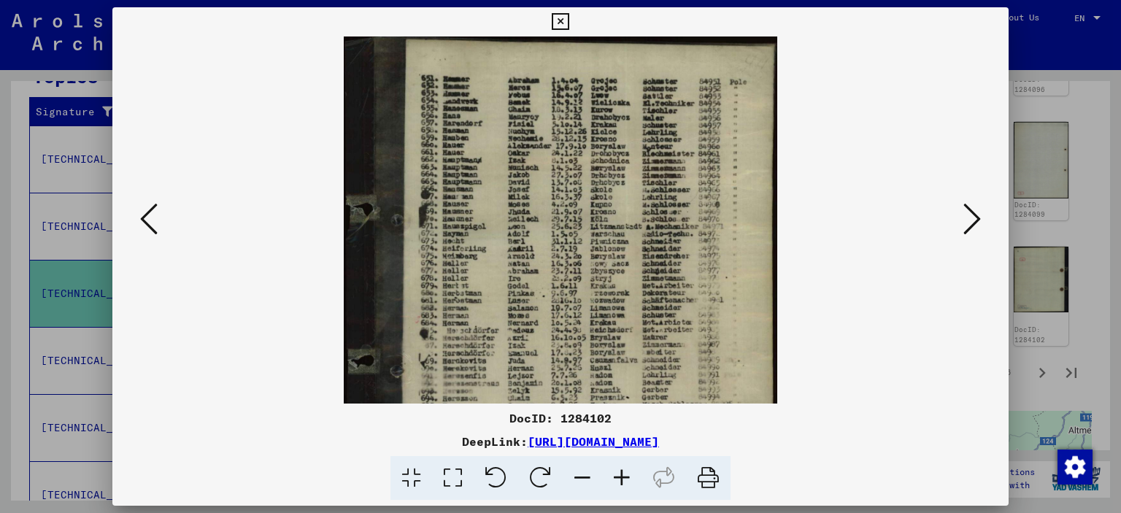
click at [631, 484] on icon at bounding box center [621, 478] width 39 height 45
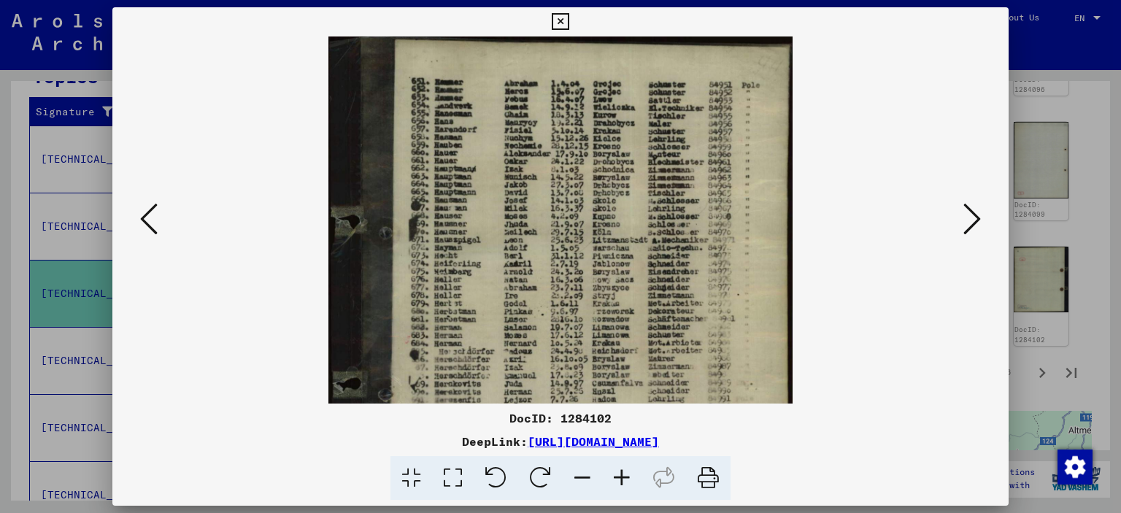
click at [631, 484] on icon at bounding box center [621, 478] width 39 height 45
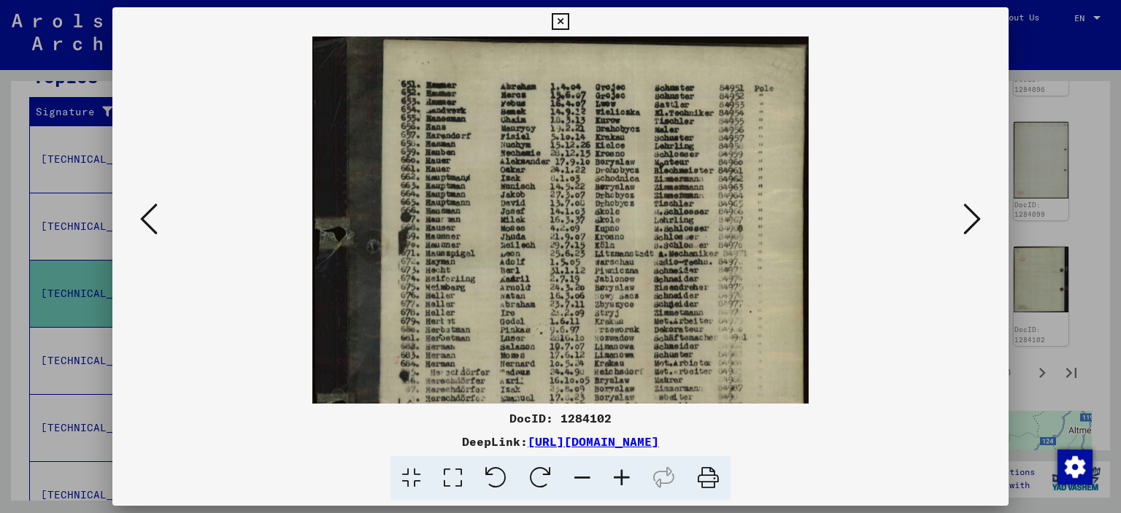
click at [631, 484] on icon at bounding box center [621, 478] width 39 height 45
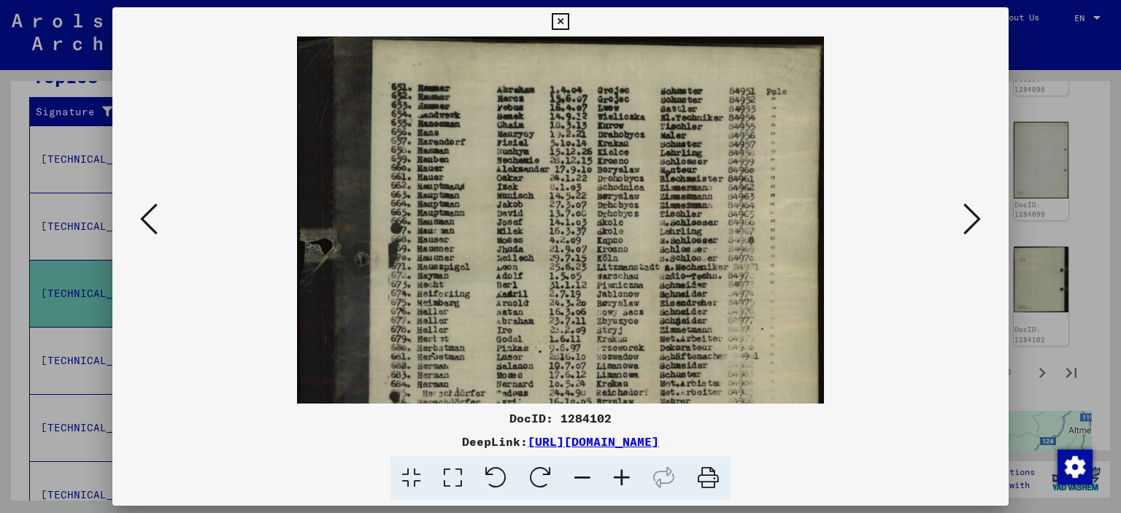
click at [562, 20] on icon at bounding box center [560, 22] width 17 height 18
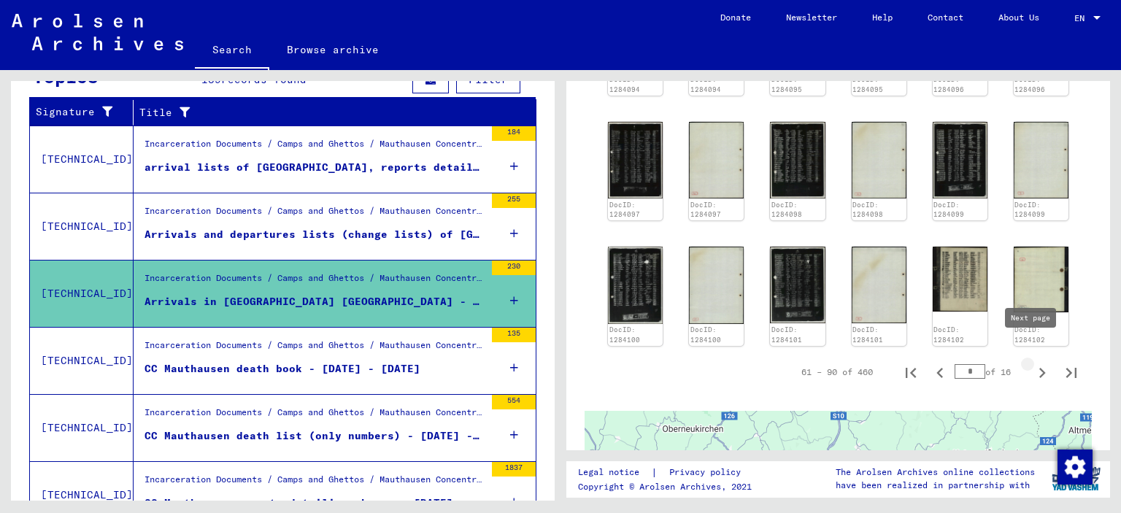
click at [1032, 363] on icon "Next page" at bounding box center [1042, 373] width 20 height 20
type input "*"
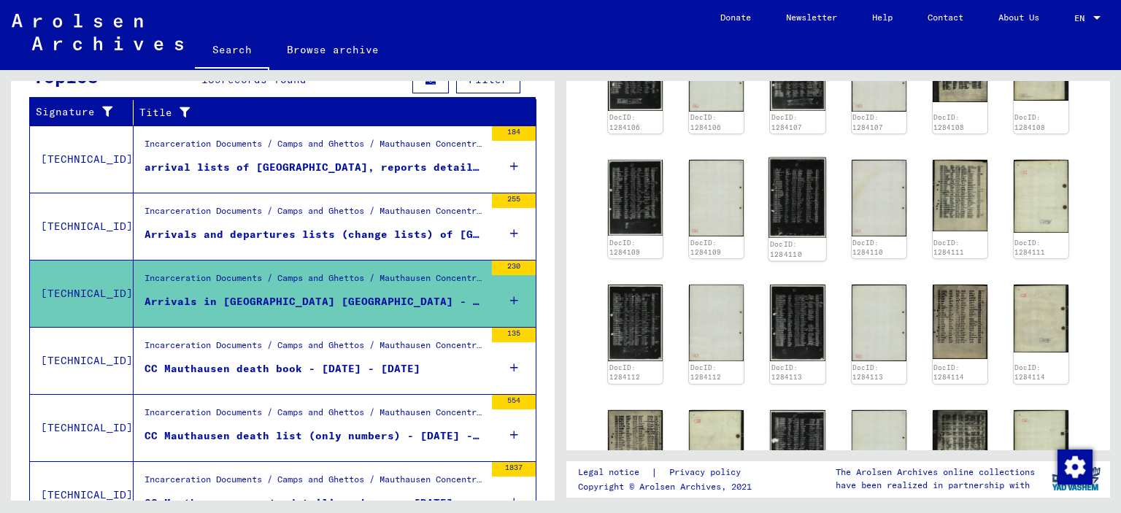
scroll to position [785, 0]
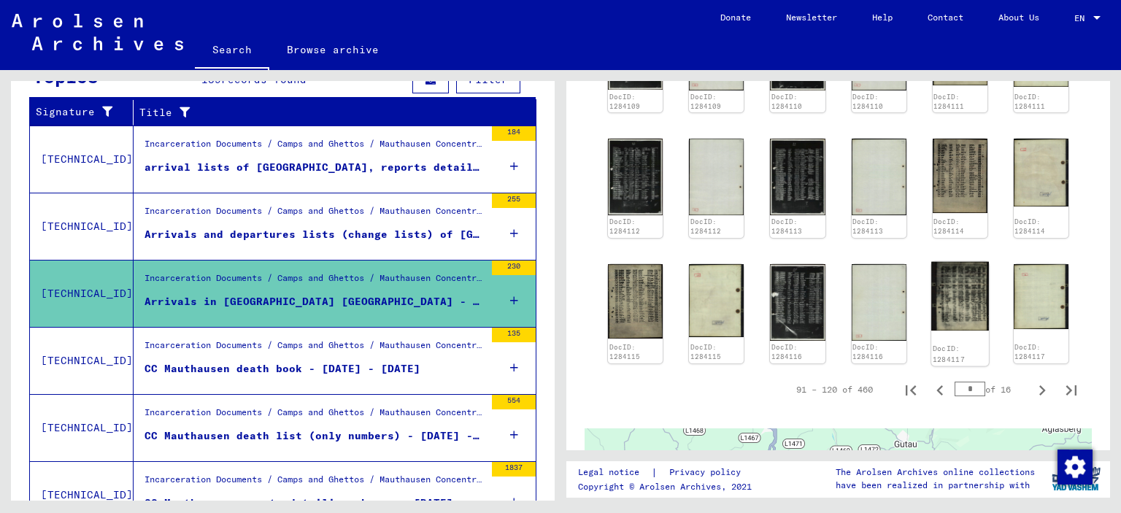
click at [943, 282] on img at bounding box center [960, 295] width 58 height 69
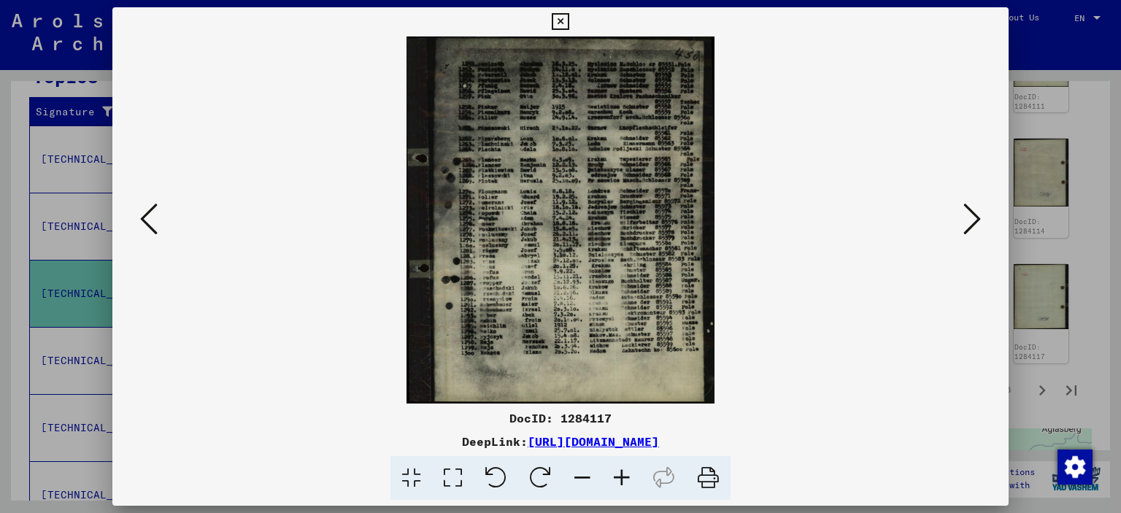
click at [963, 206] on icon at bounding box center [972, 218] width 18 height 35
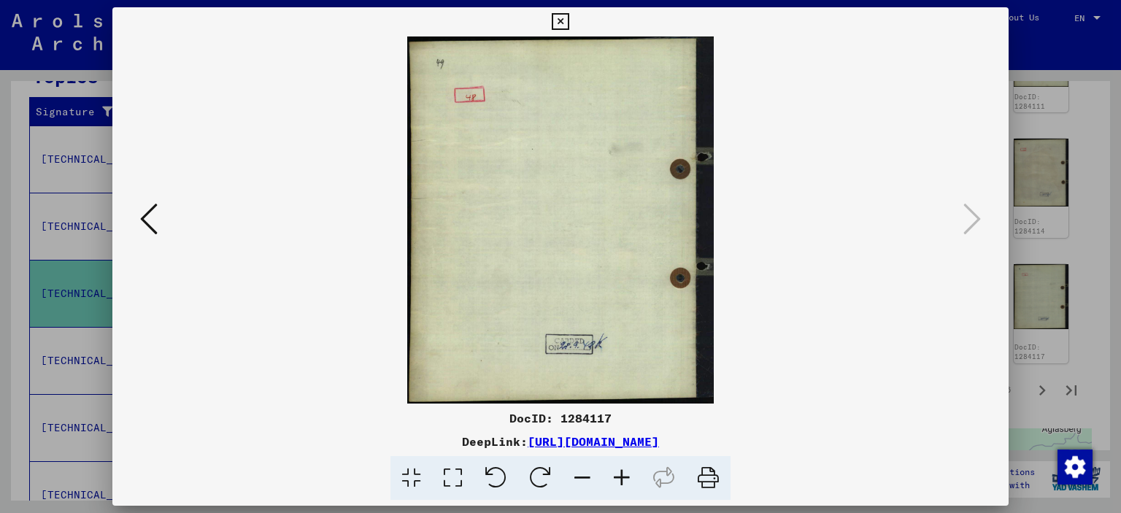
click at [566, 23] on icon at bounding box center [560, 22] width 17 height 18
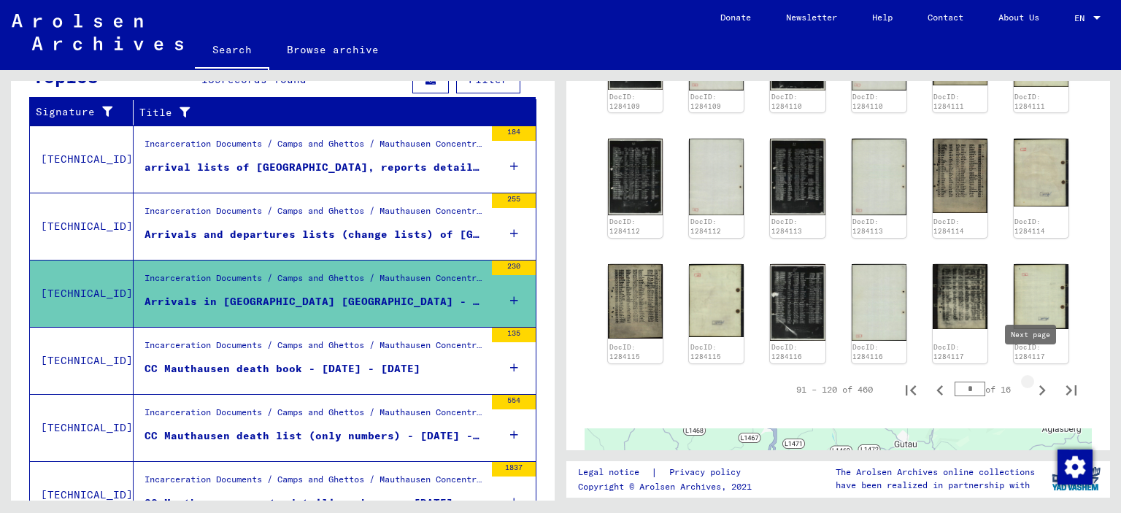
click at [1032, 380] on icon "Next page" at bounding box center [1042, 390] width 20 height 20
type input "*"
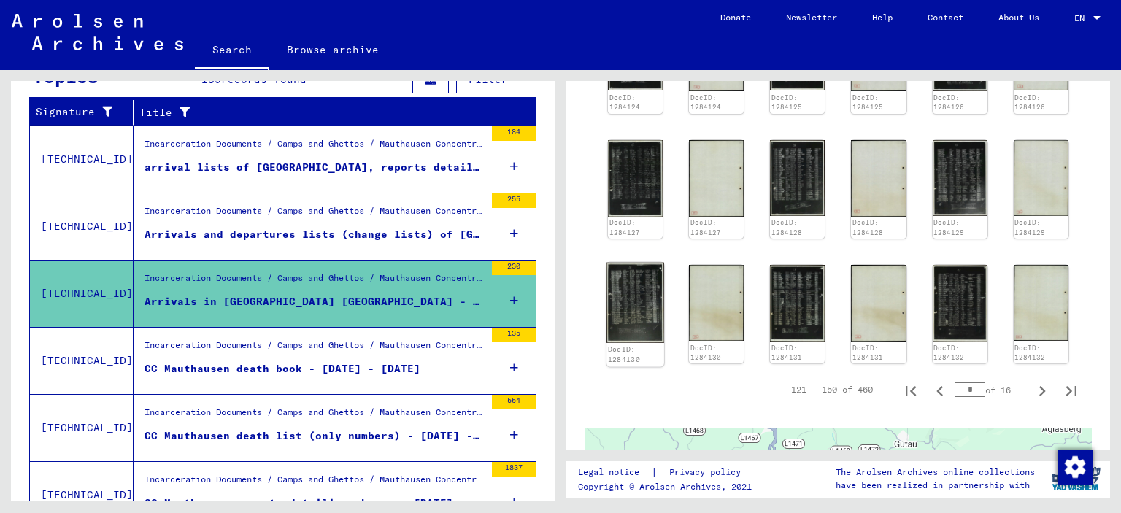
click at [621, 286] on img at bounding box center [636, 302] width 58 height 80
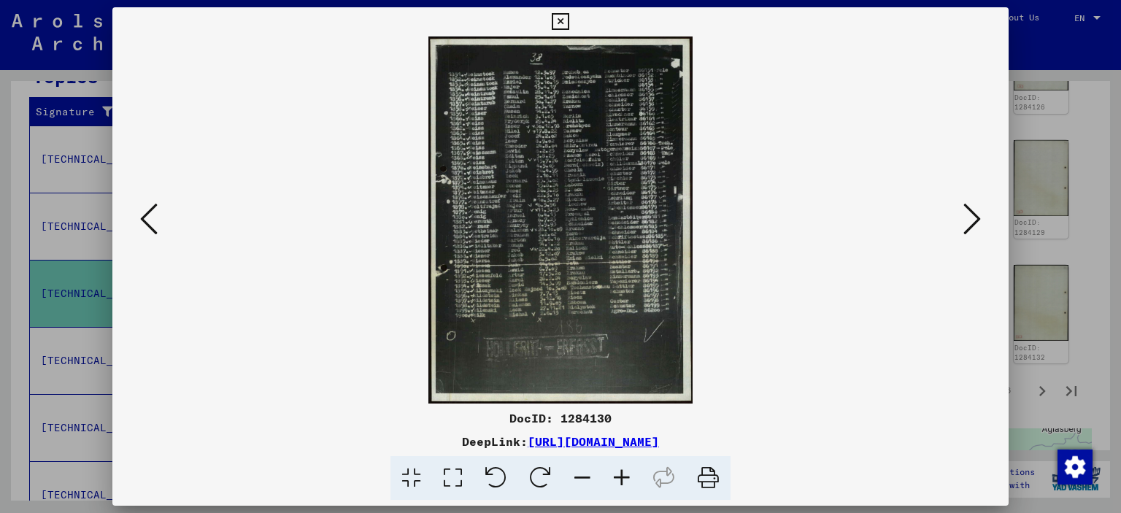
click at [634, 475] on icon at bounding box center [621, 478] width 39 height 45
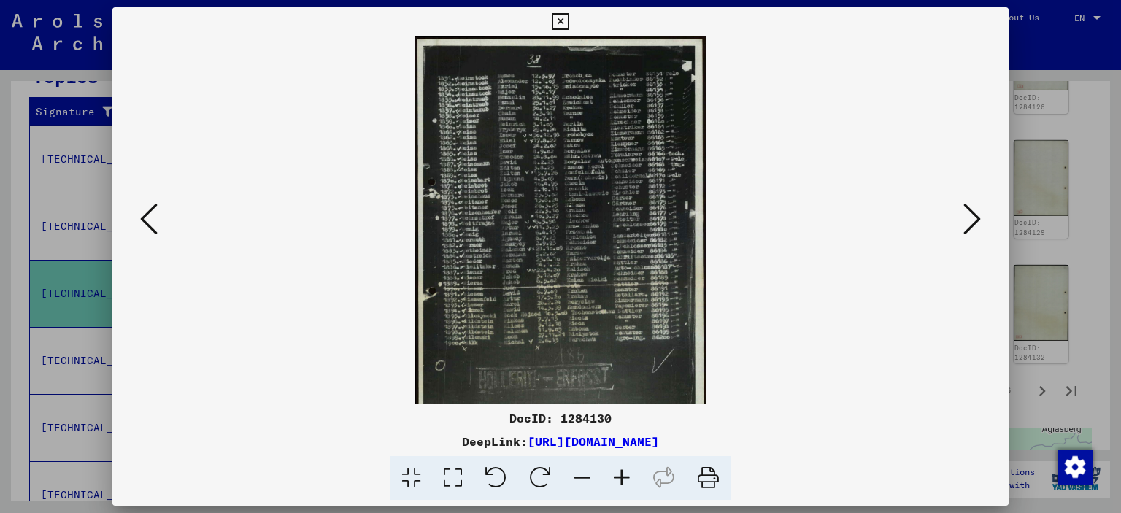
click at [634, 475] on icon at bounding box center [621, 478] width 39 height 45
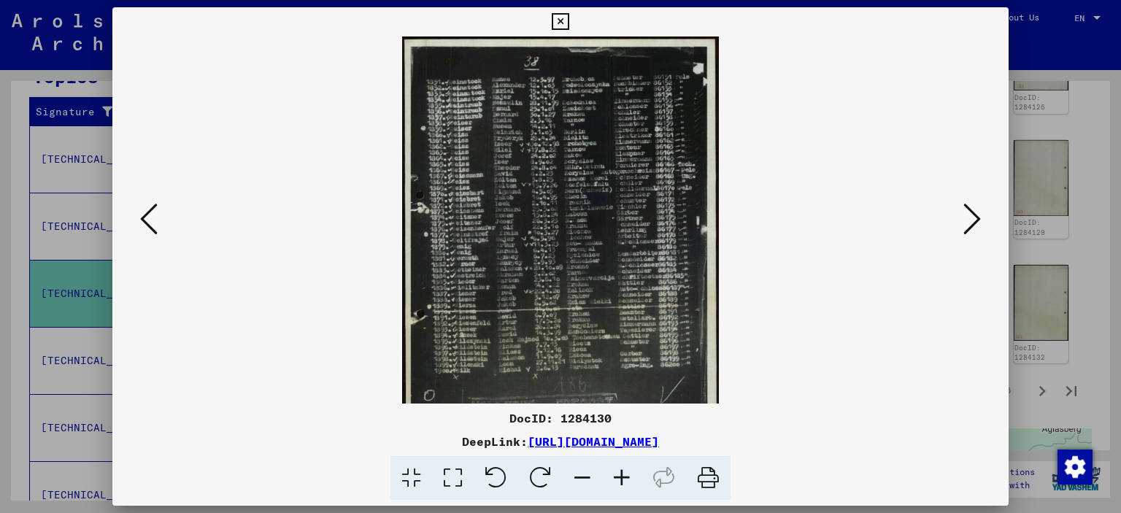
click at [634, 475] on icon at bounding box center [621, 478] width 39 height 45
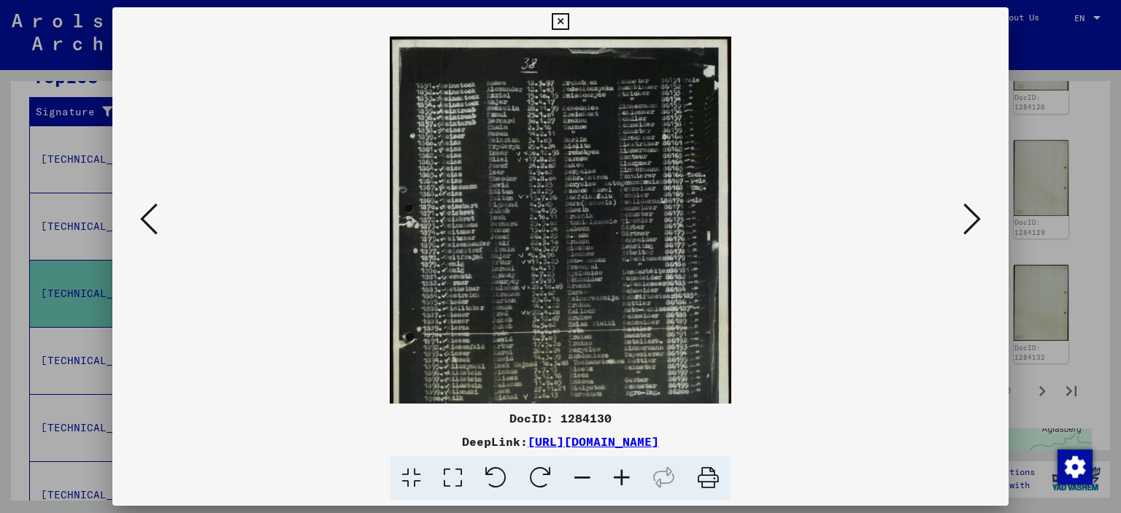
click at [634, 475] on icon at bounding box center [621, 478] width 39 height 45
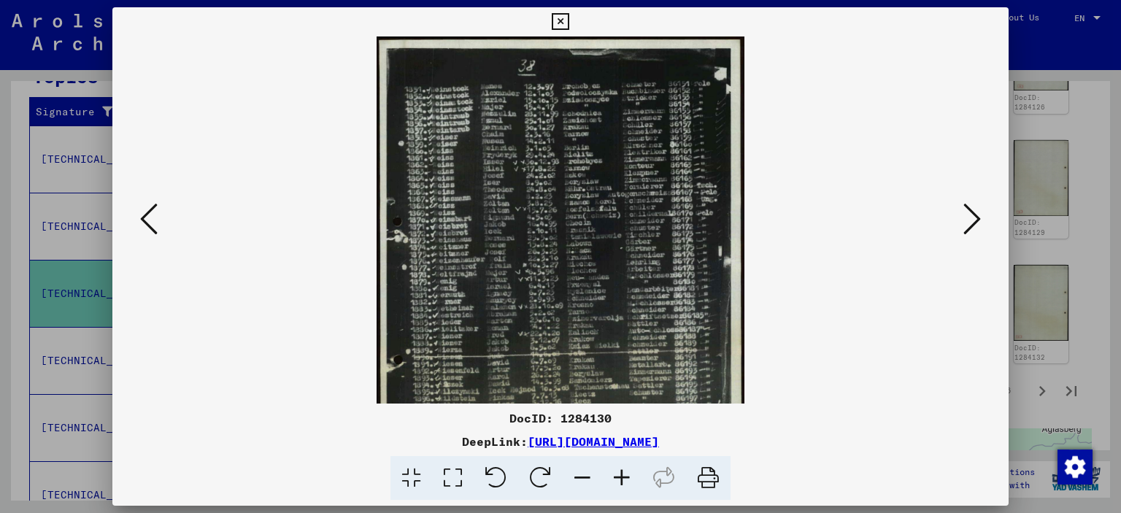
click at [634, 475] on icon at bounding box center [621, 478] width 39 height 45
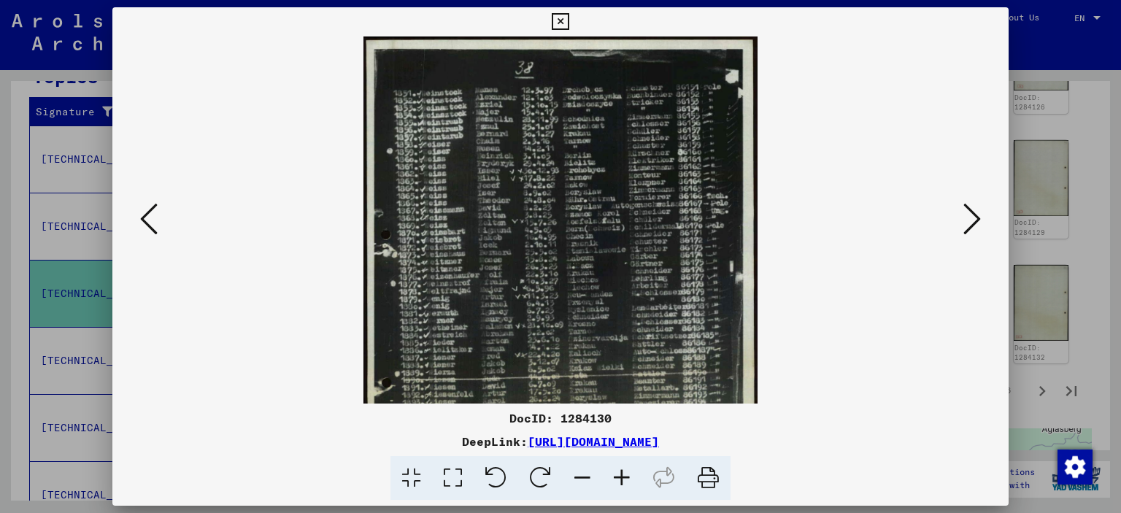
click at [634, 475] on icon at bounding box center [621, 478] width 39 height 45
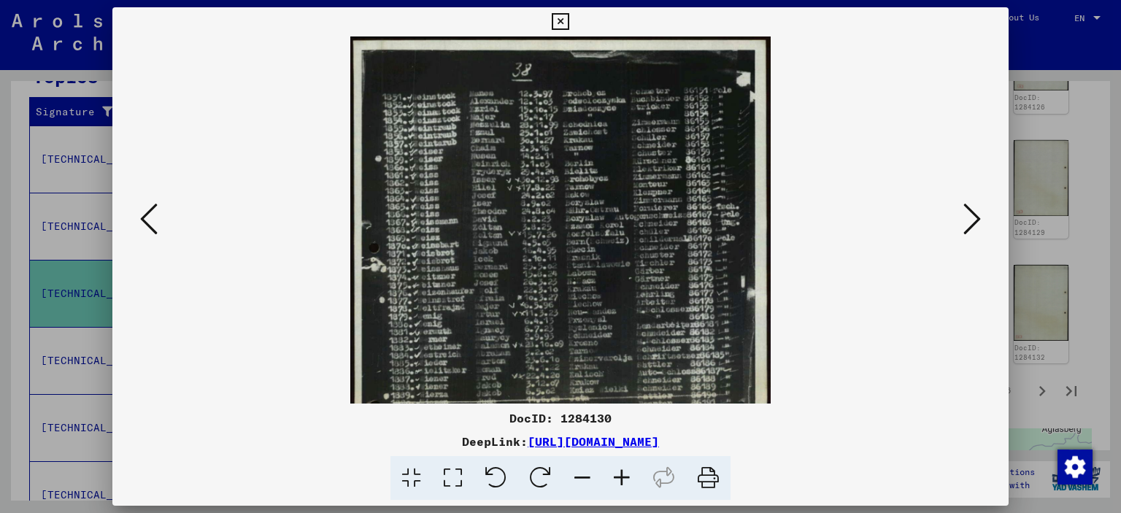
click at [634, 475] on icon at bounding box center [621, 478] width 39 height 45
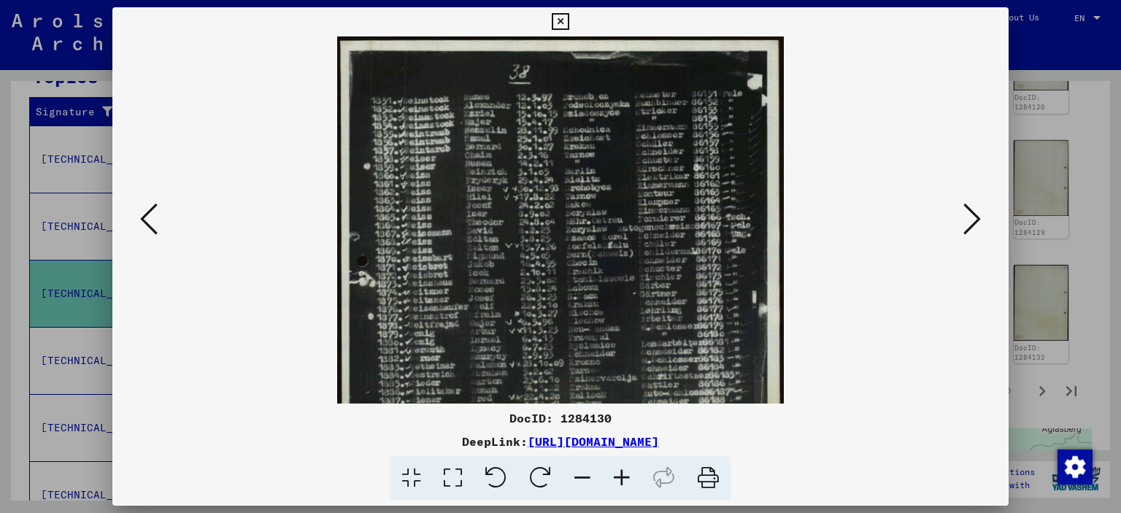
click at [634, 475] on icon at bounding box center [621, 478] width 39 height 45
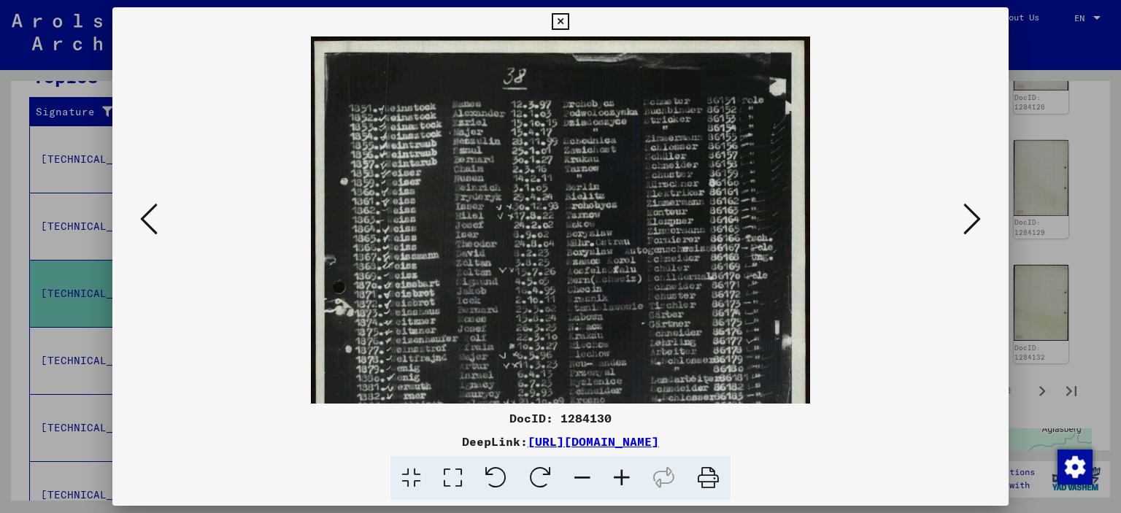
click at [634, 475] on icon at bounding box center [621, 478] width 39 height 45
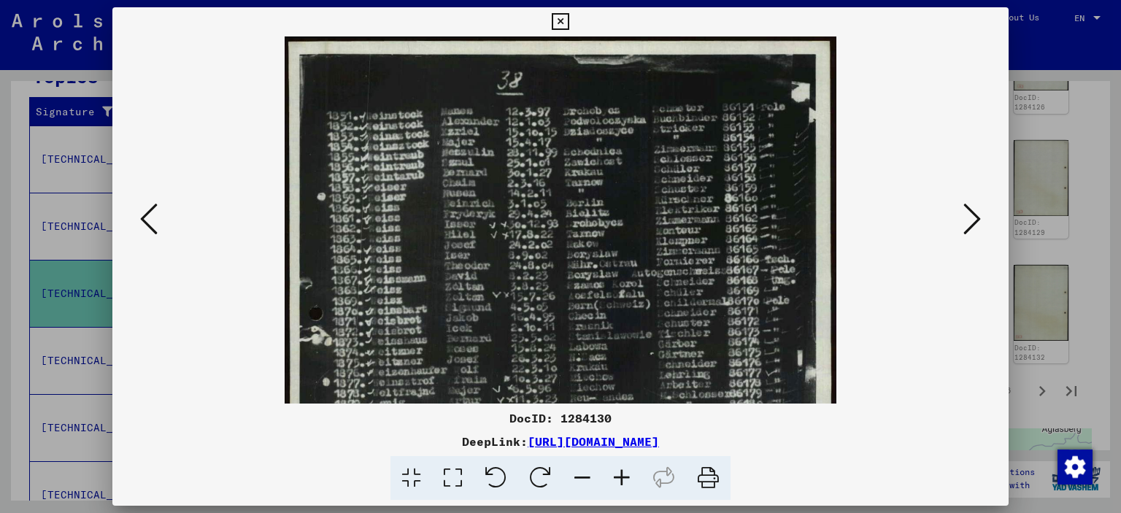
click at [975, 225] on icon at bounding box center [972, 218] width 18 height 35
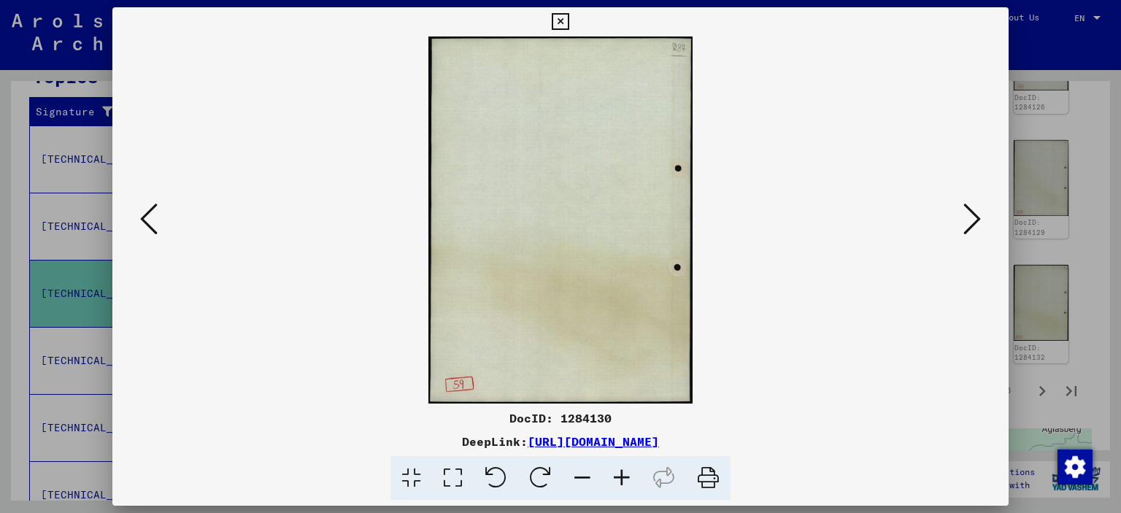
click at [975, 225] on icon at bounding box center [972, 218] width 18 height 35
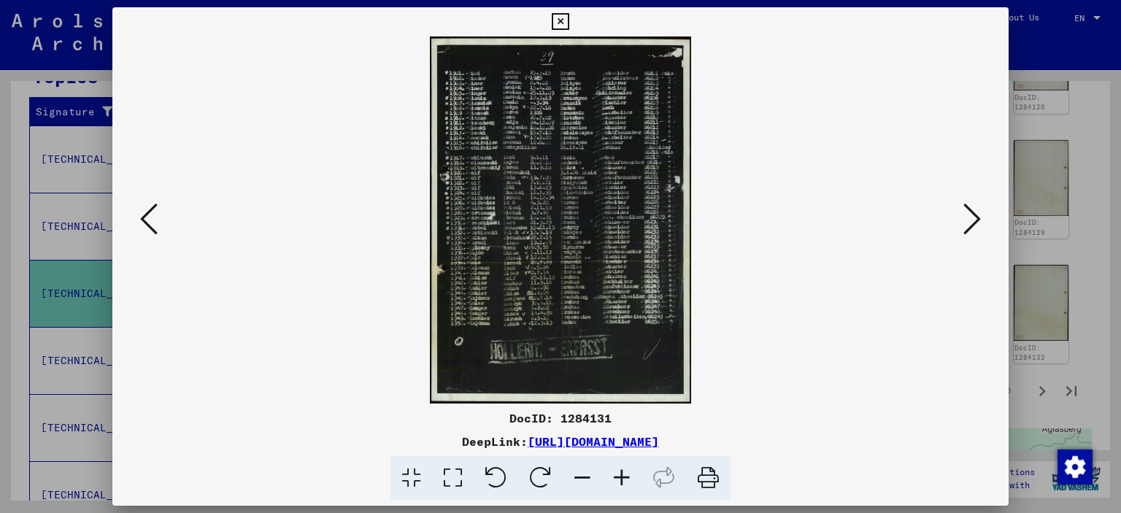
click at [630, 468] on icon at bounding box center [621, 478] width 39 height 45
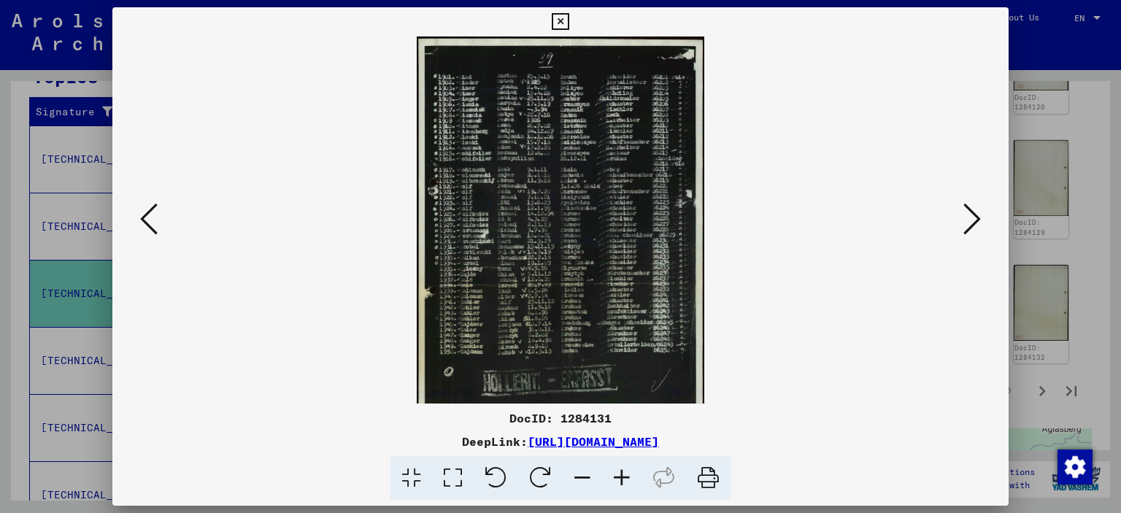
click at [630, 468] on icon at bounding box center [621, 478] width 39 height 45
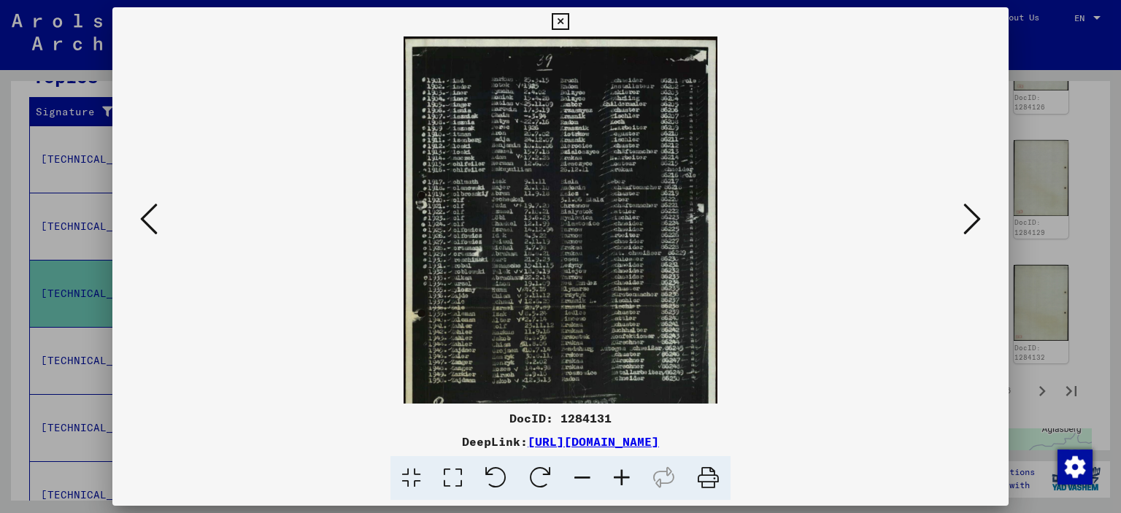
click at [630, 468] on icon at bounding box center [621, 478] width 39 height 45
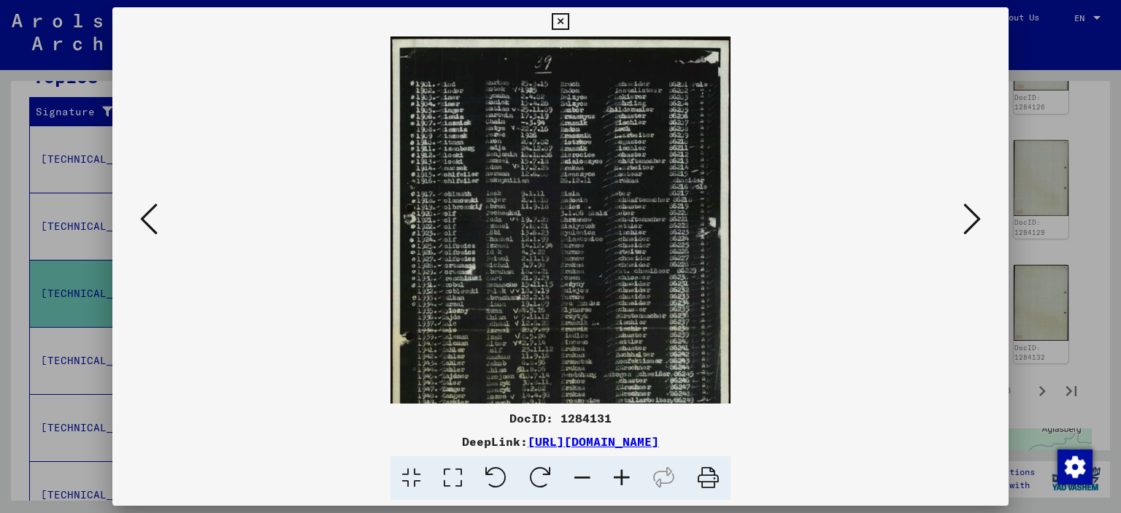
click at [630, 468] on icon at bounding box center [621, 478] width 39 height 45
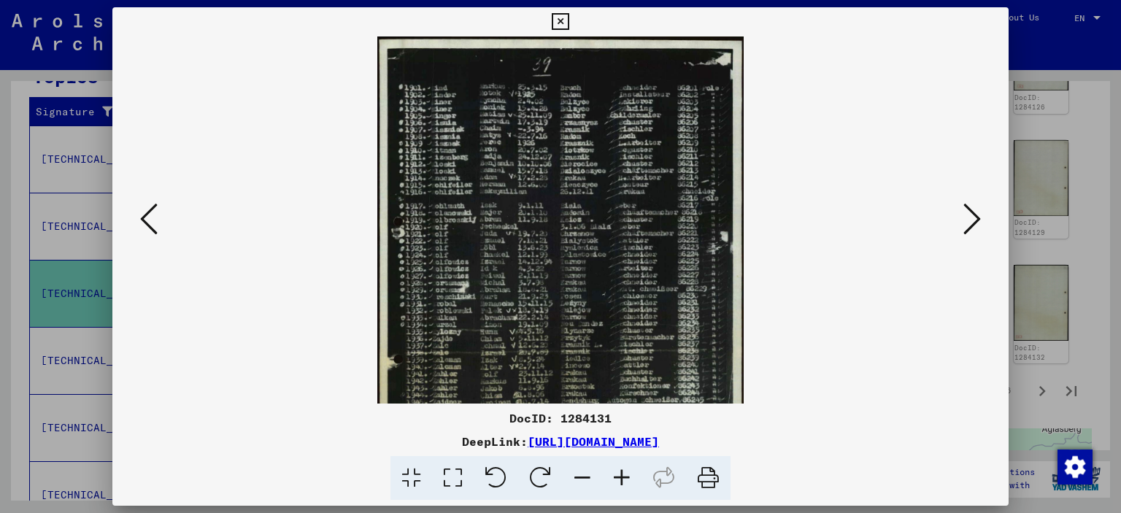
click at [630, 468] on icon at bounding box center [621, 478] width 39 height 45
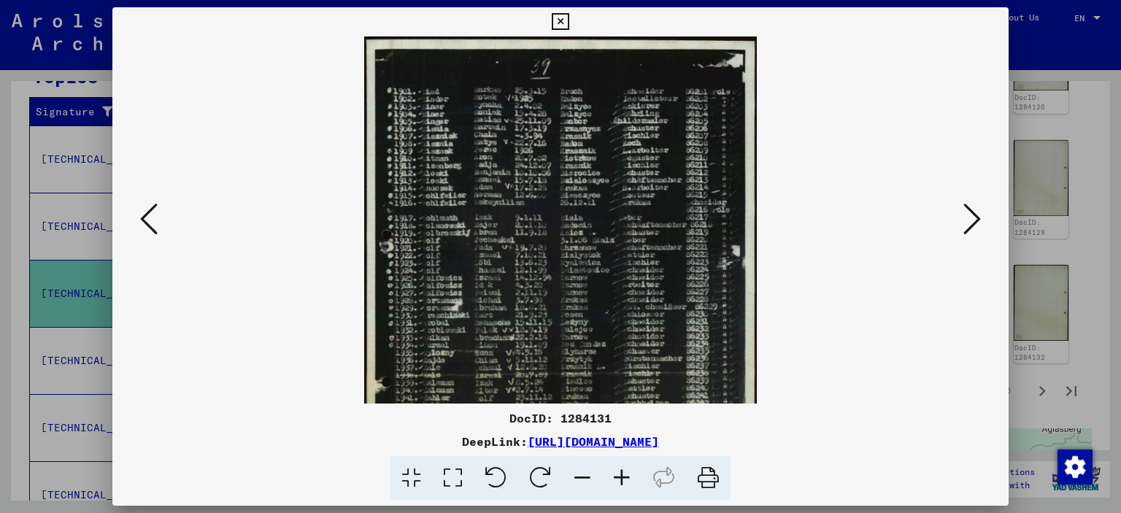
click at [630, 468] on icon at bounding box center [621, 478] width 39 height 45
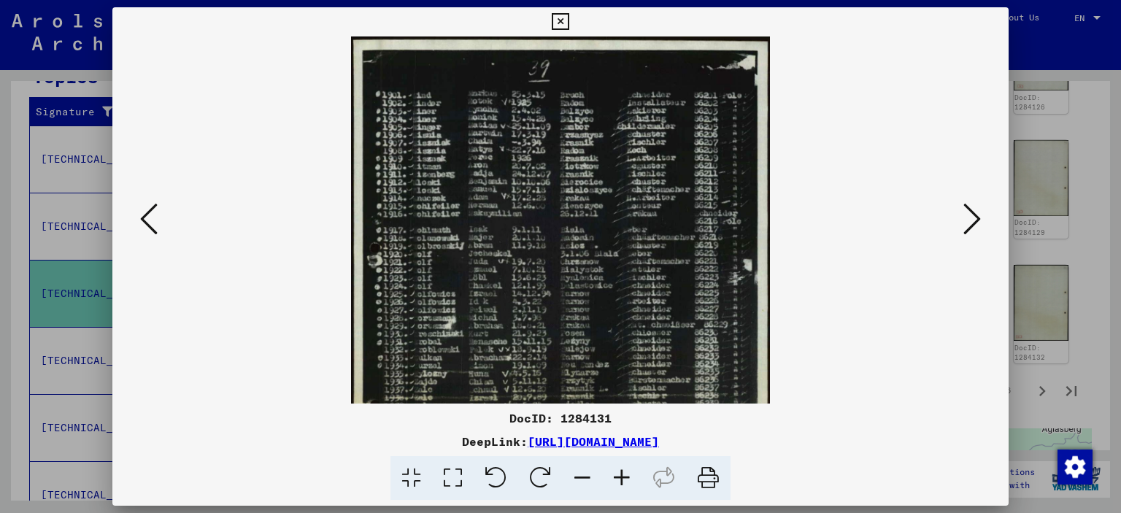
click at [630, 468] on icon at bounding box center [621, 478] width 39 height 45
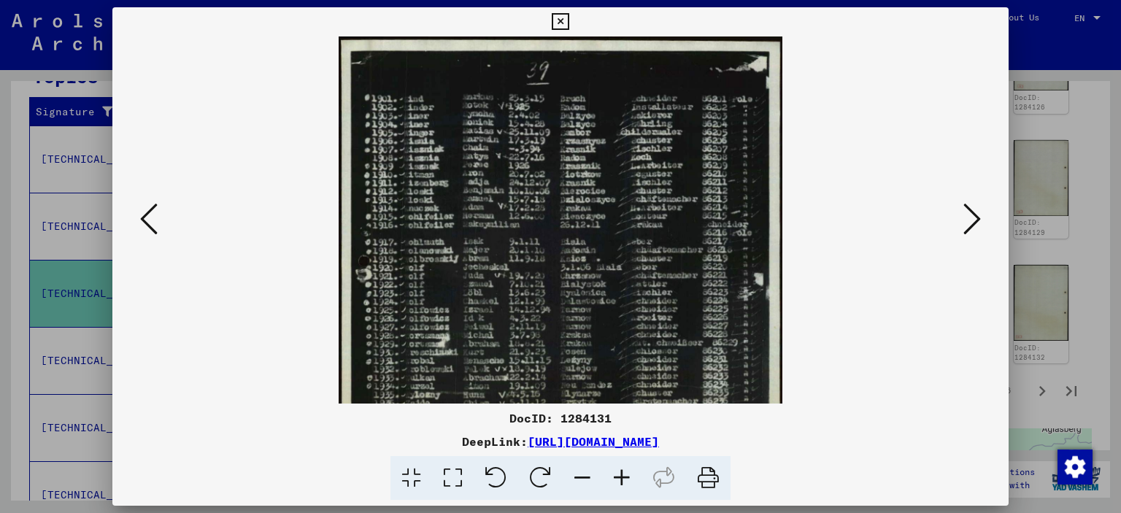
click at [630, 468] on icon at bounding box center [621, 478] width 39 height 45
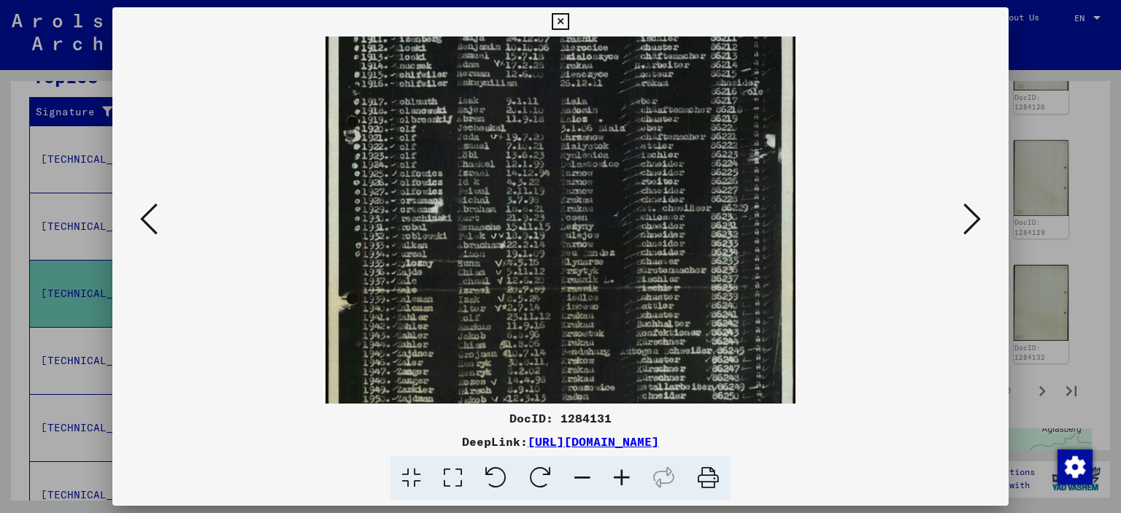
scroll to position [158, 0]
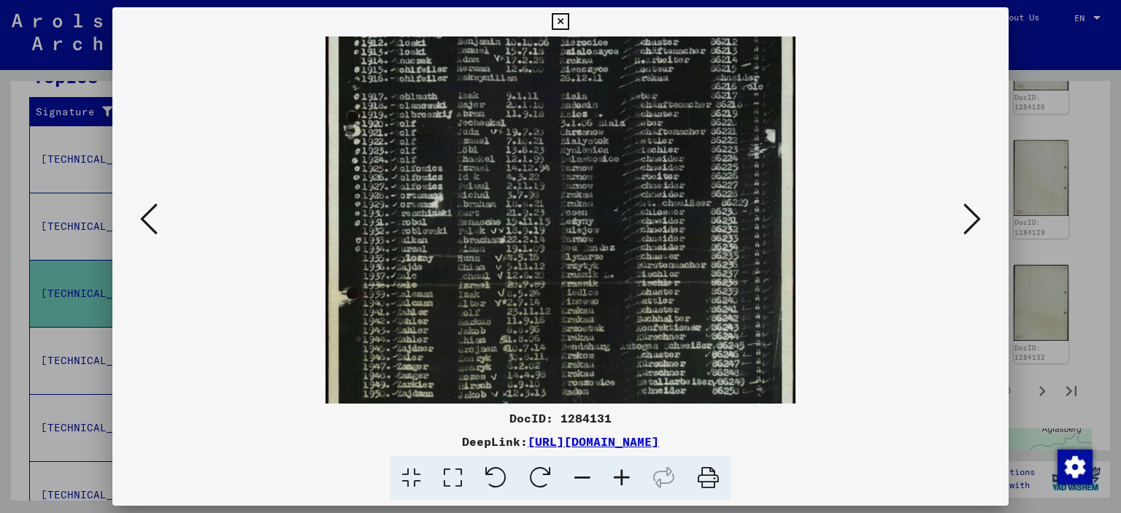
drag, startPoint x: 565, startPoint y: 363, endPoint x: 572, endPoint y: 208, distance: 155.6
click at [572, 208] on img at bounding box center [561, 208] width 470 height 659
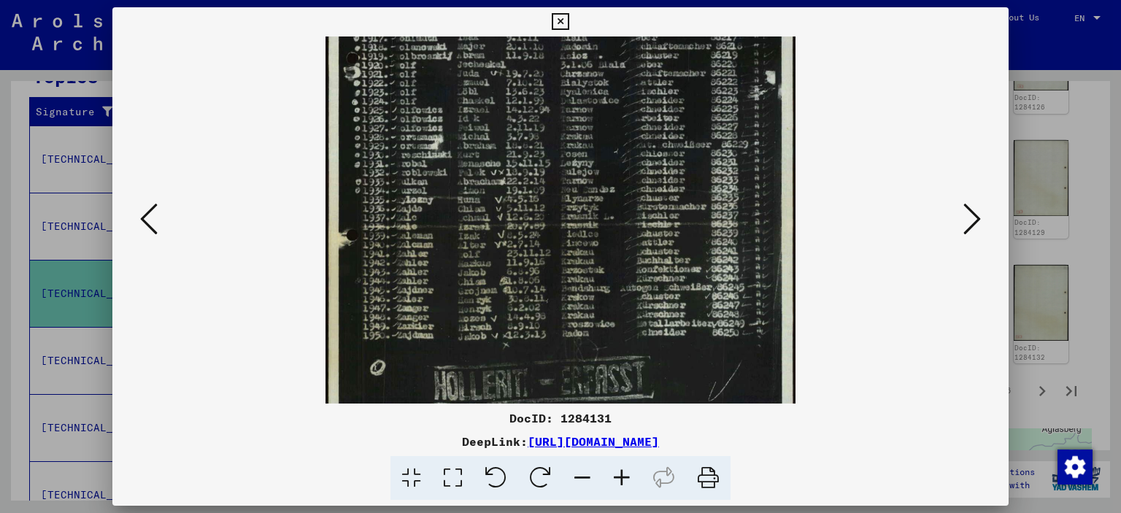
scroll to position [217, 0]
drag, startPoint x: 574, startPoint y: 324, endPoint x: 575, endPoint y: 266, distance: 57.7
click at [575, 266] on img at bounding box center [561, 149] width 470 height 659
click at [970, 221] on icon at bounding box center [972, 218] width 18 height 35
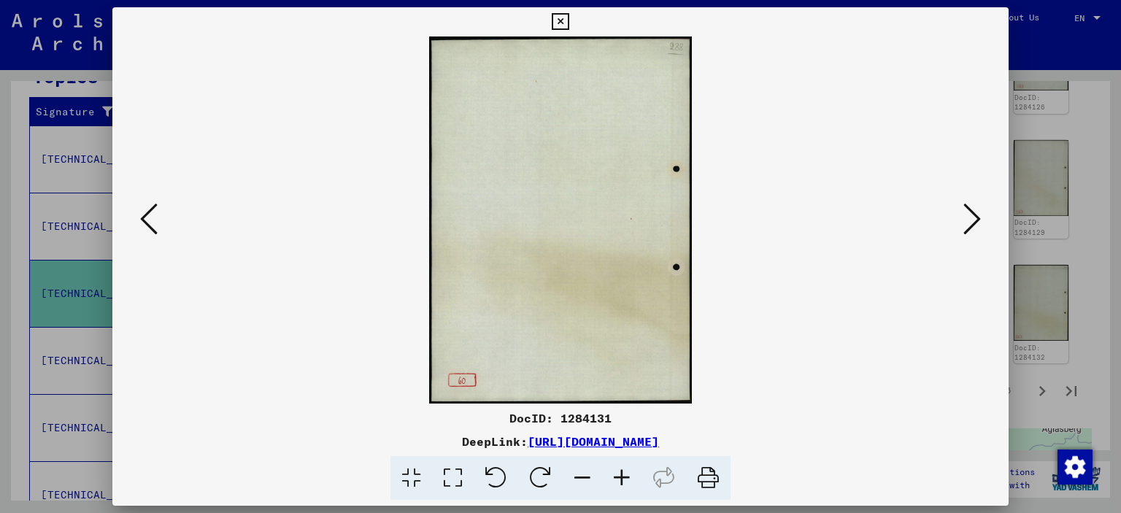
scroll to position [0, 0]
click at [970, 221] on icon at bounding box center [972, 218] width 18 height 35
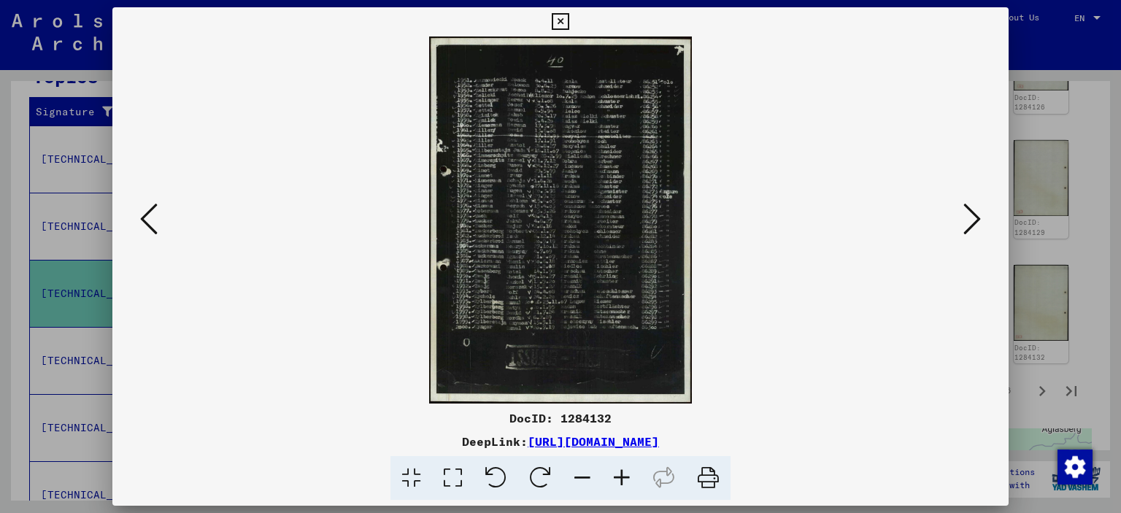
click at [557, 14] on icon at bounding box center [560, 22] width 17 height 18
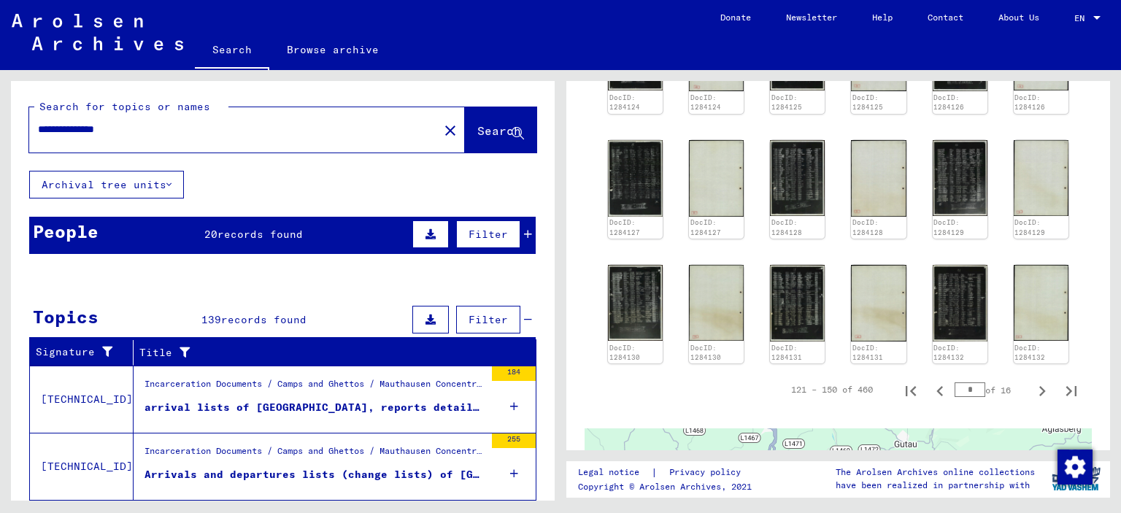
click at [134, 136] on input "**********" at bounding box center [234, 129] width 392 height 15
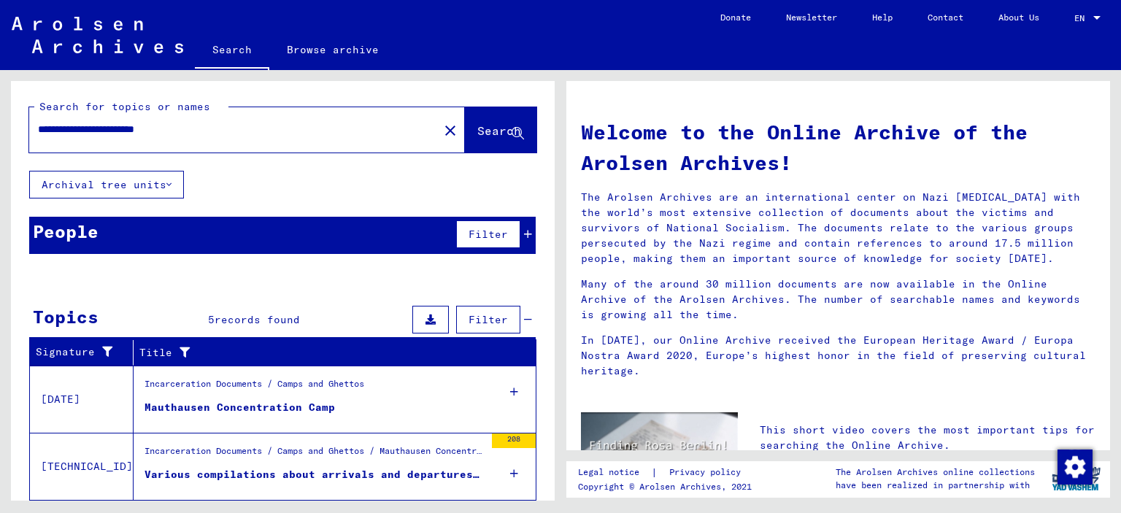
scroll to position [146, 0]
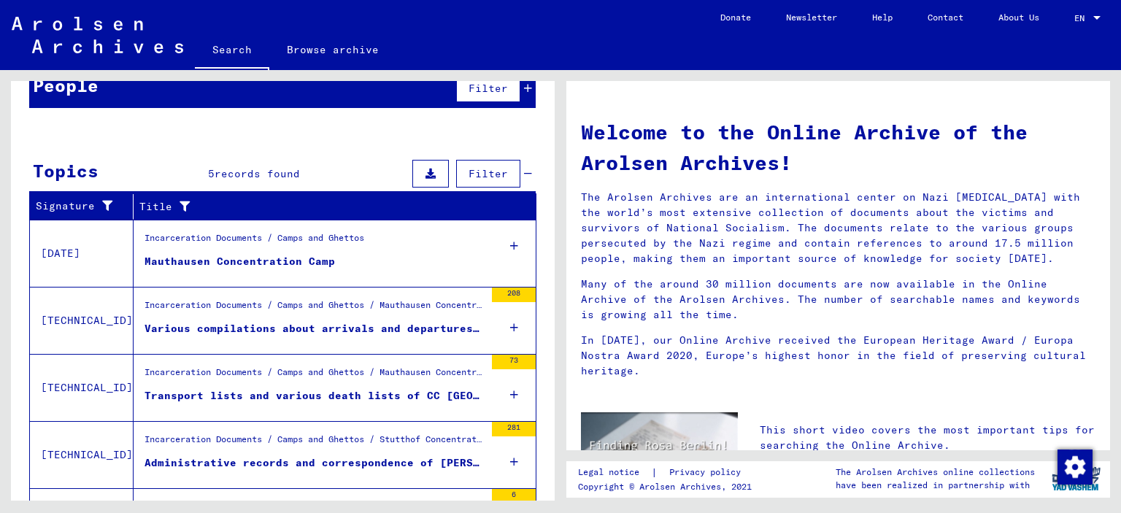
click at [429, 386] on div "Incarceration Documents / Camps and Ghettos / Mauthausen Concentration Camp / L…" at bounding box center [315, 376] width 340 height 20
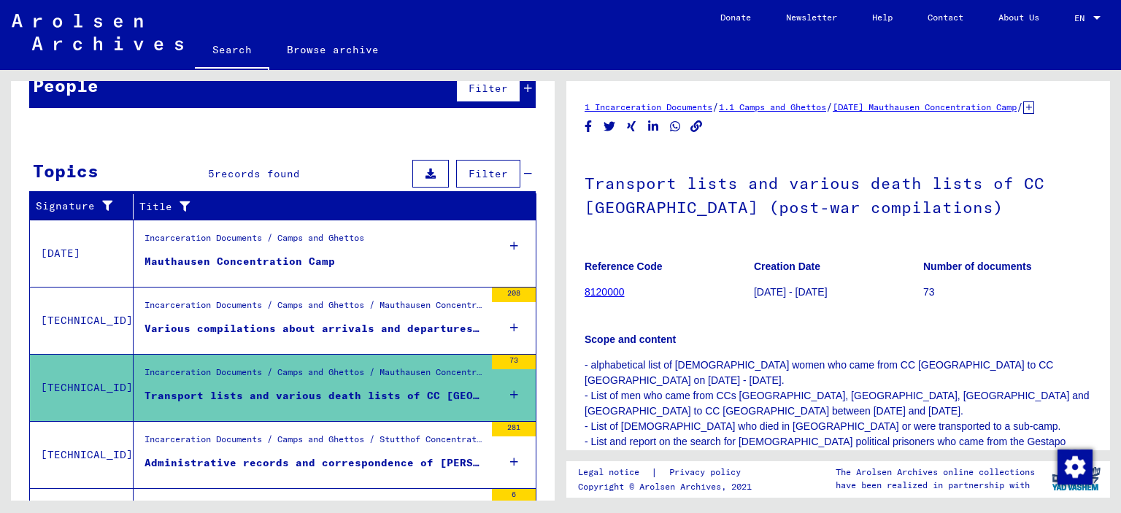
scroll to position [219, 0]
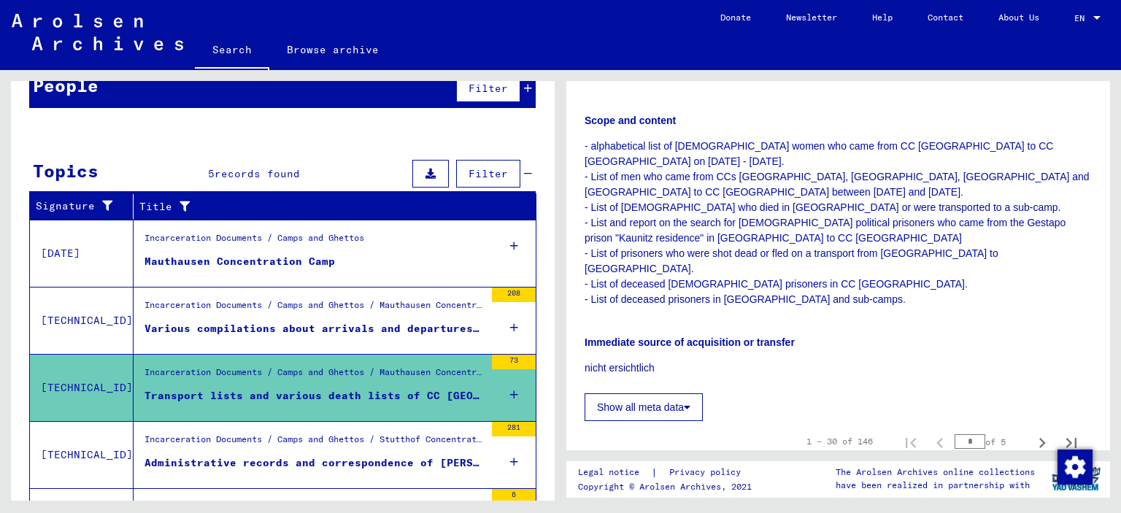
click at [388, 319] on div "Incarceration Documents / Camps and Ghettos / Mauthausen Concentration Camp / G…" at bounding box center [315, 309] width 340 height 20
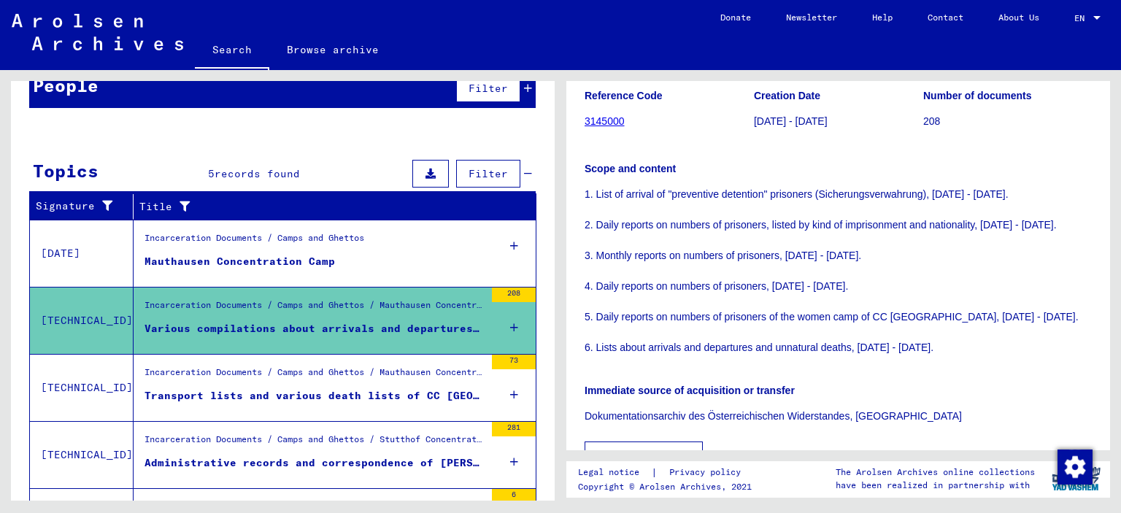
scroll to position [365, 0]
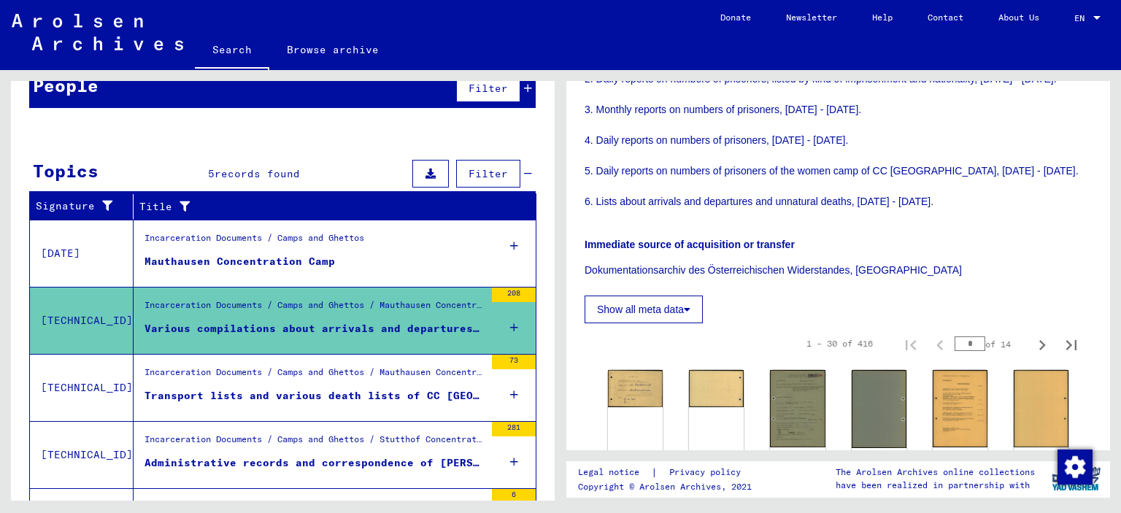
click at [374, 421] on div "Incarceration Documents / Camps and Ghettos / Mauthausen Concentration Camp / L…" at bounding box center [309, 388] width 351 height 66
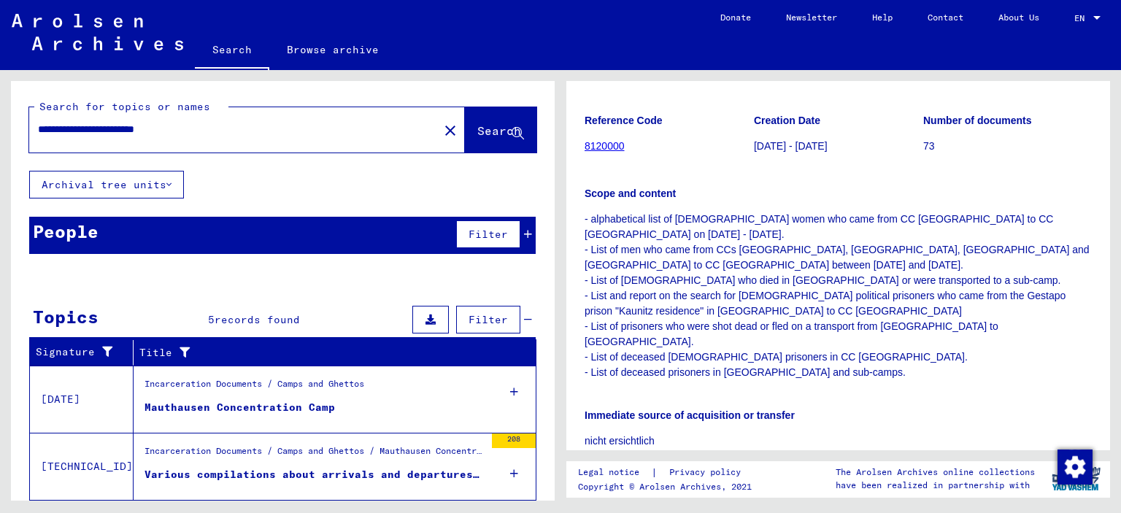
click at [109, 137] on input "**********" at bounding box center [234, 129] width 392 height 15
drag, startPoint x: 215, startPoint y: 141, endPoint x: 277, endPoint y: 145, distance: 62.9
click at [277, 137] on input "**********" at bounding box center [234, 129] width 392 height 15
type input "**********"
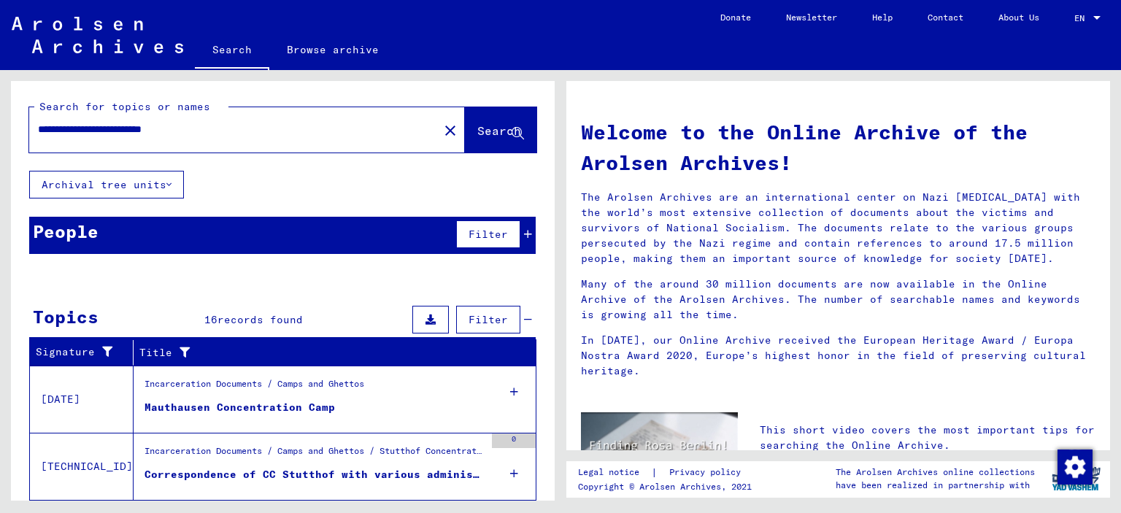
scroll to position [246, 0]
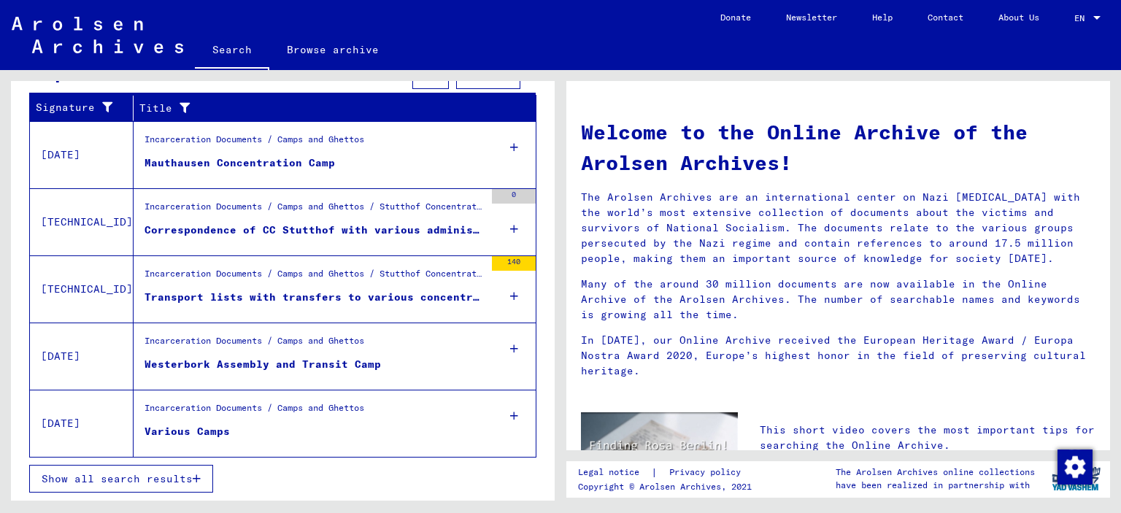
click at [424, 283] on div "Incarceration Documents / Camps and Ghettos / Stutthof Concentration Camp / Doc…" at bounding box center [315, 277] width 340 height 20
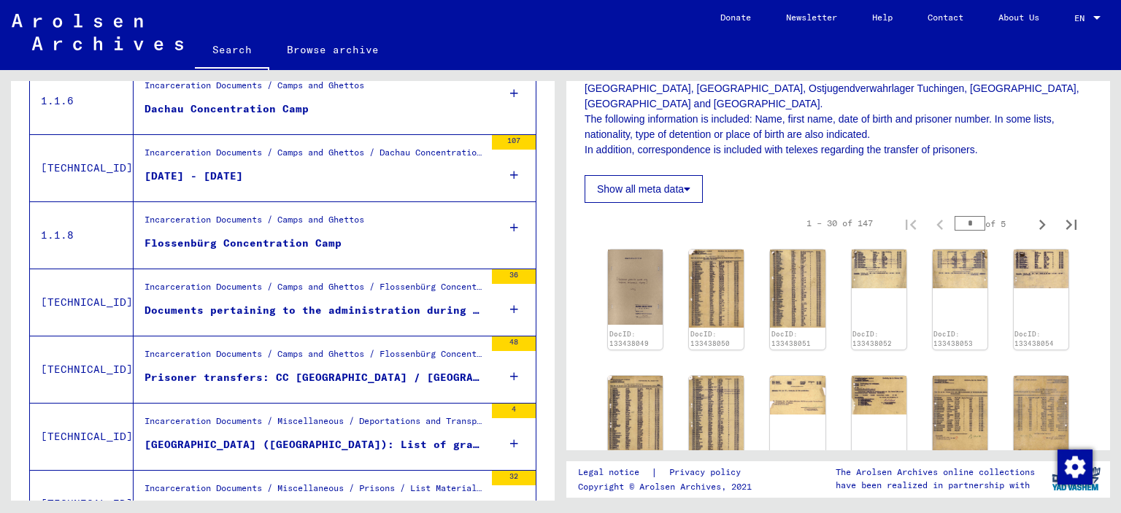
scroll to position [976, 0]
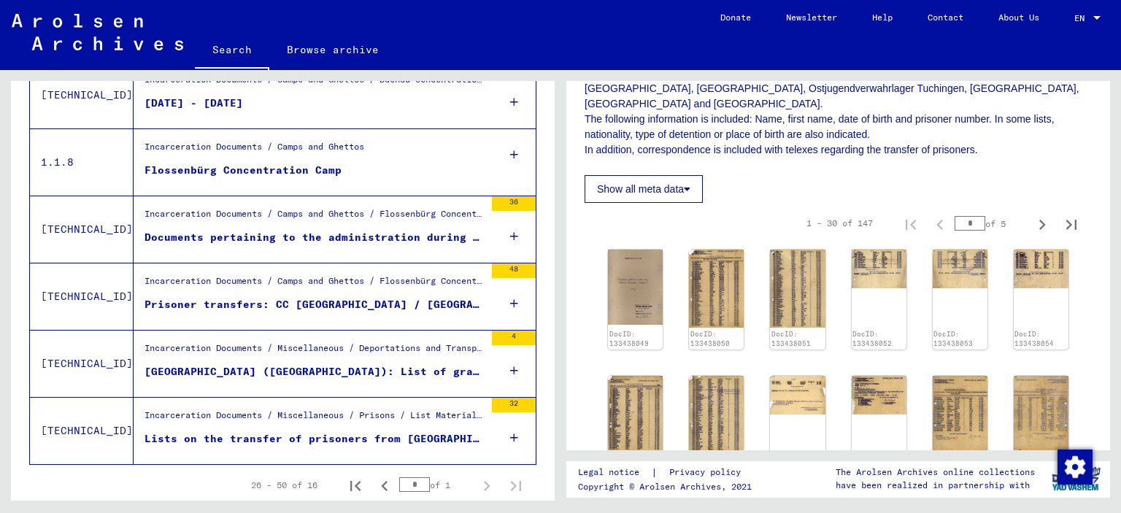
click at [392, 429] on div "Incarceration Documents / Miscellaneous / Prisons / List Material Group Prisons…" at bounding box center [315, 419] width 340 height 20
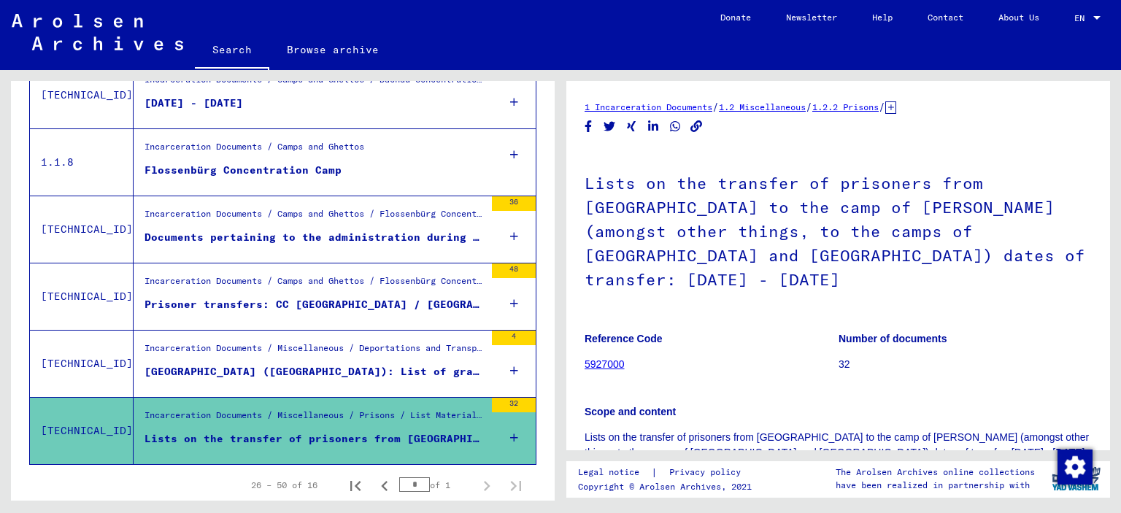
click at [387, 380] on div "[GEOGRAPHIC_DATA] ([GEOGRAPHIC_DATA]): List of graves of the Jewish cemetery (N…" at bounding box center [315, 371] width 340 height 15
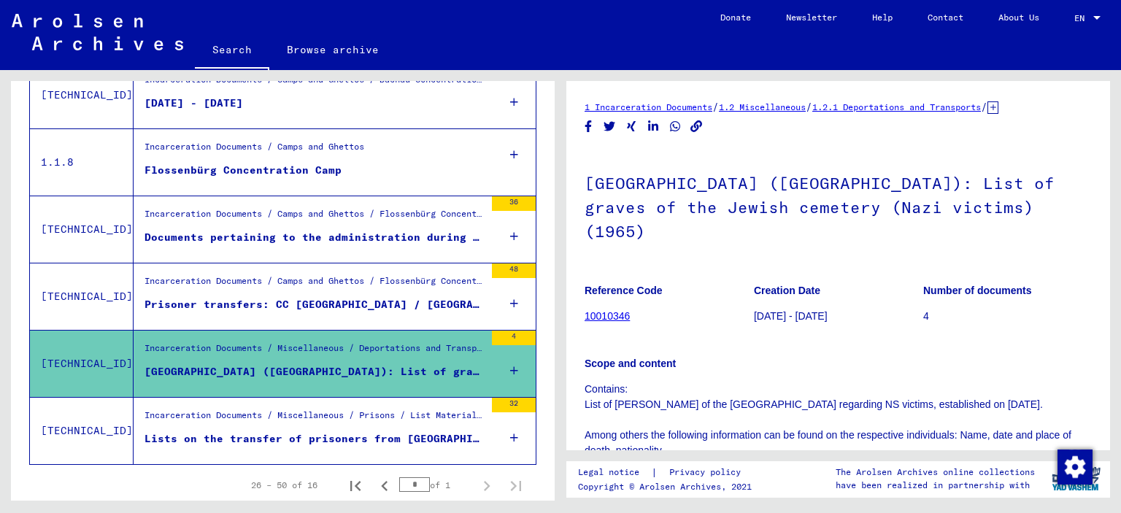
click at [363, 319] on figure "Prisoner transfers: CC [GEOGRAPHIC_DATA] / [GEOGRAPHIC_DATA] / [GEOGRAPHIC_DATA…" at bounding box center [315, 308] width 340 height 22
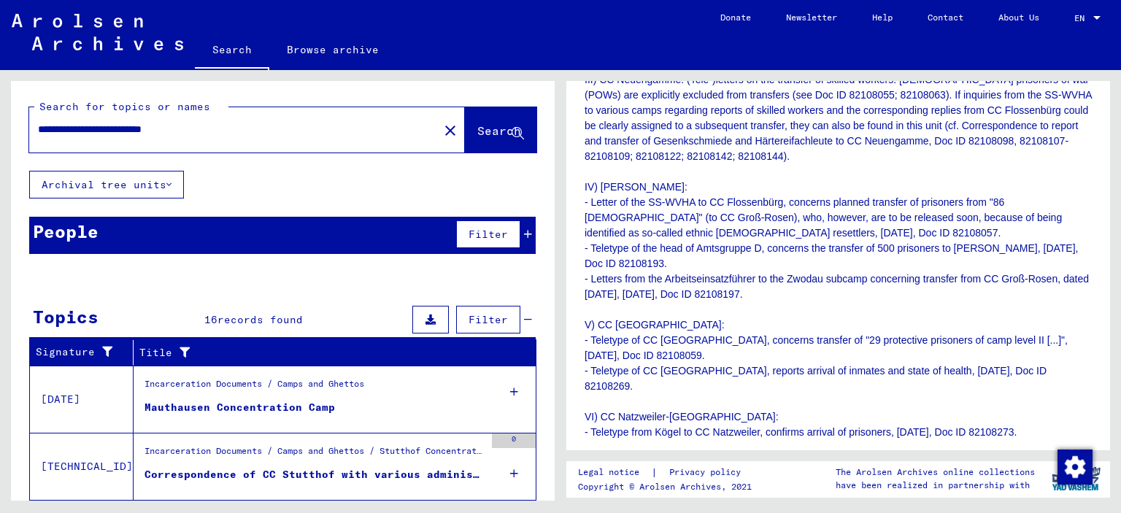
click at [204, 137] on input "**********" at bounding box center [234, 129] width 392 height 15
click at [442, 139] on mat-icon "close" at bounding box center [451, 131] width 18 height 18
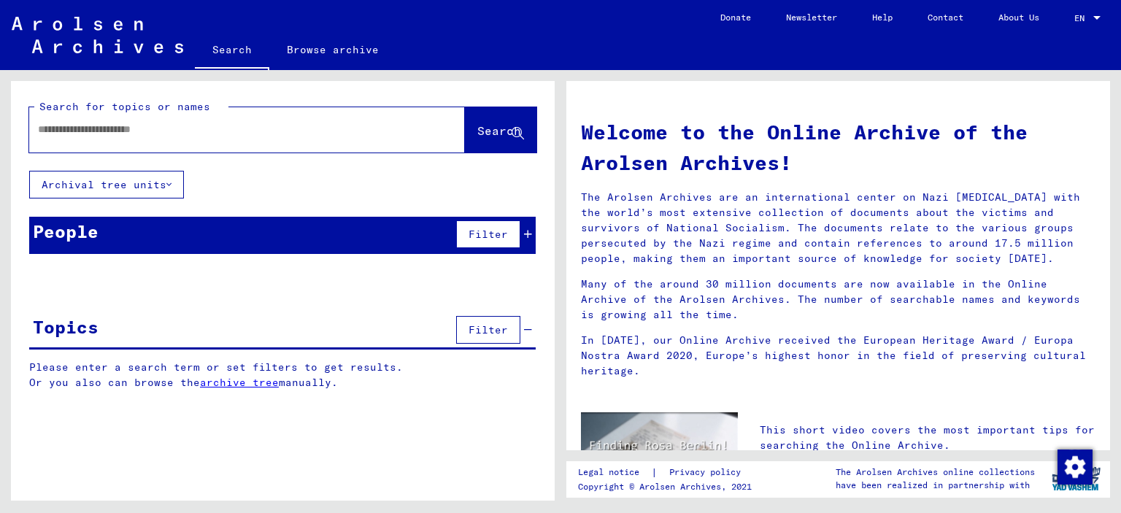
click at [239, 134] on input "text" at bounding box center [229, 129] width 383 height 15
type input "**********"
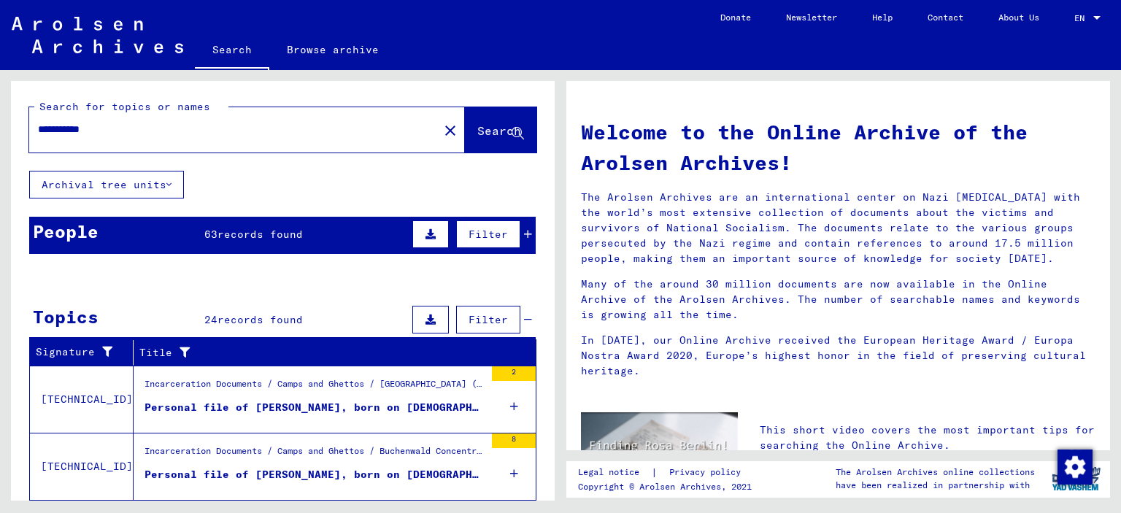
click at [512, 248] on div "Filter" at bounding box center [470, 234] width 123 height 35
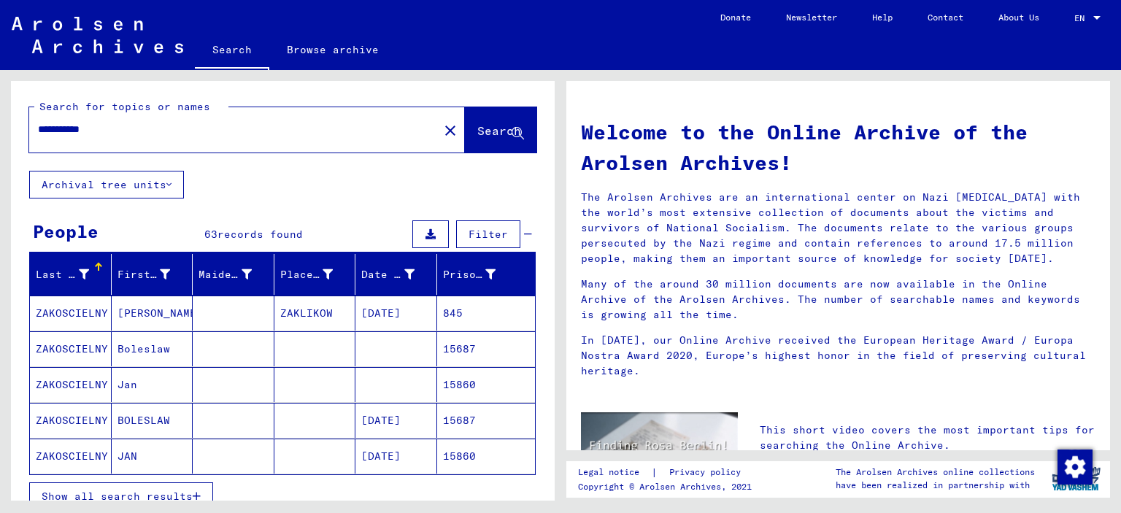
click at [153, 501] on span "Show all search results" at bounding box center [117, 496] width 151 height 13
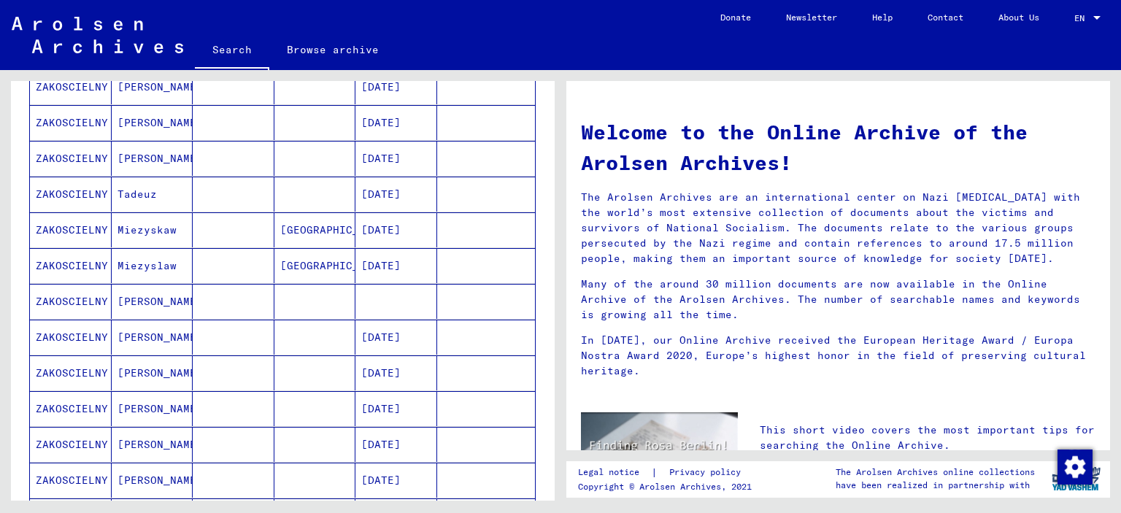
scroll to position [876, 0]
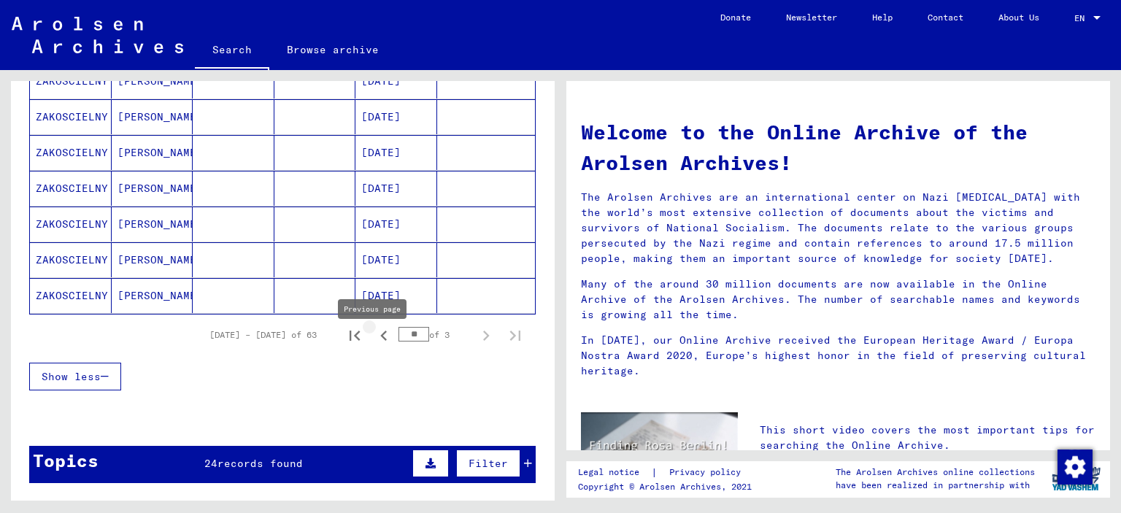
click at [380, 342] on icon "Previous page" at bounding box center [384, 336] width 20 height 20
type input "**"
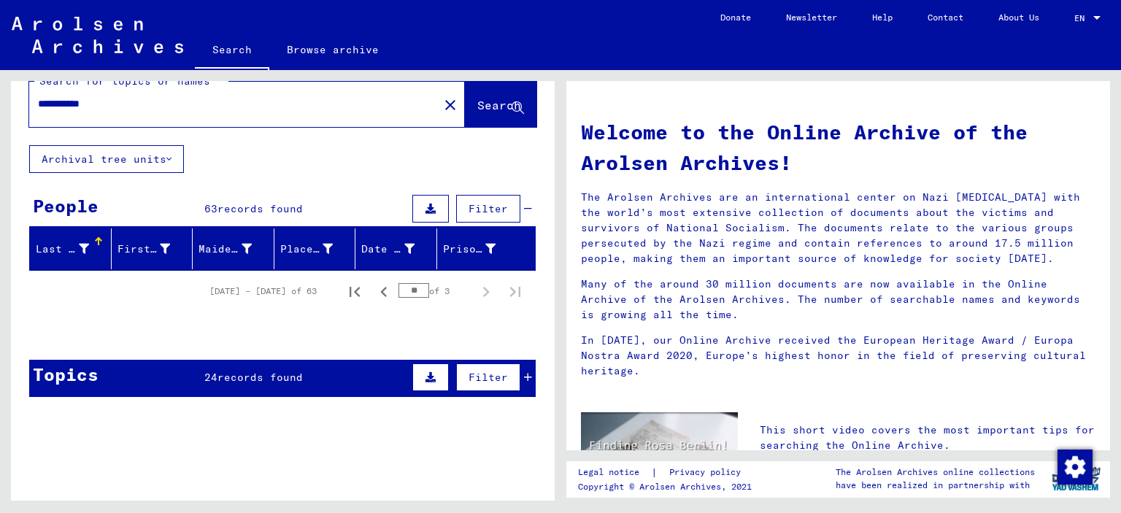
scroll to position [0, 0]
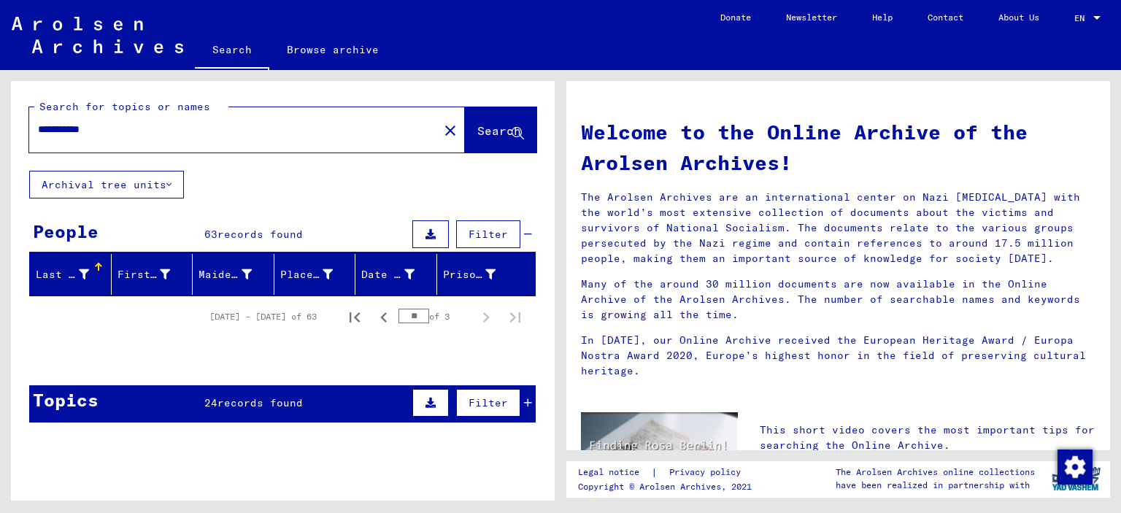
drag, startPoint x: 111, startPoint y: 144, endPoint x: 102, endPoint y: 144, distance: 8.8
click at [102, 137] on input "**********" at bounding box center [229, 129] width 383 height 15
type input "**********"
click at [465, 128] on button "Search" at bounding box center [501, 129] width 72 height 45
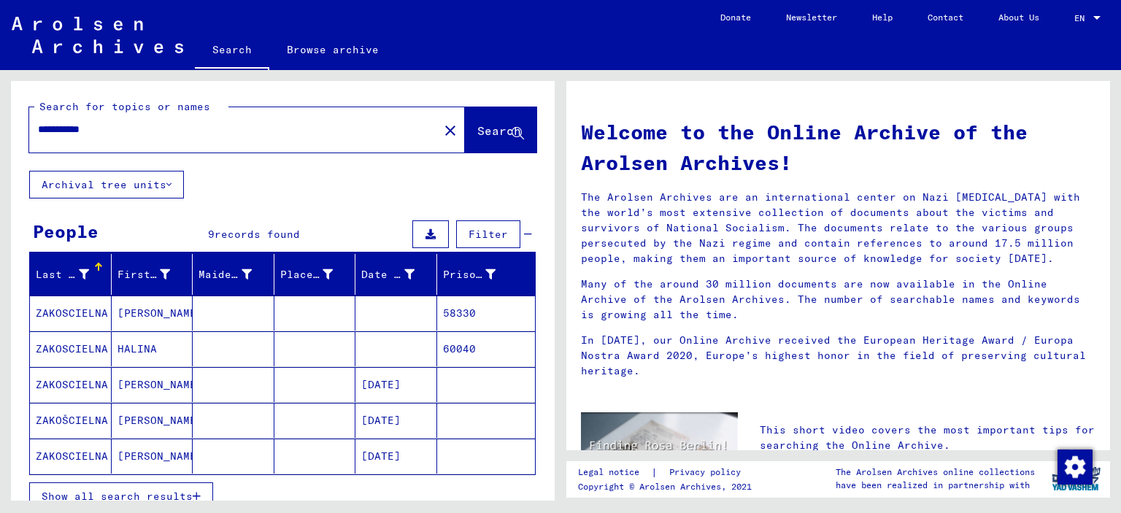
scroll to position [146, 0]
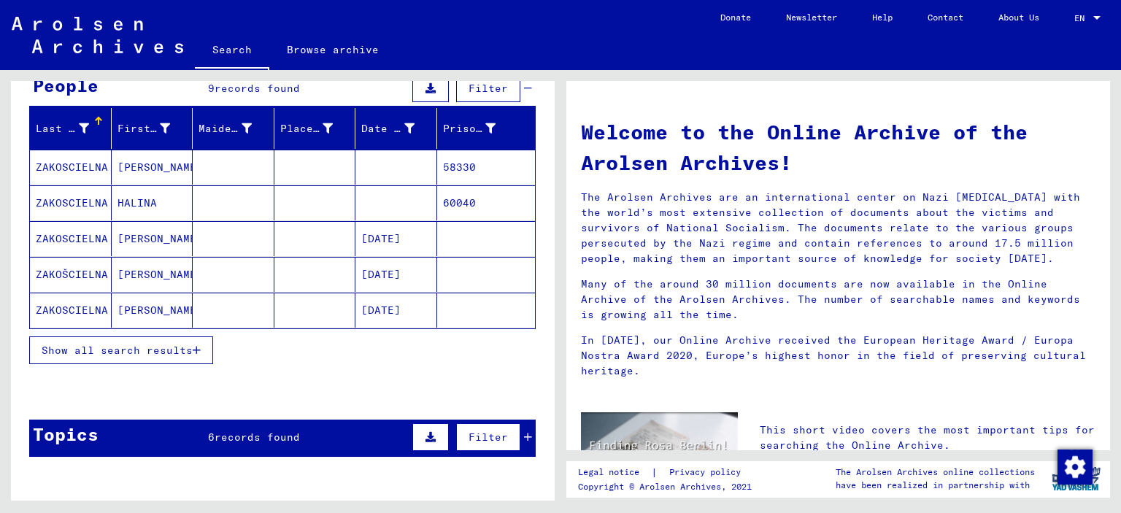
click at [186, 357] on span "Show all search results" at bounding box center [117, 350] width 151 height 13
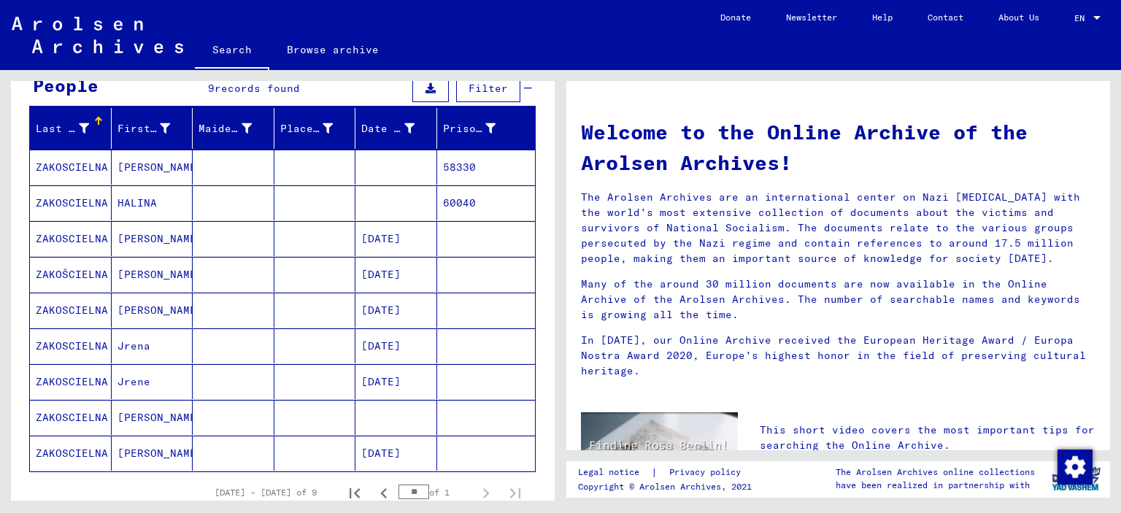
click at [96, 178] on mat-cell "ZAKOSCIELNA" at bounding box center [71, 167] width 82 height 35
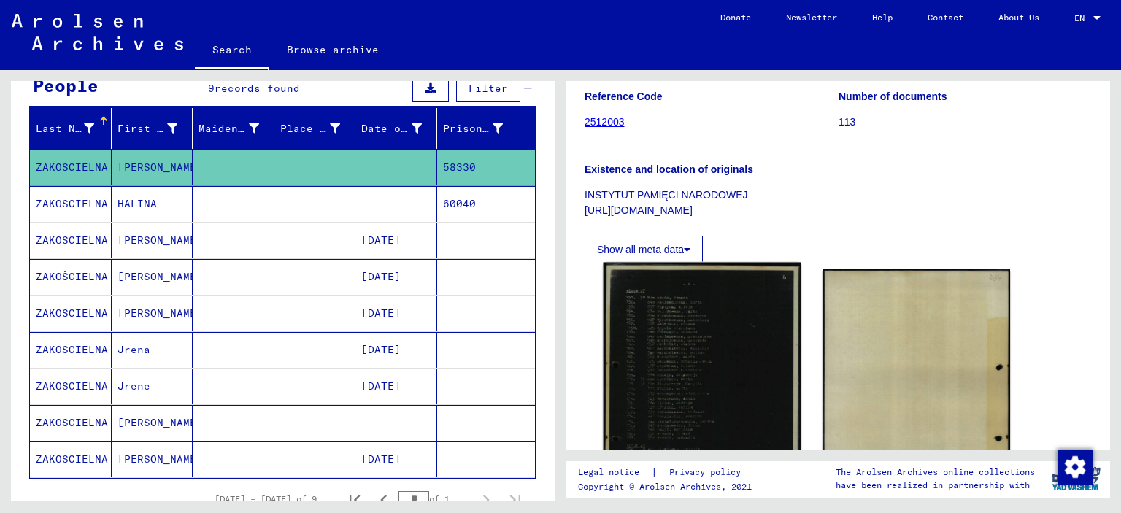
scroll to position [292, 0]
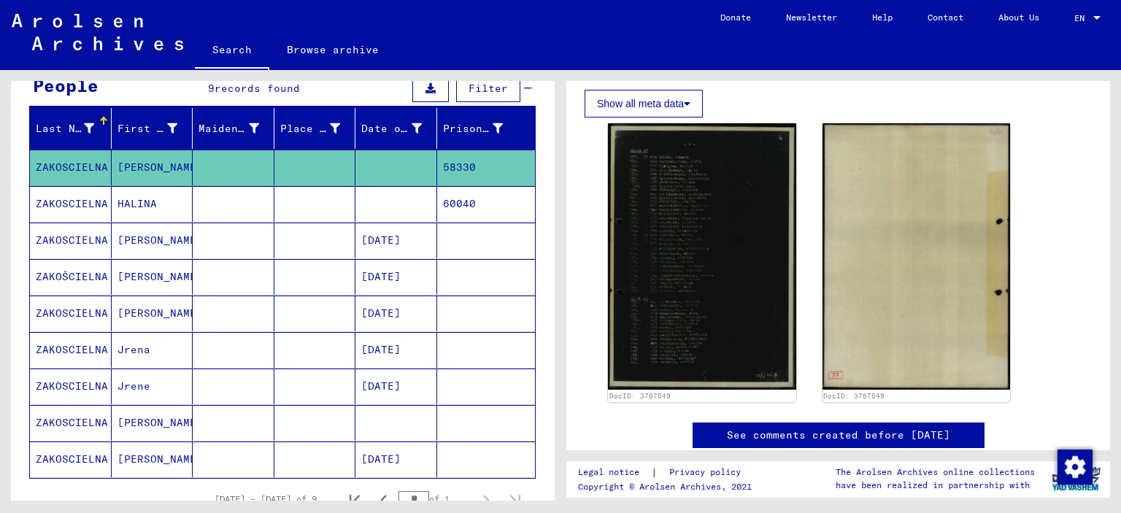
click at [165, 219] on mat-cell "HALINA" at bounding box center [153, 204] width 82 height 36
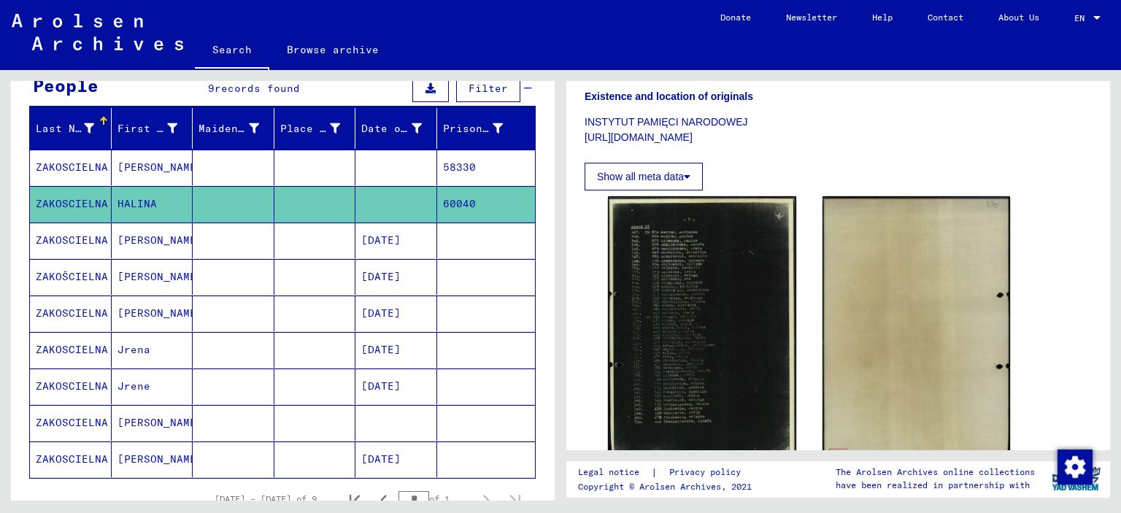
scroll to position [365, 0]
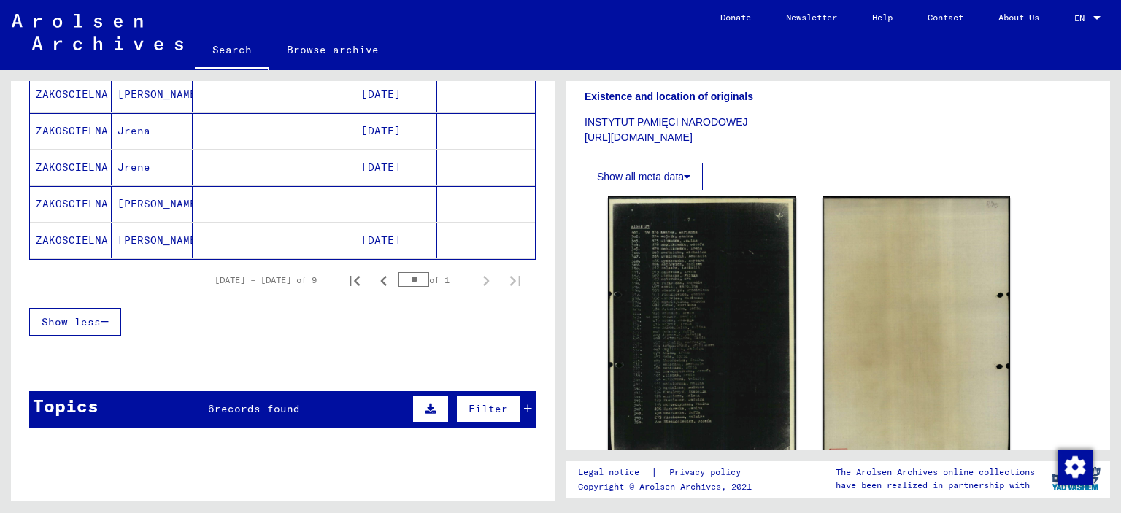
click at [524, 414] on icon at bounding box center [528, 409] width 8 height 10
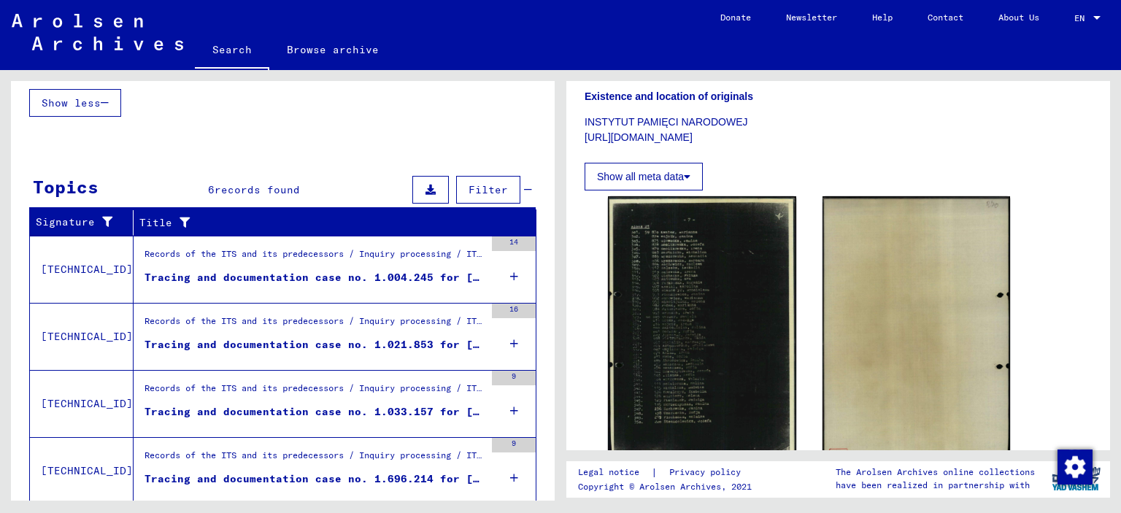
scroll to position [697, 0]
